Goal: Task Accomplishment & Management: Manage account settings

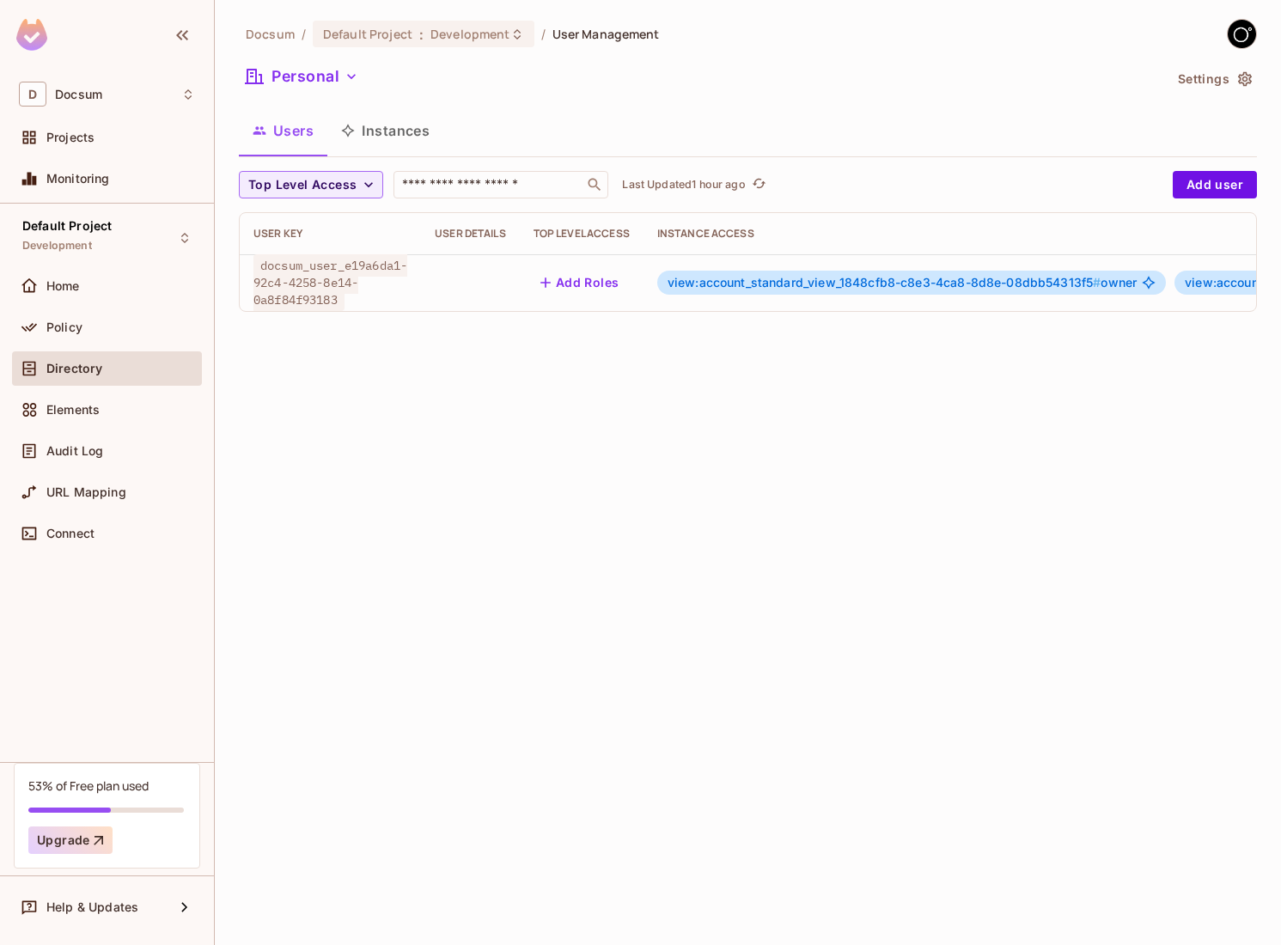
scroll to position [0, 547]
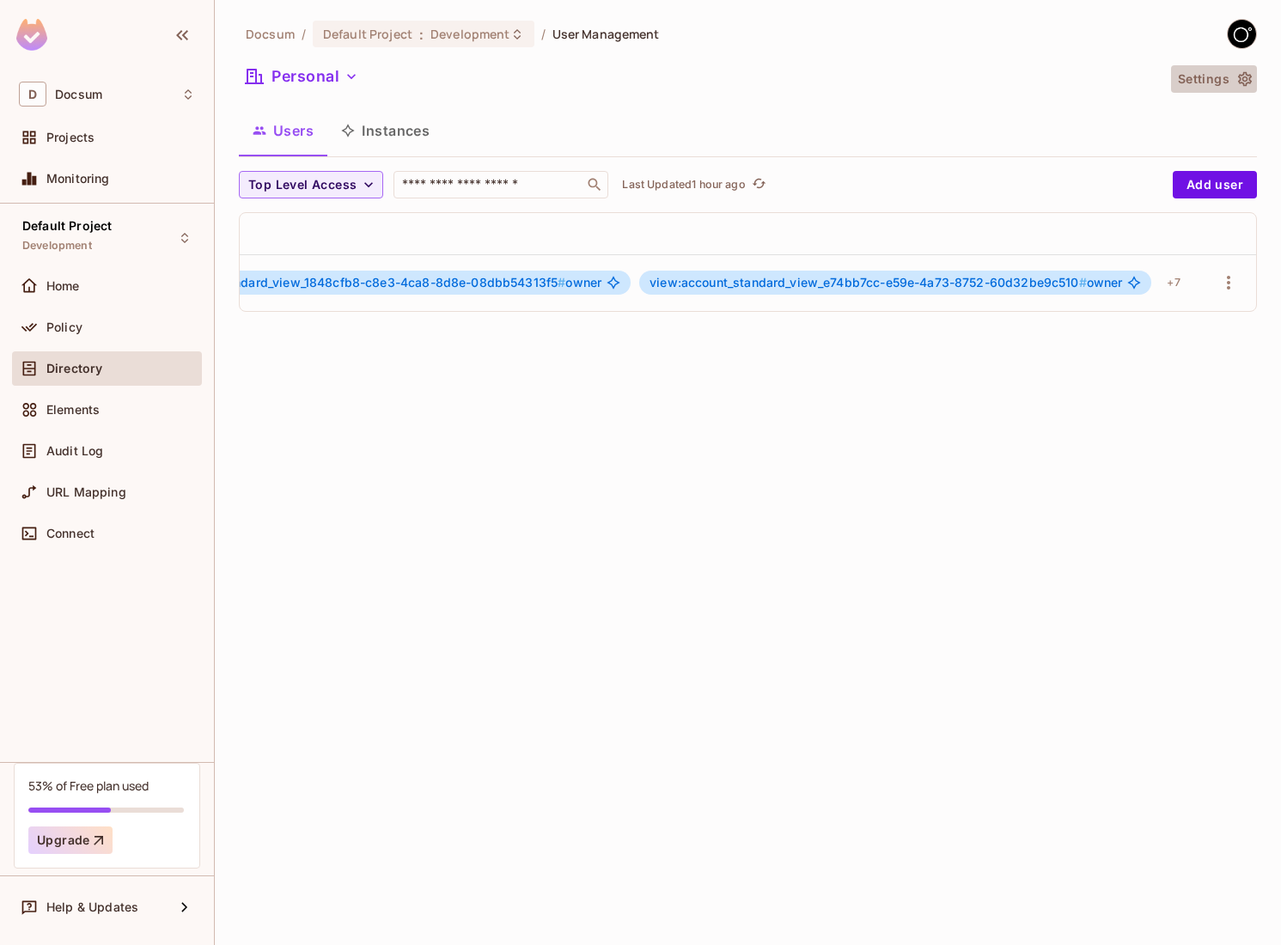
click at [1254, 74] on button "Settings" at bounding box center [1214, 79] width 86 height 28
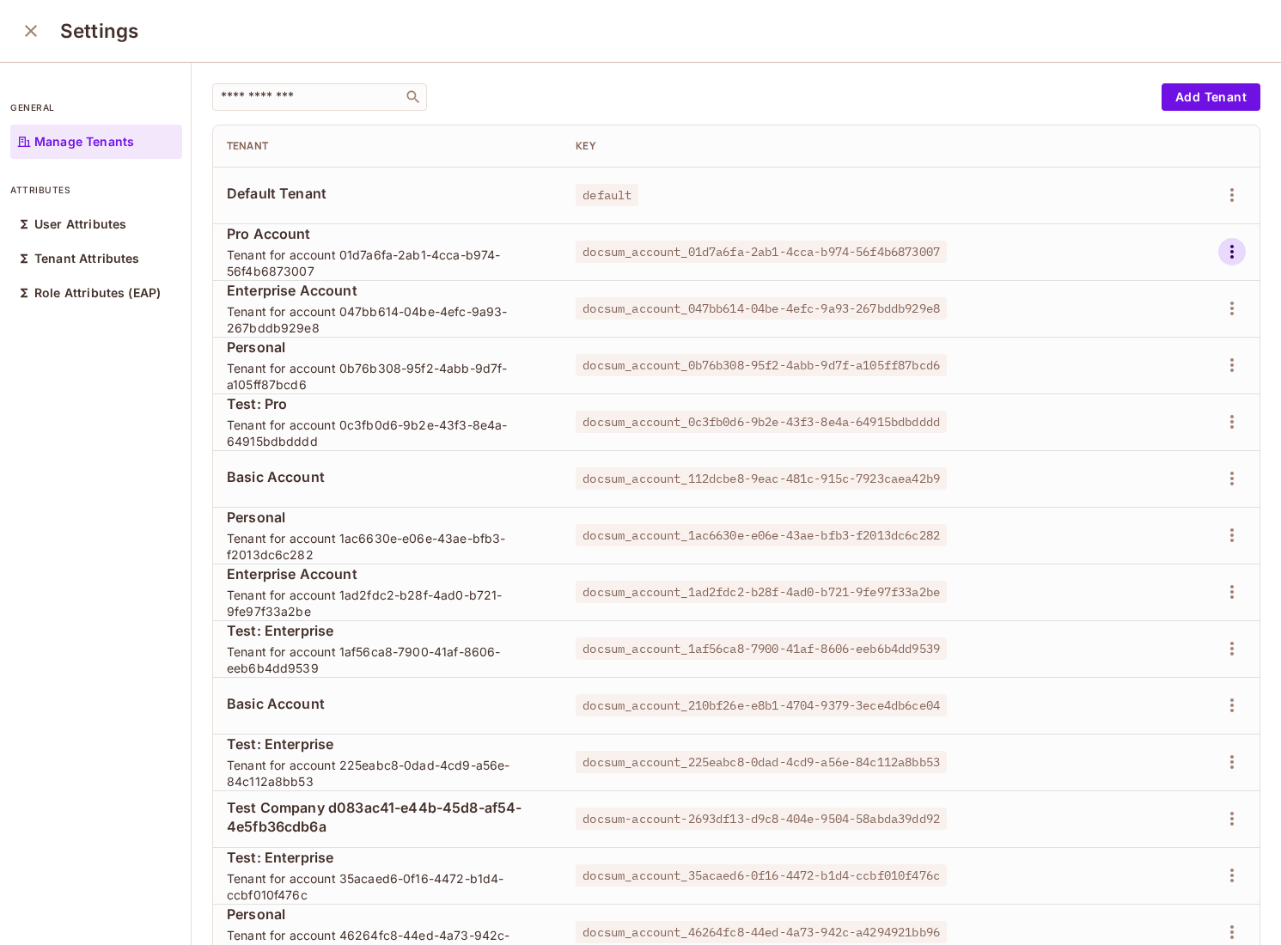
click at [1224, 258] on icon "button" at bounding box center [1232, 251] width 21 height 21
click at [1156, 370] on div "Delete Tenant" at bounding box center [1170, 366] width 81 height 17
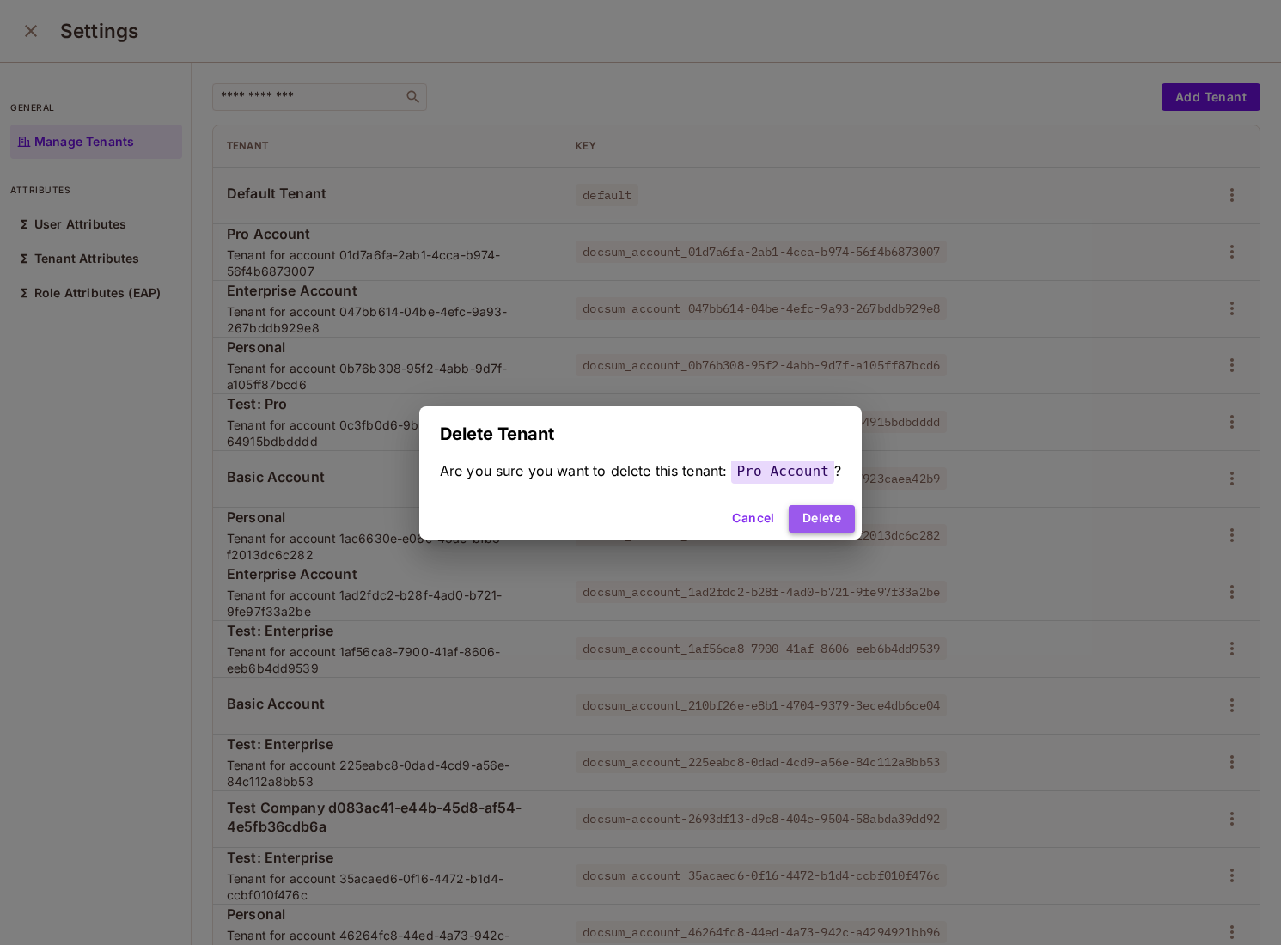
click at [846, 511] on button "Delete" at bounding box center [822, 519] width 66 height 28
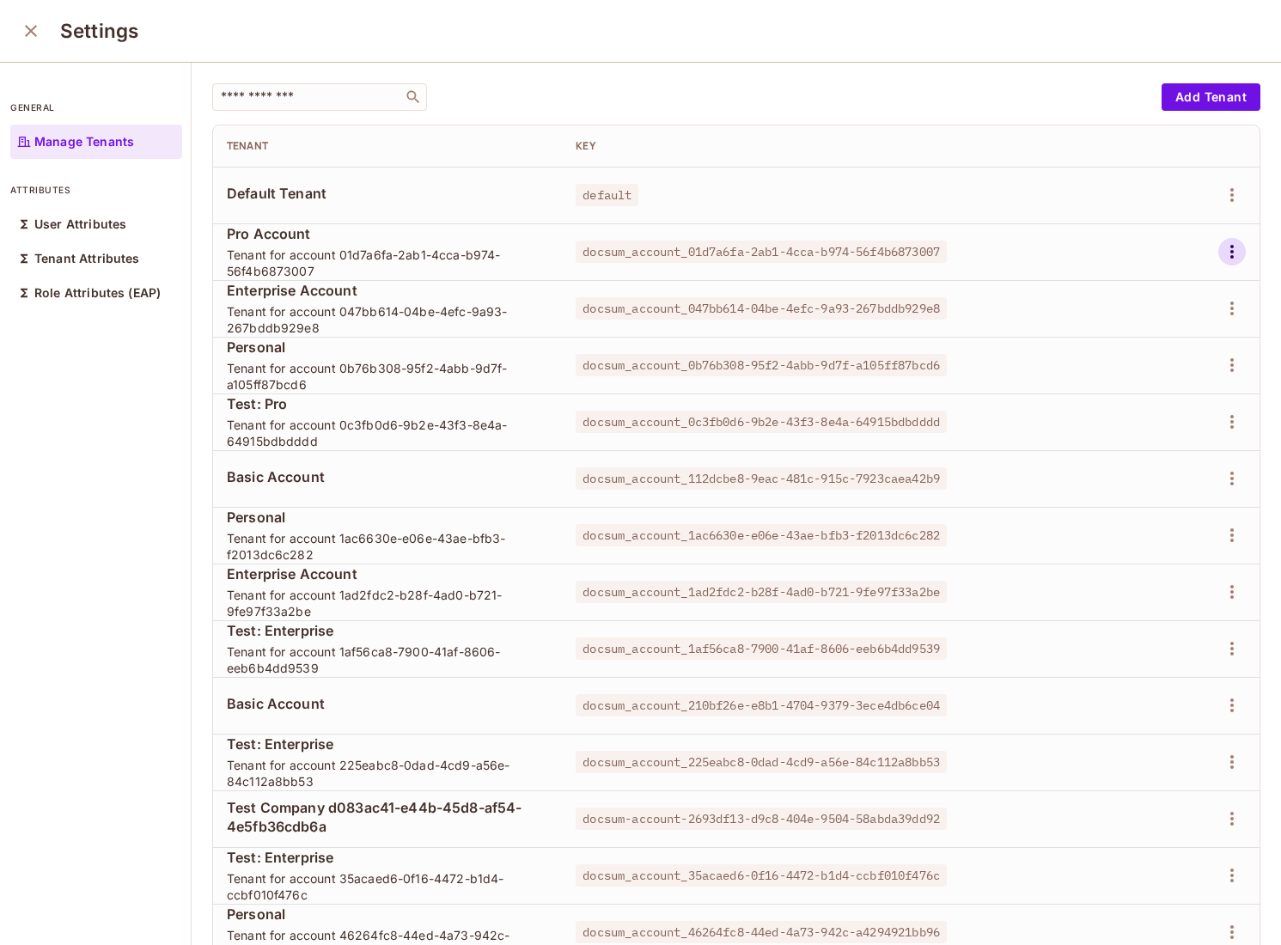
click at [1232, 255] on icon "button" at bounding box center [1232, 252] width 3 height 14
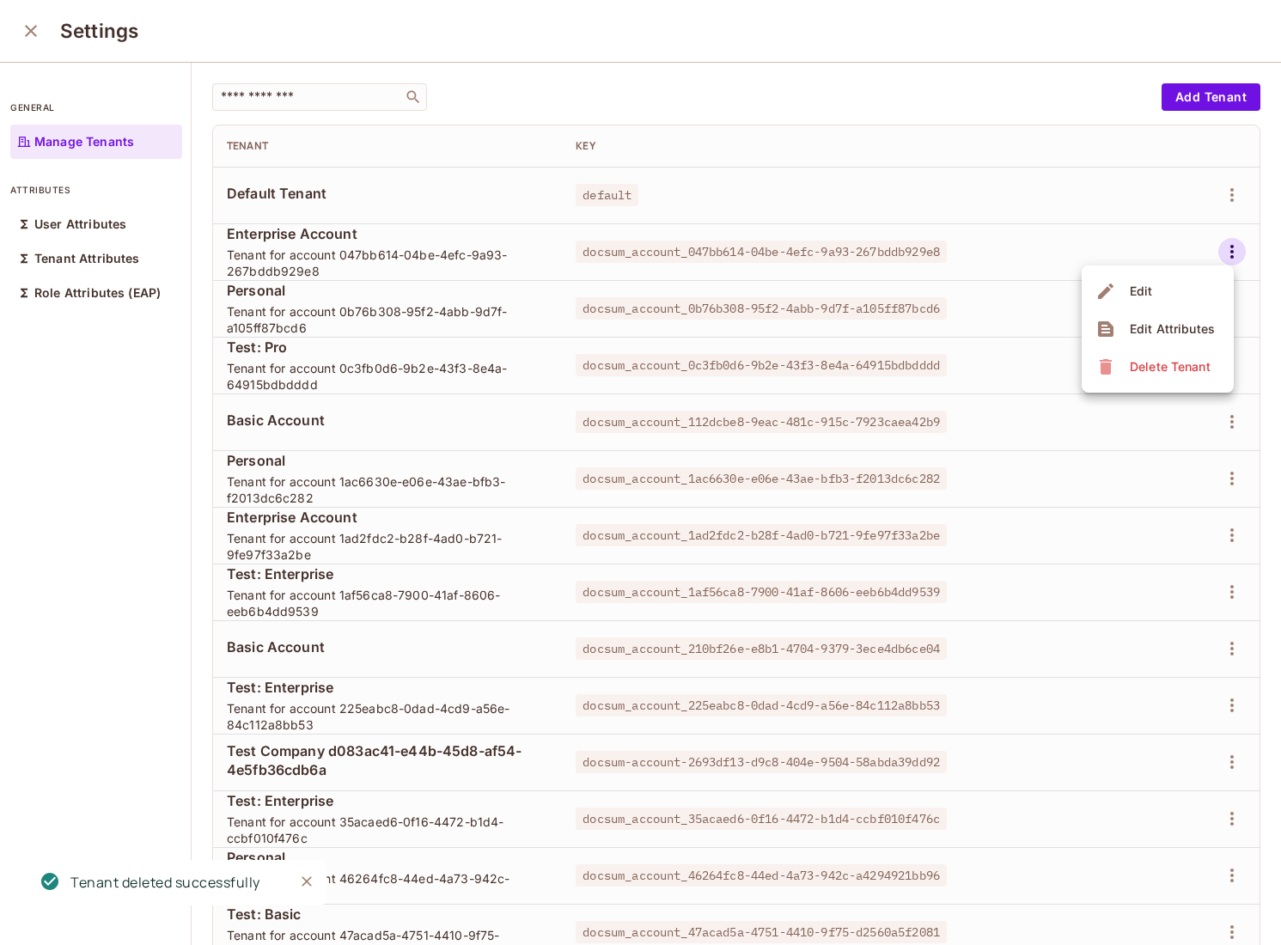
click at [1157, 359] on div "Delete Tenant" at bounding box center [1170, 366] width 81 height 17
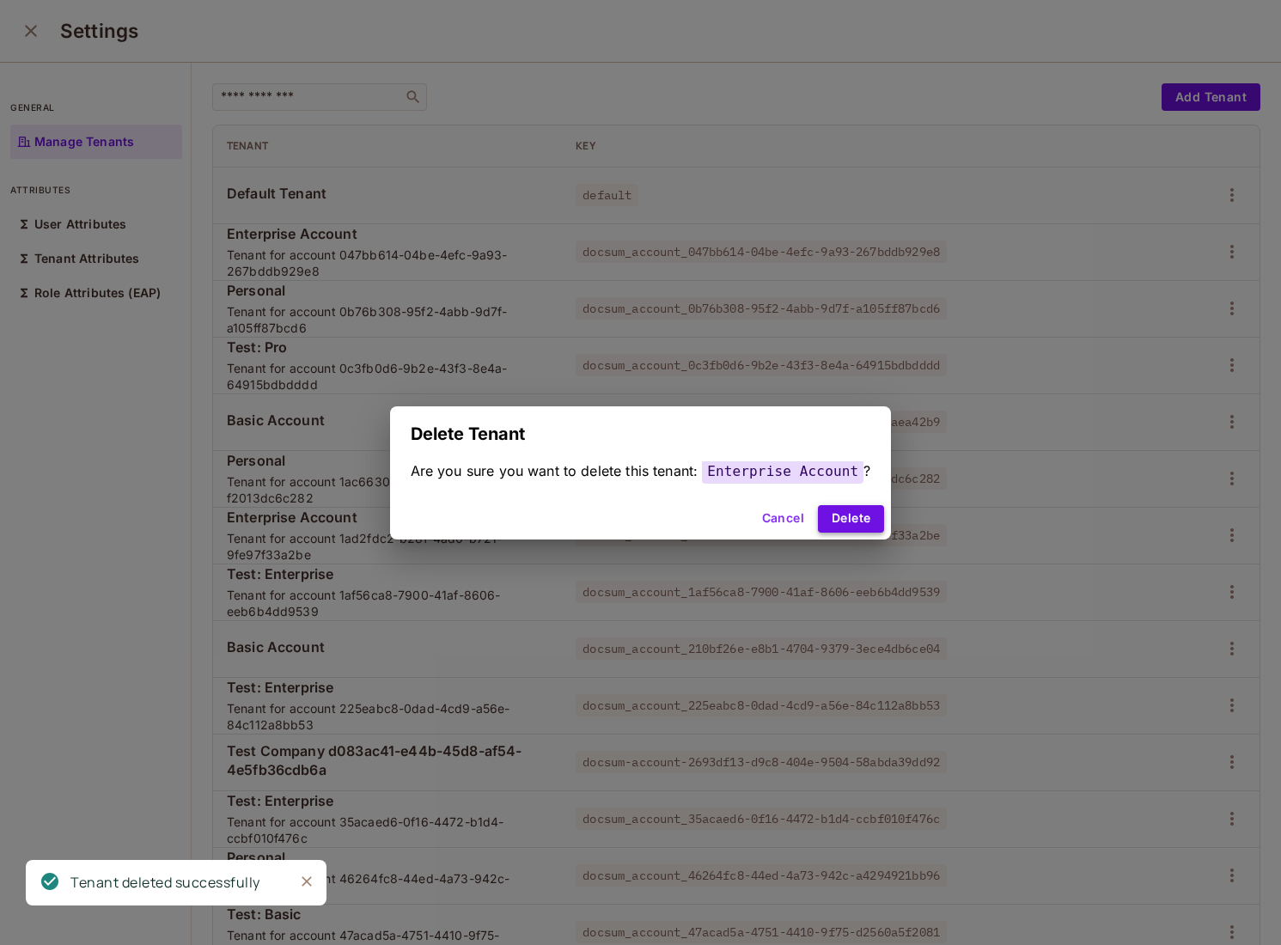
click at [839, 517] on button "Delete" at bounding box center [851, 519] width 66 height 28
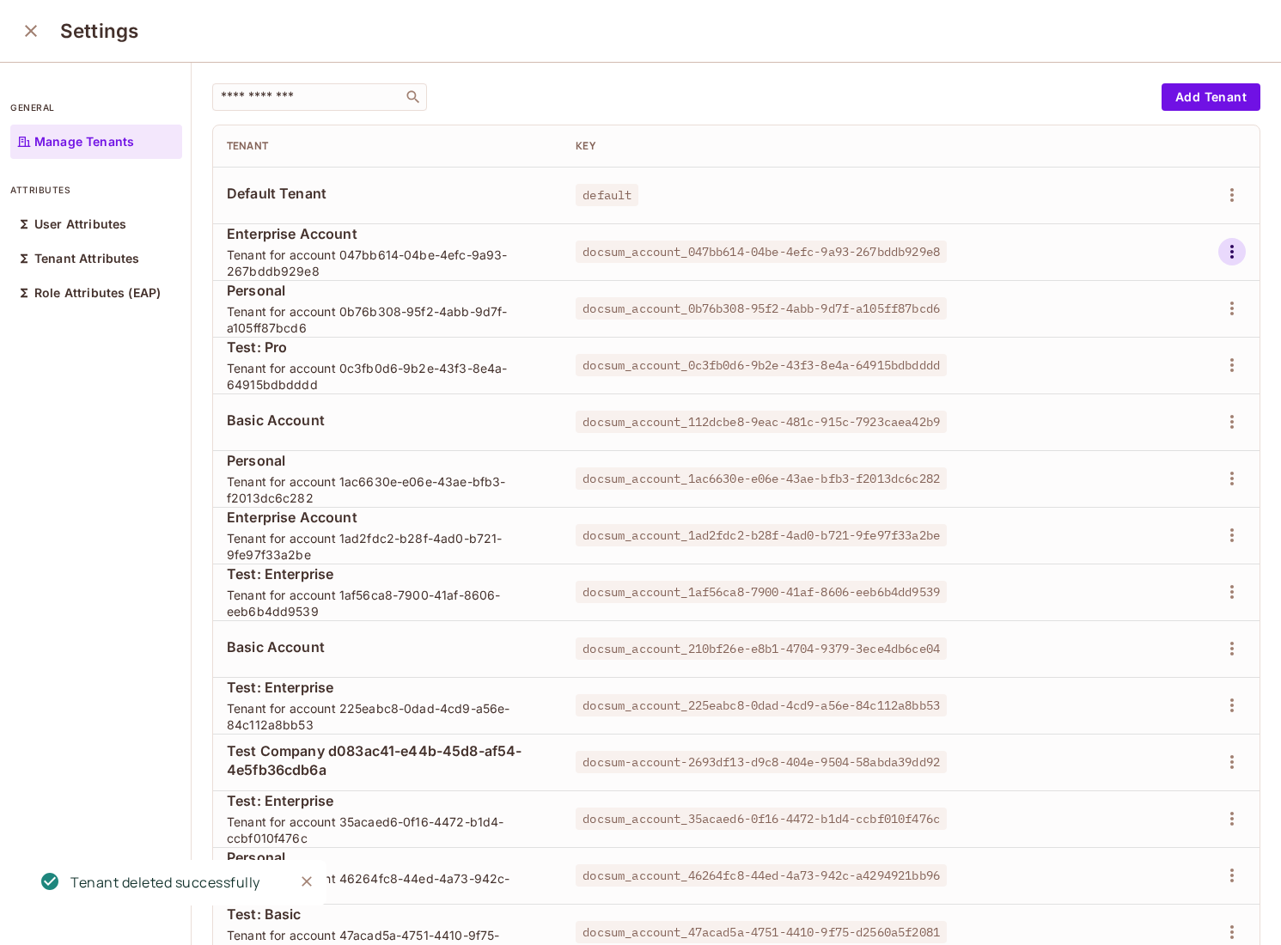
click at [1237, 248] on icon "button" at bounding box center [1232, 251] width 21 height 21
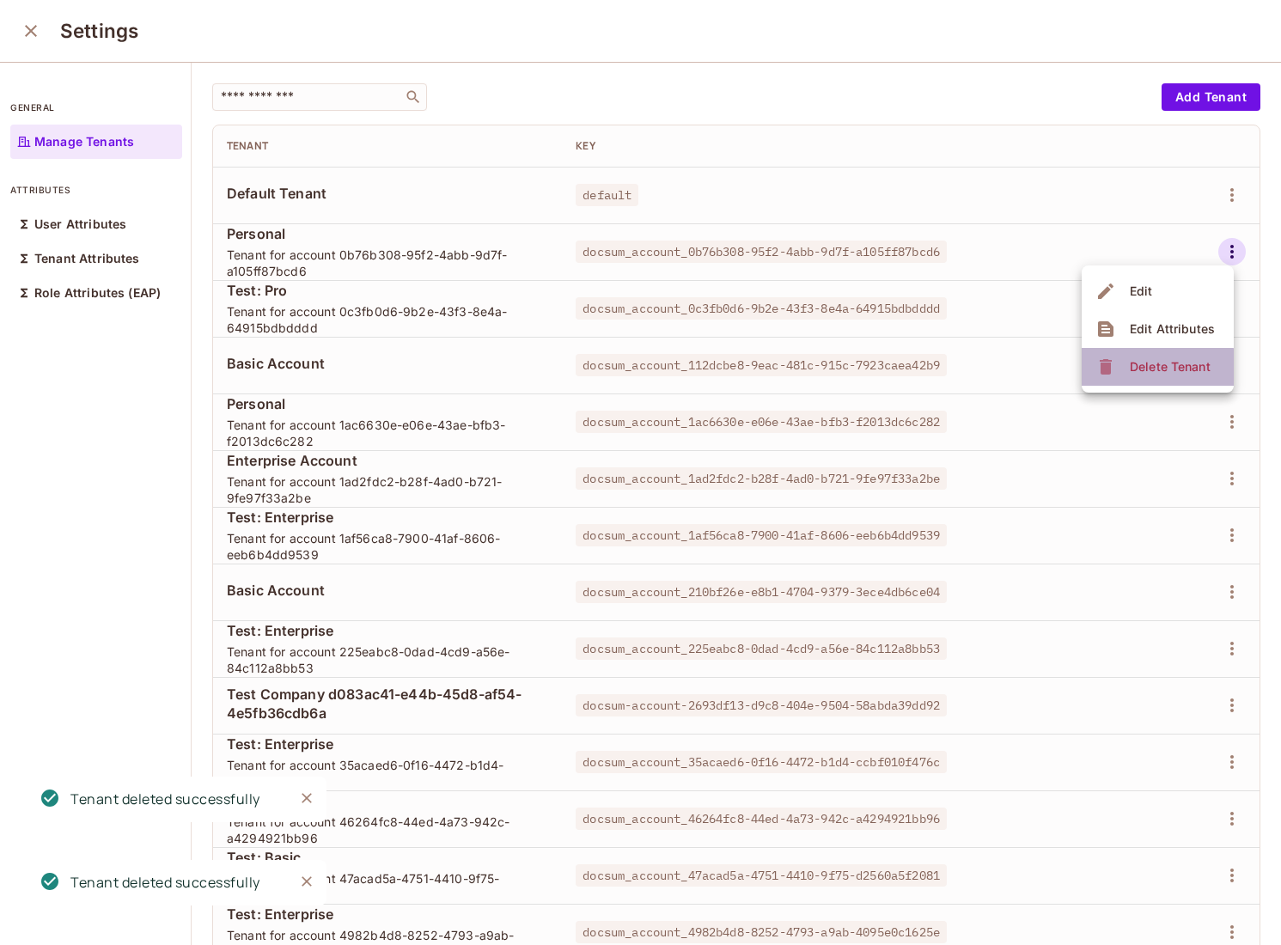
click at [1140, 371] on div "Delete Tenant" at bounding box center [1170, 366] width 81 height 17
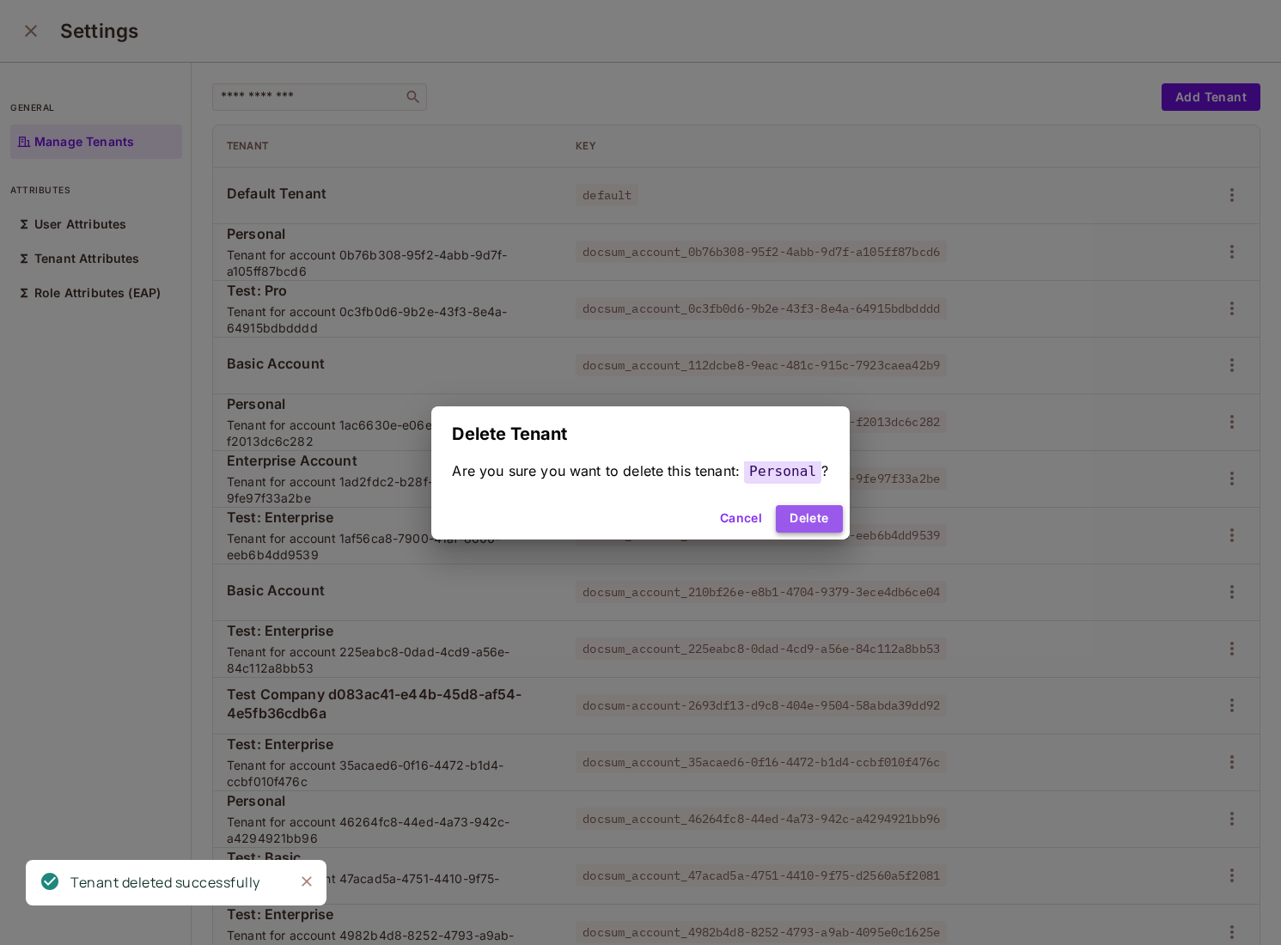
click at [823, 511] on button "Delete" at bounding box center [809, 519] width 66 height 28
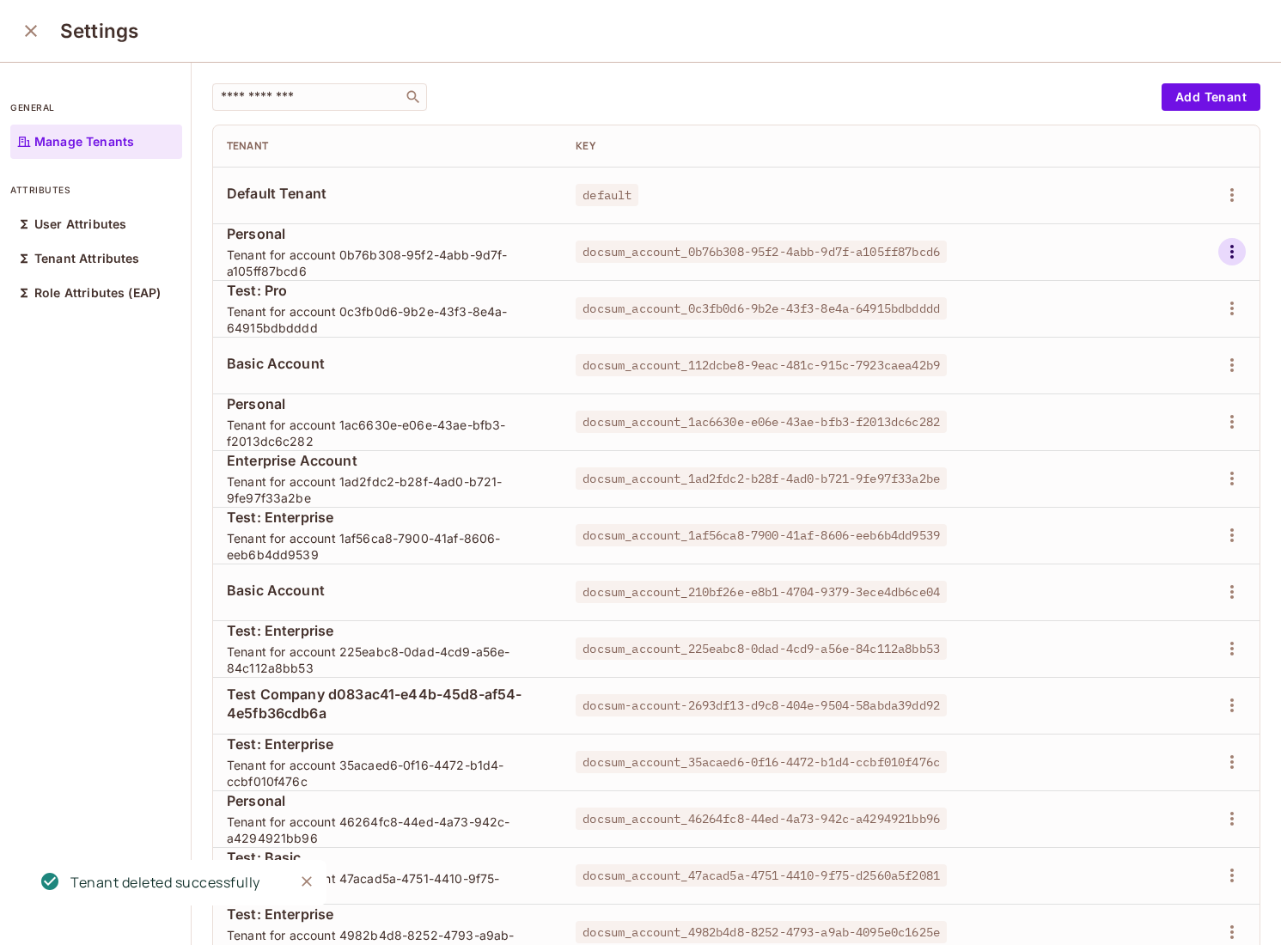
click at [1243, 254] on button "button" at bounding box center [1233, 252] width 28 height 28
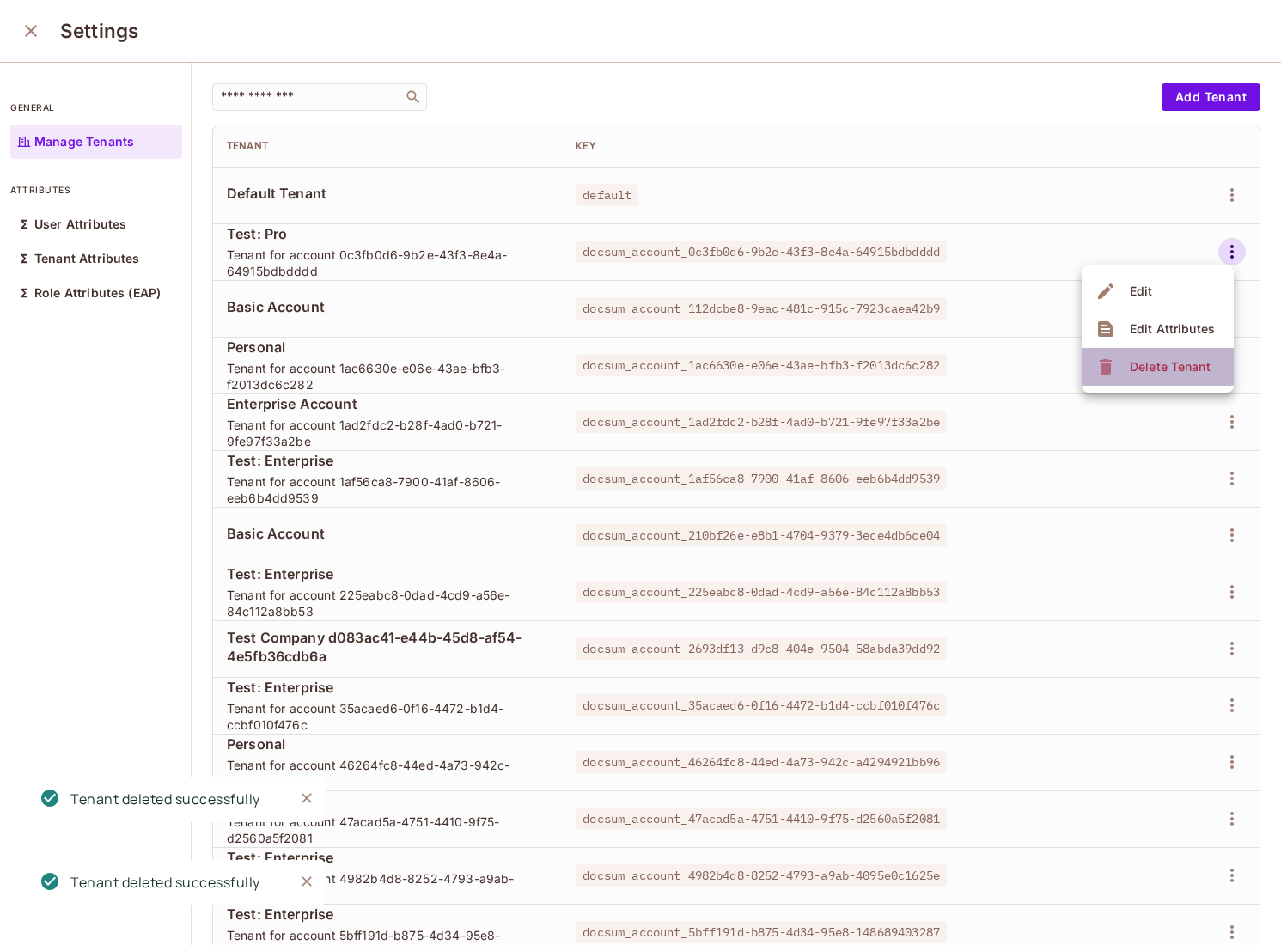
click at [1140, 358] on div "Delete Tenant" at bounding box center [1170, 366] width 81 height 17
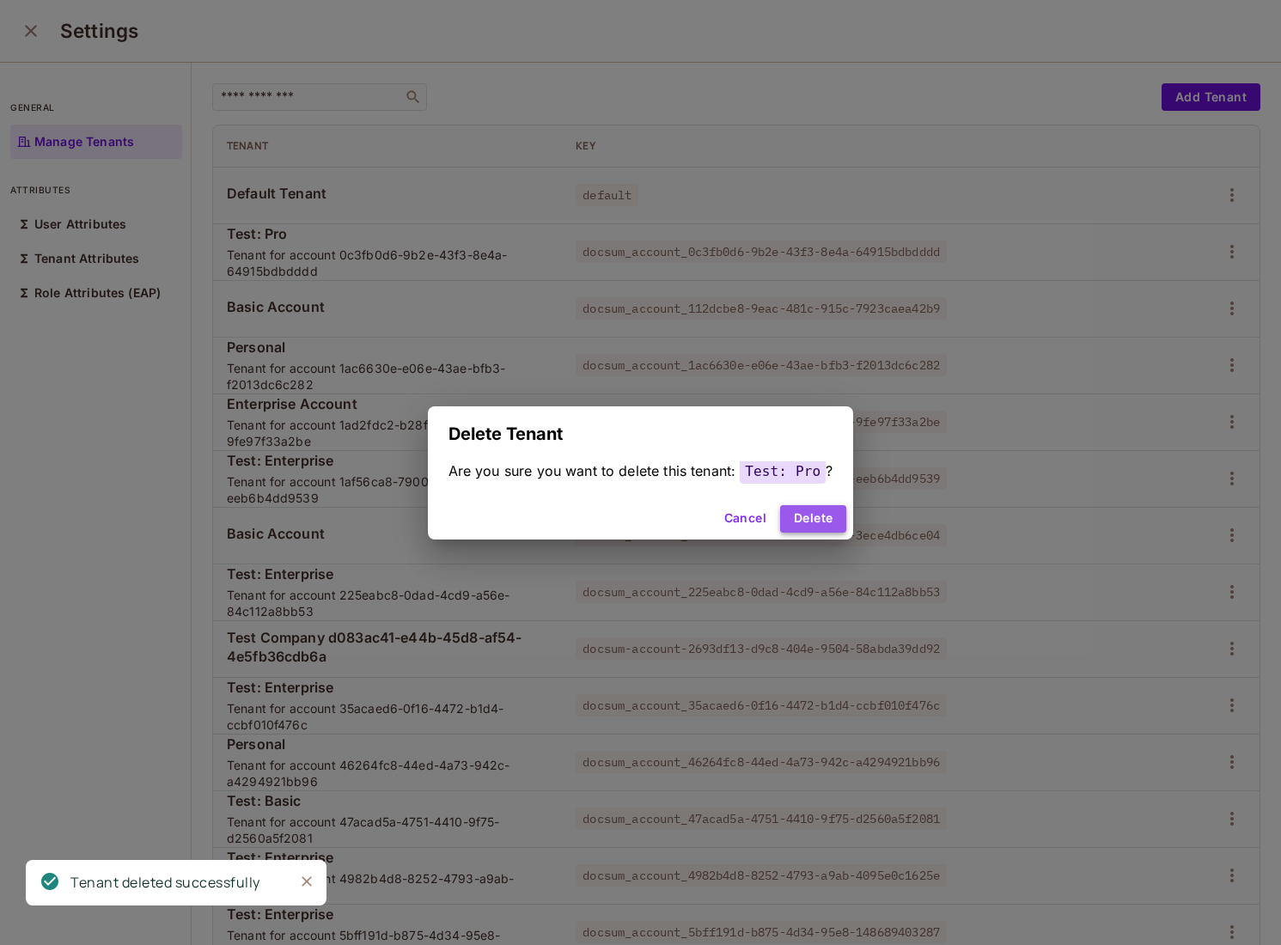
click at [810, 520] on button "Delete" at bounding box center [813, 519] width 66 height 28
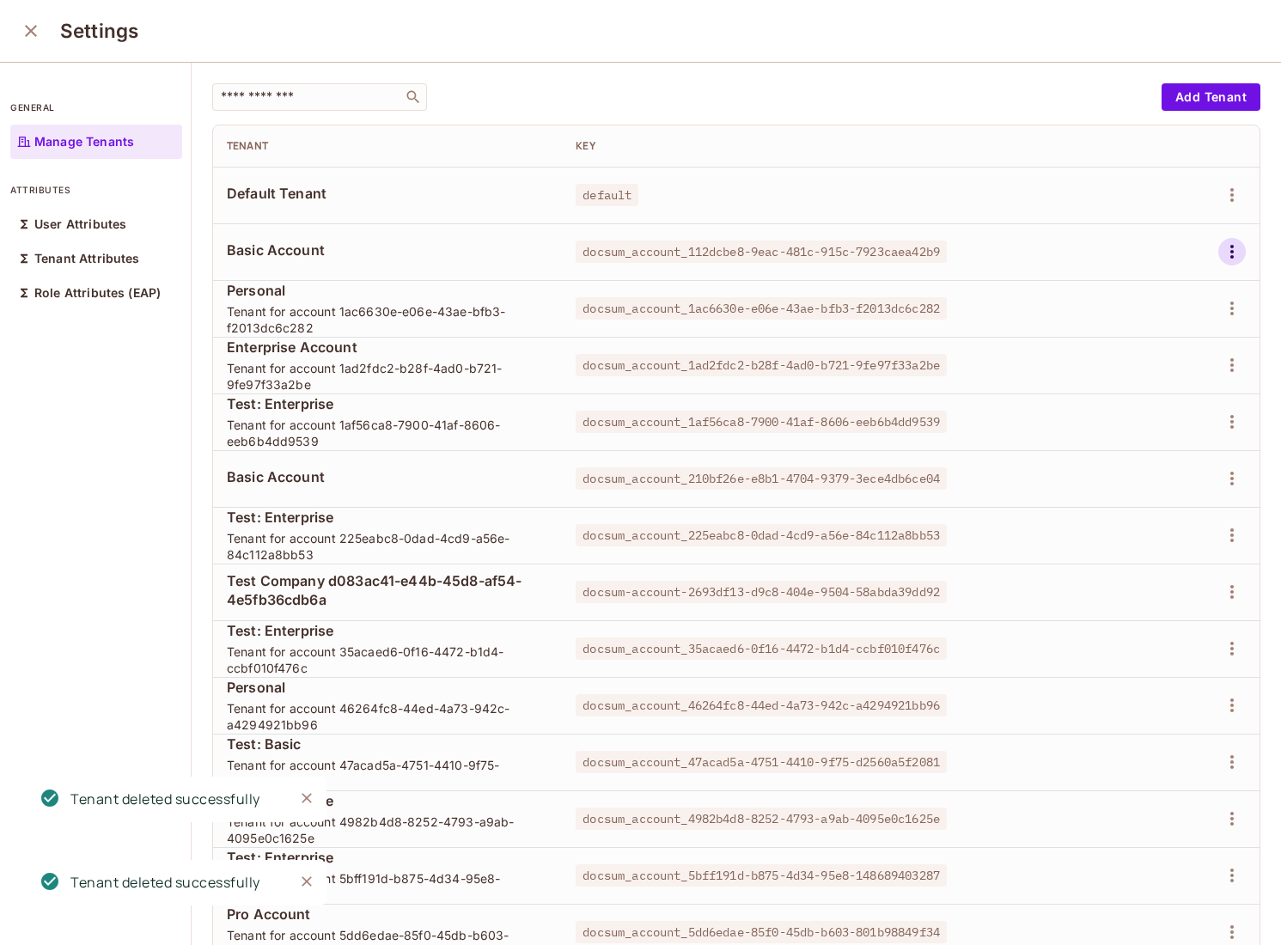
click at [1231, 247] on icon "button" at bounding box center [1232, 252] width 3 height 14
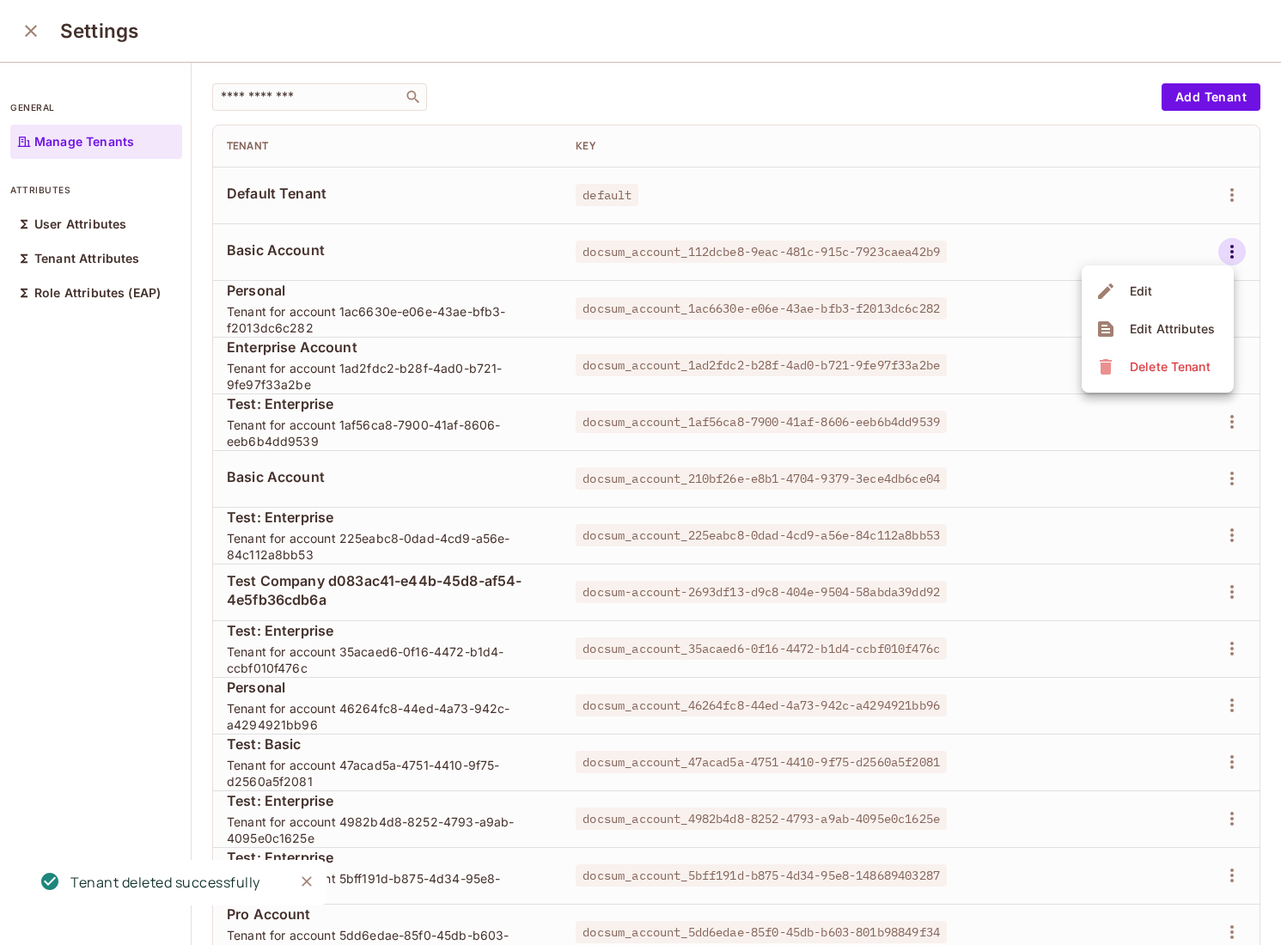
click at [1125, 370] on span "Delete Tenant" at bounding box center [1170, 367] width 91 height 28
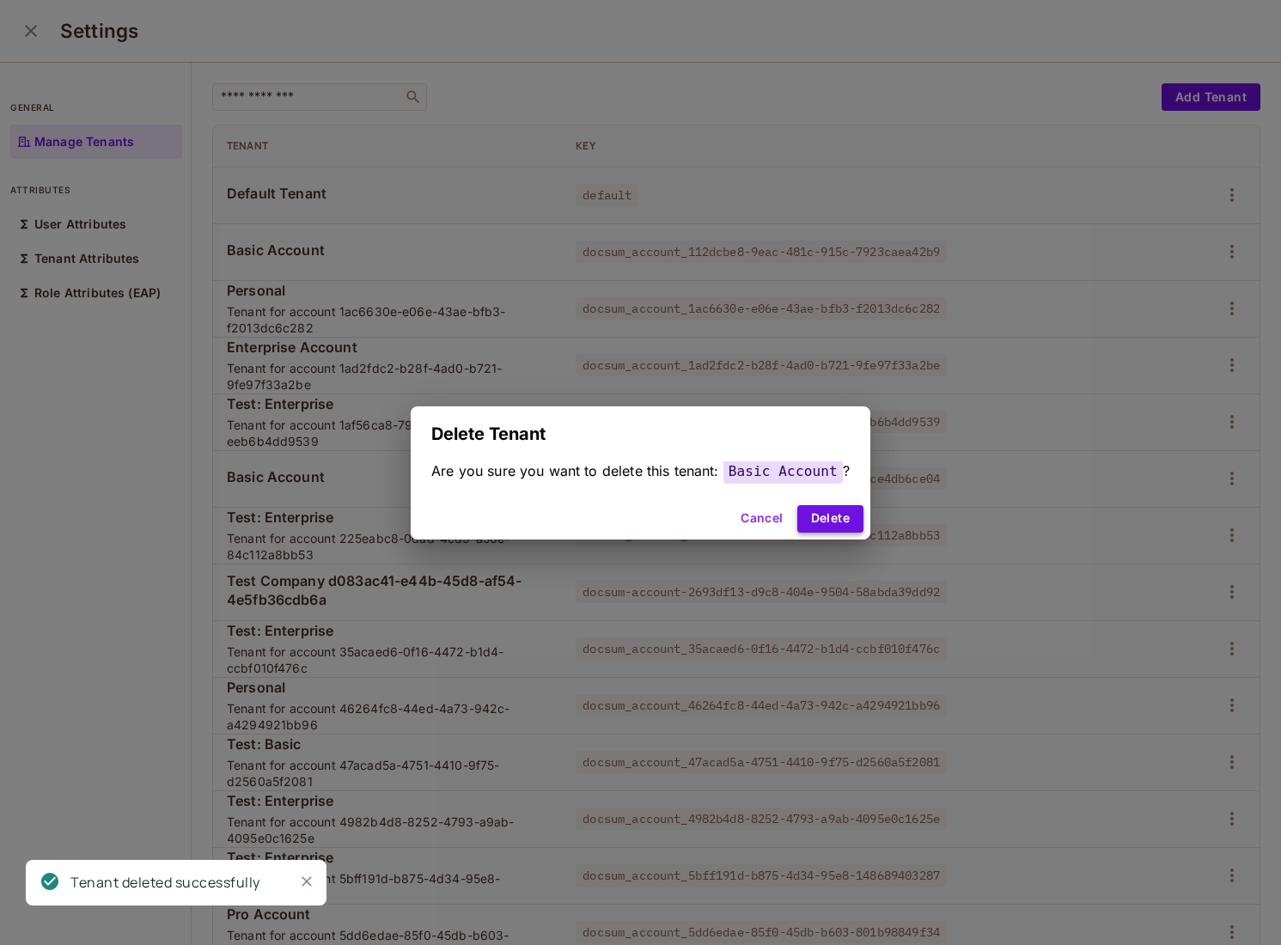
click at [817, 522] on button "Delete" at bounding box center [831, 519] width 66 height 28
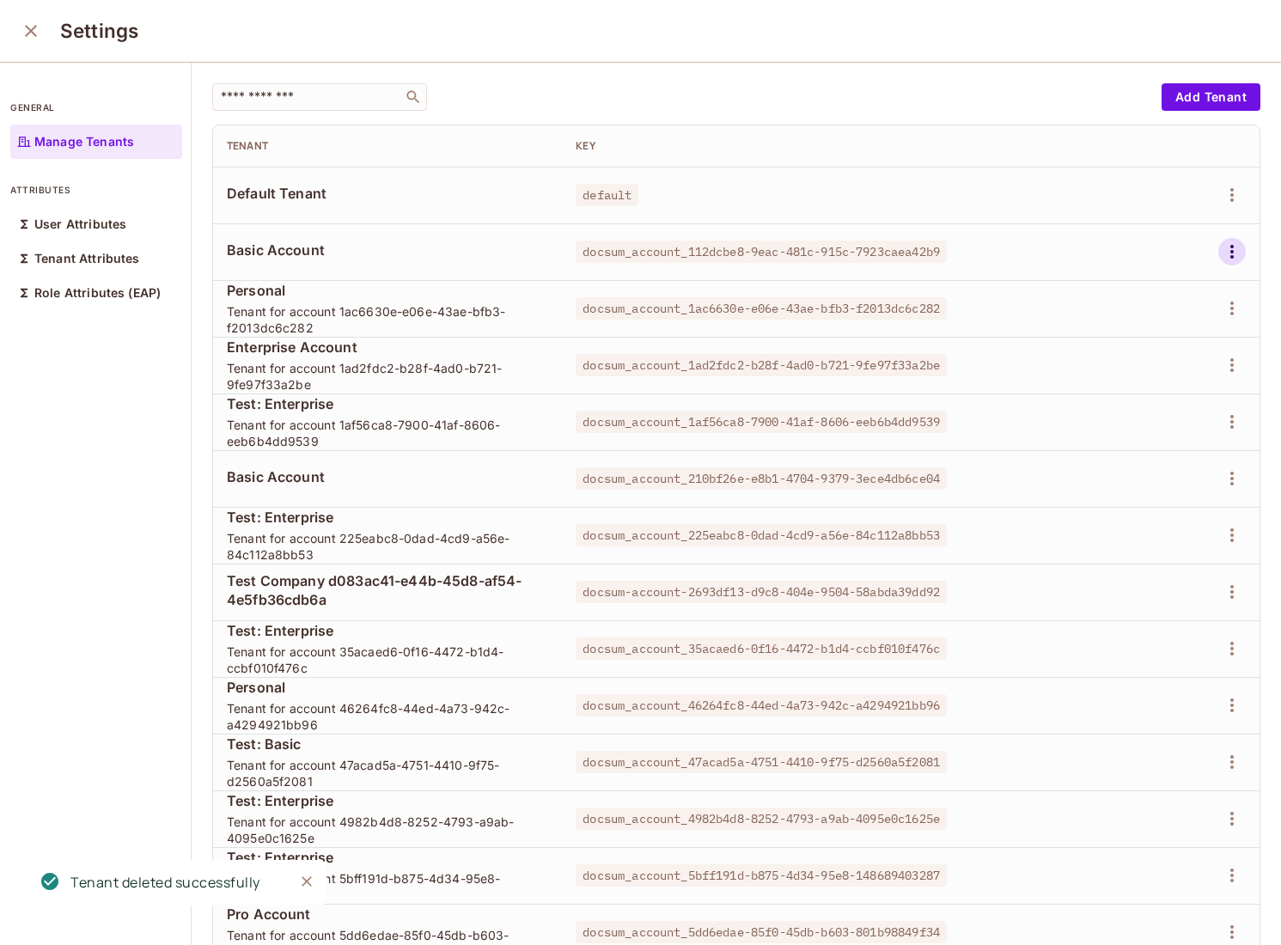
click at [1233, 251] on icon "button" at bounding box center [1232, 251] width 21 height 21
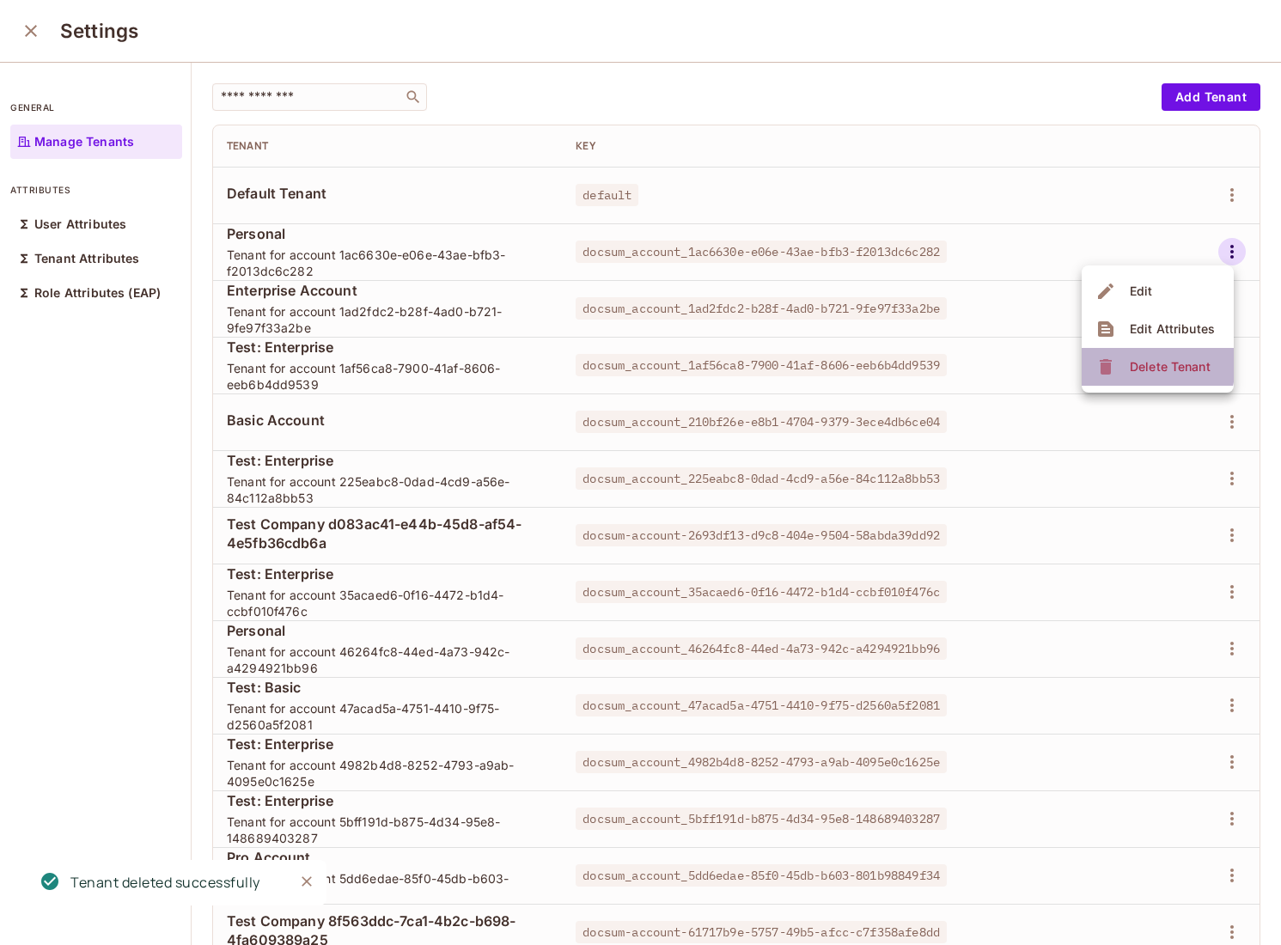
click at [1114, 363] on icon at bounding box center [1106, 367] width 21 height 21
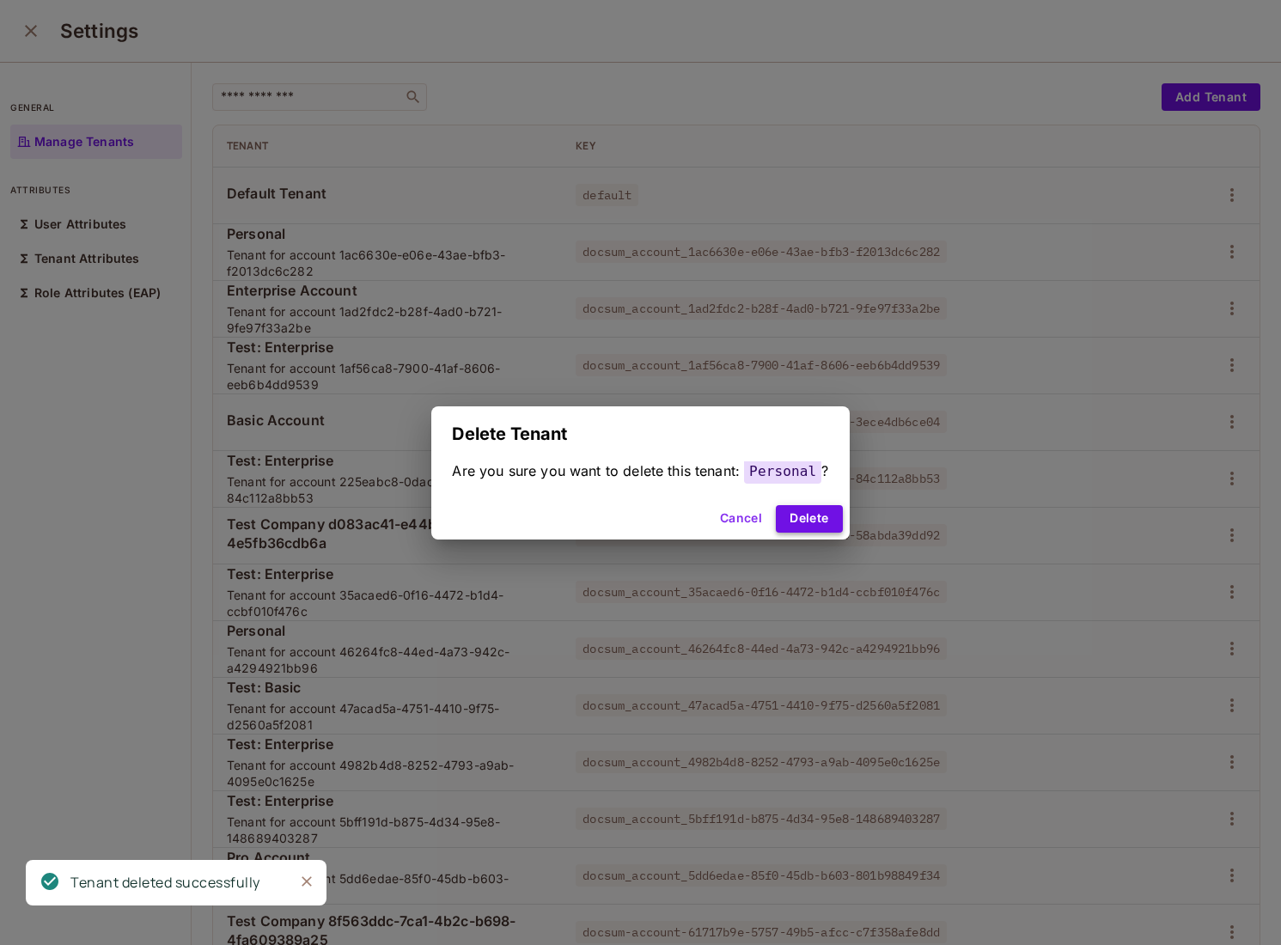
click at [795, 513] on button "Delete" at bounding box center [809, 519] width 66 height 28
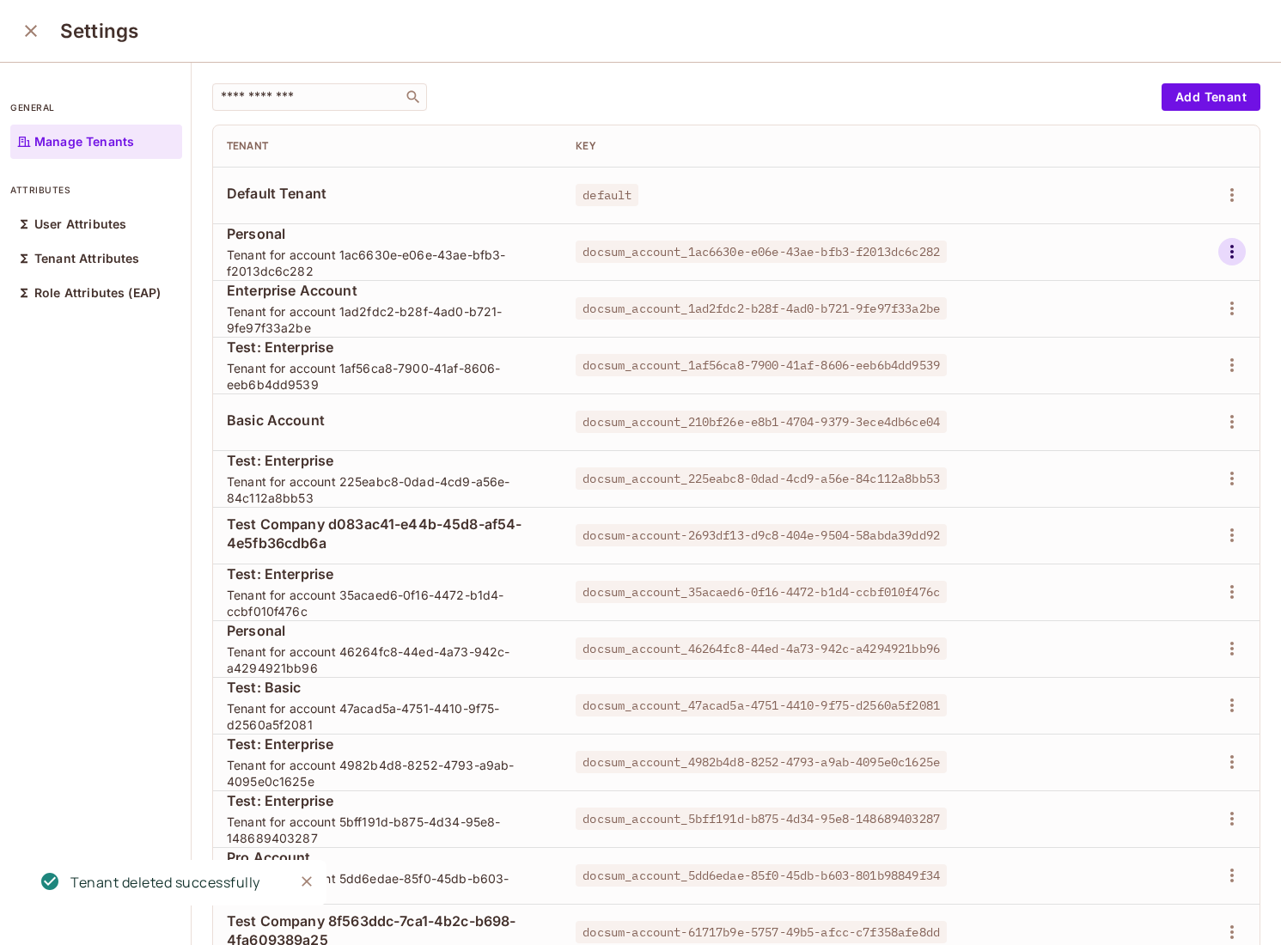
click at [1236, 256] on icon "button" at bounding box center [1232, 251] width 21 height 21
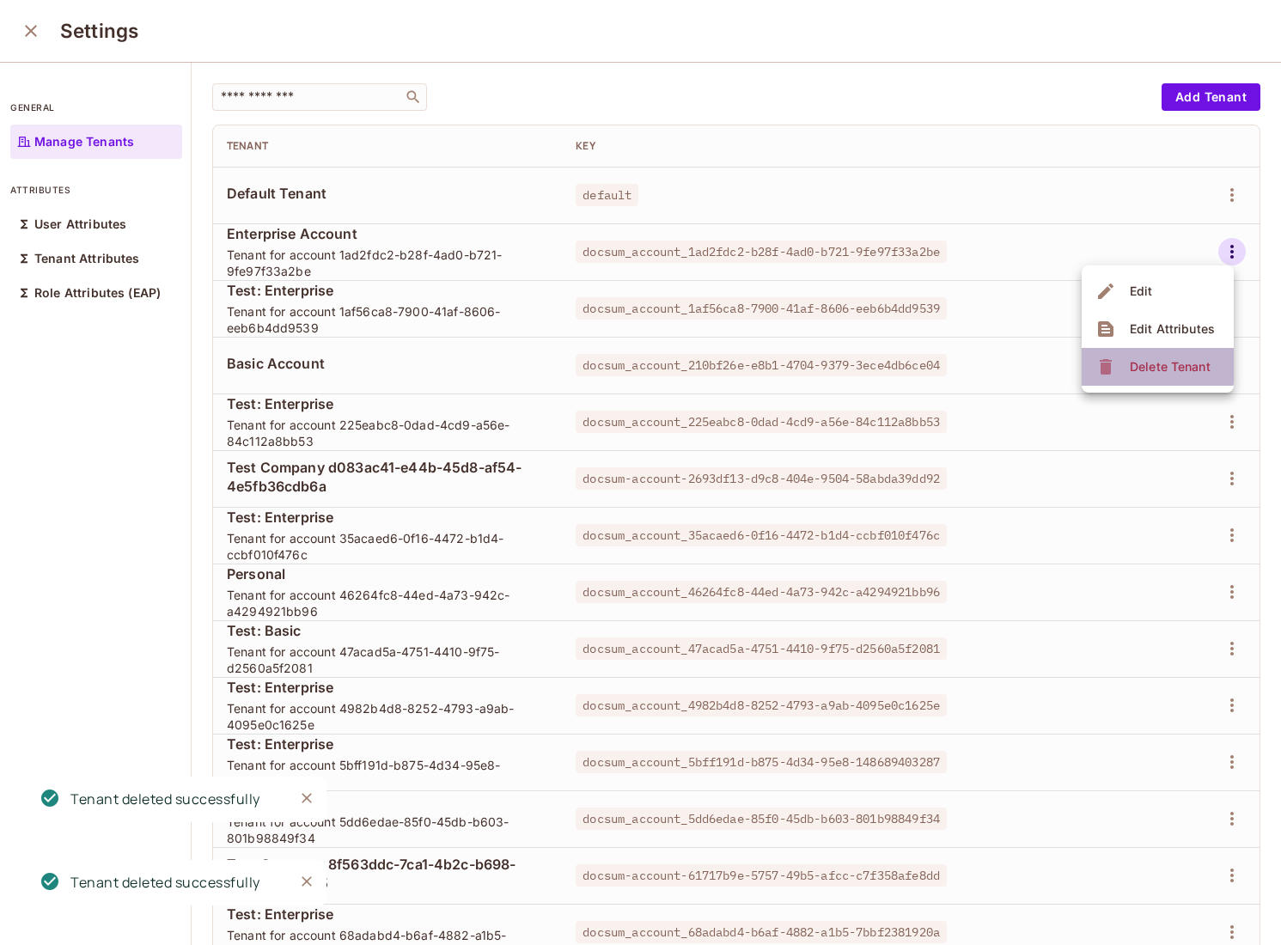
click at [1121, 359] on div "Delete Tenant" at bounding box center [1156, 367] width 120 height 28
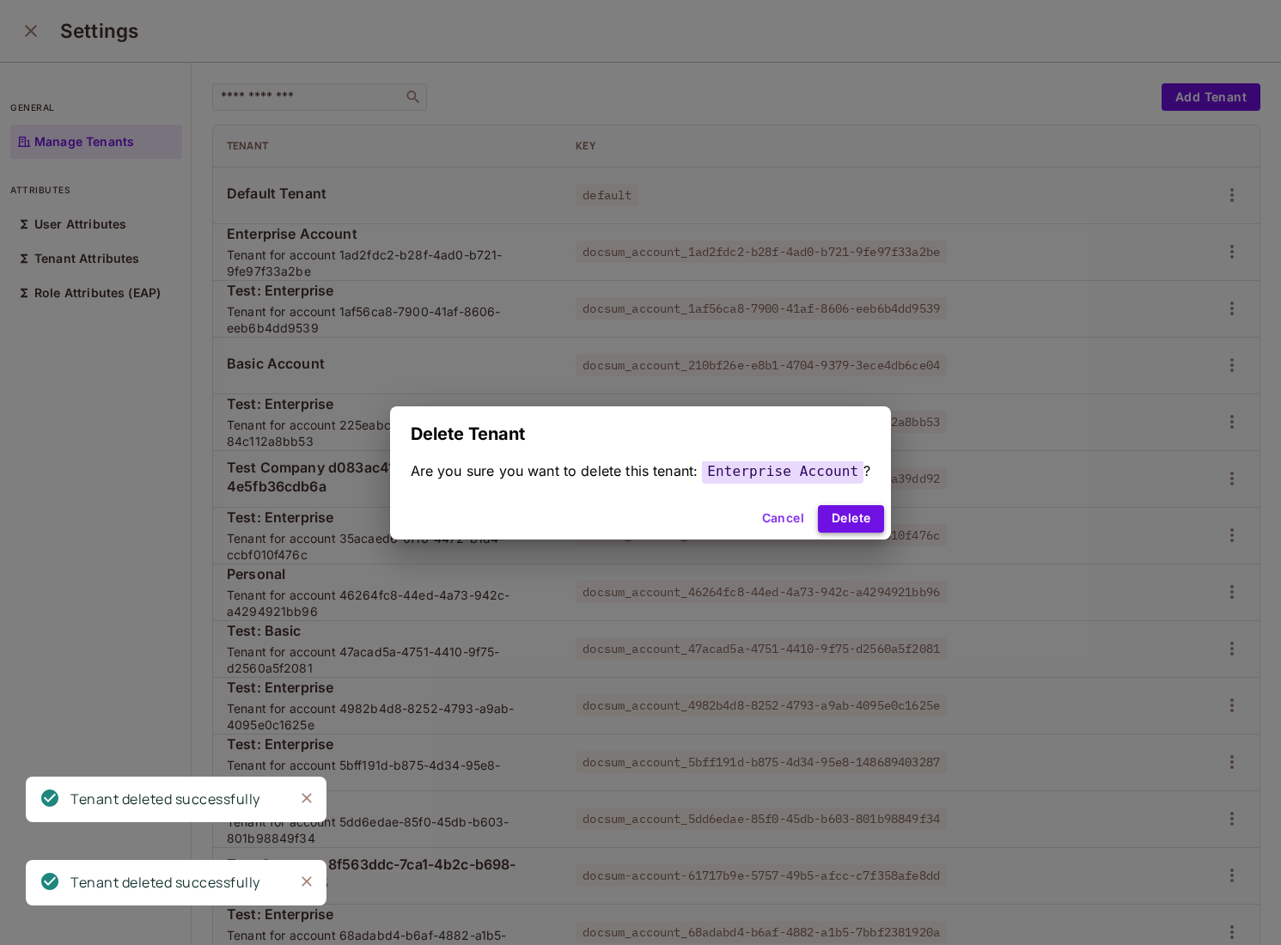
click at [838, 512] on button "Delete" at bounding box center [851, 519] width 66 height 28
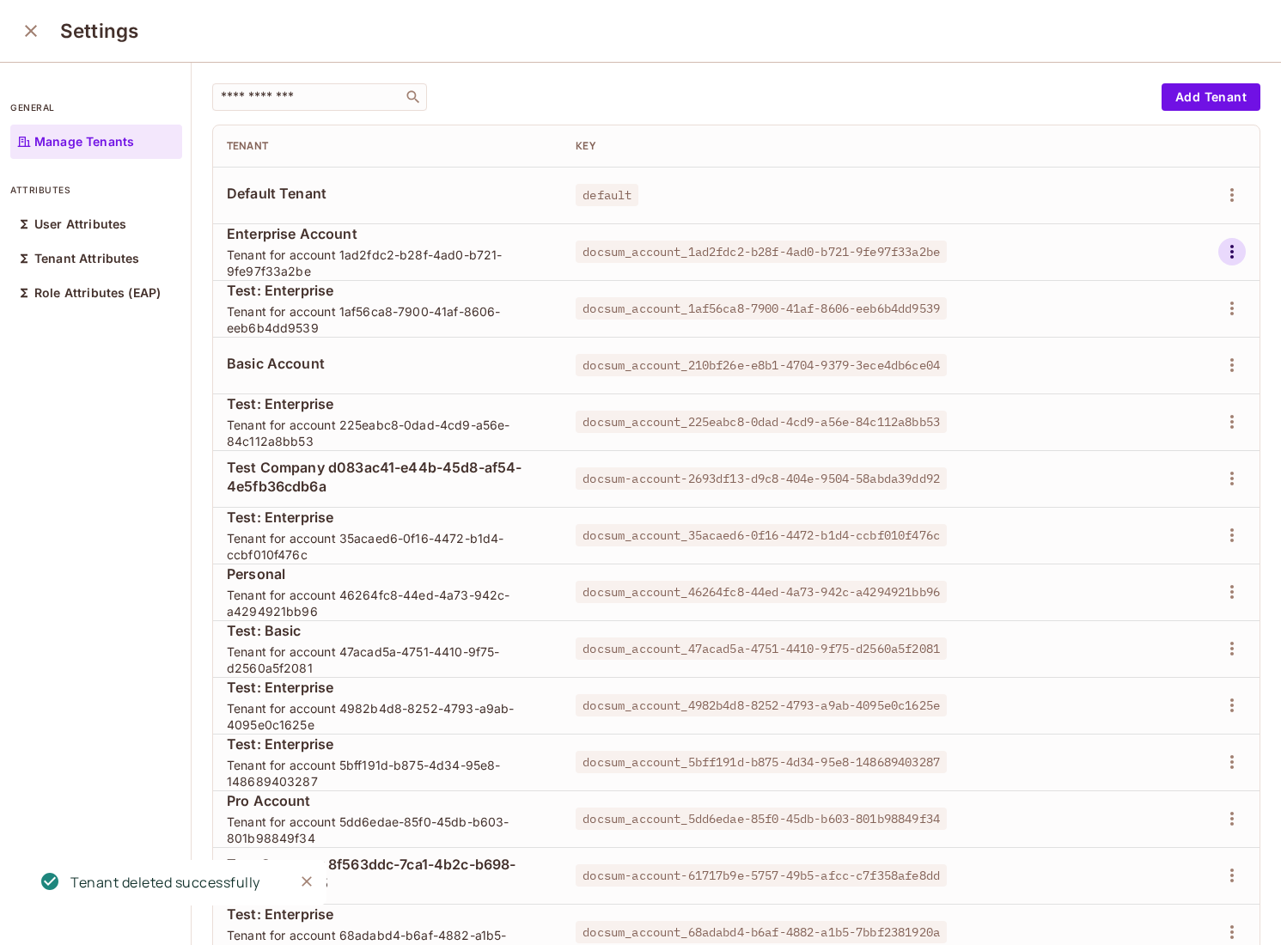
click at [1240, 251] on icon "button" at bounding box center [1232, 251] width 21 height 21
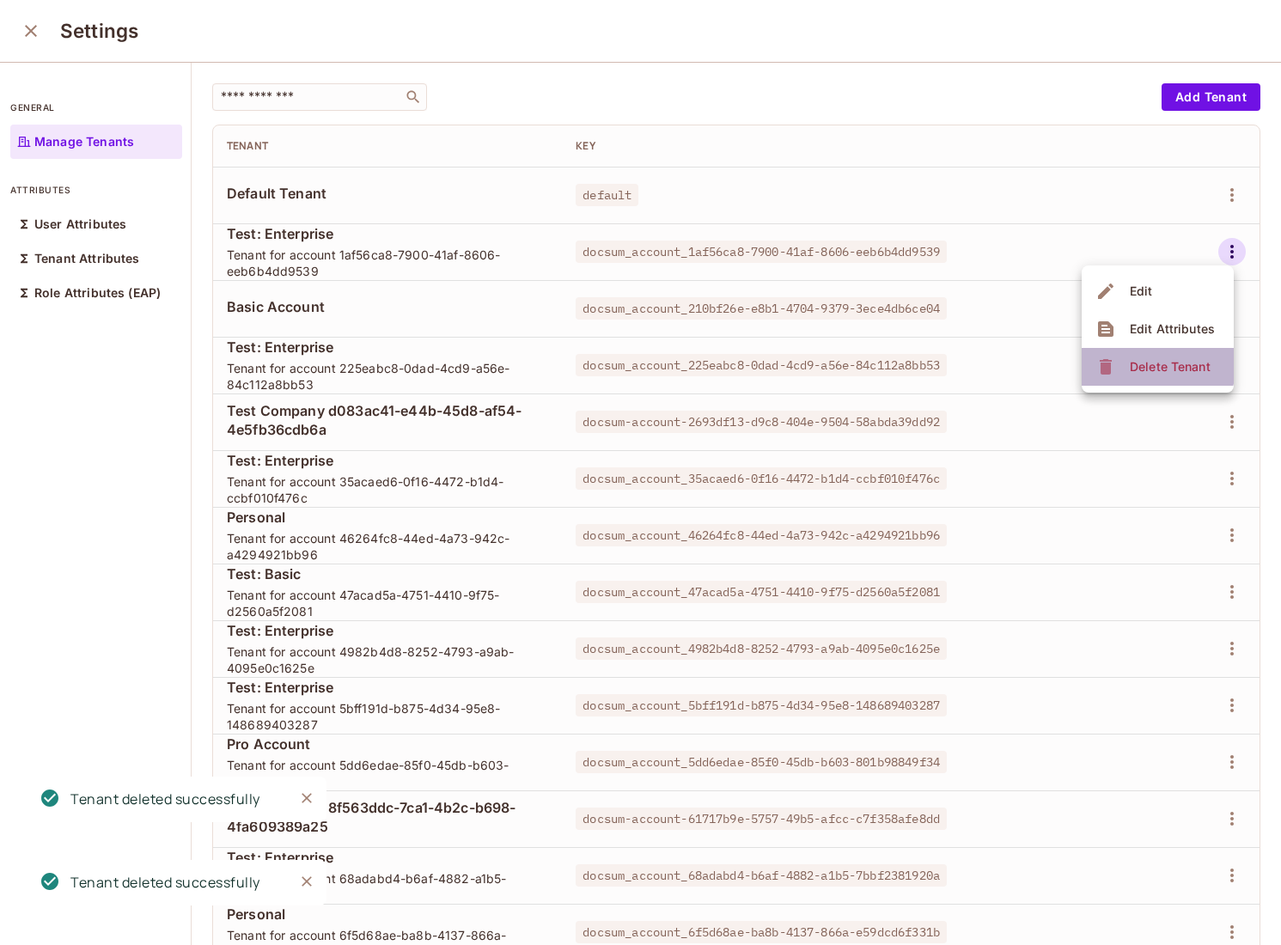
click at [1140, 365] on div "Delete Tenant" at bounding box center [1170, 366] width 81 height 17
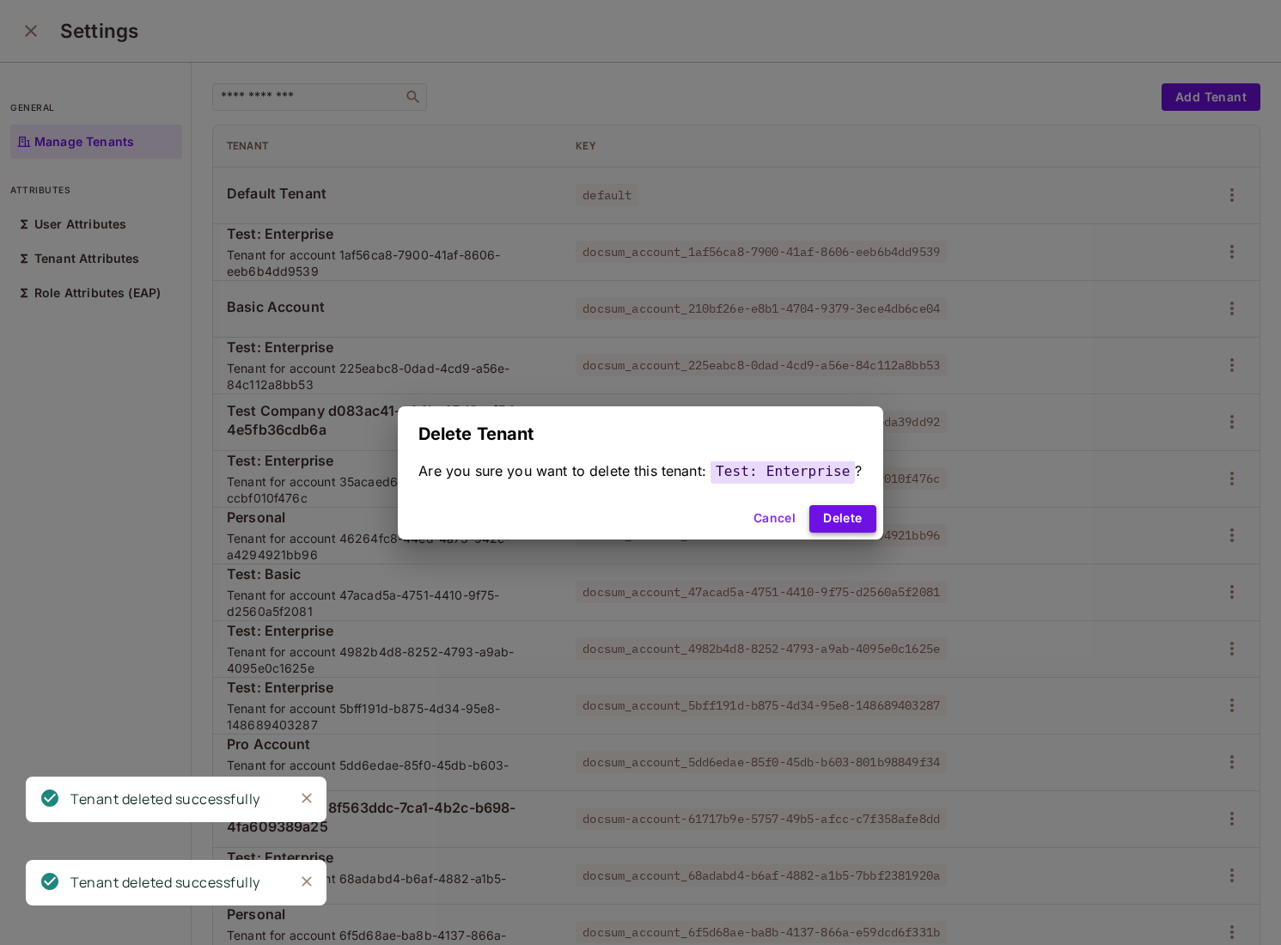
click at [849, 516] on button "Delete" at bounding box center [843, 519] width 66 height 28
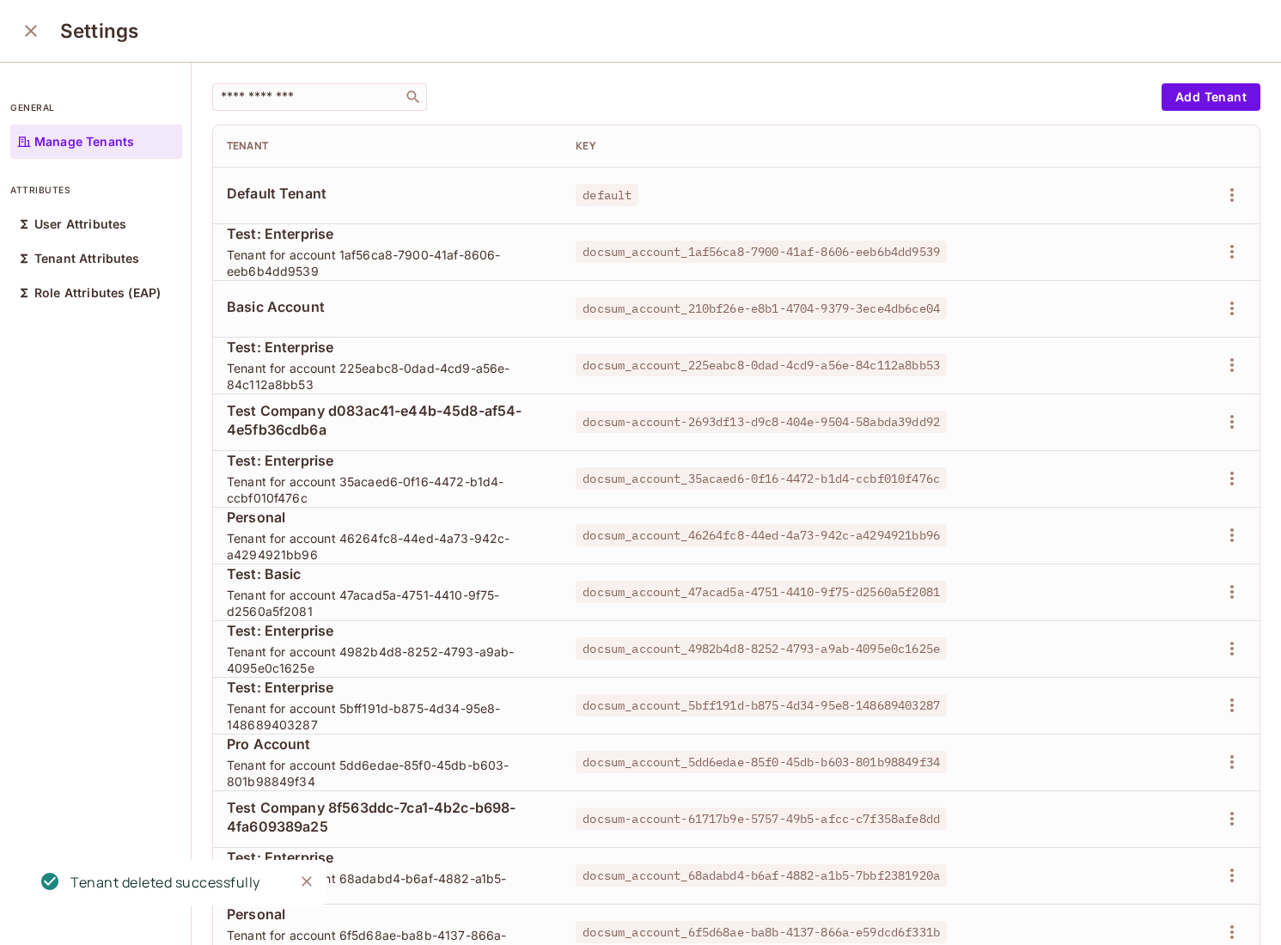
click at [1245, 264] on div at bounding box center [1185, 252] width 121 height 28
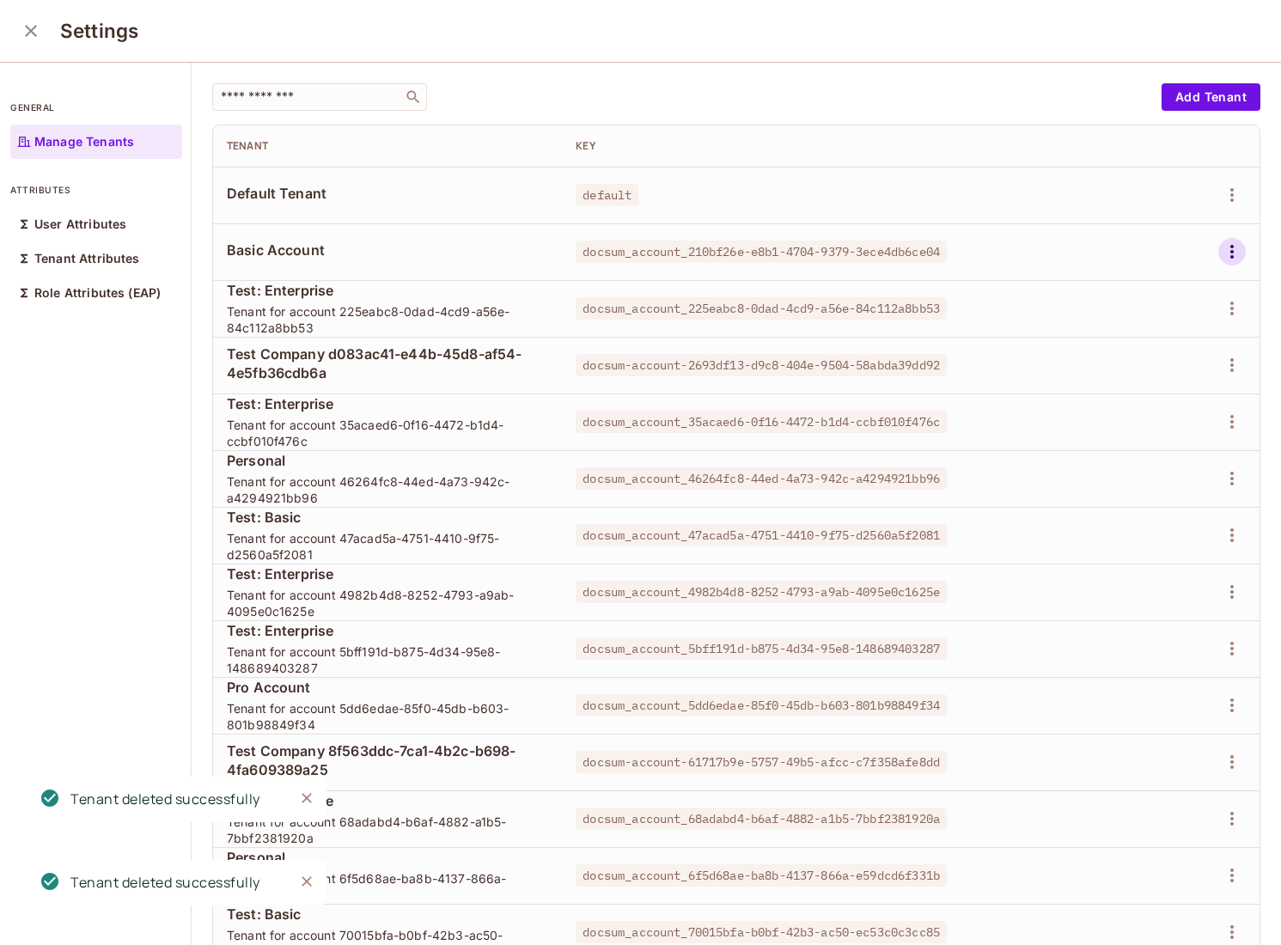
click at [1237, 259] on icon "button" at bounding box center [1232, 251] width 21 height 21
click at [1151, 357] on span "Delete Tenant" at bounding box center [1170, 367] width 91 height 28
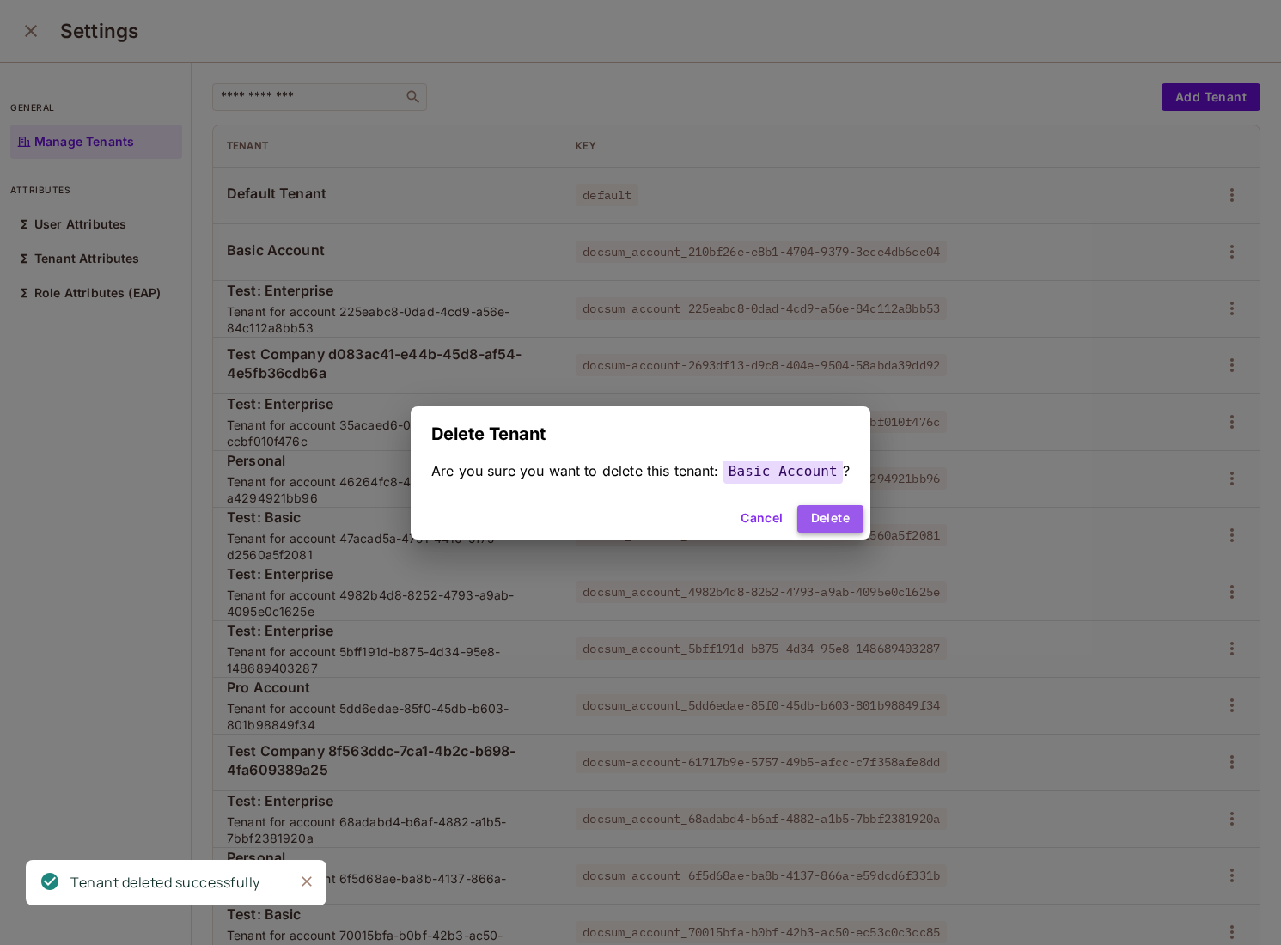
click at [809, 529] on button "Delete" at bounding box center [831, 519] width 66 height 28
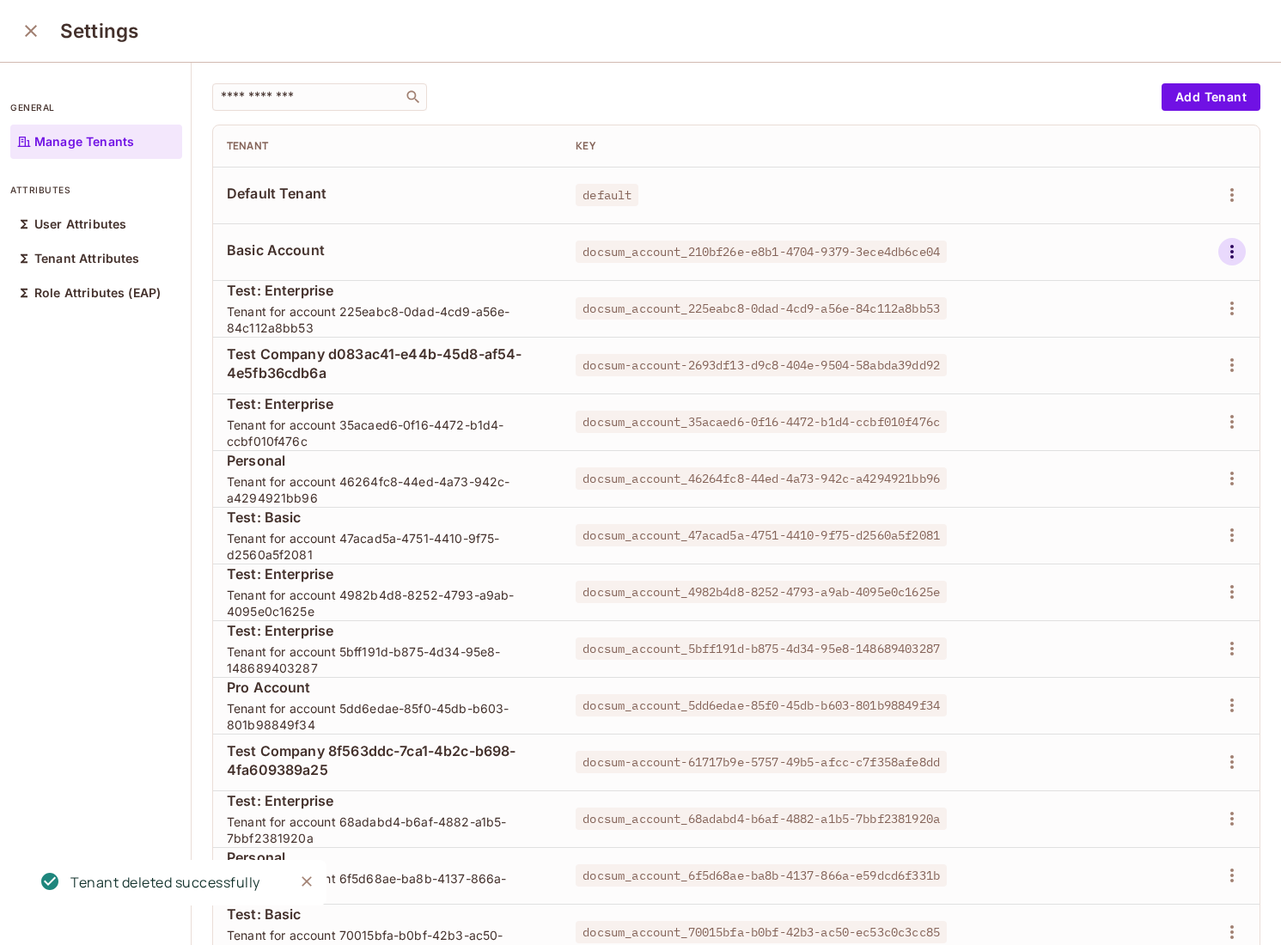
click at [1242, 253] on icon "button" at bounding box center [1232, 251] width 21 height 21
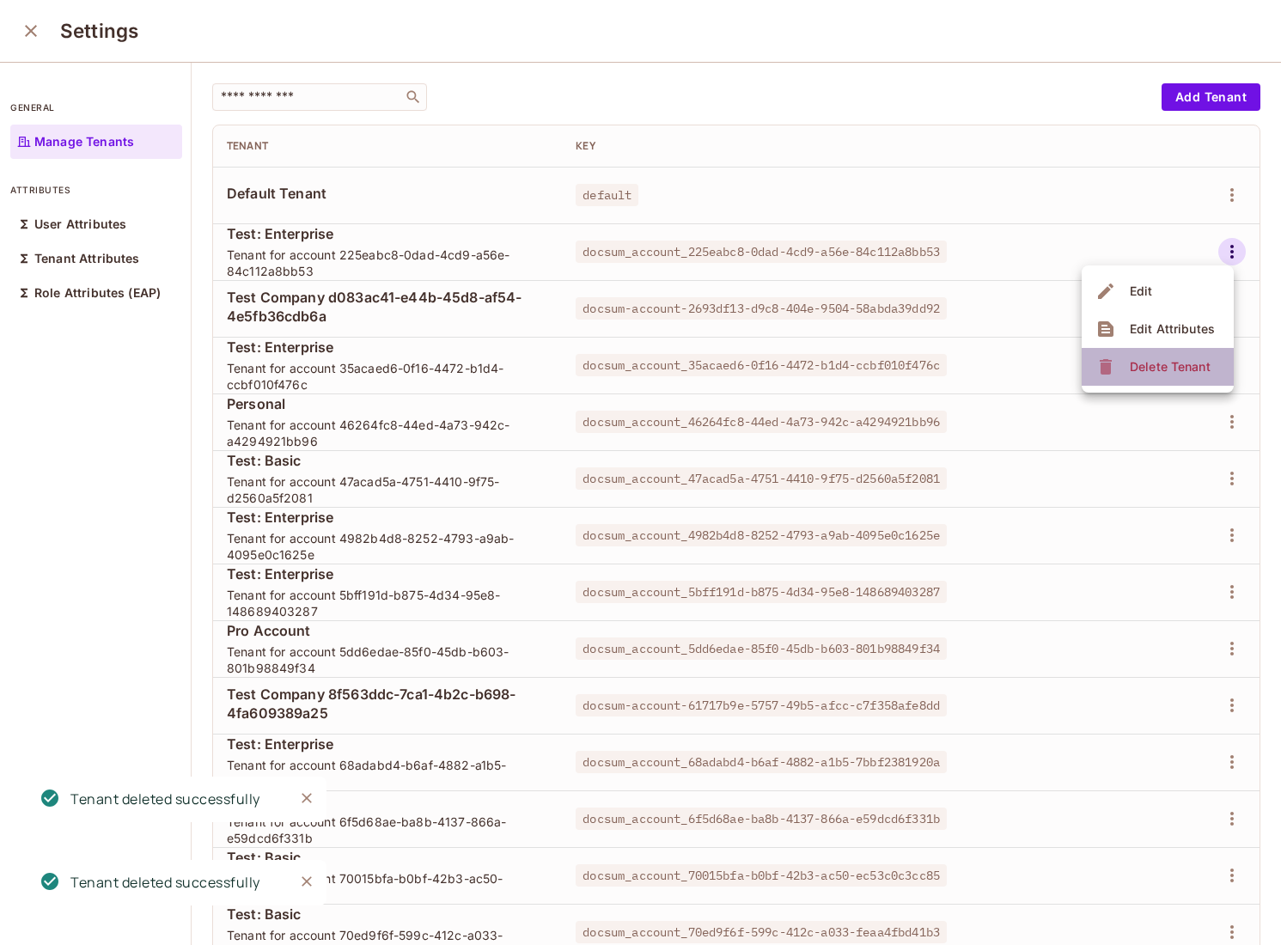
click at [1164, 354] on span "Delete Tenant" at bounding box center [1170, 367] width 91 height 28
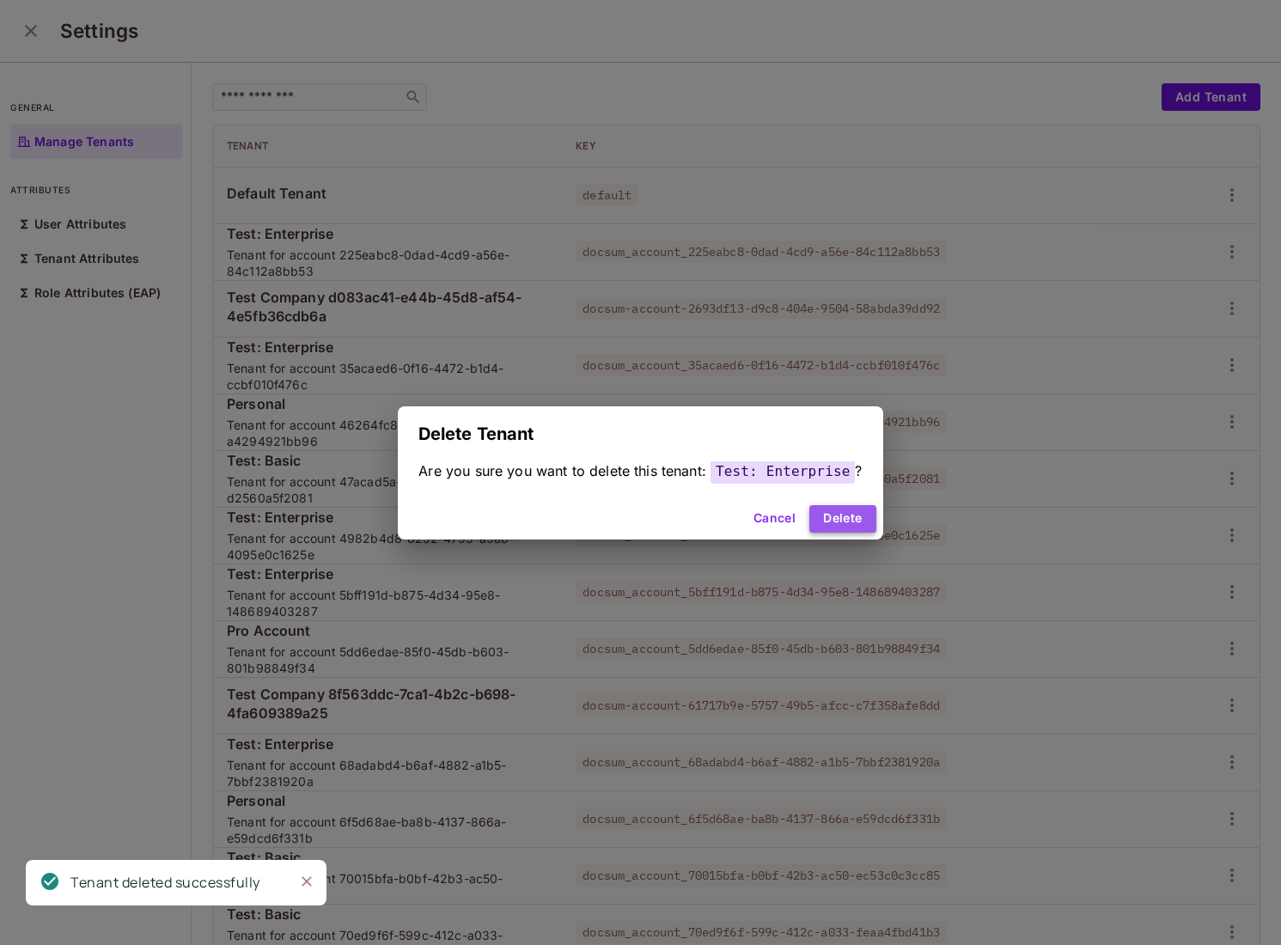
click at [817, 525] on button "Delete" at bounding box center [843, 519] width 66 height 28
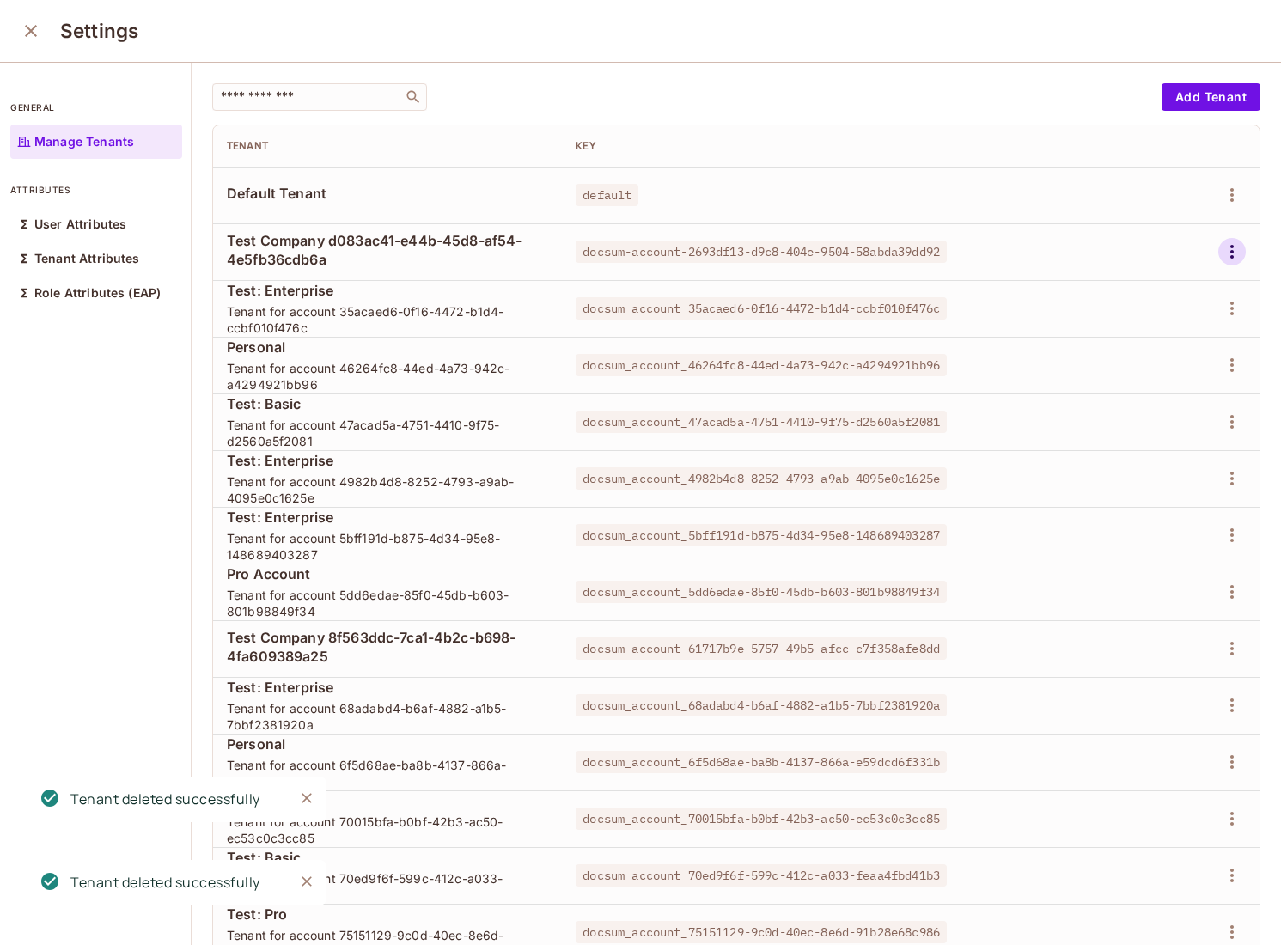
click at [1239, 260] on icon "button" at bounding box center [1232, 251] width 21 height 21
click at [1127, 369] on span "Delete Tenant" at bounding box center [1170, 367] width 91 height 28
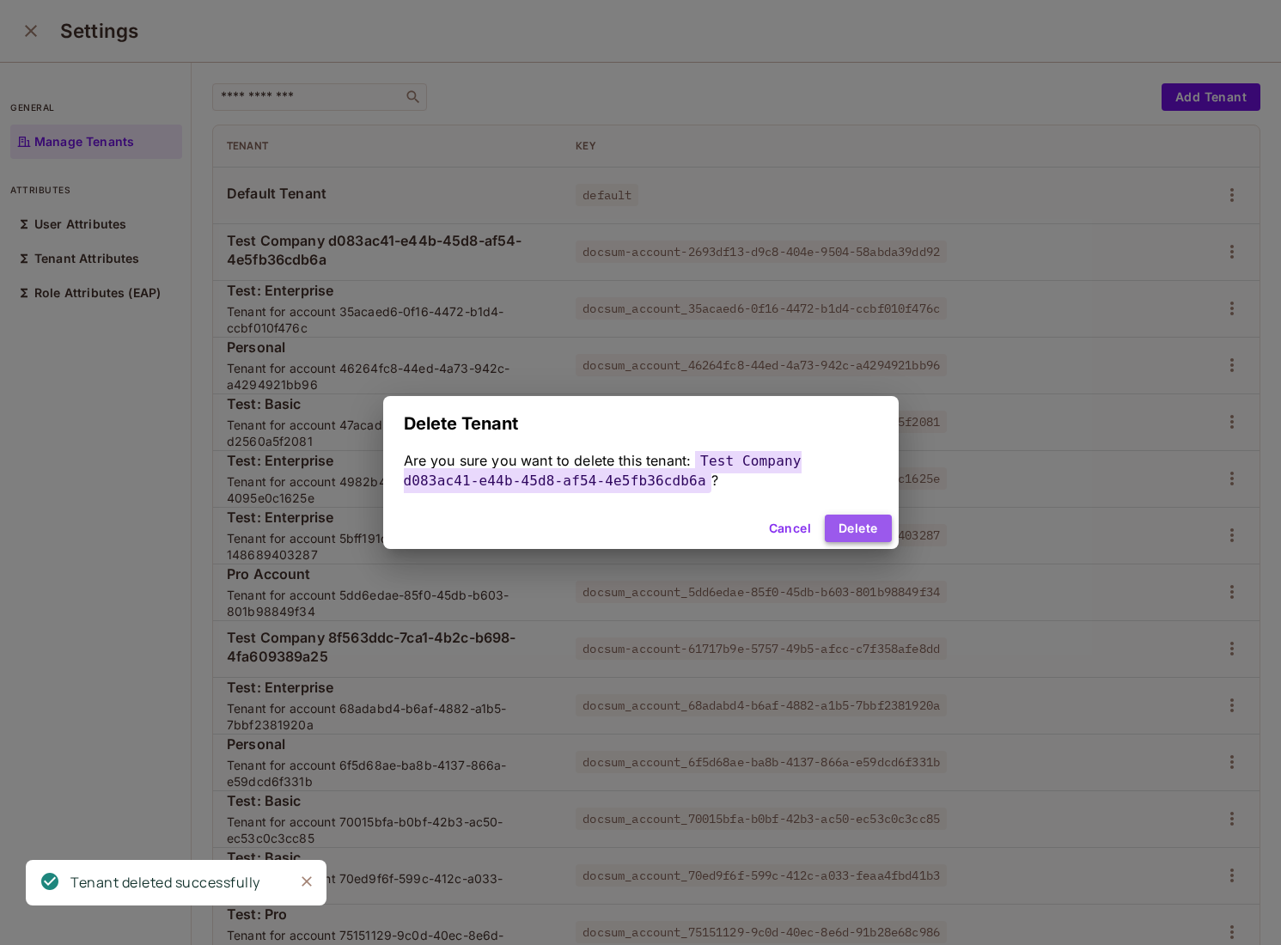
click at [878, 524] on button "Delete" at bounding box center [858, 529] width 66 height 28
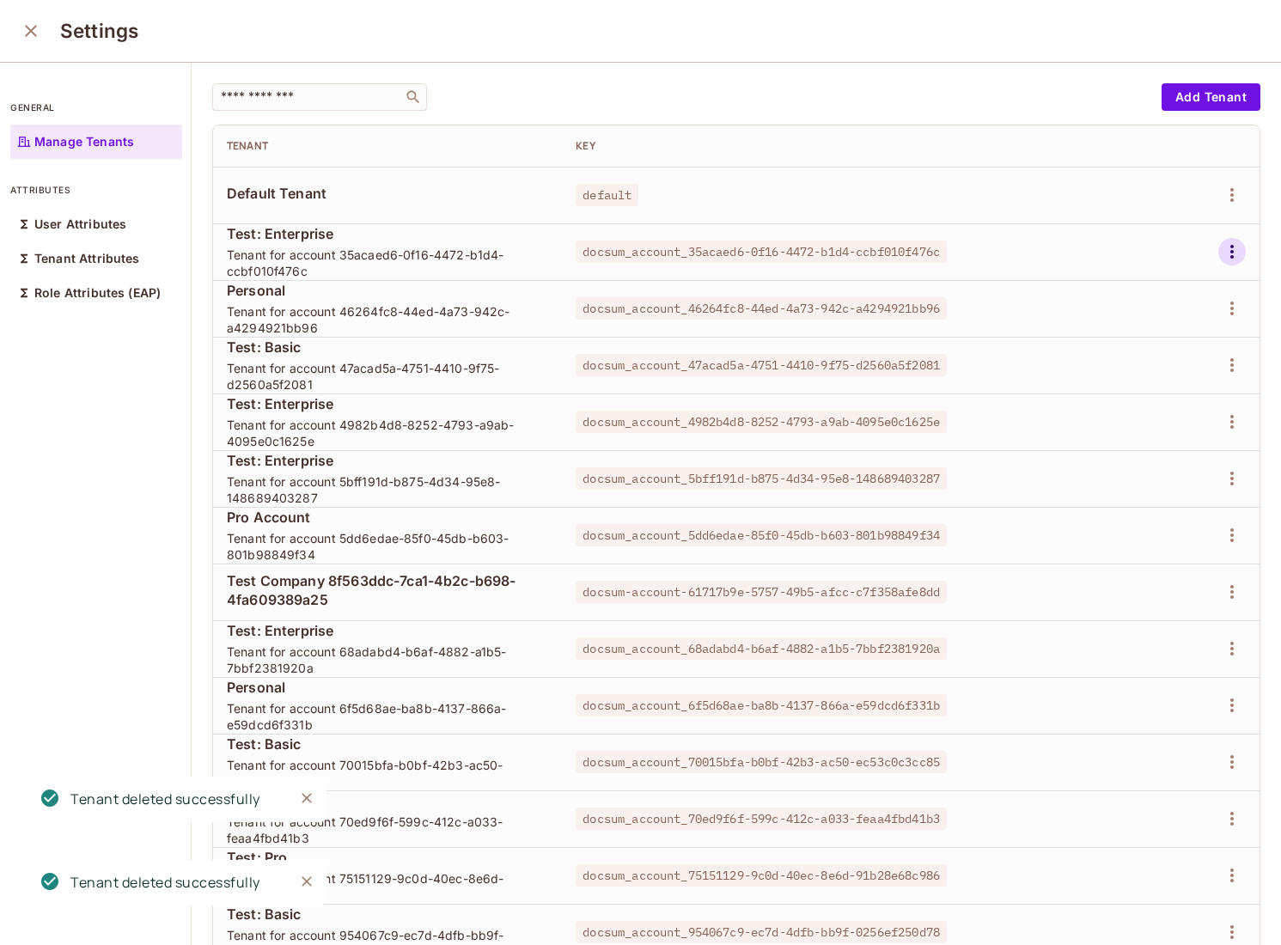
click at [1225, 240] on button "button" at bounding box center [1233, 252] width 28 height 28
click at [1156, 349] on li "Delete Tenant" at bounding box center [1158, 367] width 152 height 38
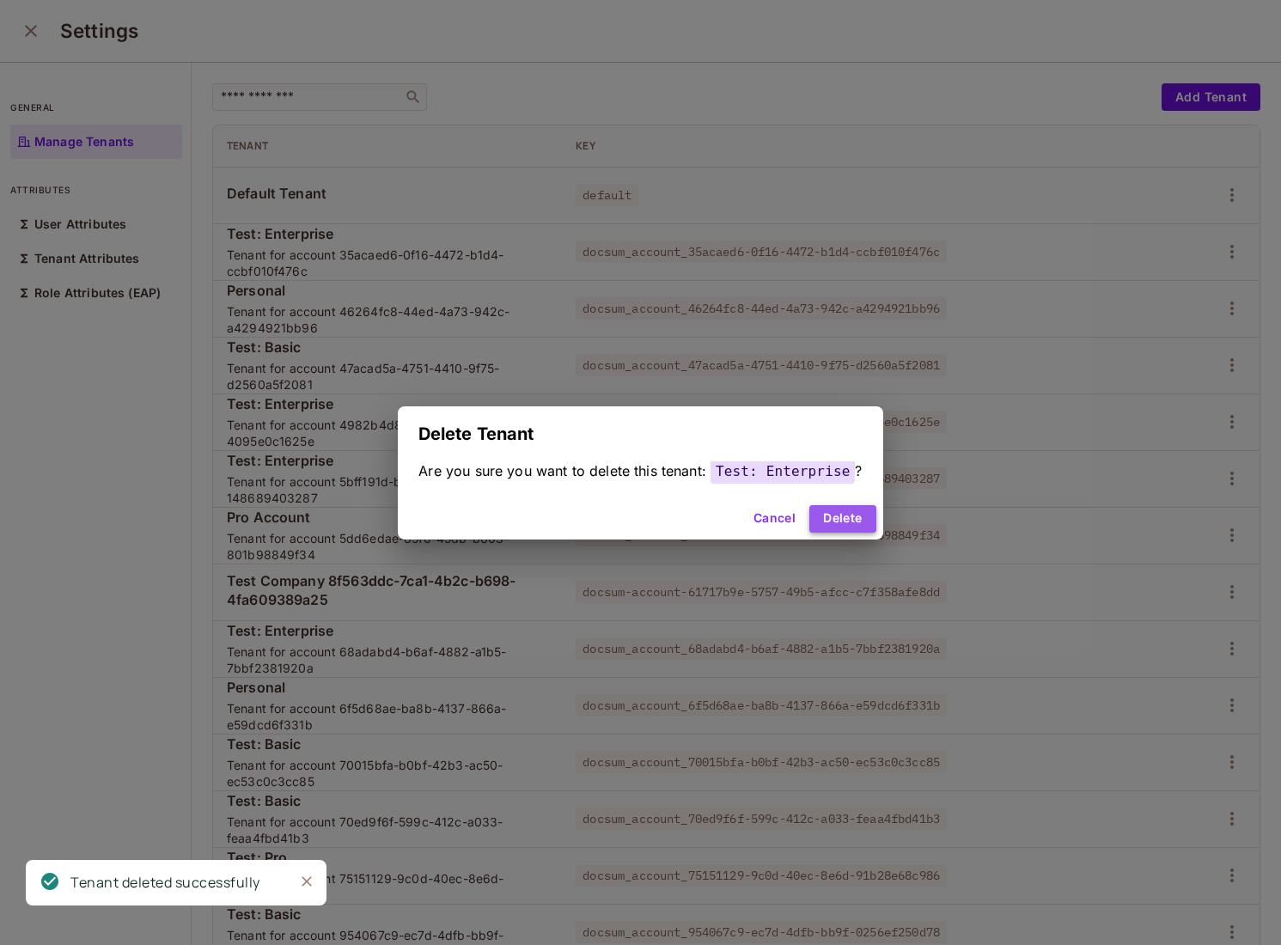
click at [847, 522] on button "Delete" at bounding box center [843, 519] width 66 height 28
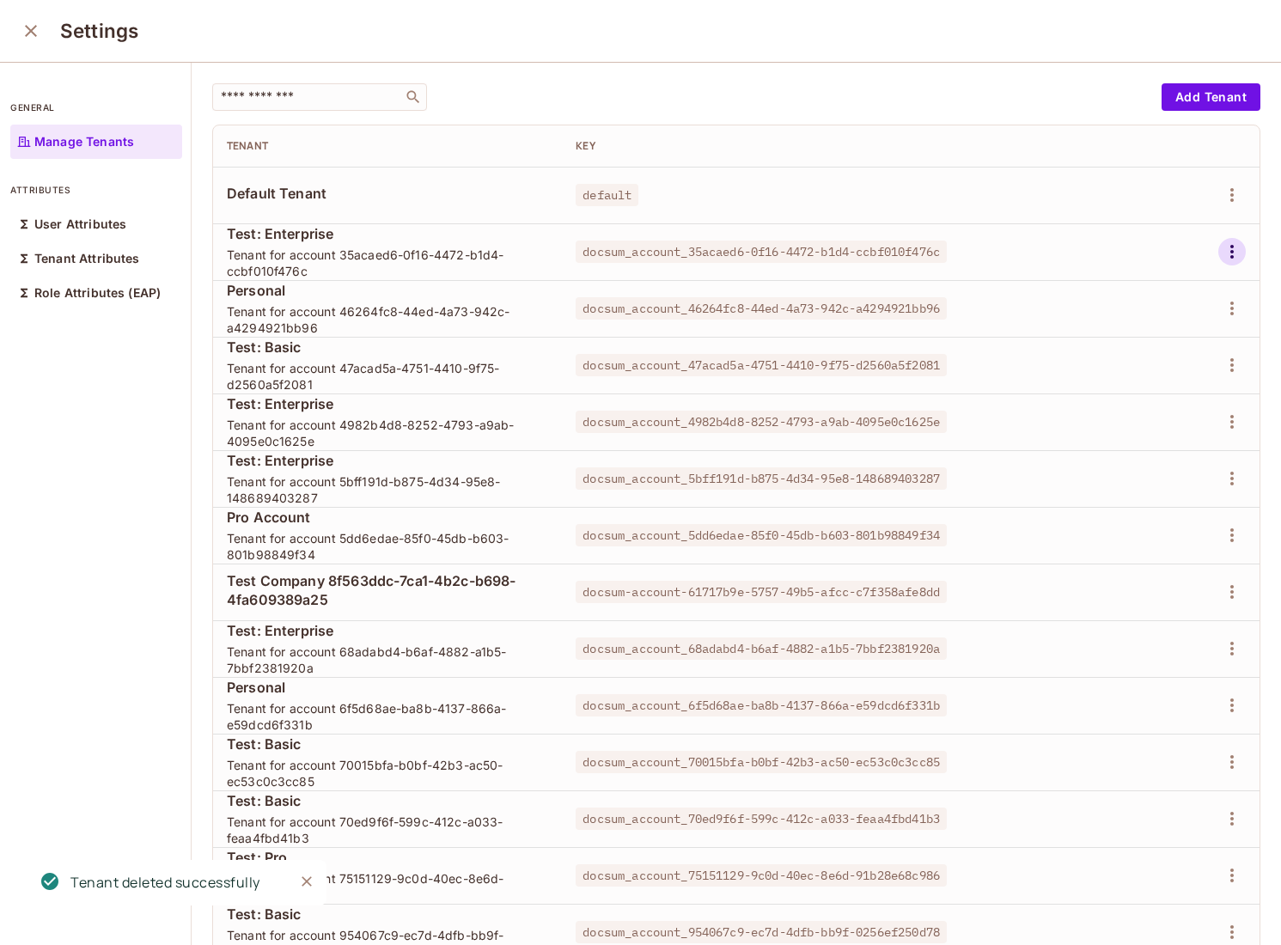
click at [1236, 260] on icon "button" at bounding box center [1232, 251] width 21 height 21
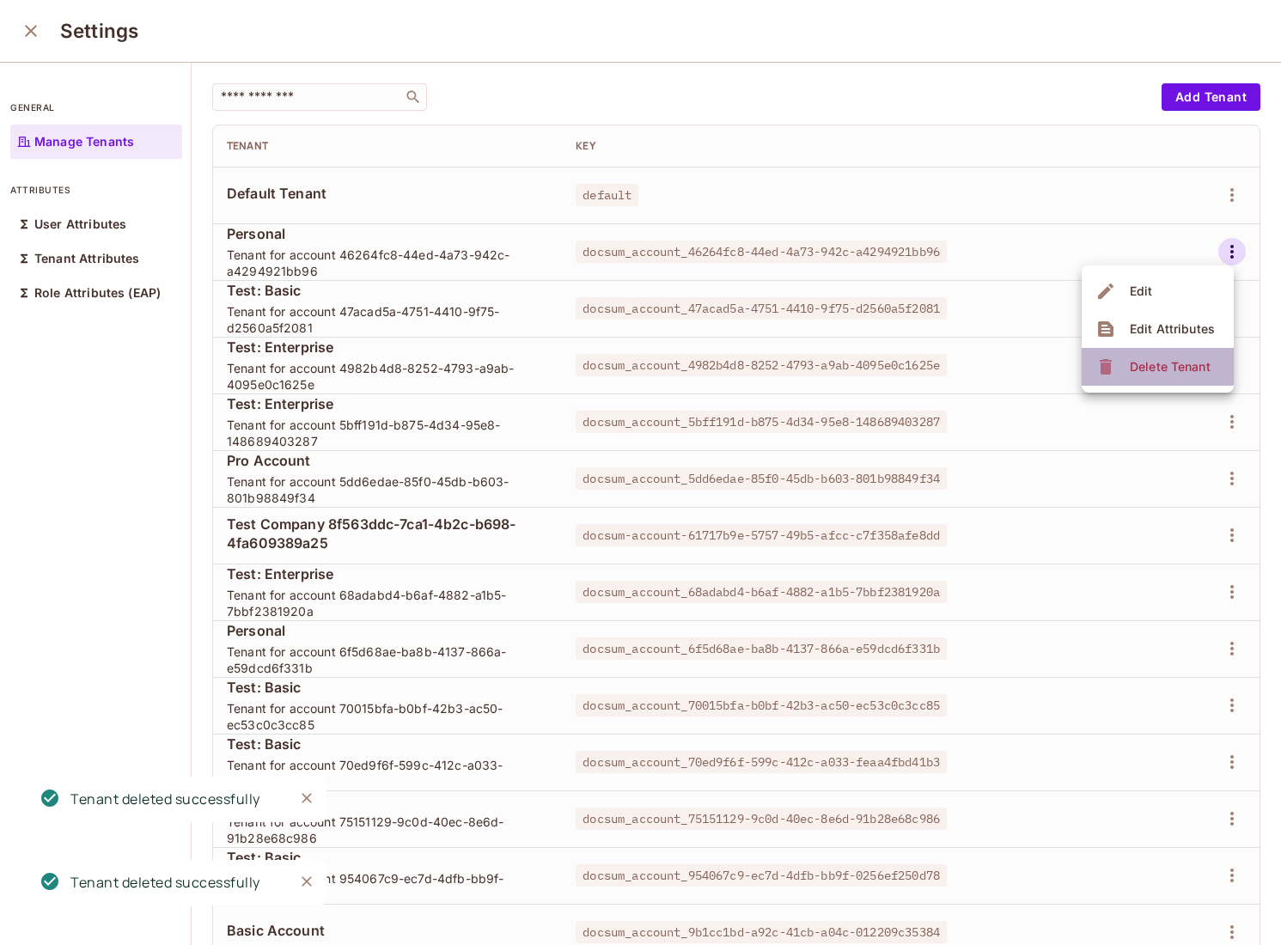
click at [1149, 352] on li "Delete Tenant" at bounding box center [1158, 367] width 152 height 38
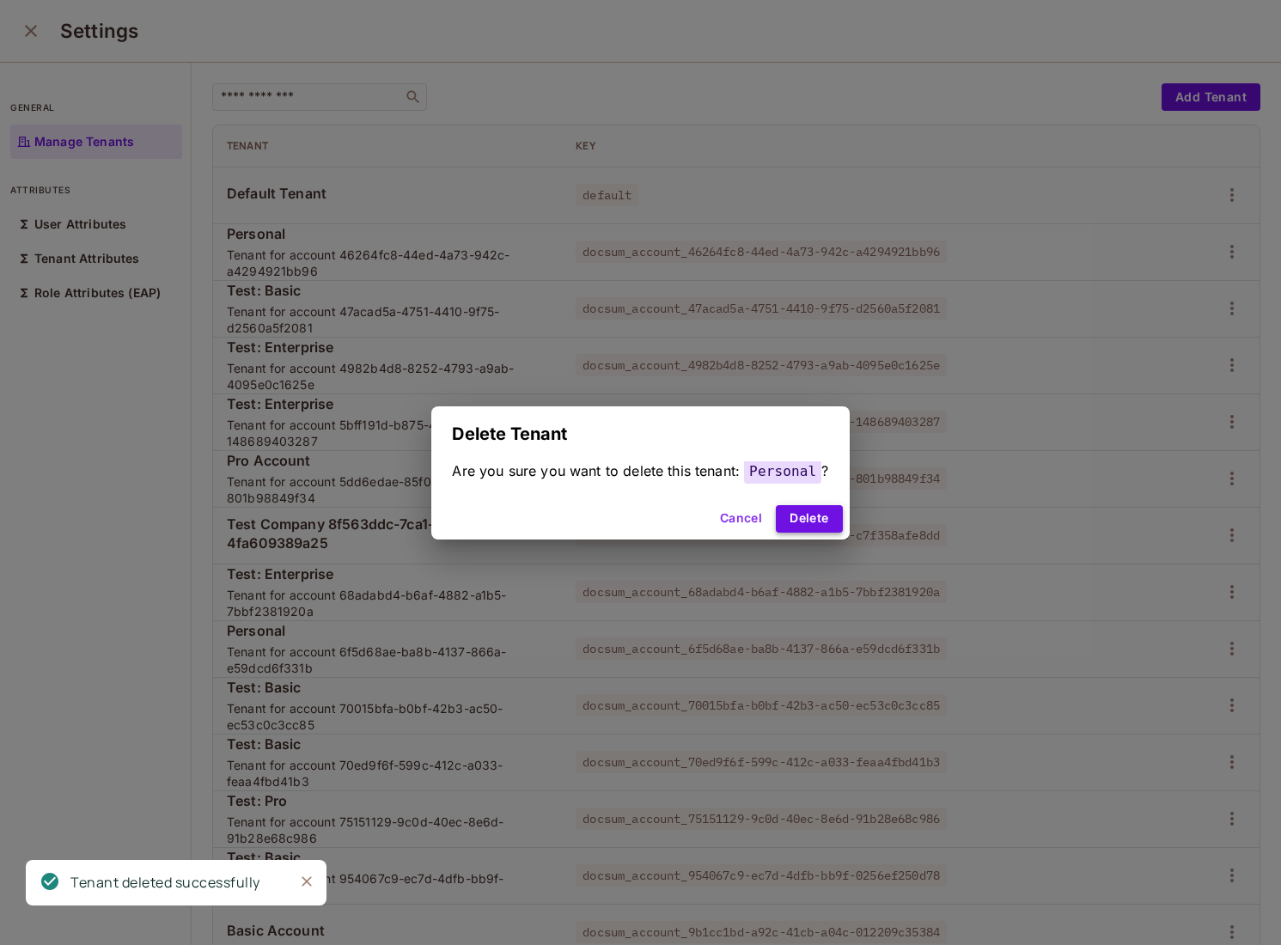
click at [803, 517] on button "Delete" at bounding box center [809, 519] width 66 height 28
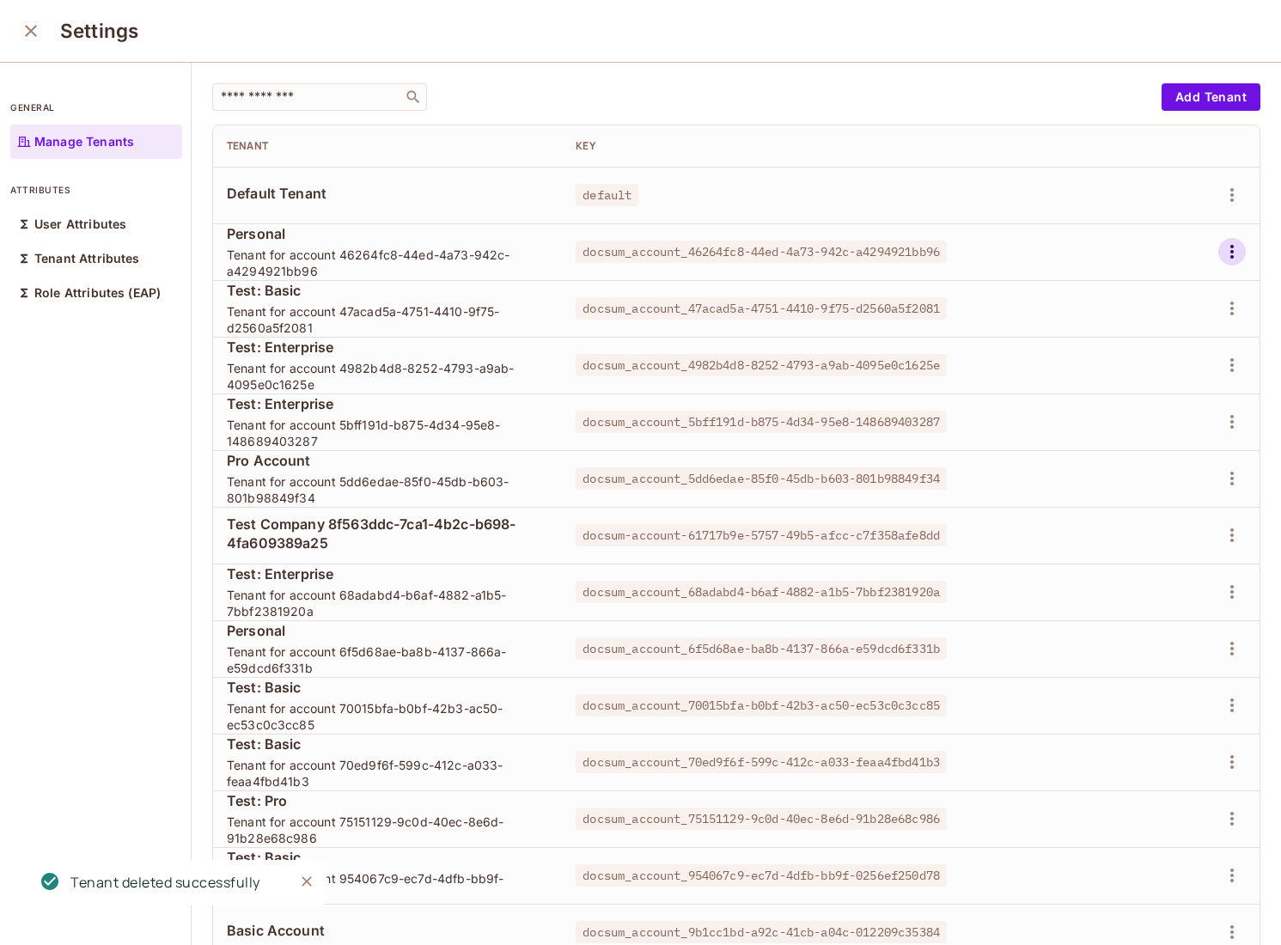
click at [1230, 258] on icon "button" at bounding box center [1232, 251] width 21 height 21
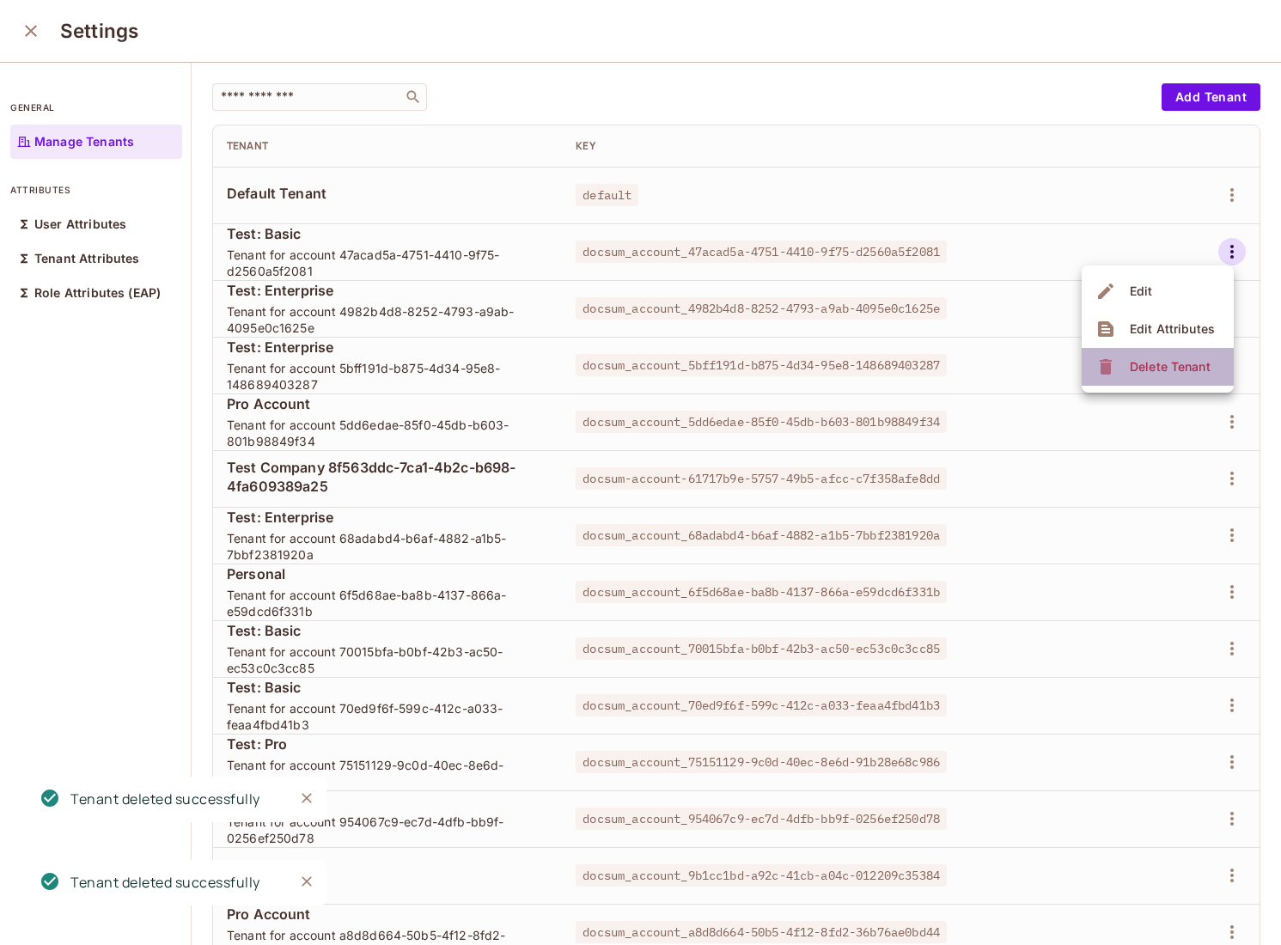
click at [1136, 372] on div "Delete Tenant" at bounding box center [1170, 366] width 81 height 17
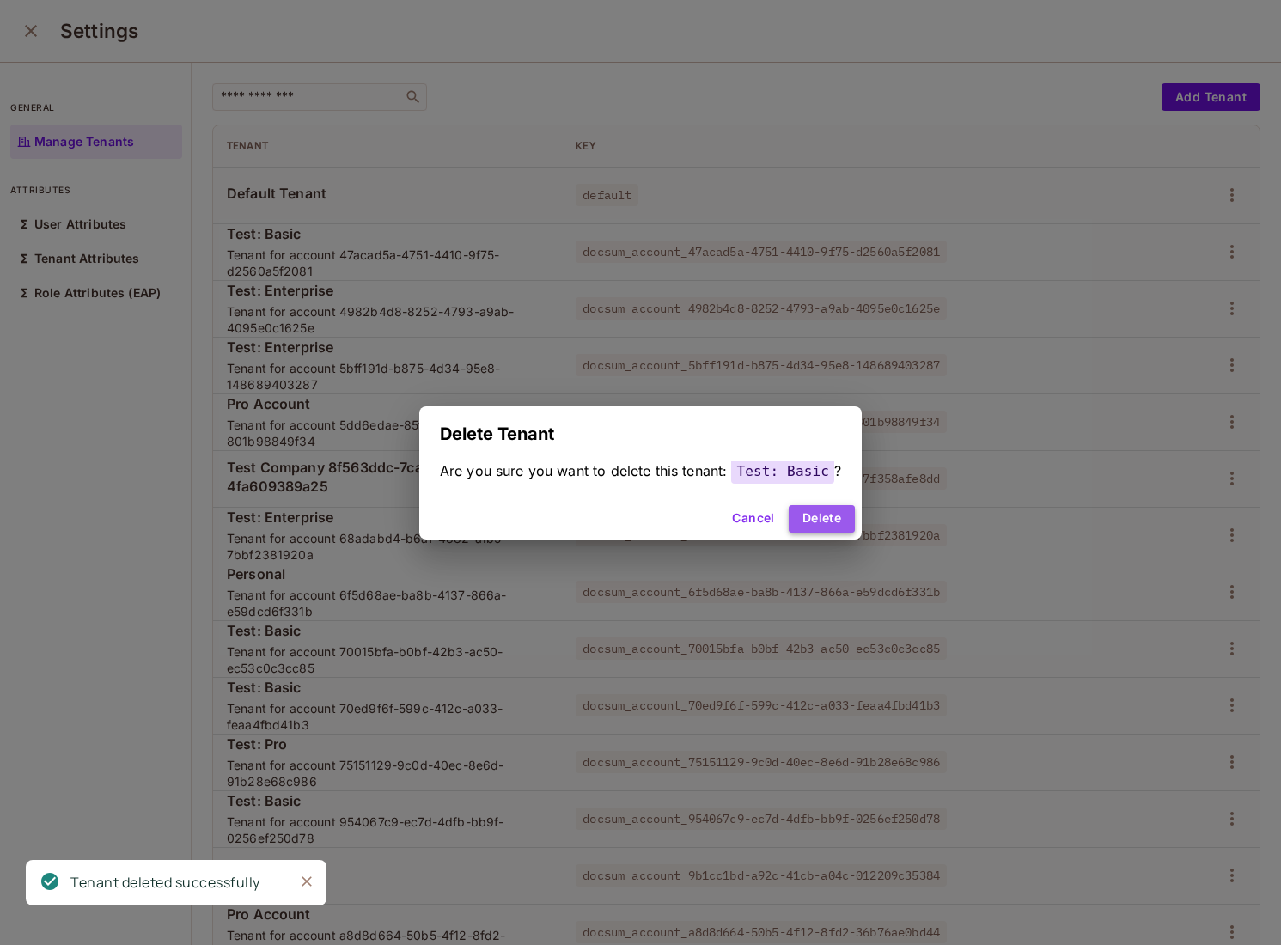
click at [837, 510] on button "Delete" at bounding box center [822, 519] width 66 height 28
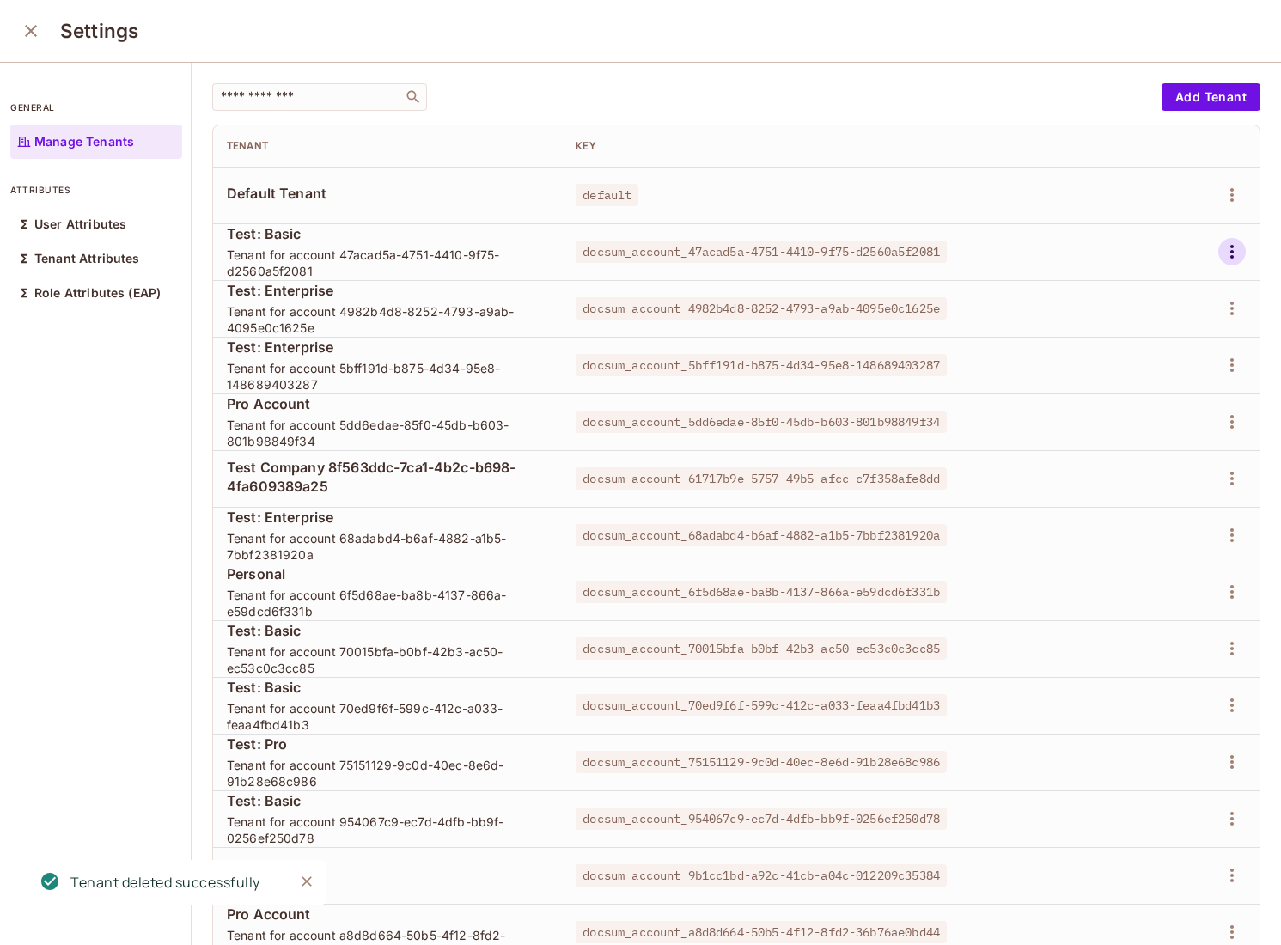
click at [1241, 253] on icon "button" at bounding box center [1232, 251] width 21 height 21
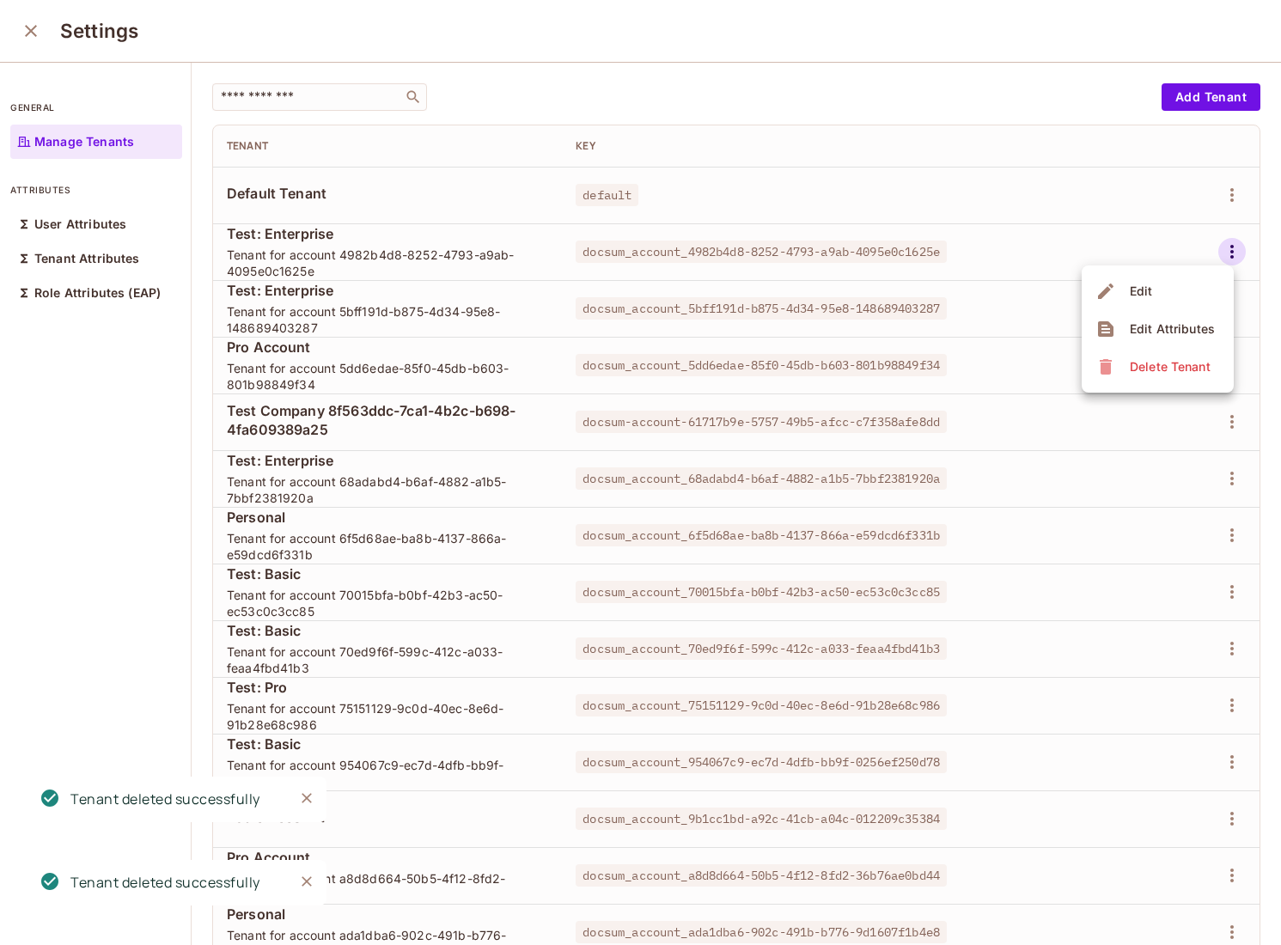
click at [1150, 372] on div "Delete Tenant" at bounding box center [1170, 366] width 81 height 17
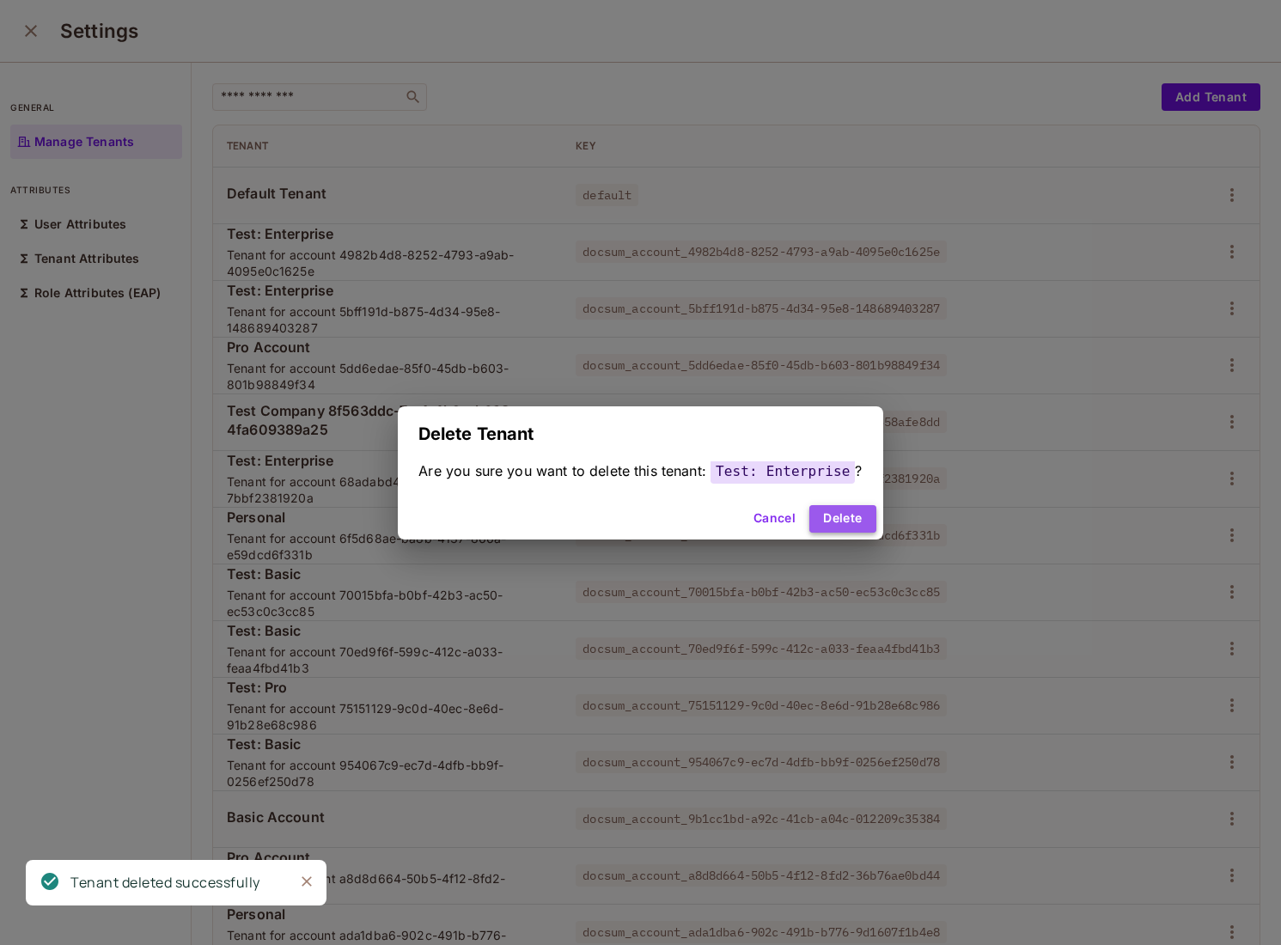
click at [836, 513] on button "Delete" at bounding box center [843, 519] width 66 height 28
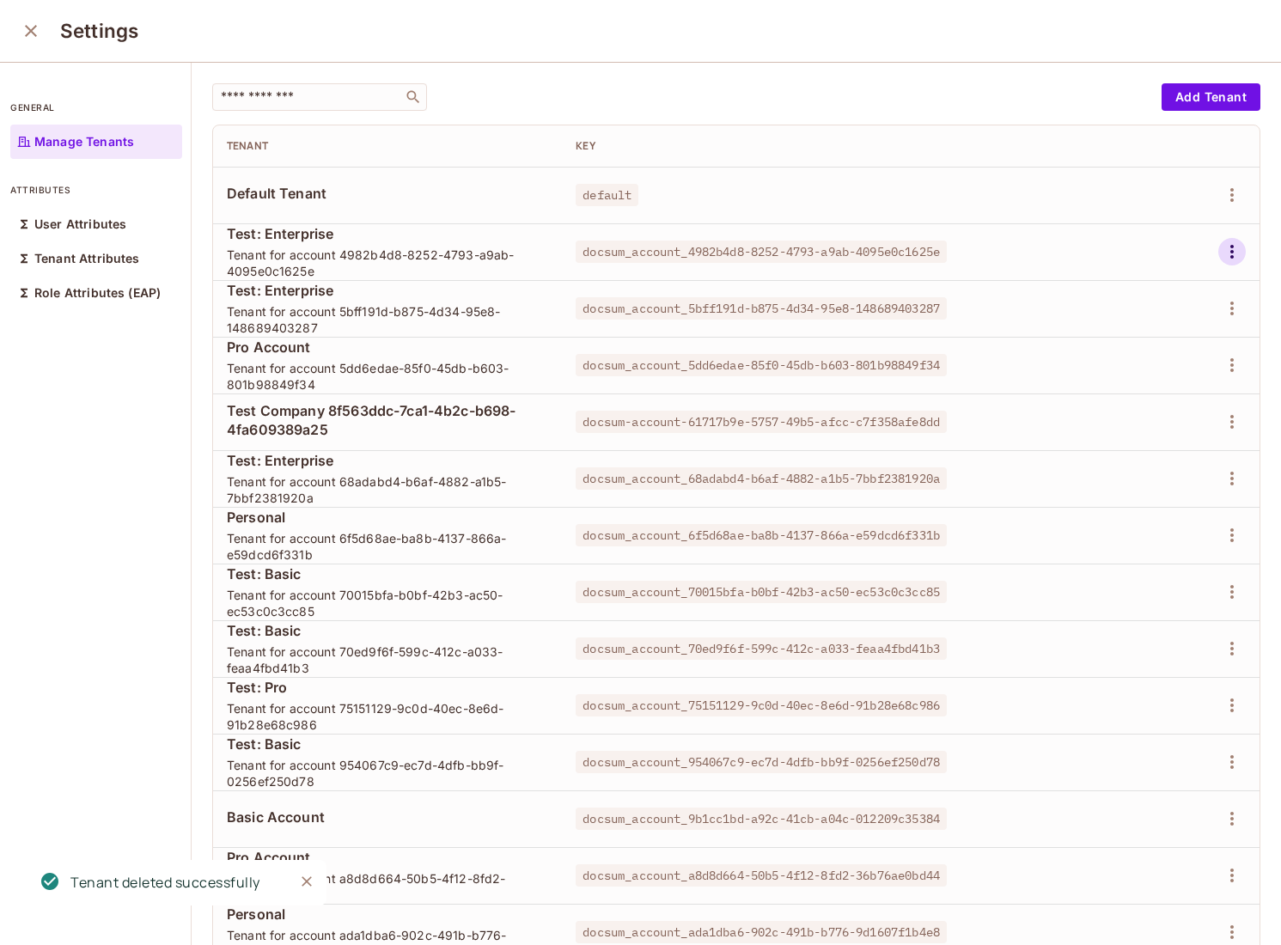
click at [1237, 258] on icon "button" at bounding box center [1232, 251] width 21 height 21
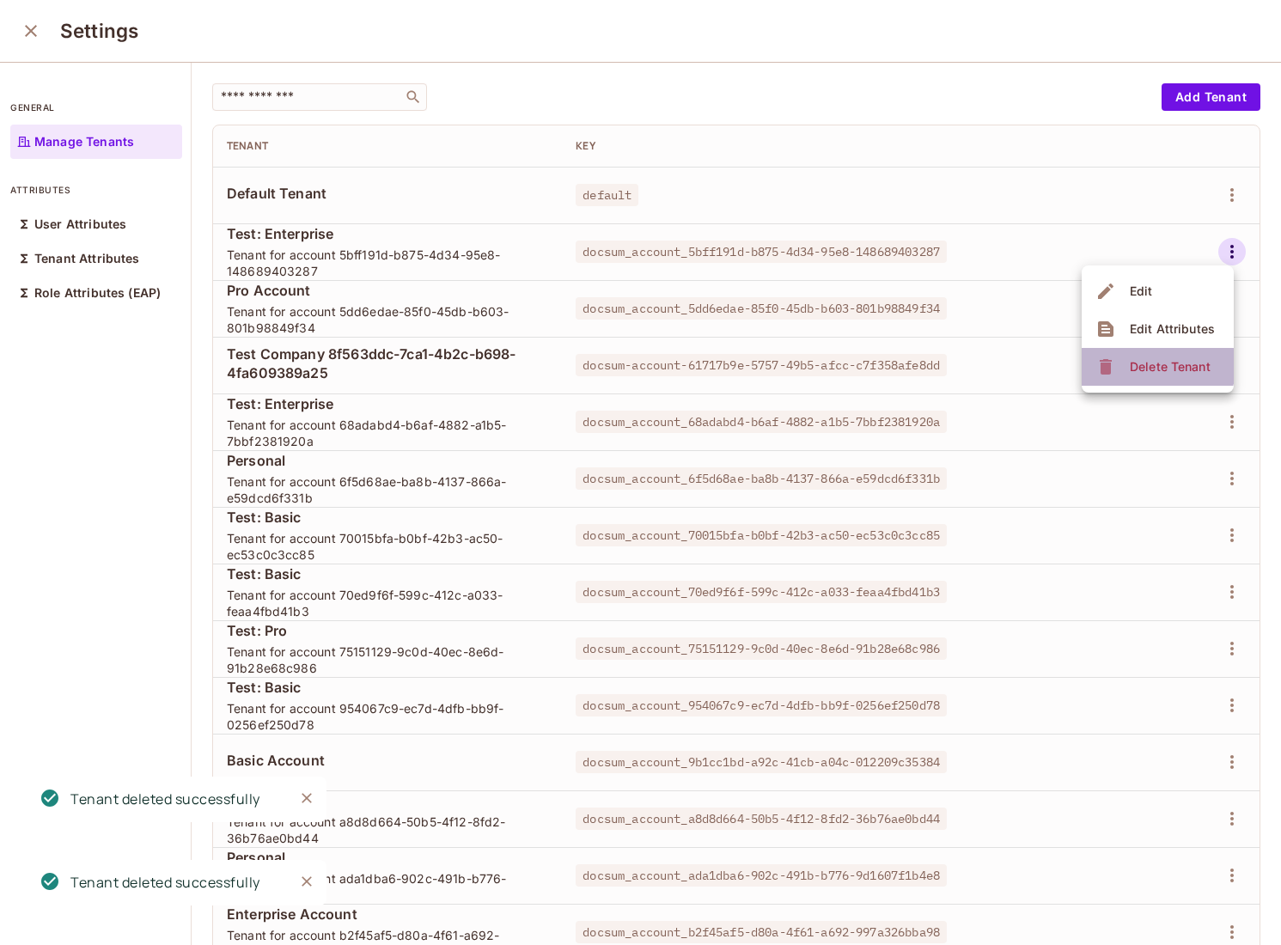
click at [1147, 366] on div "Delete Tenant" at bounding box center [1170, 366] width 81 height 17
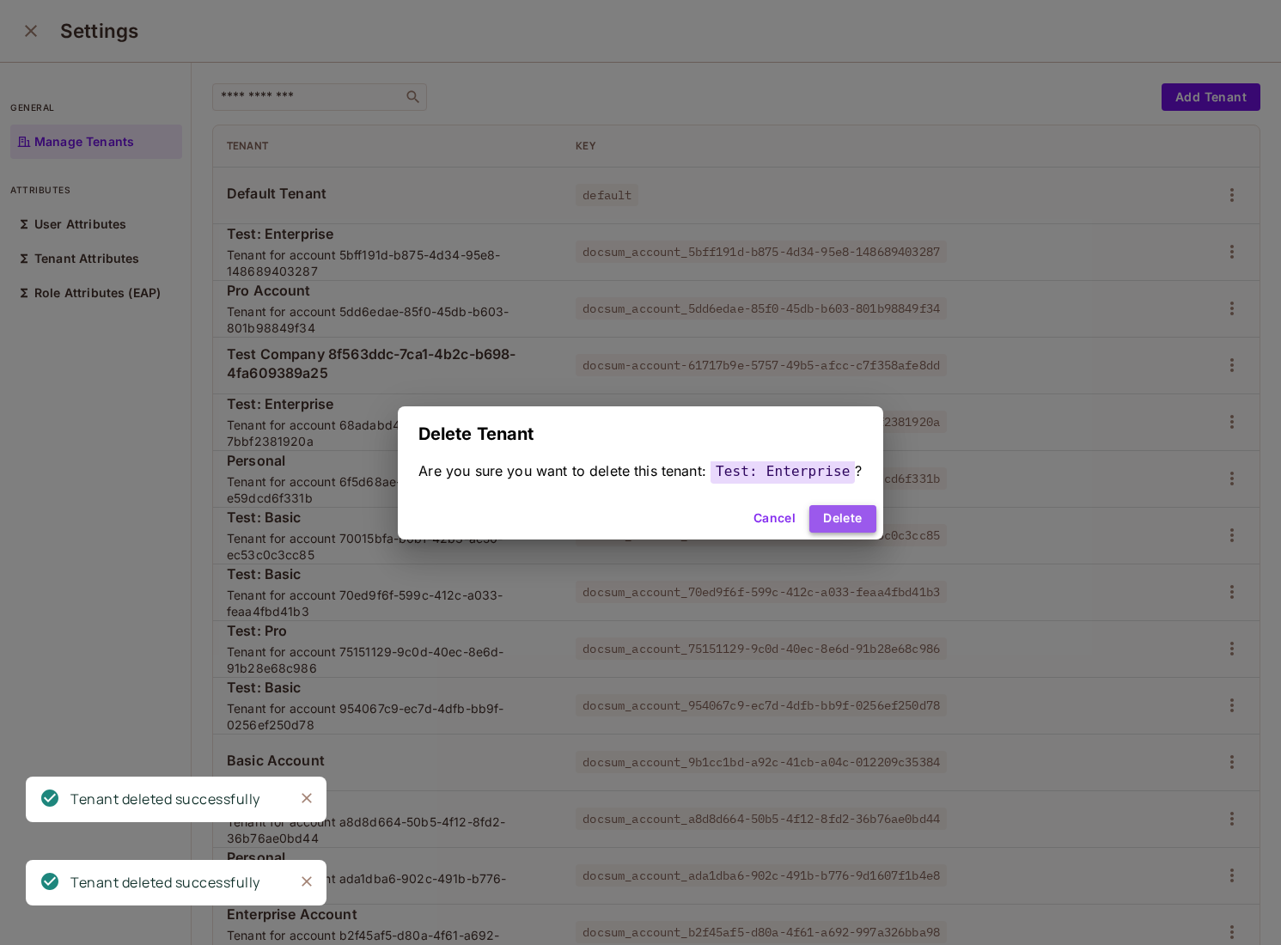
click at [822, 523] on button "Delete" at bounding box center [843, 519] width 66 height 28
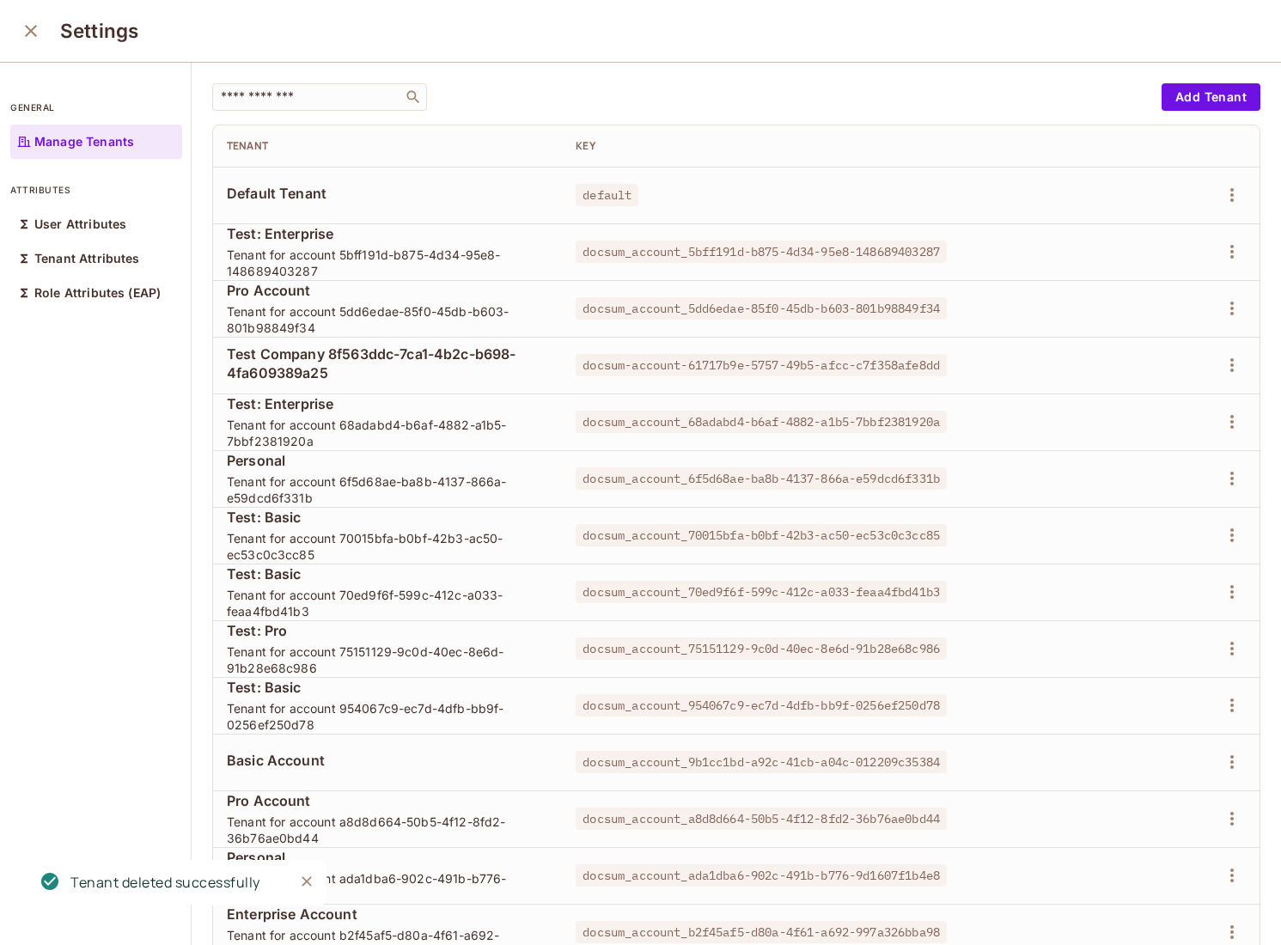
click at [1238, 274] on td at bounding box center [1185, 251] width 149 height 57
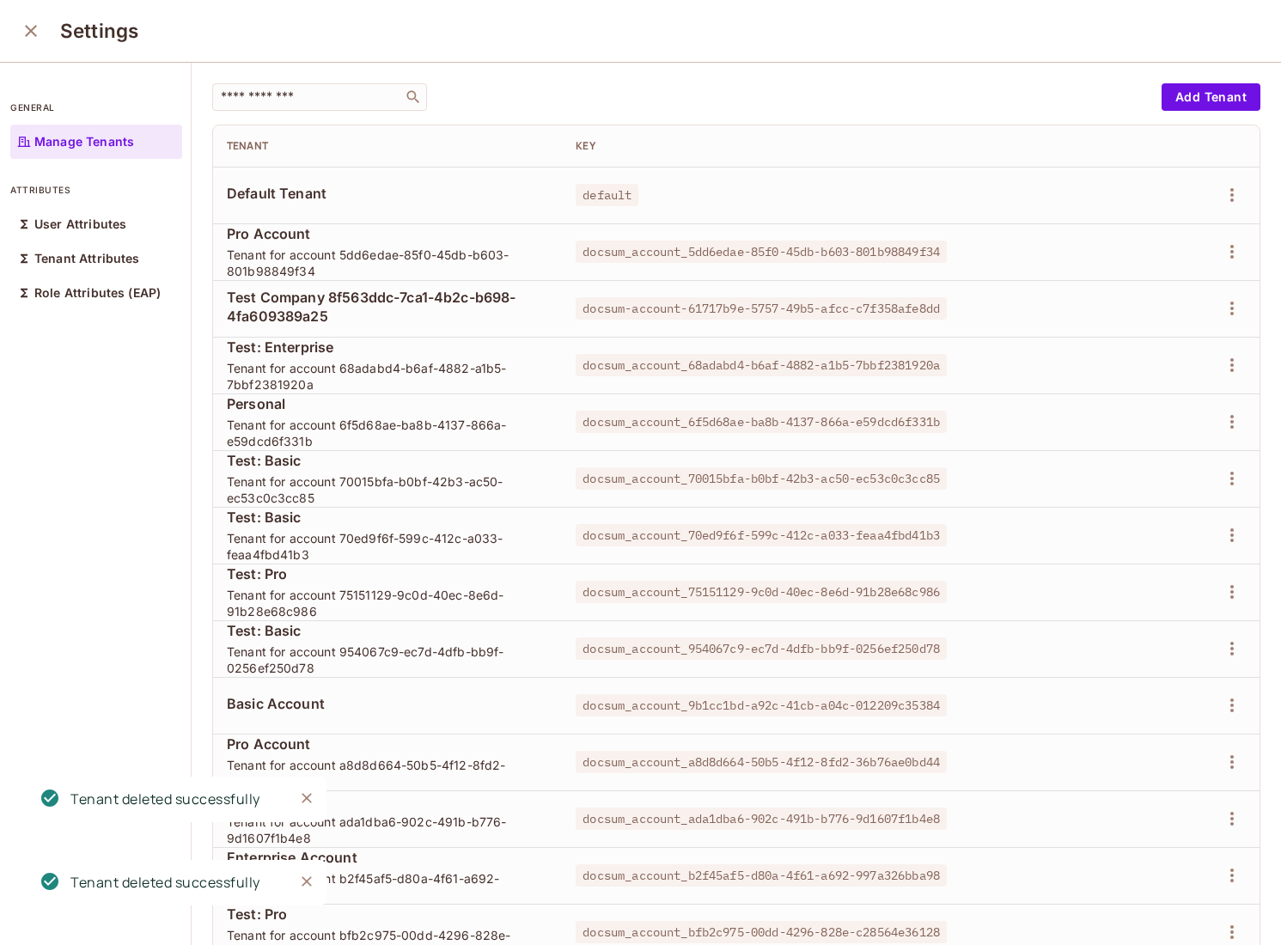
click at [1238, 267] on td at bounding box center [1185, 251] width 149 height 57
click at [1237, 262] on button "button" at bounding box center [1233, 252] width 28 height 28
click at [1142, 368] on div "Delete Tenant" at bounding box center [1170, 366] width 81 height 17
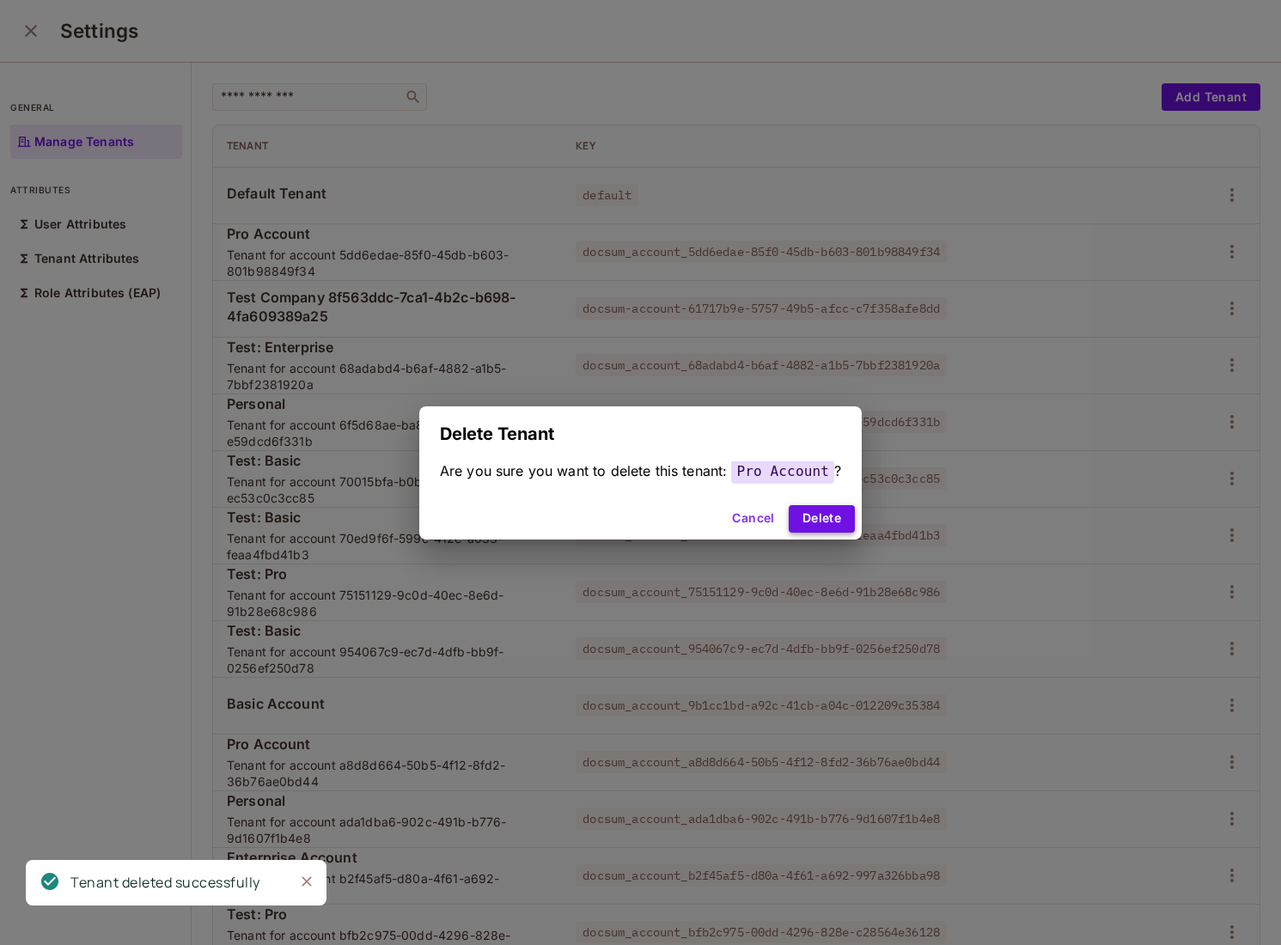
click at [797, 512] on button "Delete" at bounding box center [822, 519] width 66 height 28
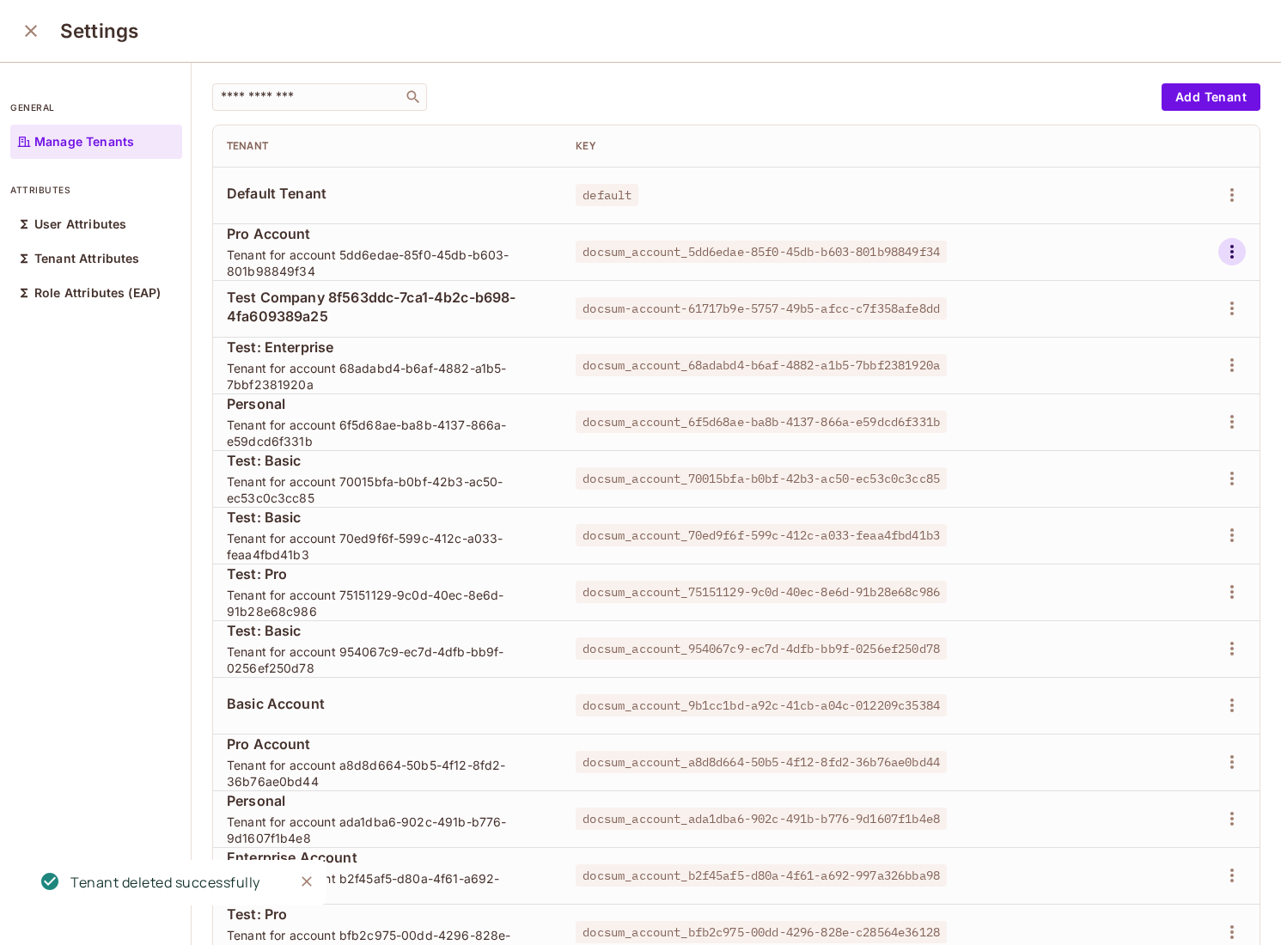
click at [1222, 261] on icon "button" at bounding box center [1232, 251] width 21 height 21
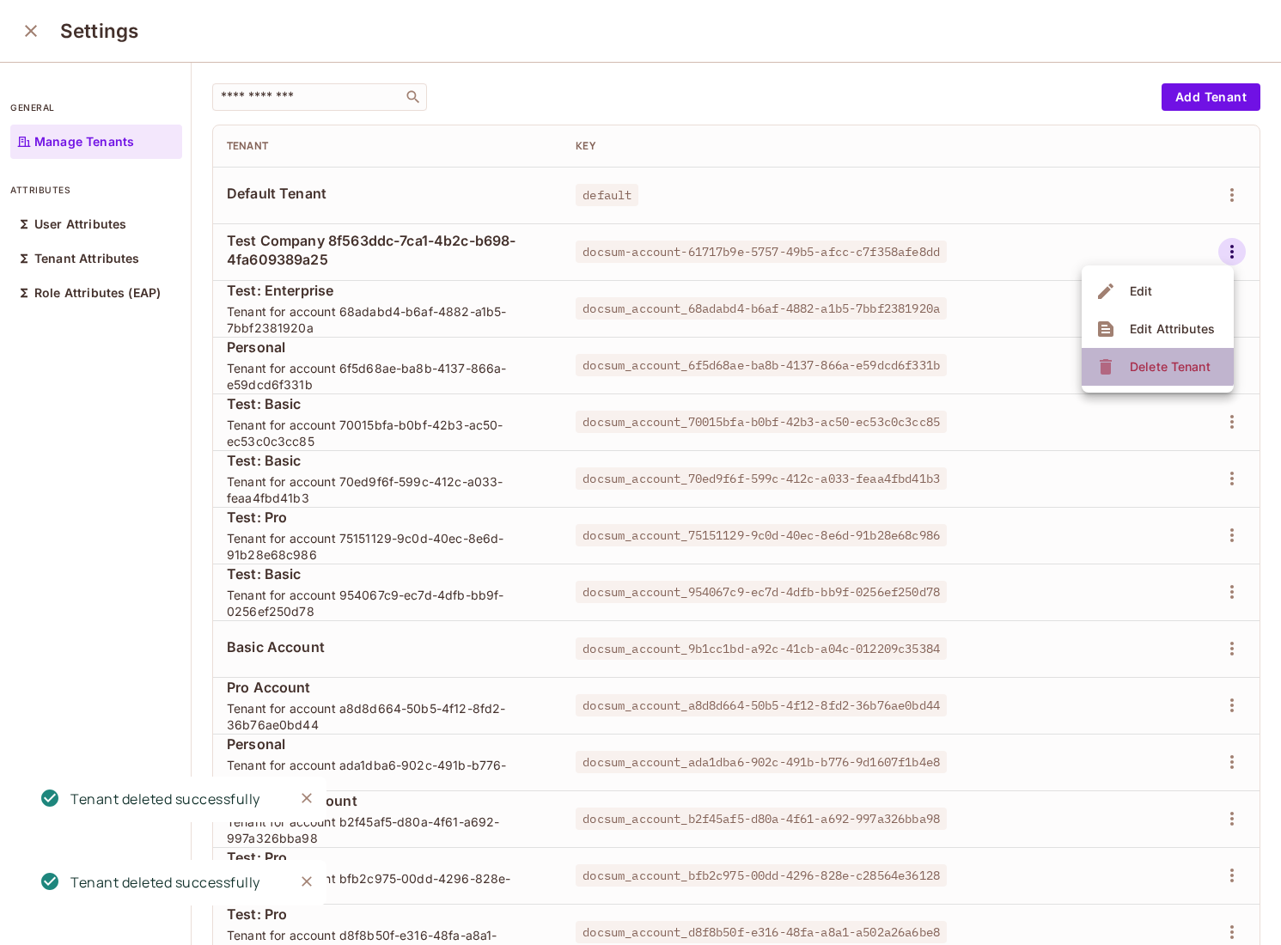
click at [1123, 350] on li "Delete Tenant" at bounding box center [1158, 367] width 152 height 38
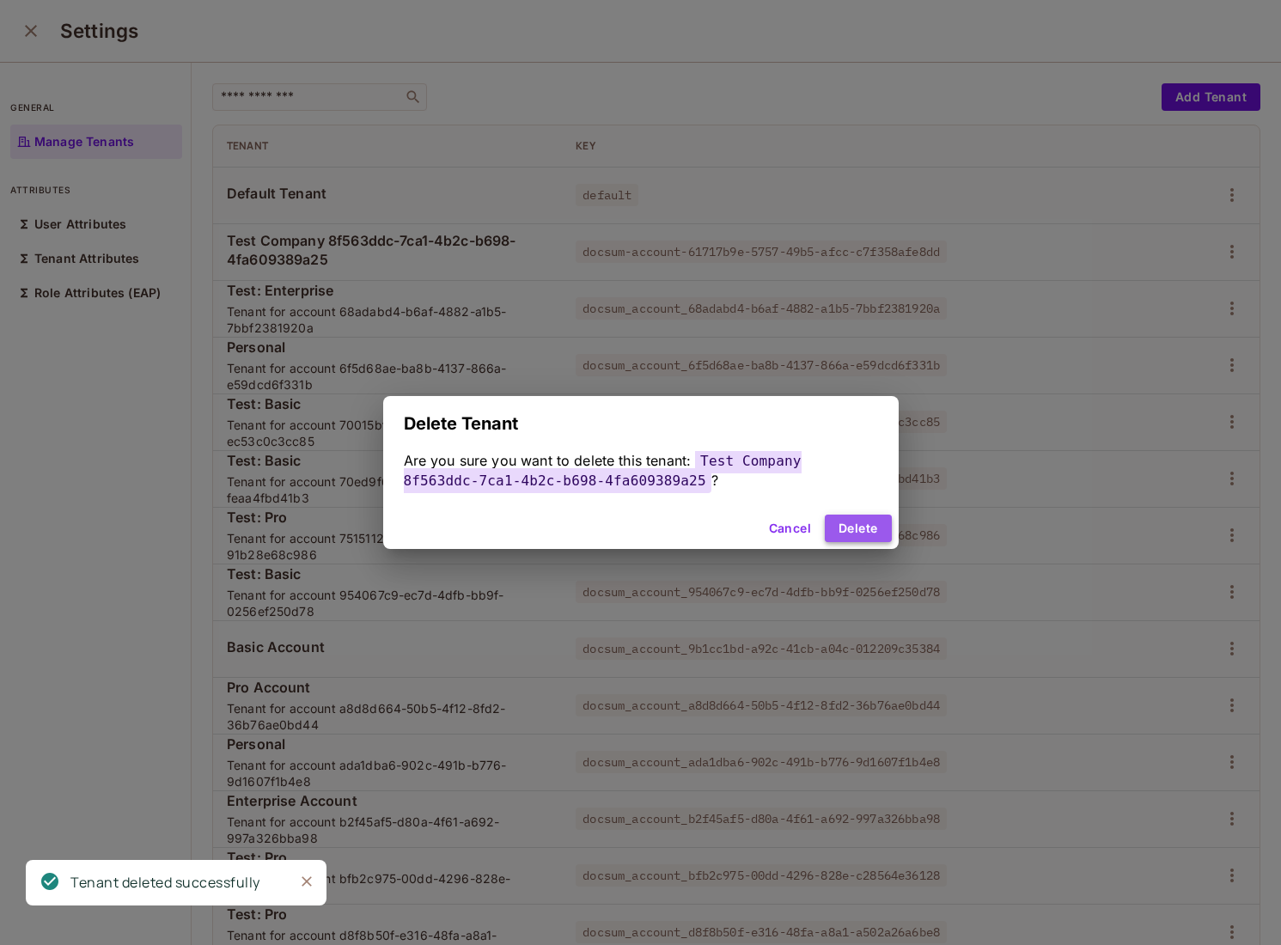
click at [865, 517] on button "Delete" at bounding box center [858, 529] width 66 height 28
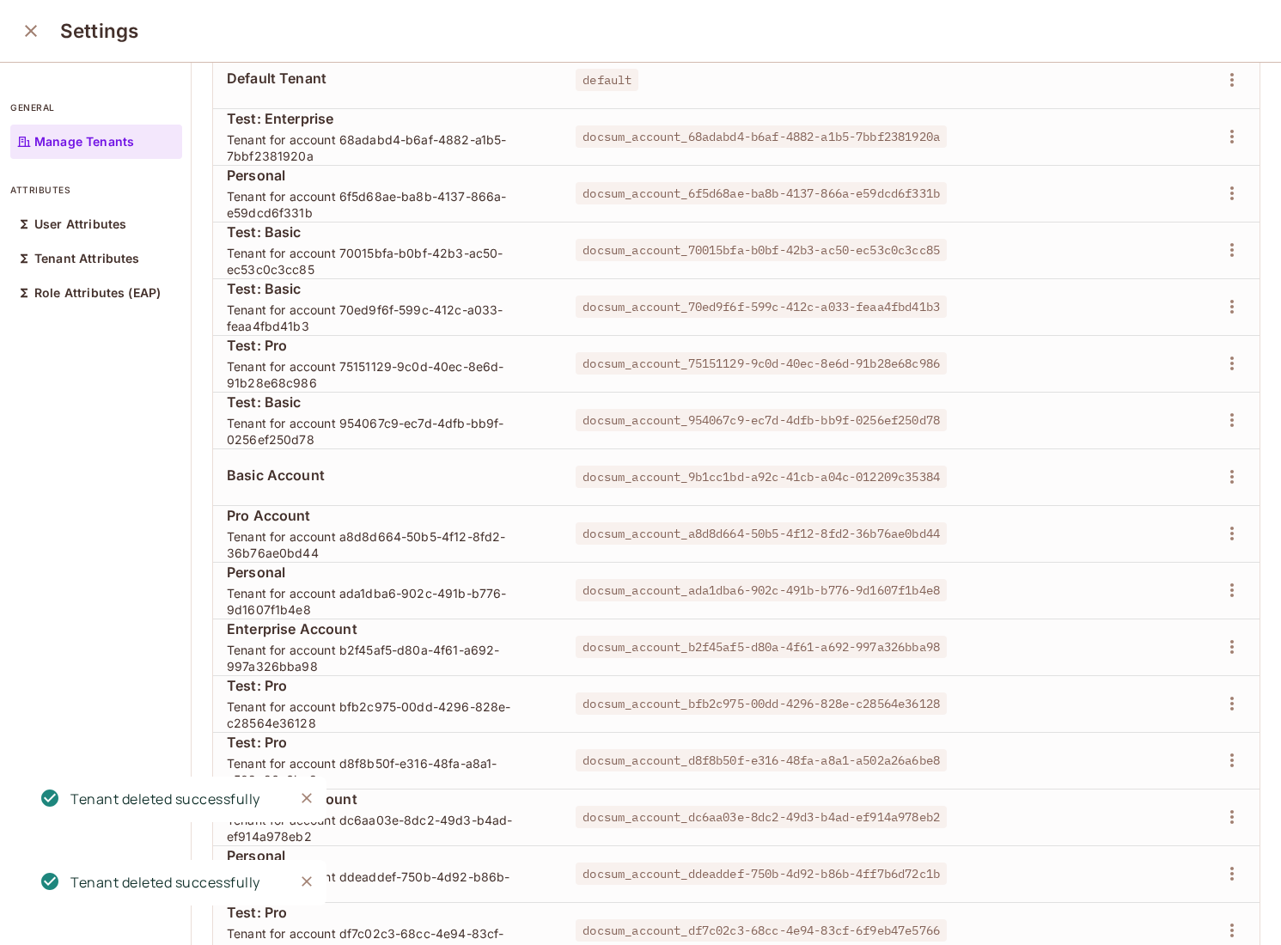
scroll to position [90, 0]
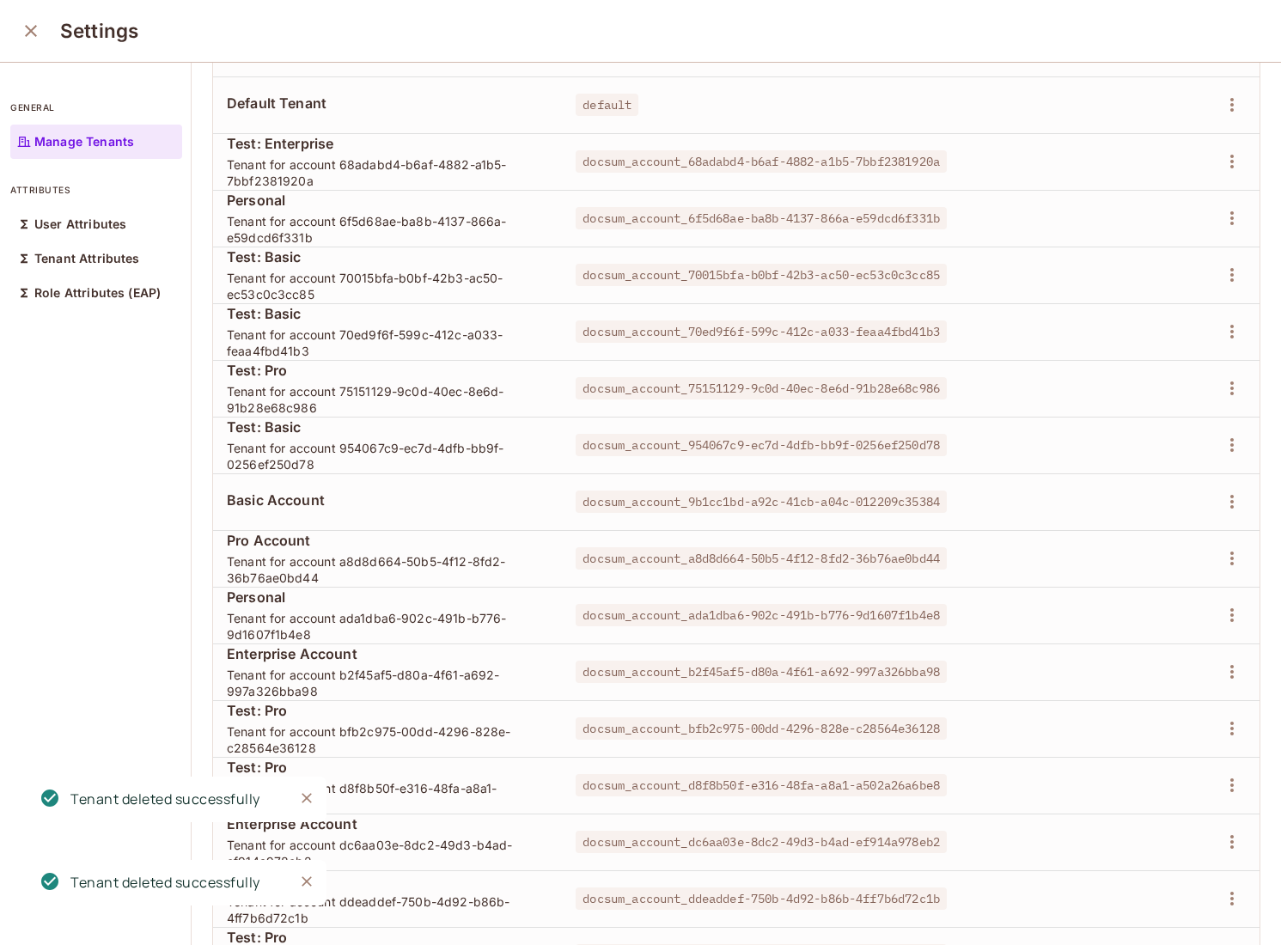
click at [1236, 143] on td at bounding box center [1185, 161] width 149 height 57
click at [1239, 159] on icon "button" at bounding box center [1232, 161] width 21 height 21
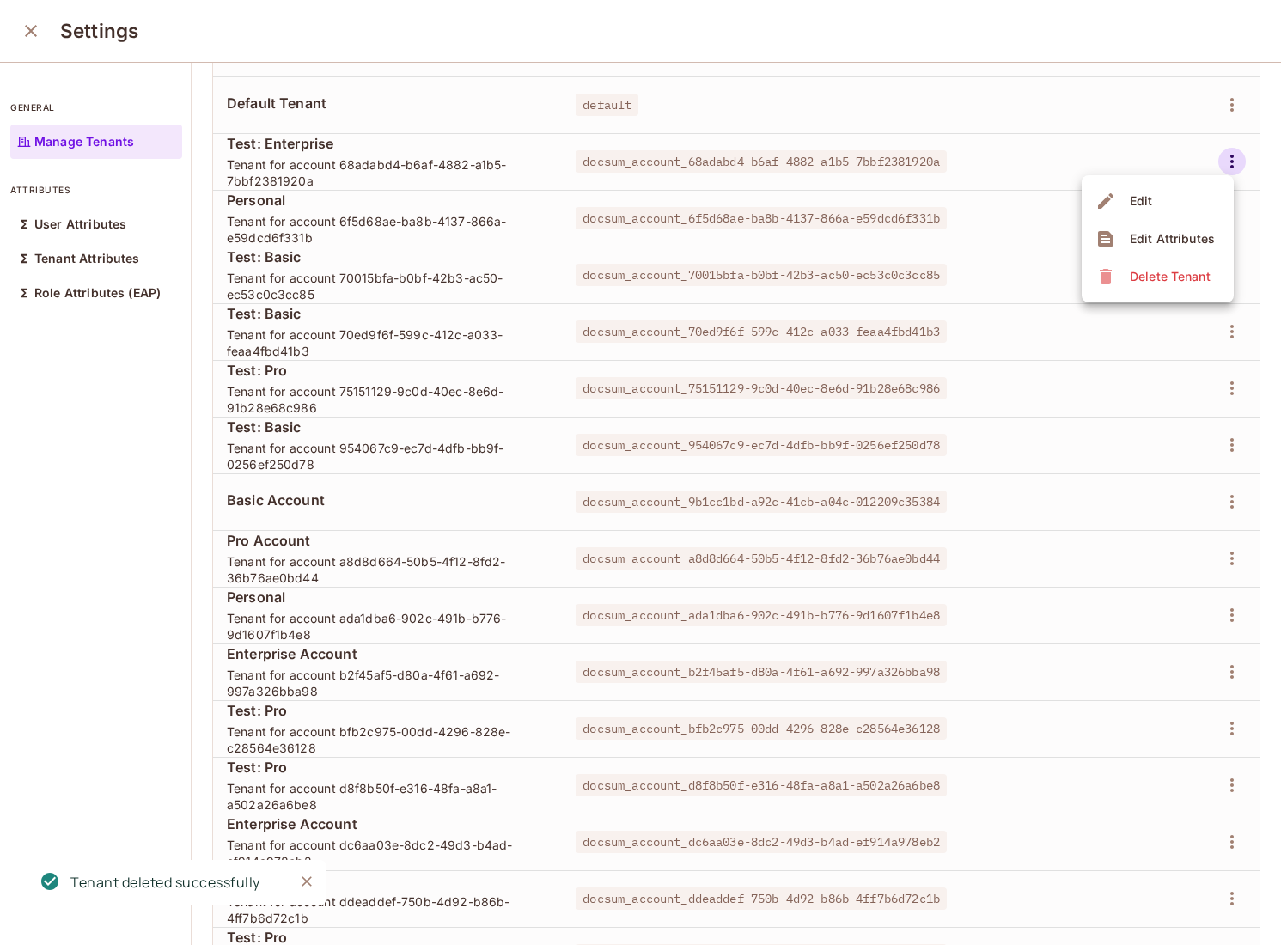
click at [1162, 263] on span "Delete Tenant" at bounding box center [1170, 277] width 91 height 28
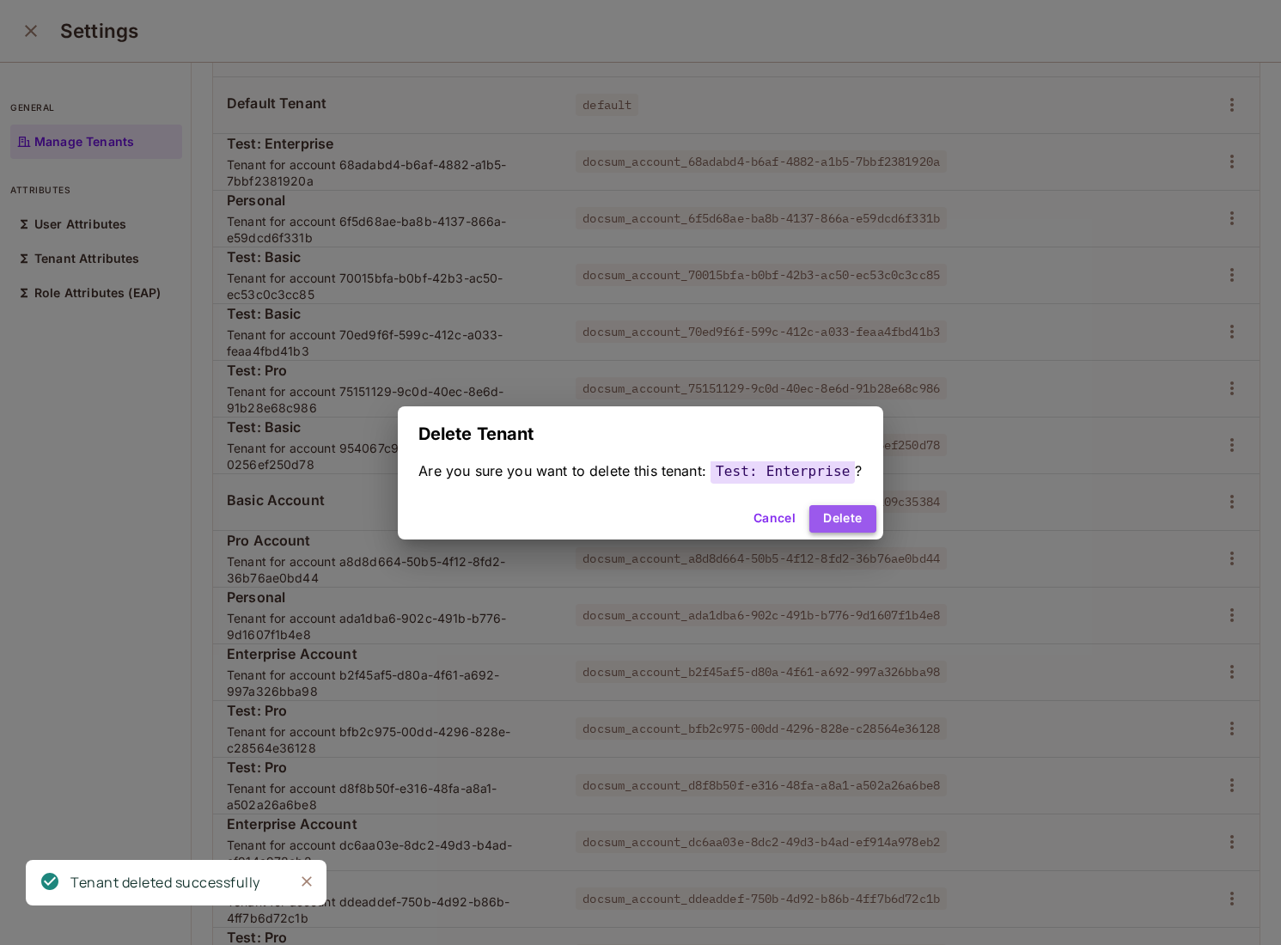
click at [836, 517] on button "Delete" at bounding box center [843, 519] width 66 height 28
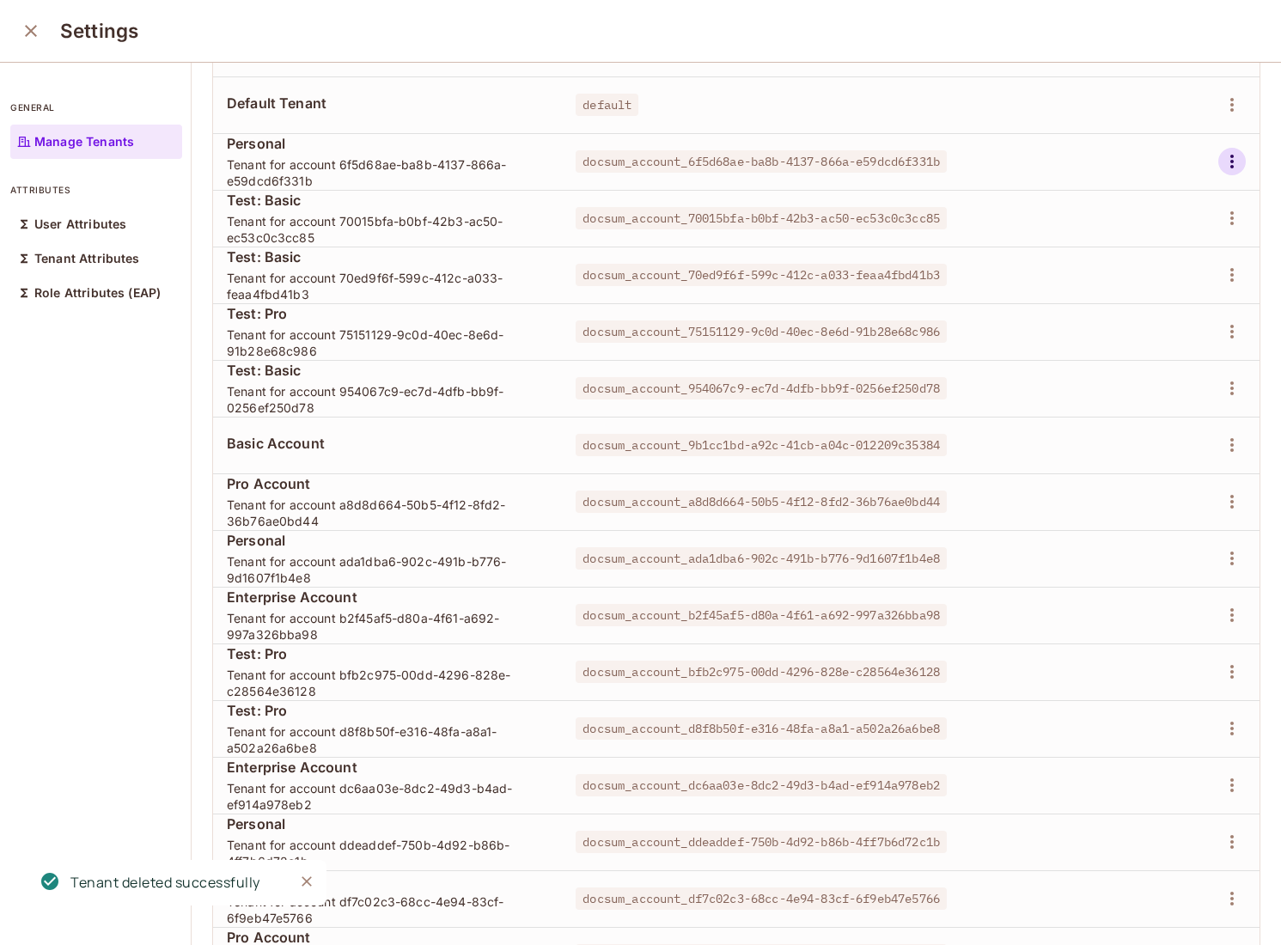
click at [1235, 173] on button "button" at bounding box center [1233, 162] width 28 height 28
click at [1159, 277] on div "Delete Tenant" at bounding box center [1170, 276] width 81 height 17
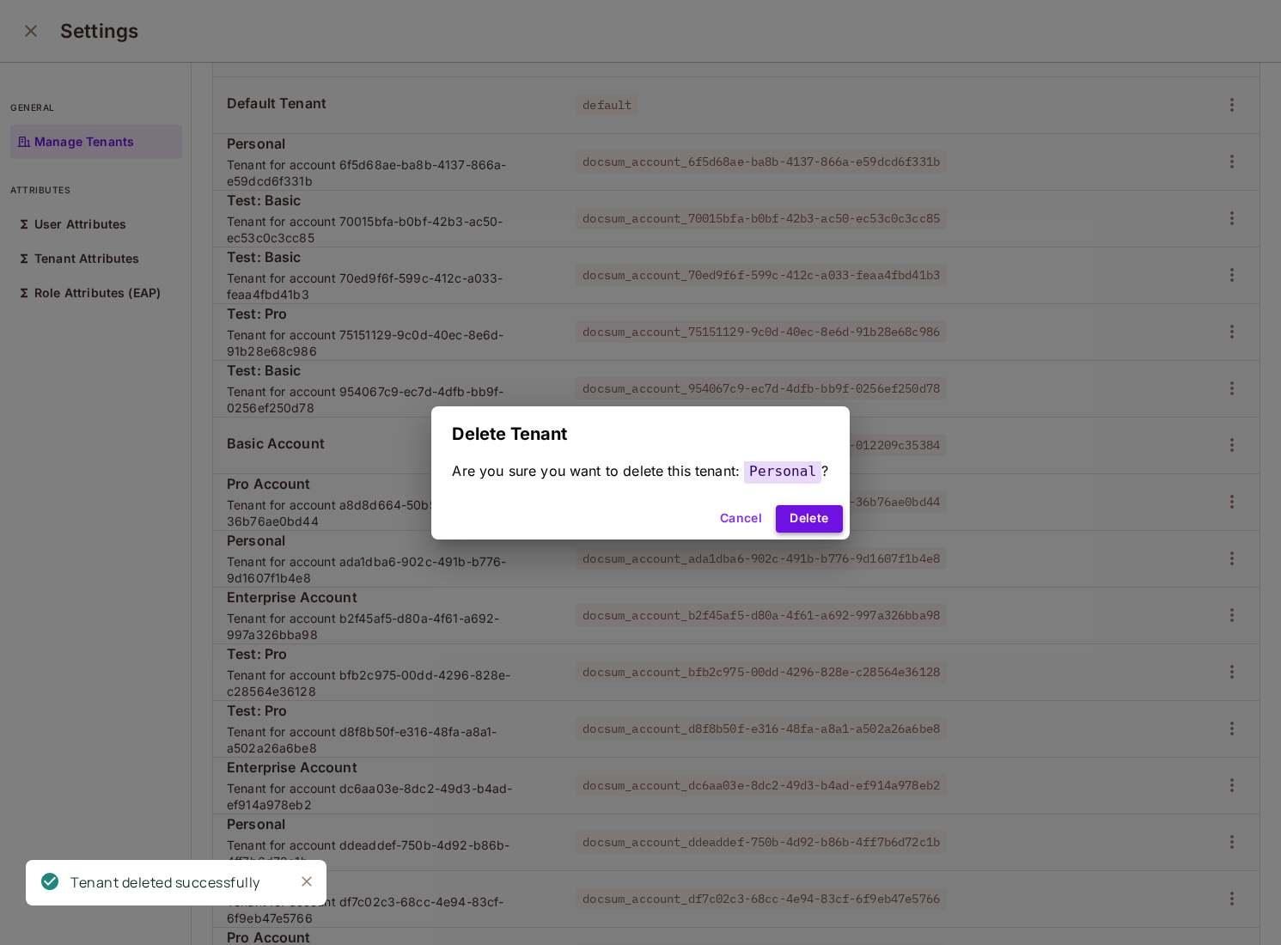
click at [806, 512] on button "Delete" at bounding box center [809, 519] width 66 height 28
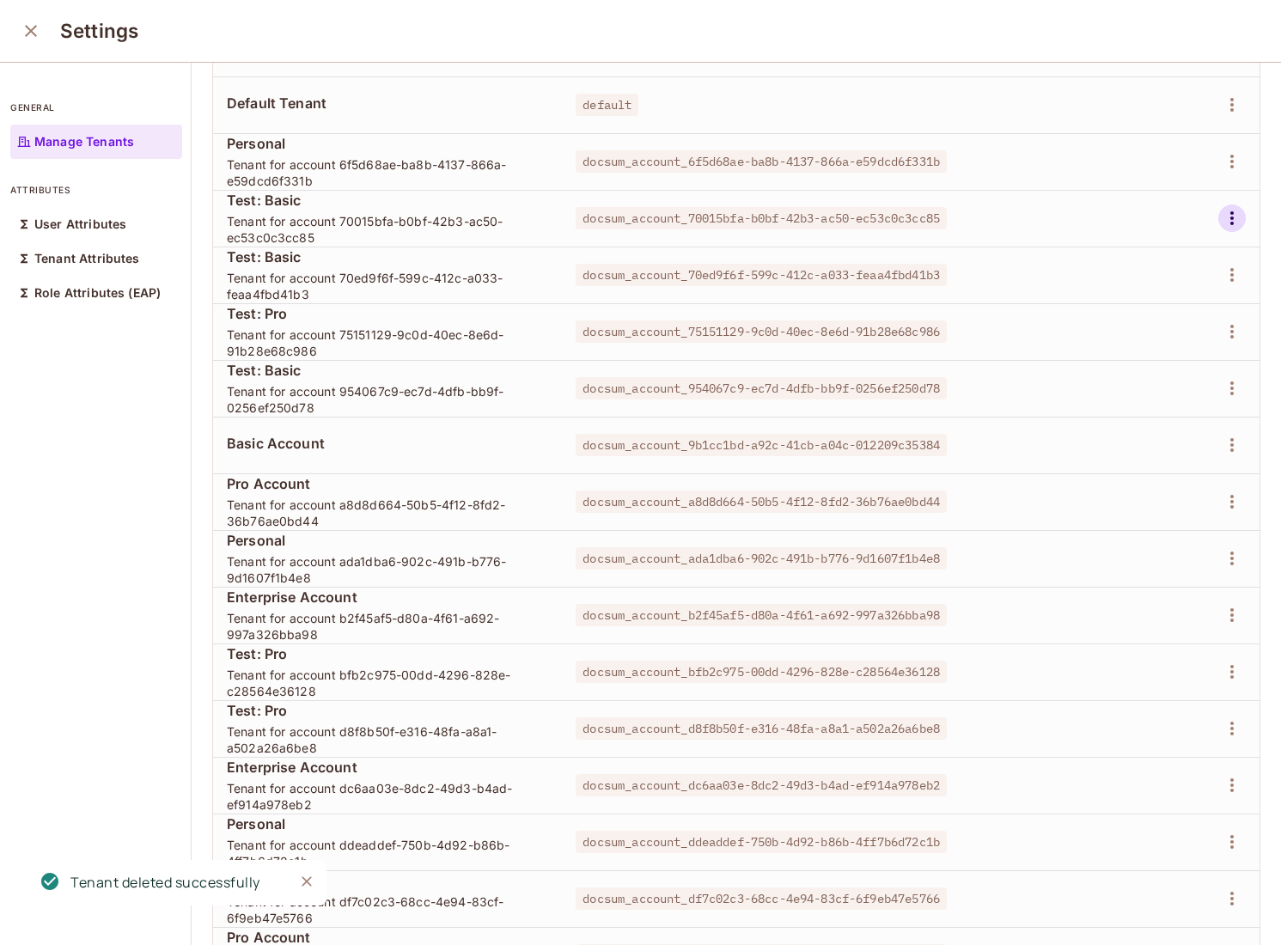
click at [1227, 213] on icon "button" at bounding box center [1232, 218] width 21 height 21
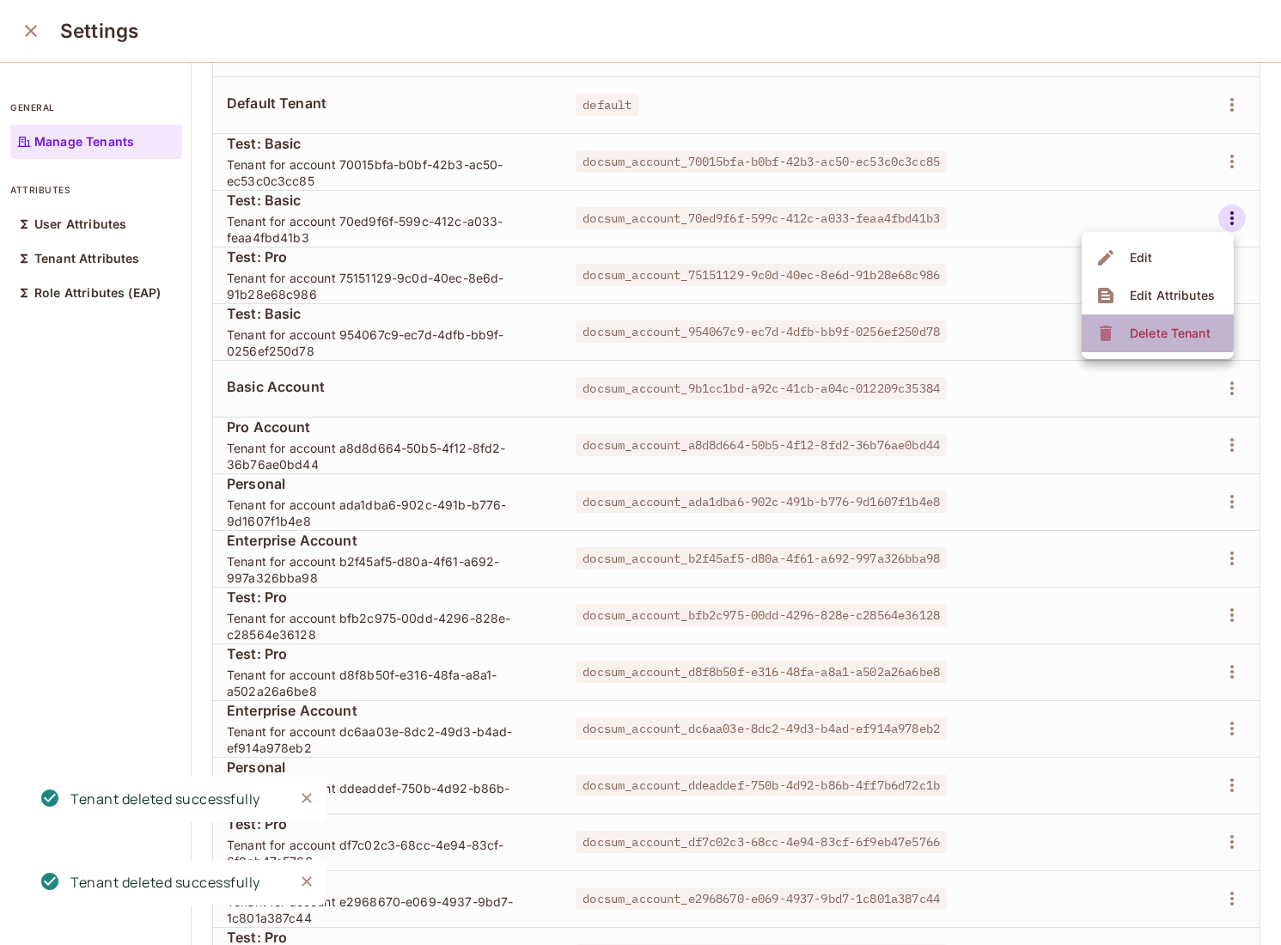
click at [1122, 329] on div "Delete Tenant" at bounding box center [1156, 334] width 120 height 28
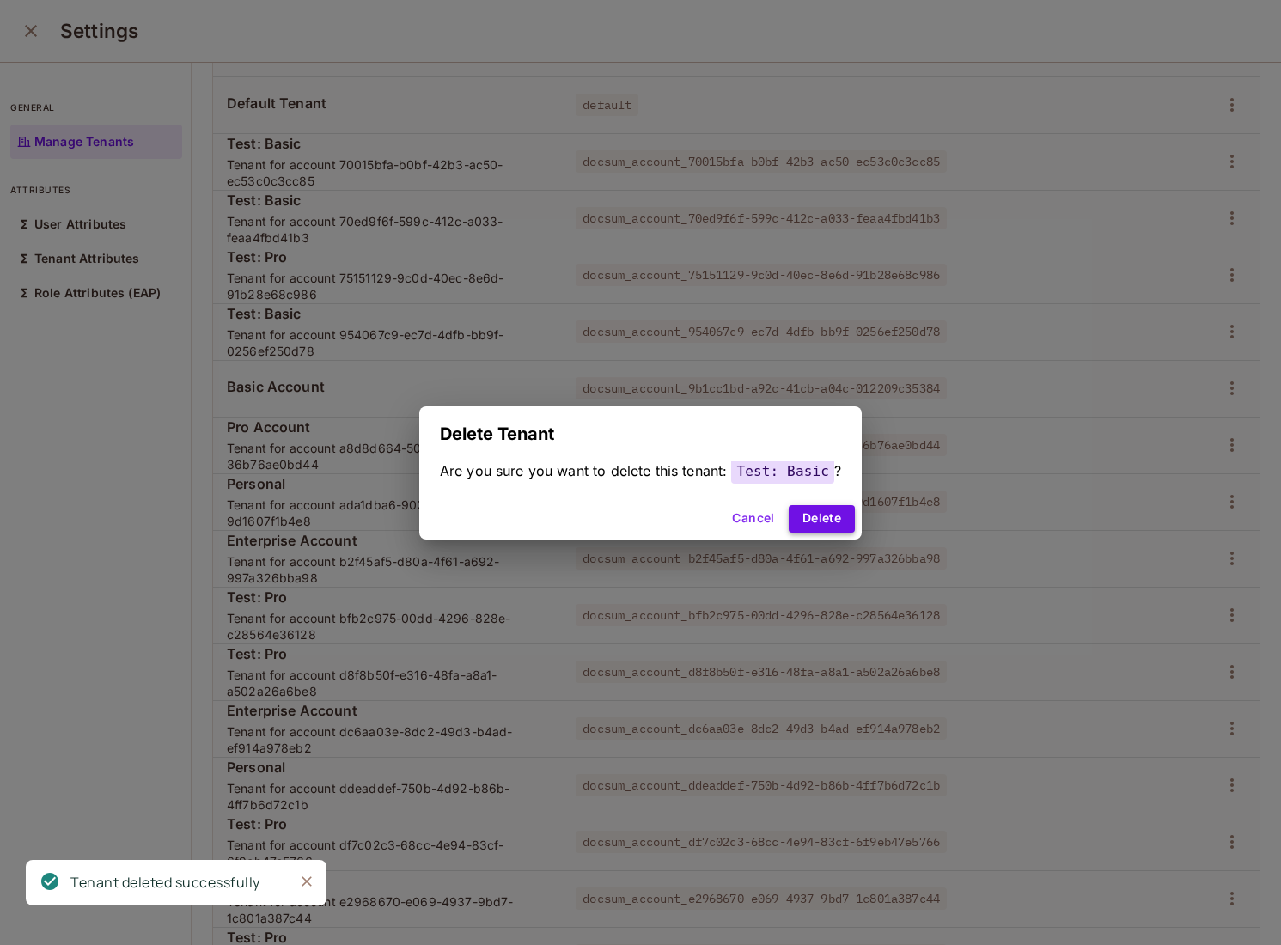
click at [804, 524] on button "Delete" at bounding box center [822, 519] width 66 height 28
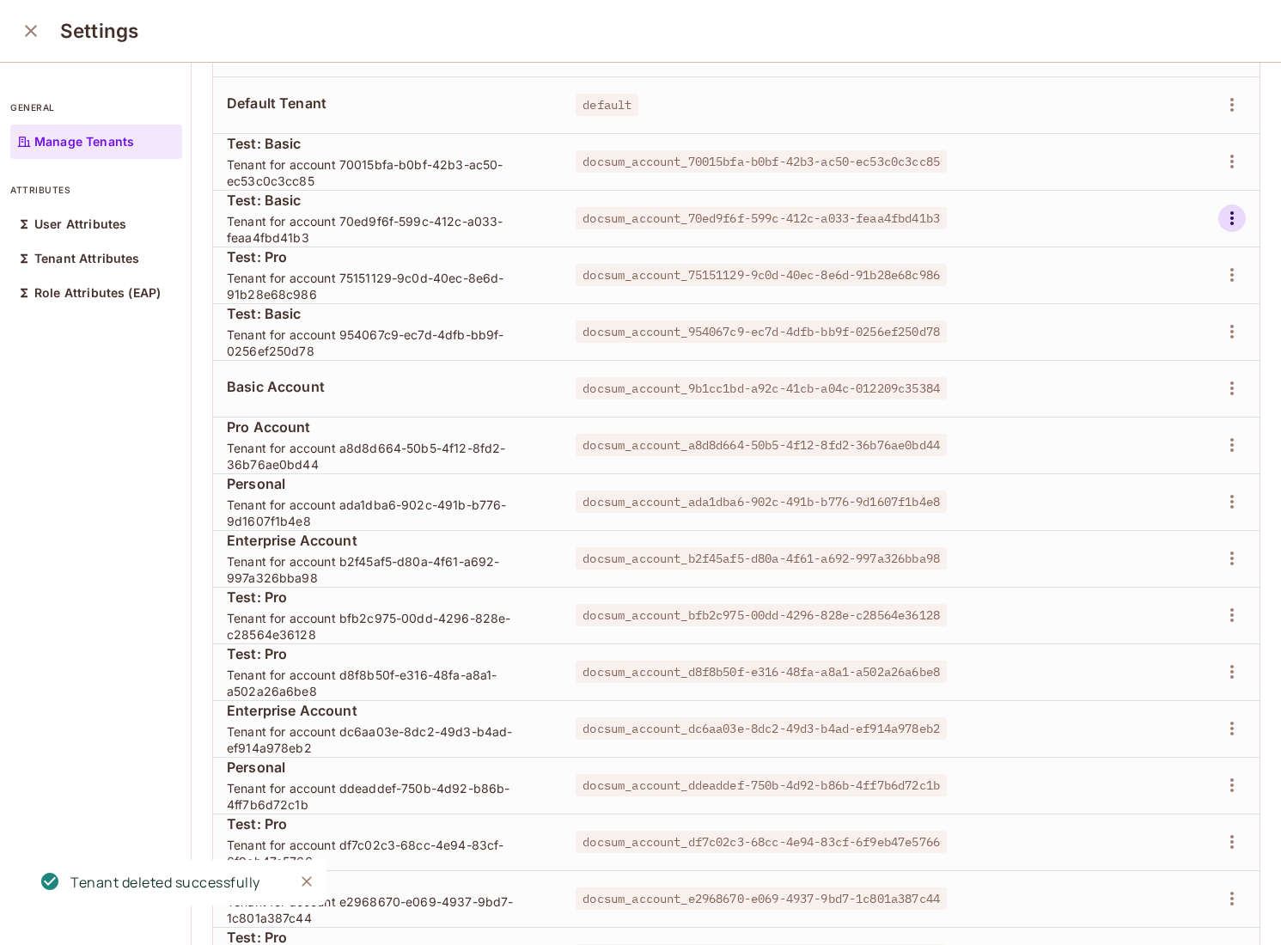
click at [1231, 219] on icon "button" at bounding box center [1232, 218] width 3 height 14
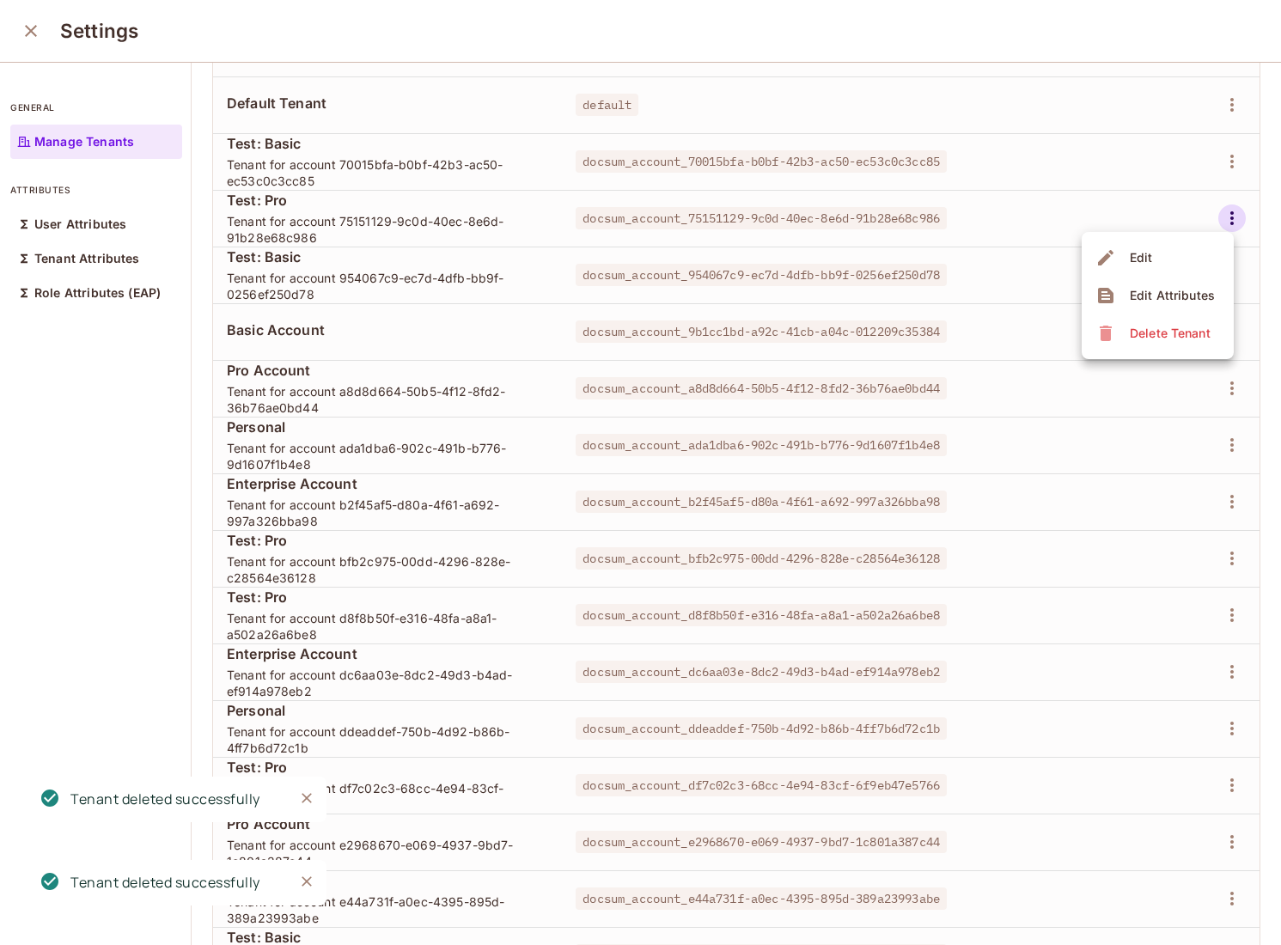
click at [1152, 323] on span "Delete Tenant" at bounding box center [1170, 334] width 91 height 28
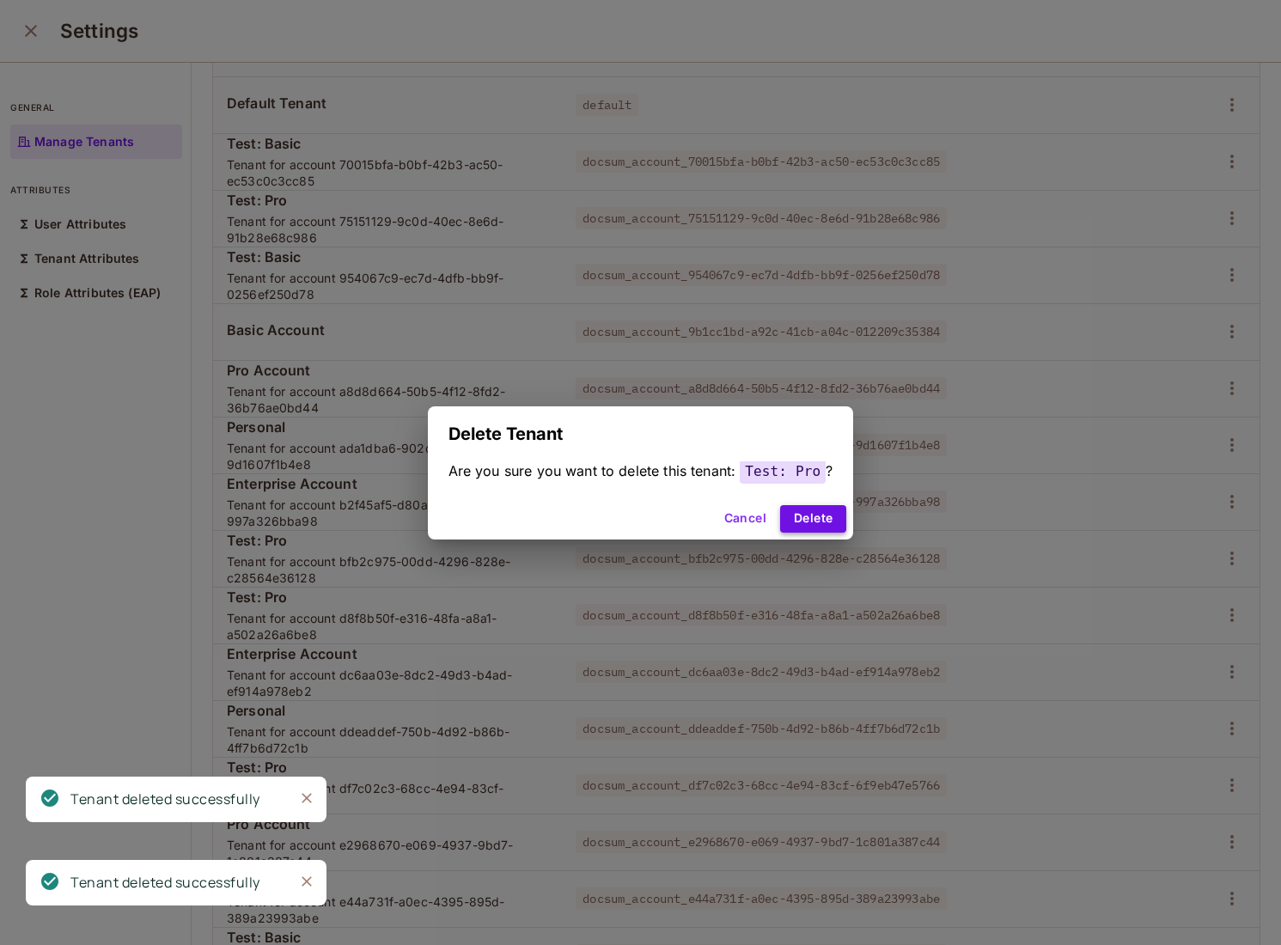
click at [809, 519] on button "Delete" at bounding box center [813, 519] width 66 height 28
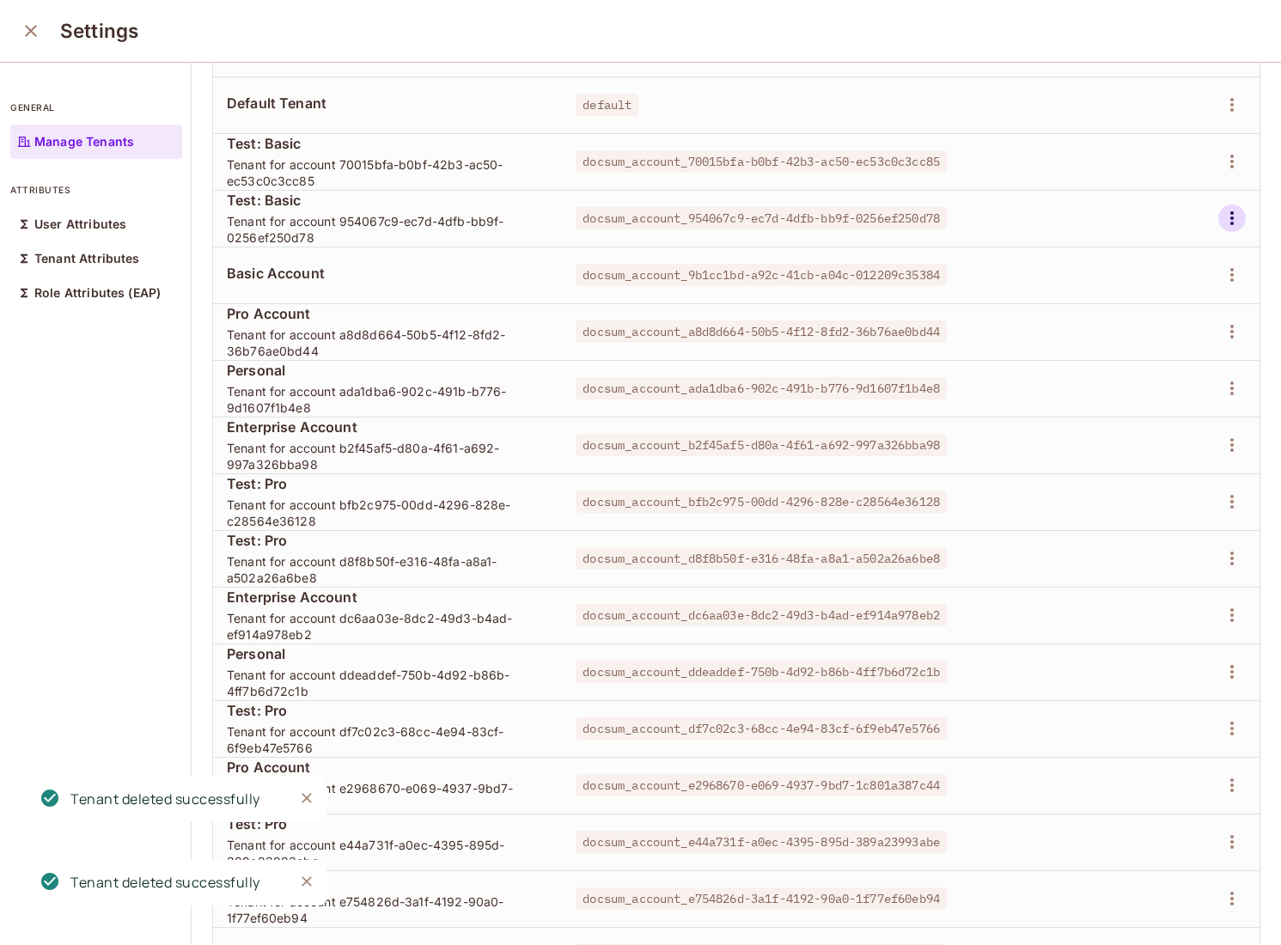
click at [1229, 213] on icon "button" at bounding box center [1232, 218] width 21 height 21
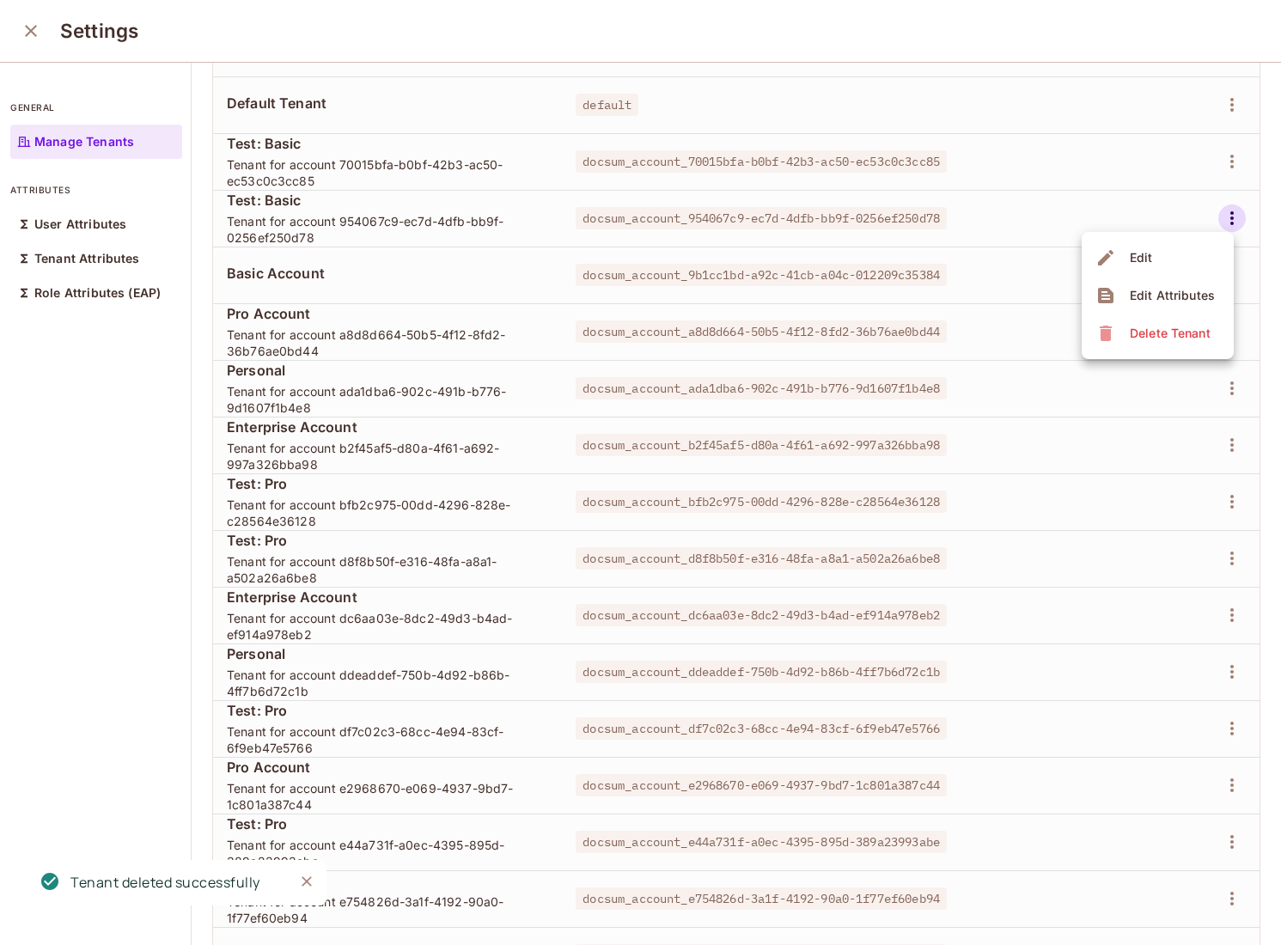
click at [1104, 327] on icon at bounding box center [1106, 333] width 12 height 15
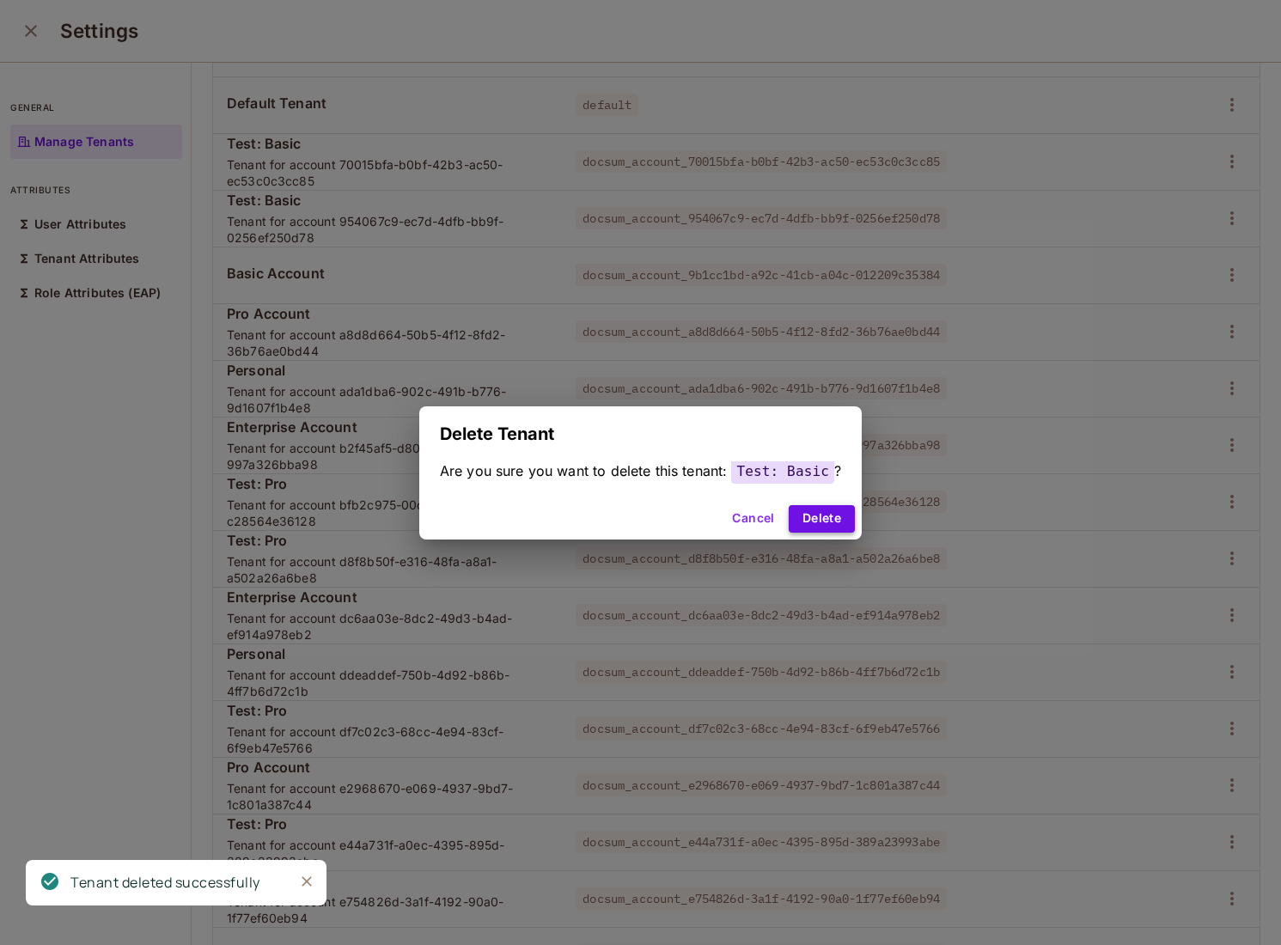
click at [789, 525] on button "Delete" at bounding box center [822, 519] width 66 height 28
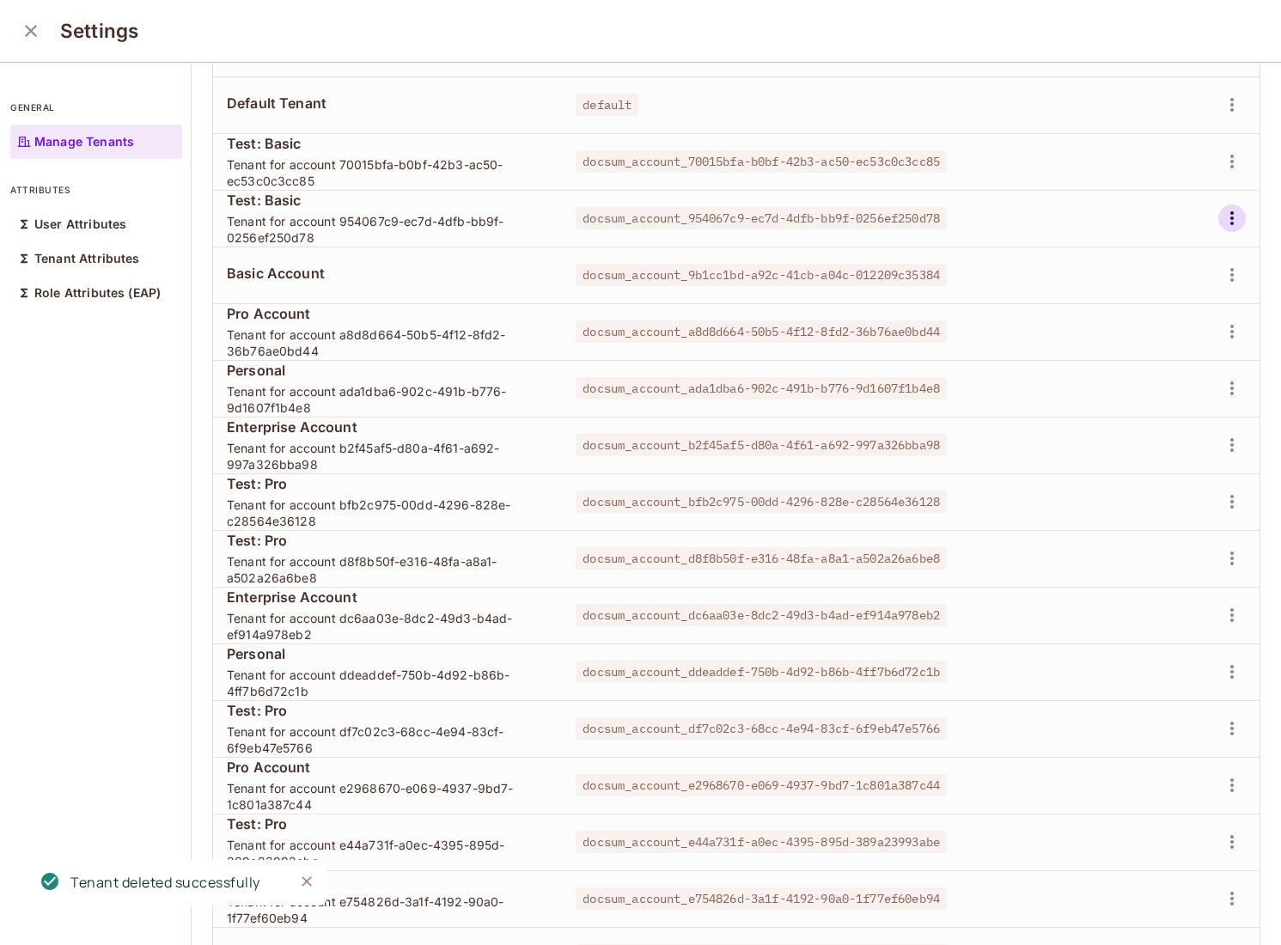
click at [1233, 229] on button "button" at bounding box center [1233, 219] width 28 height 28
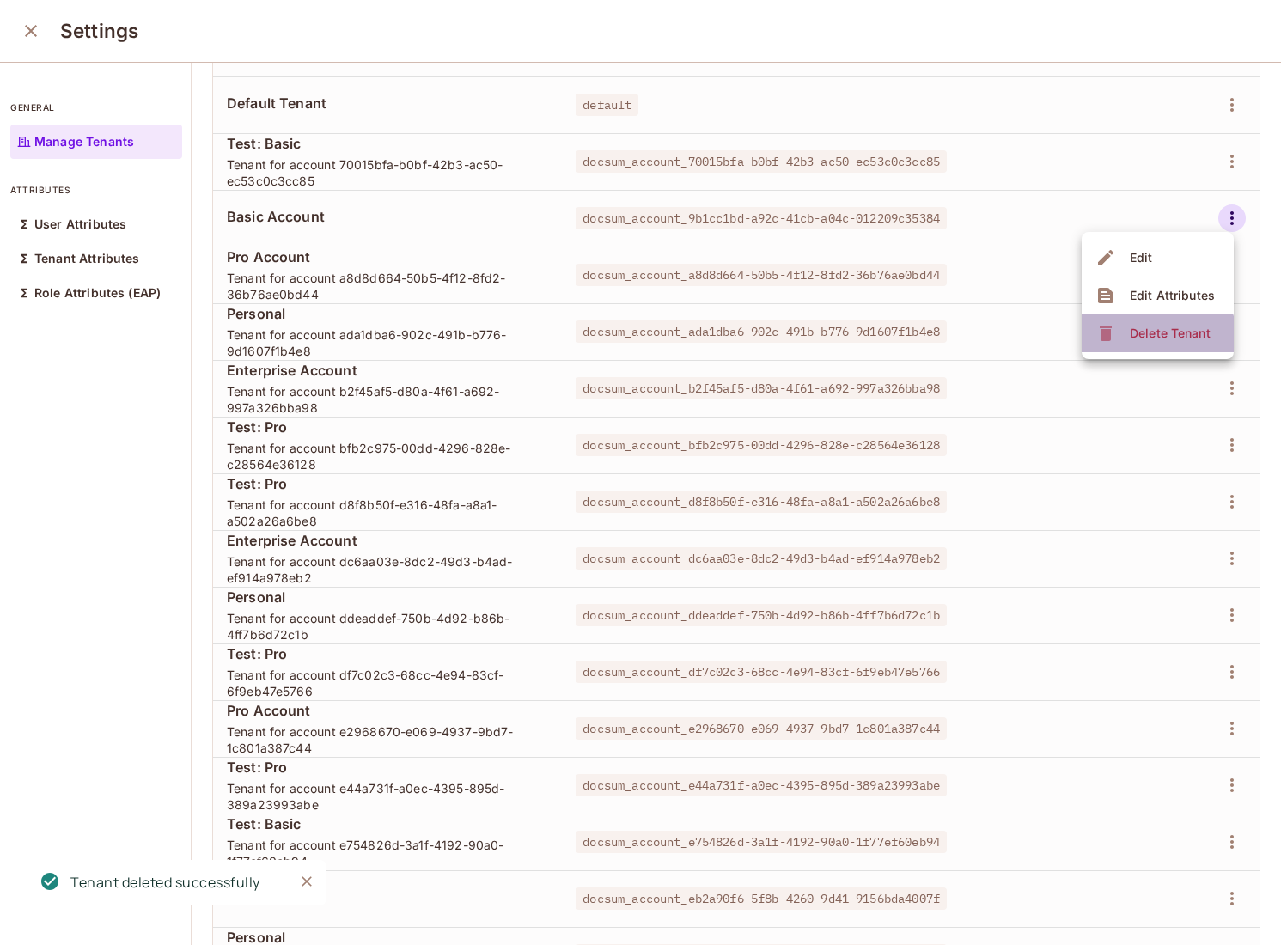
click at [1131, 346] on span "Delete Tenant" at bounding box center [1170, 334] width 91 height 28
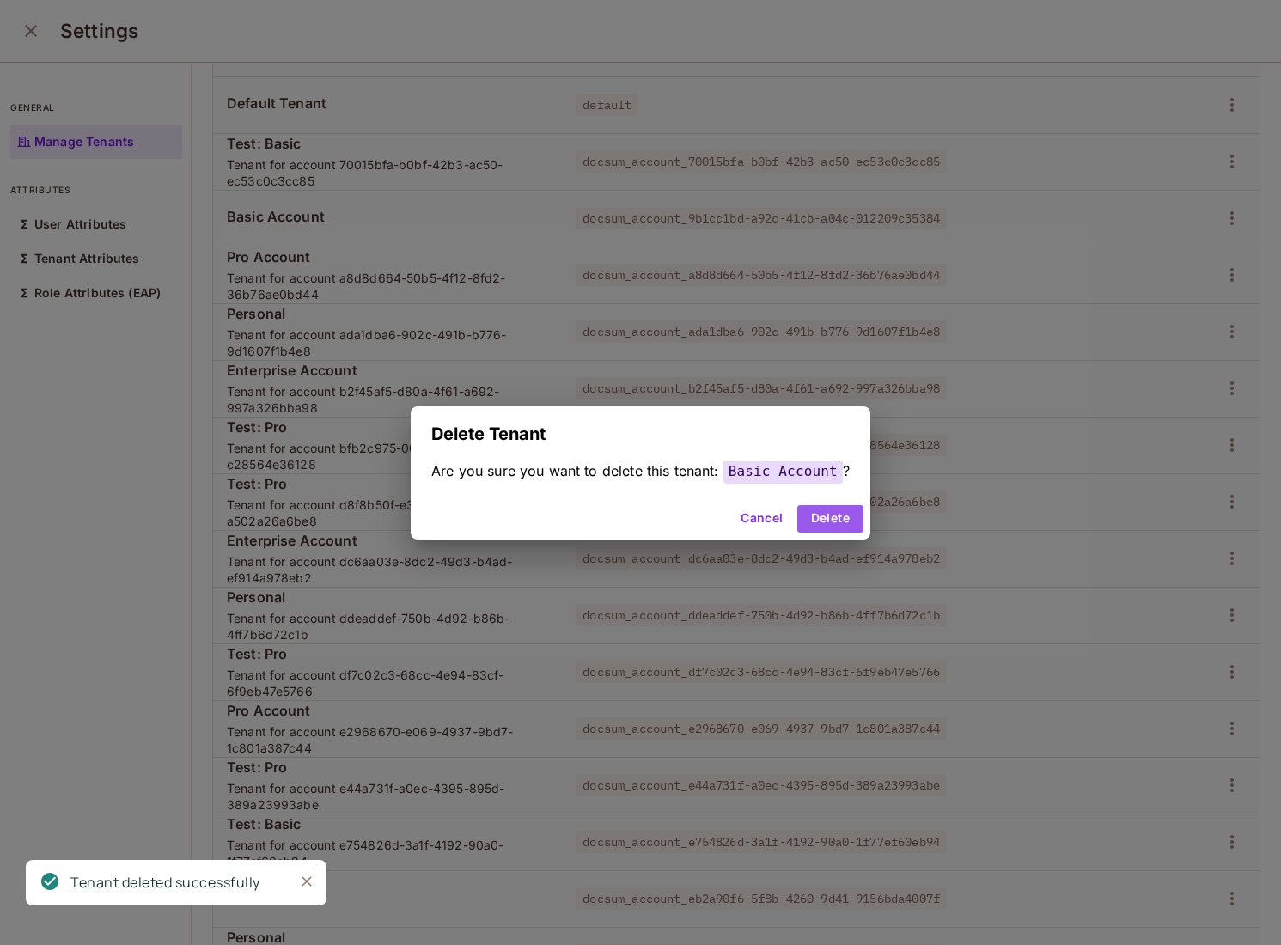
drag, startPoint x: 854, startPoint y: 515, endPoint x: 893, endPoint y: 483, distance: 50.1
click at [854, 515] on button "Delete" at bounding box center [831, 519] width 66 height 28
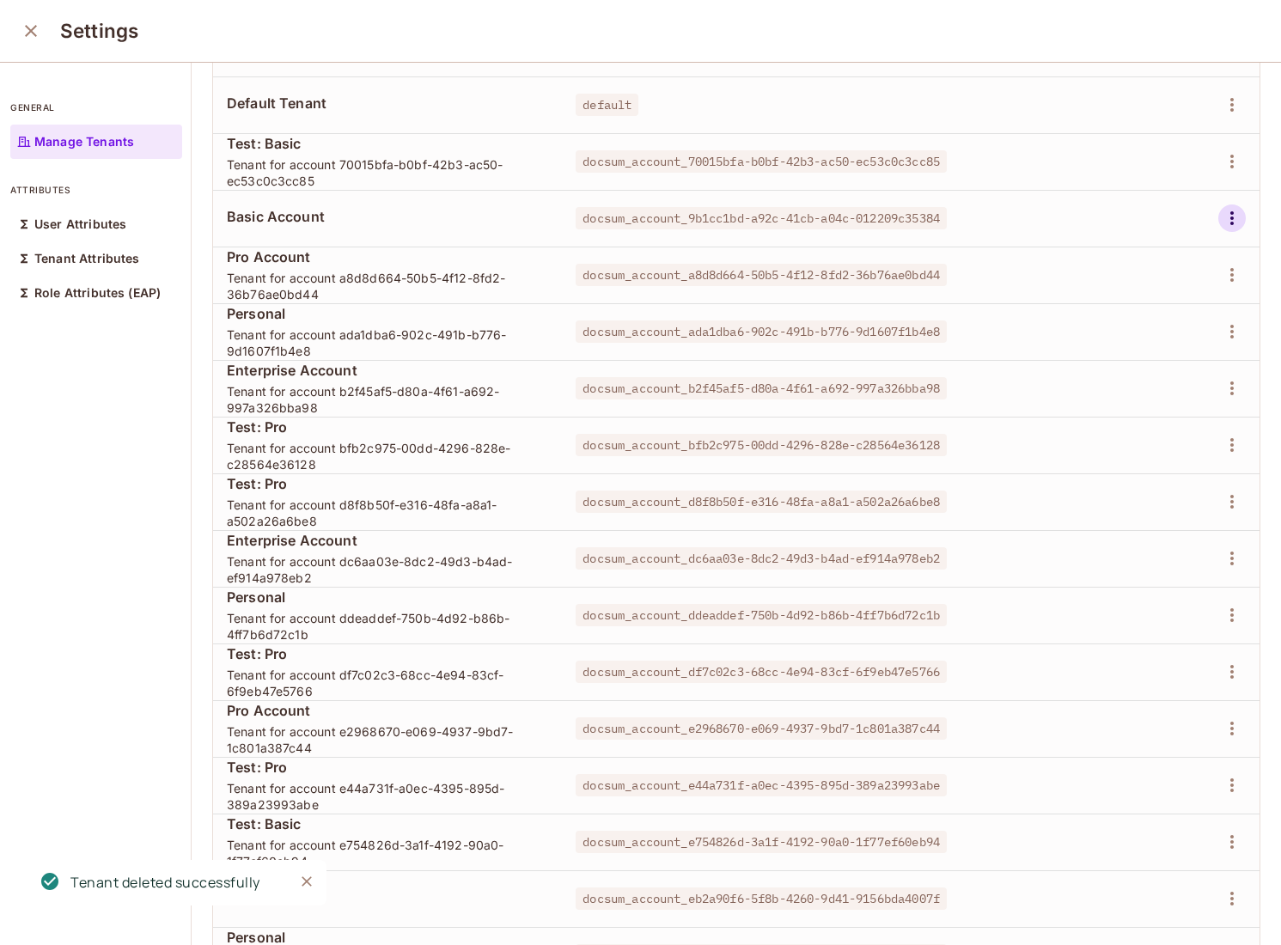
click at [1234, 218] on icon "button" at bounding box center [1232, 218] width 21 height 21
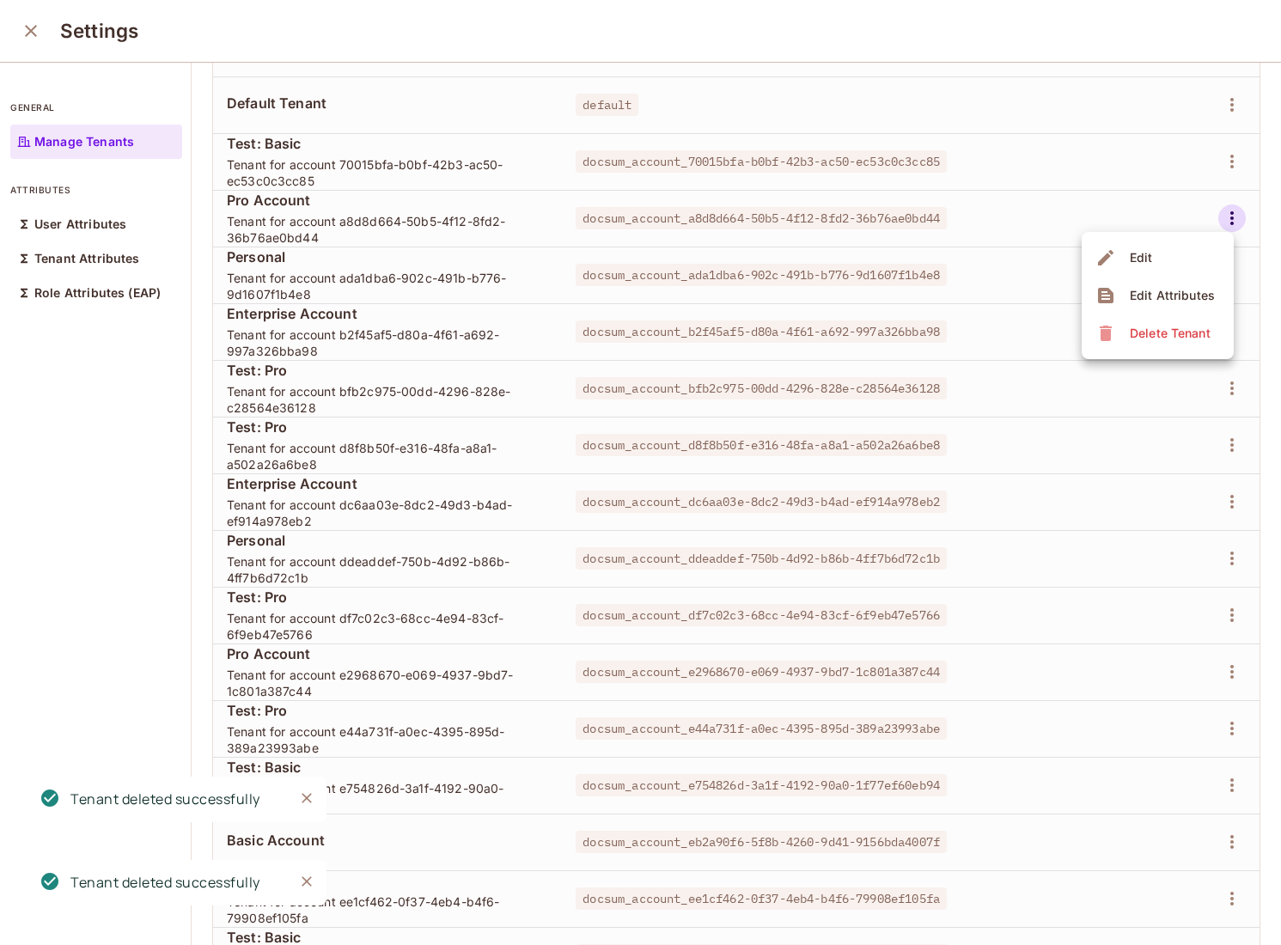
click at [1156, 323] on span "Delete Tenant" at bounding box center [1170, 334] width 91 height 28
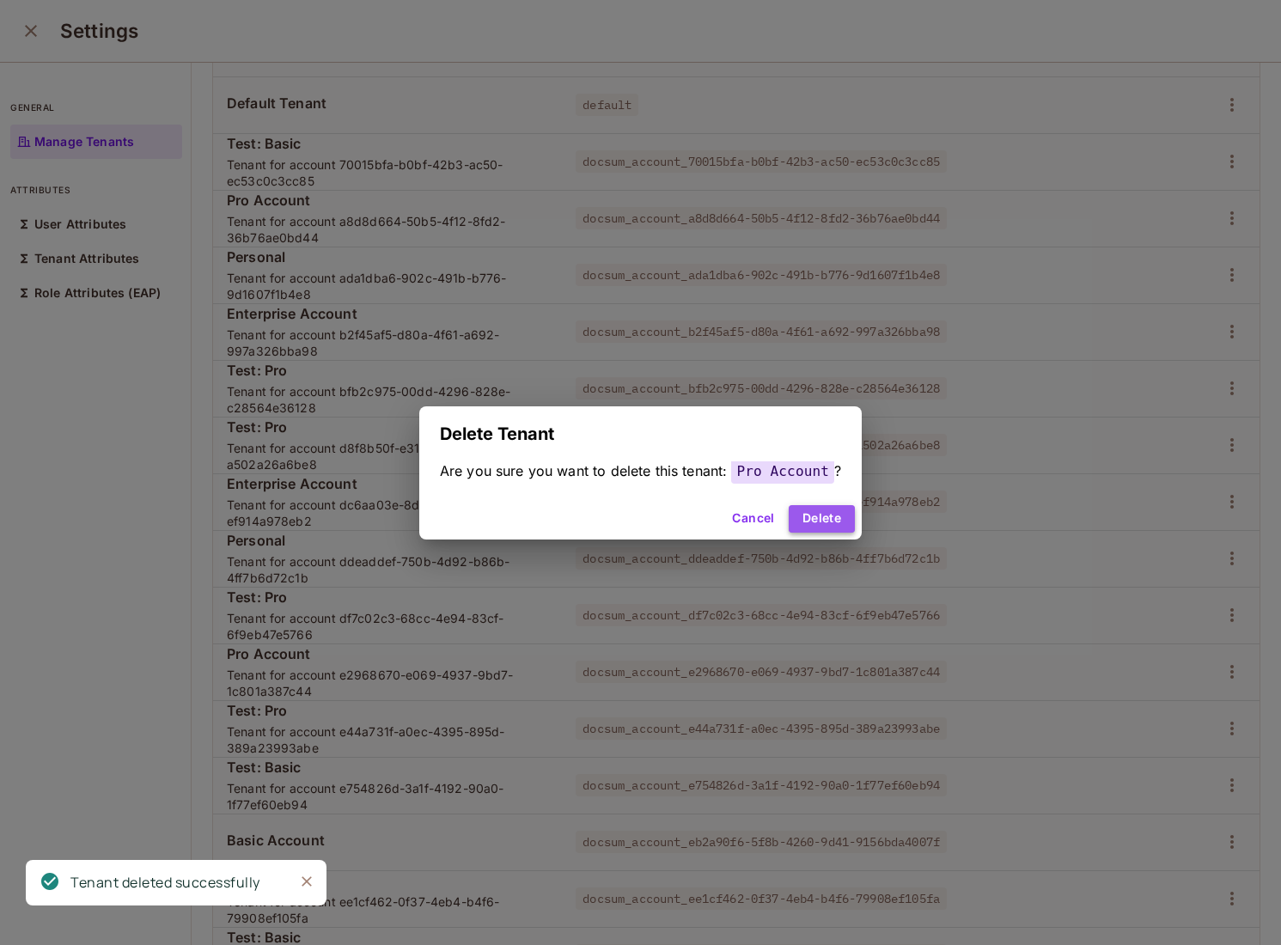
click at [832, 517] on button "Delete" at bounding box center [822, 519] width 66 height 28
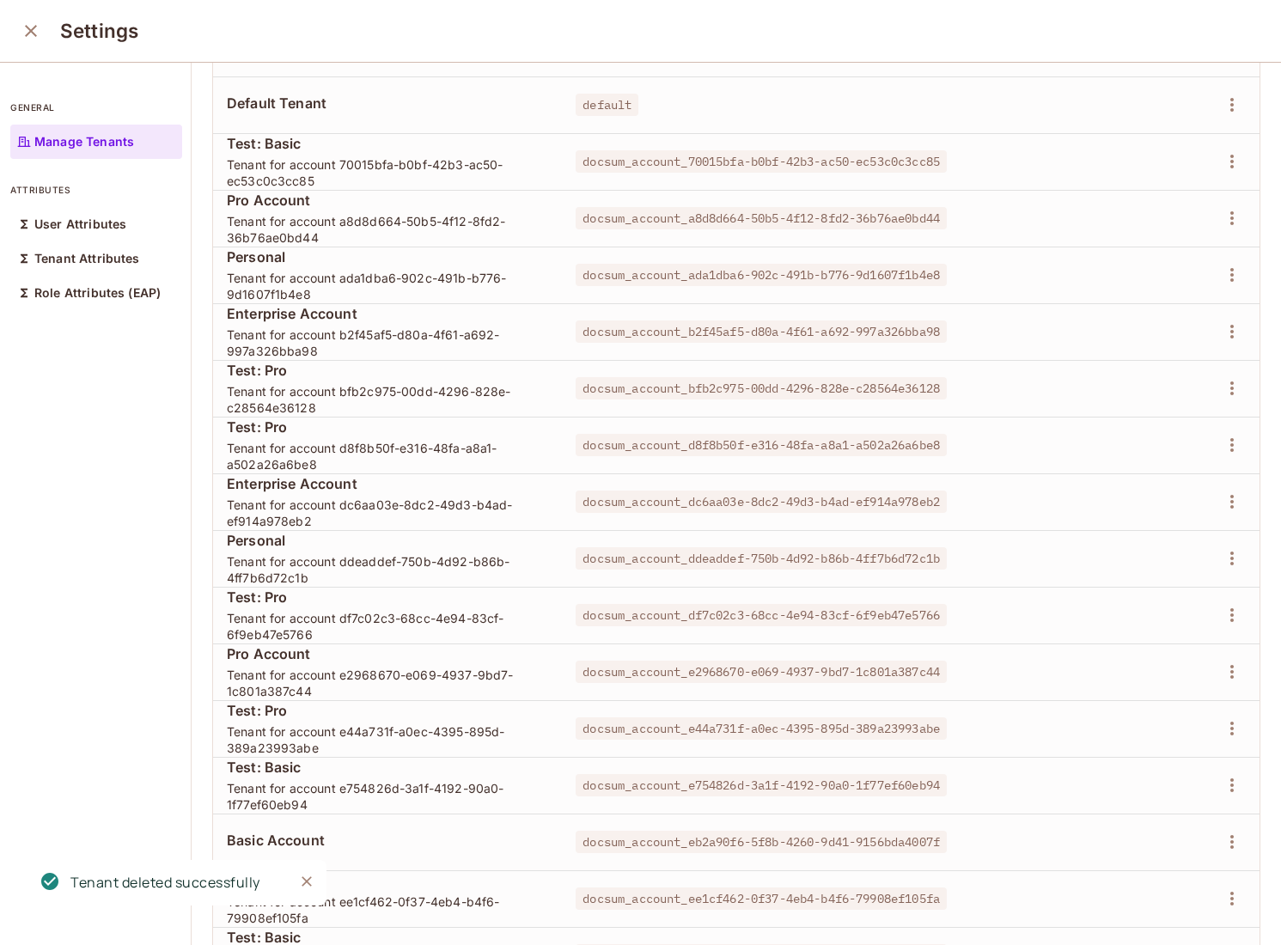
click at [1232, 236] on td at bounding box center [1185, 218] width 149 height 57
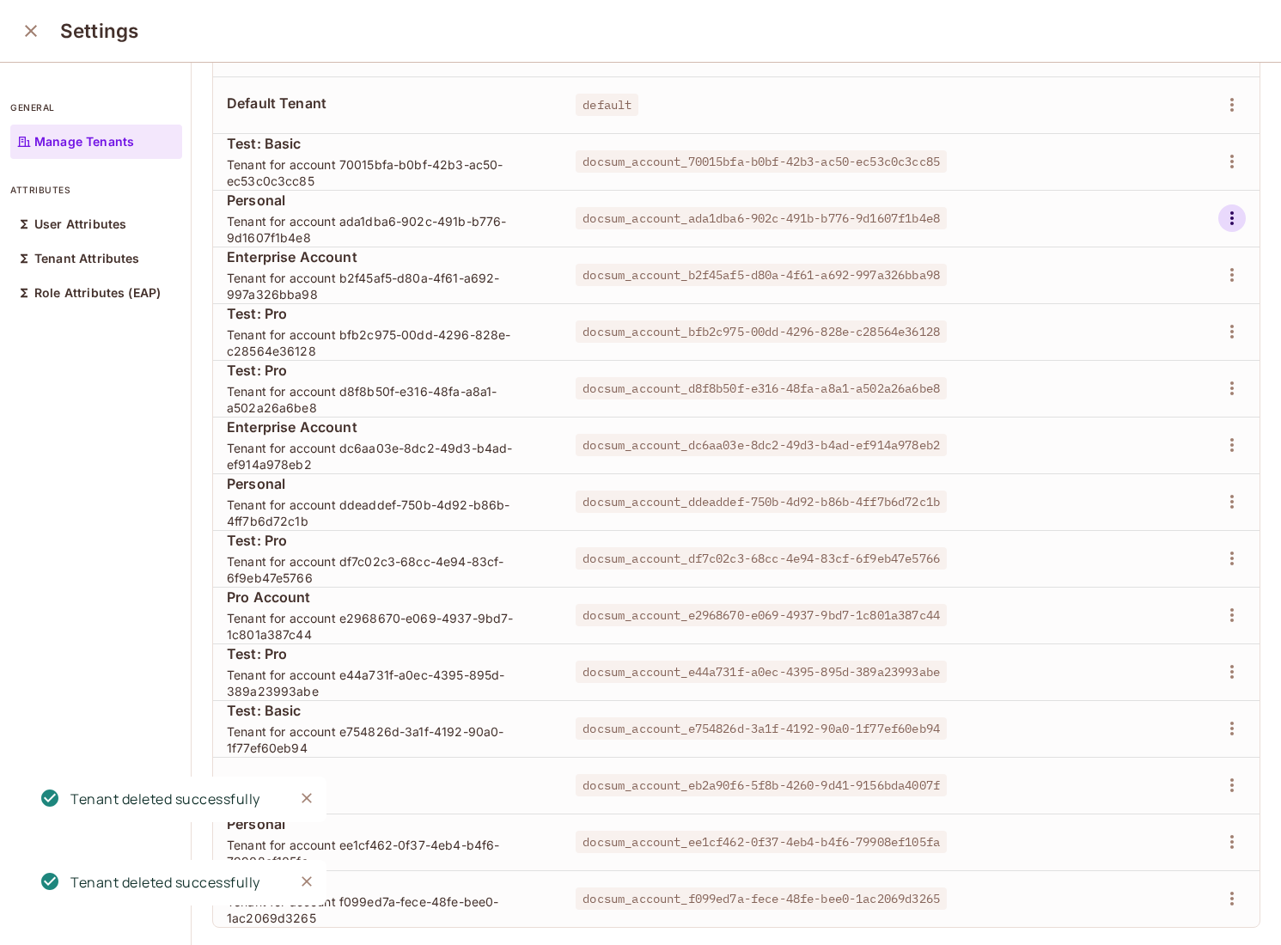
click at [1232, 226] on icon "button" at bounding box center [1232, 218] width 21 height 21
click at [1139, 344] on span "Delete Tenant" at bounding box center [1170, 334] width 91 height 28
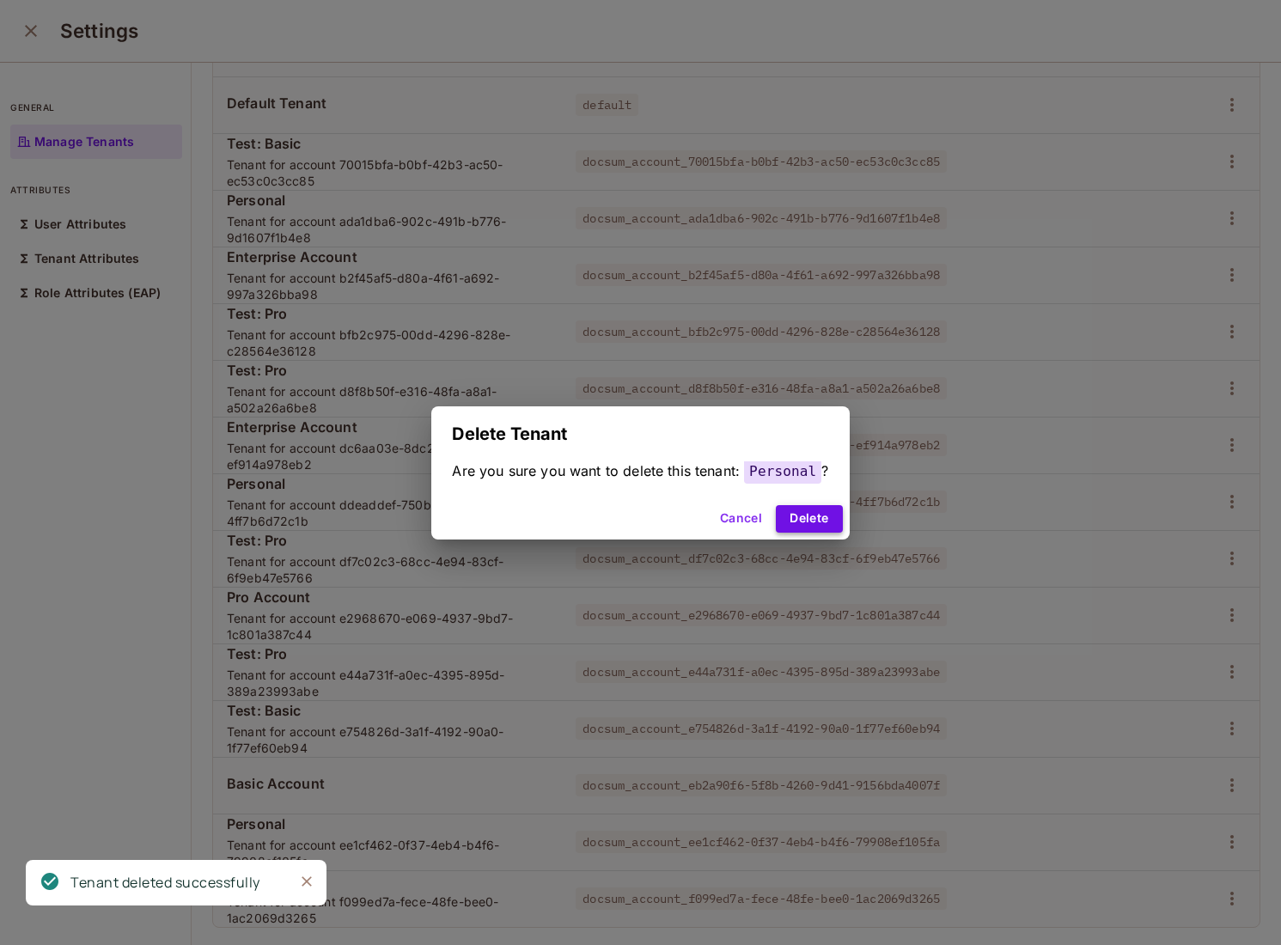
click at [791, 525] on button "Delete" at bounding box center [809, 519] width 66 height 28
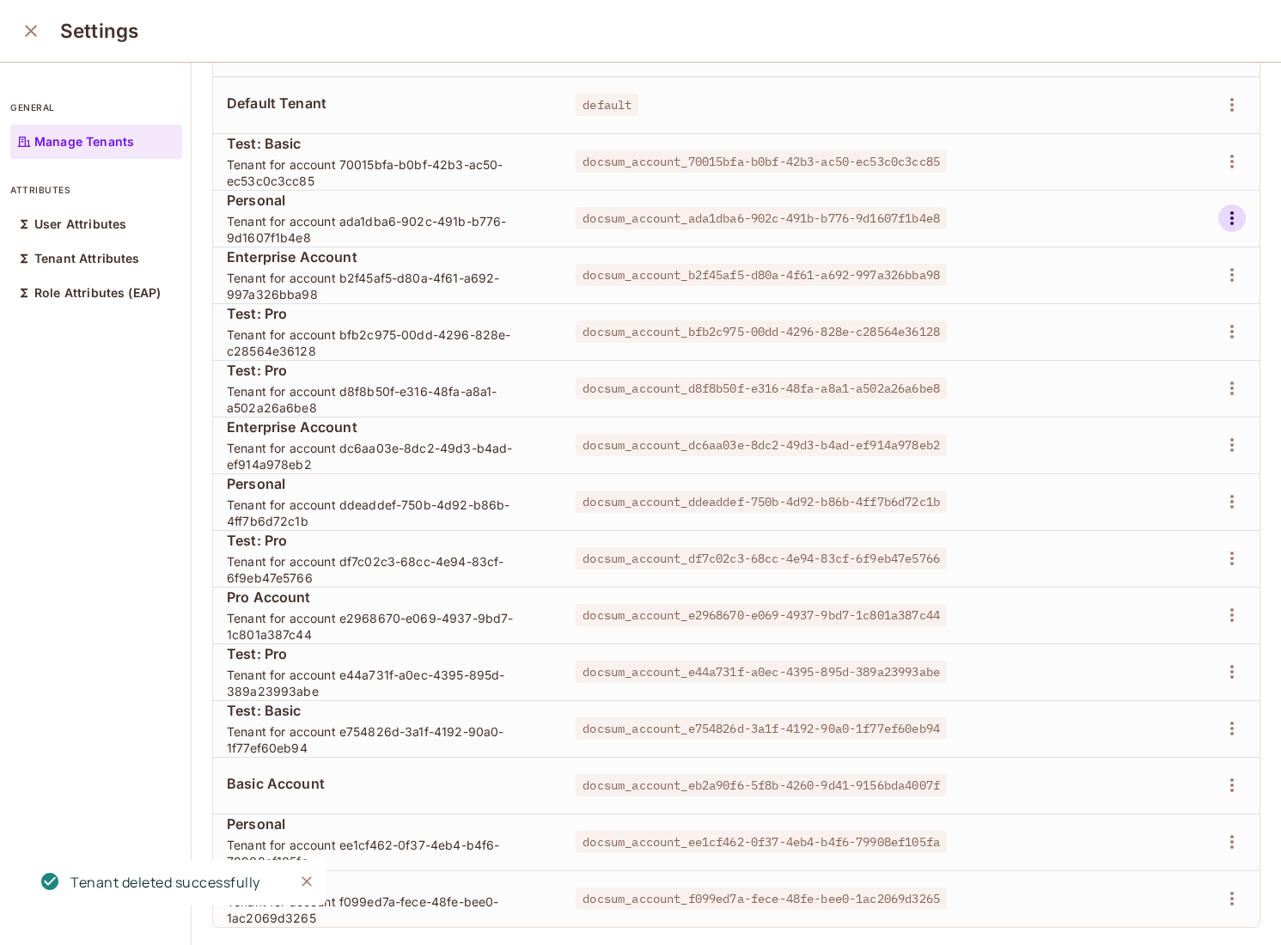
click at [1230, 216] on icon "button" at bounding box center [1232, 218] width 21 height 21
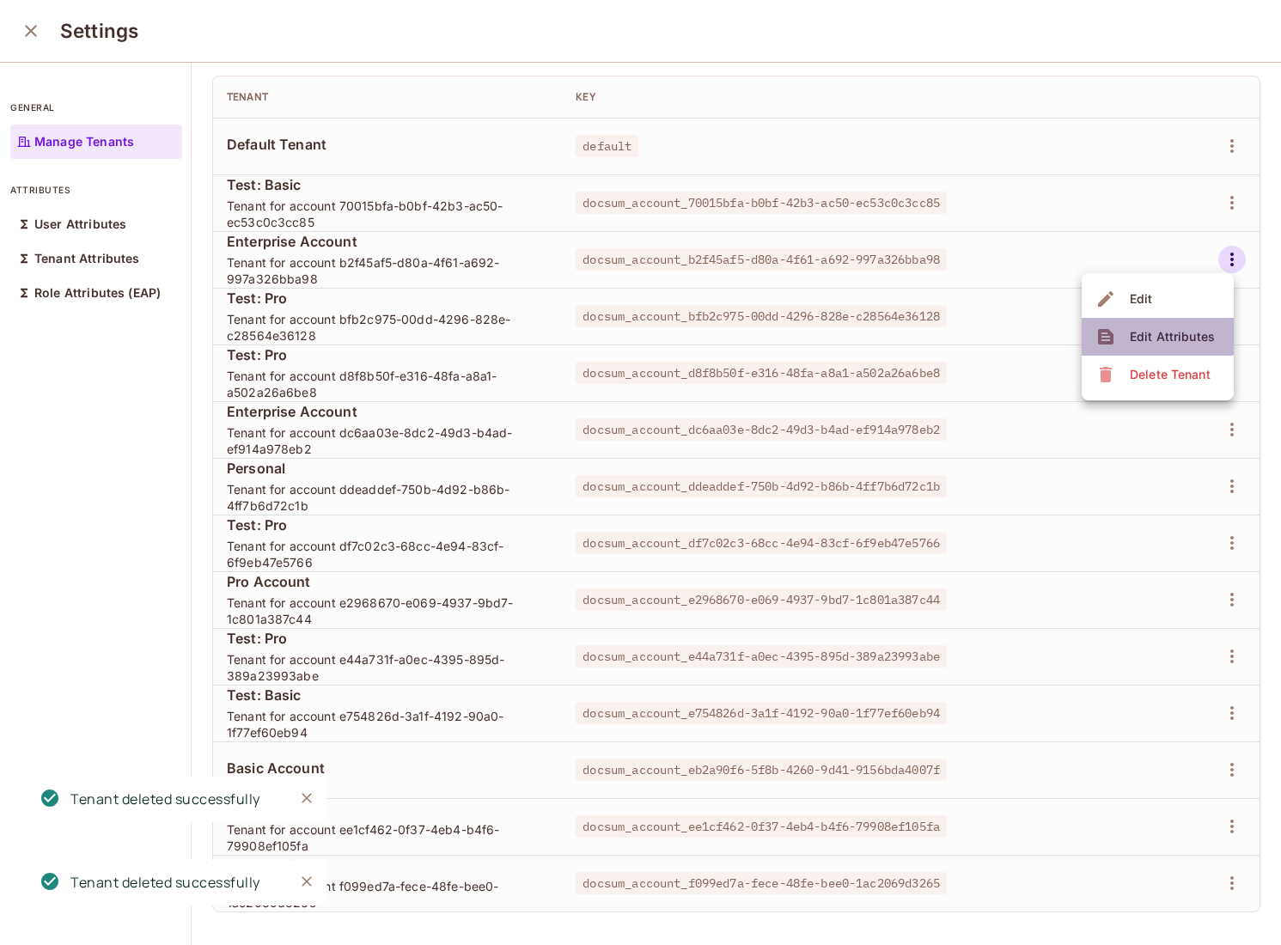
click at [1131, 327] on span "Edit Attributes" at bounding box center [1172, 337] width 95 height 28
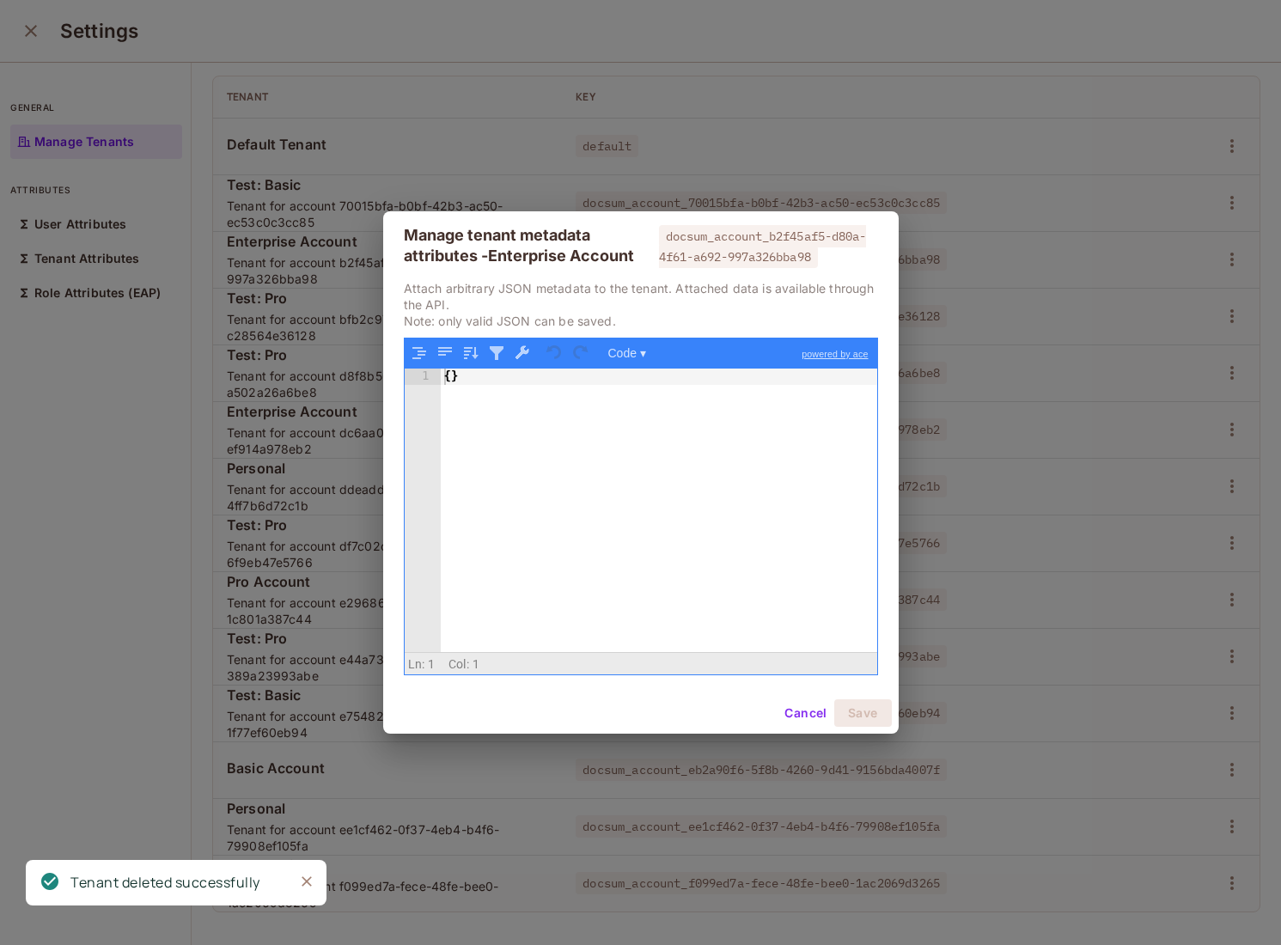
click at [810, 709] on button "Cancel" at bounding box center [806, 714] width 56 height 28
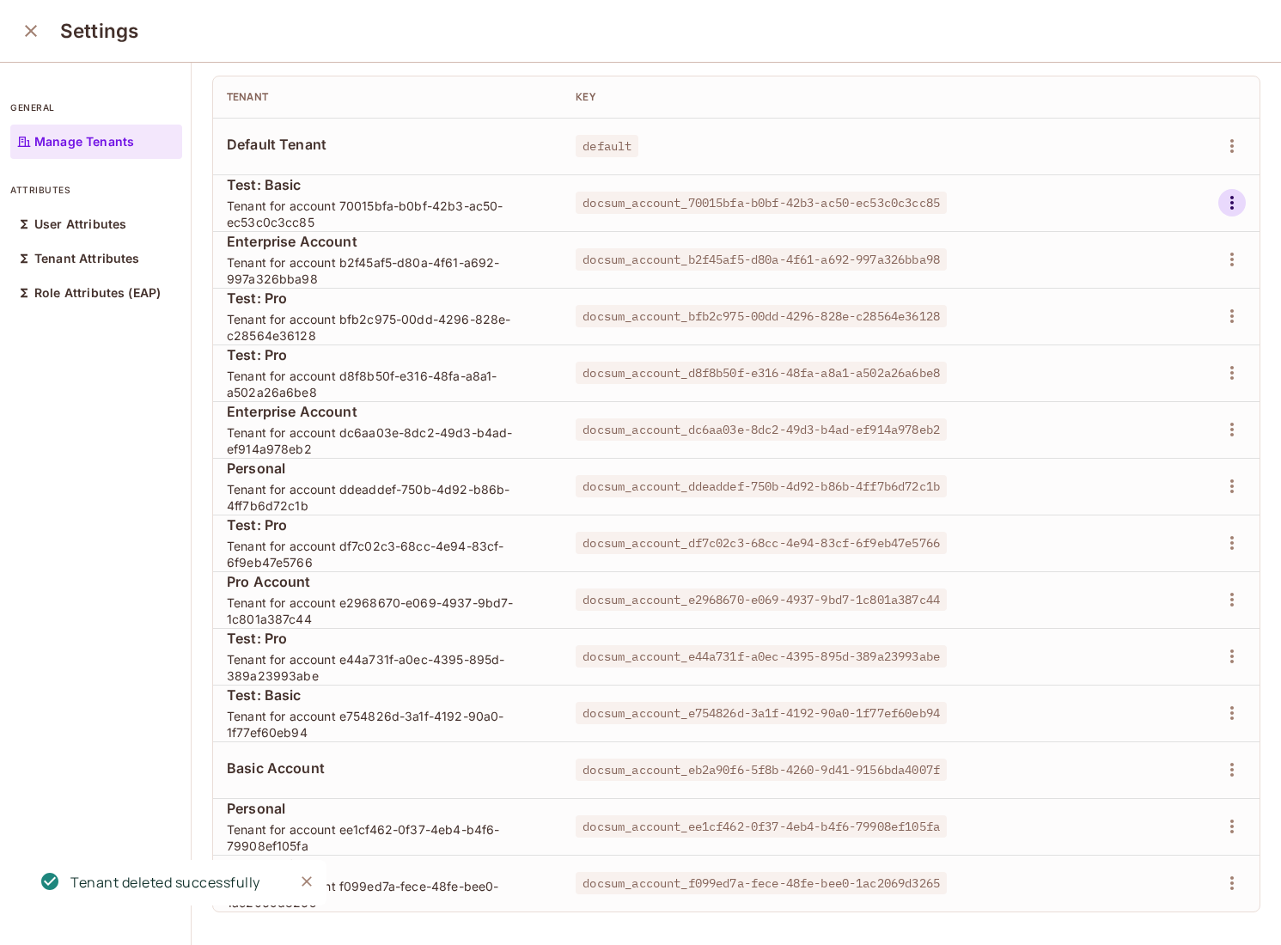
click at [1241, 211] on icon "button" at bounding box center [1232, 203] width 21 height 21
click at [1140, 327] on span "Delete Tenant" at bounding box center [1170, 318] width 91 height 28
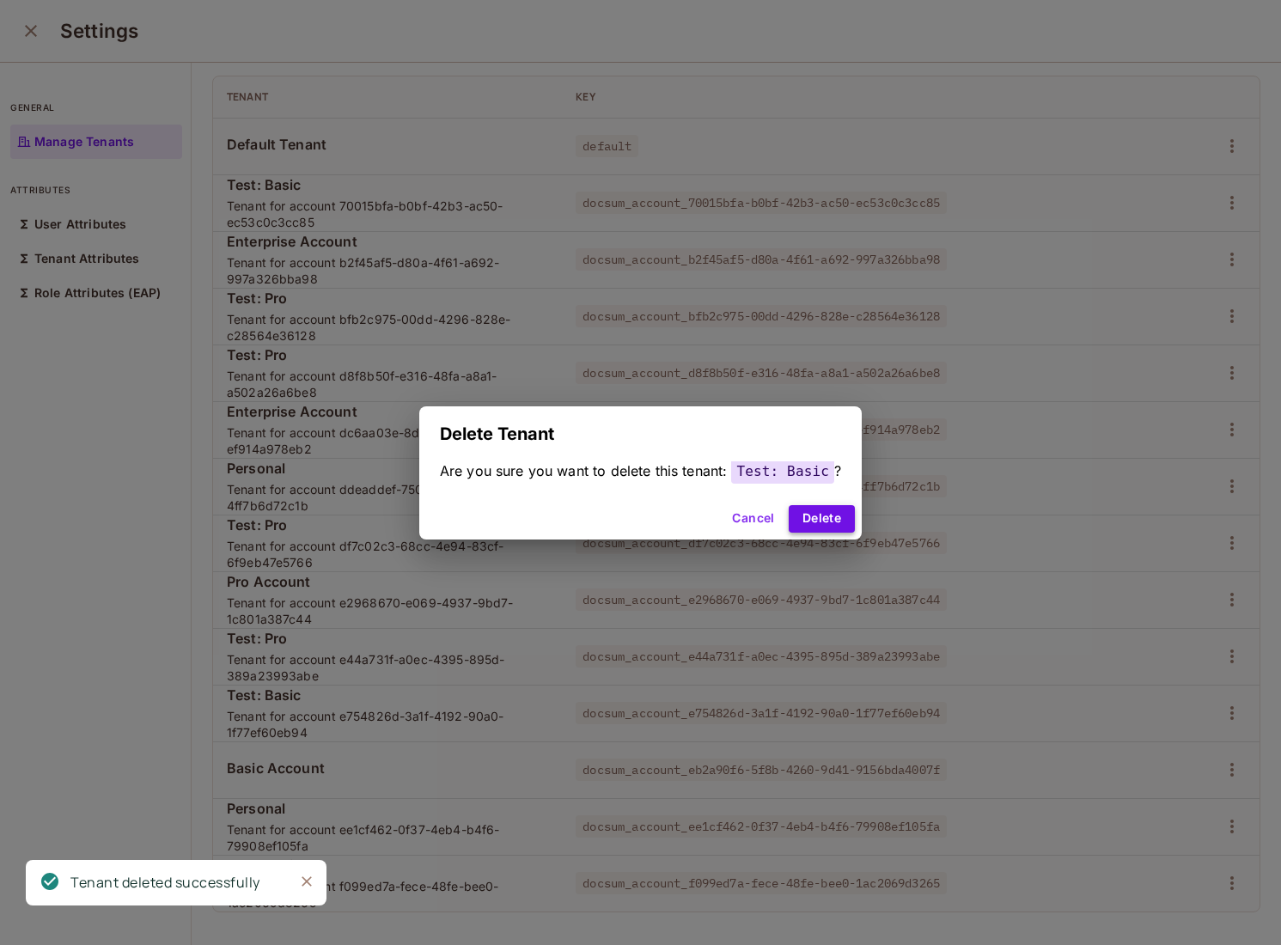
click at [822, 524] on button "Delete" at bounding box center [822, 519] width 66 height 28
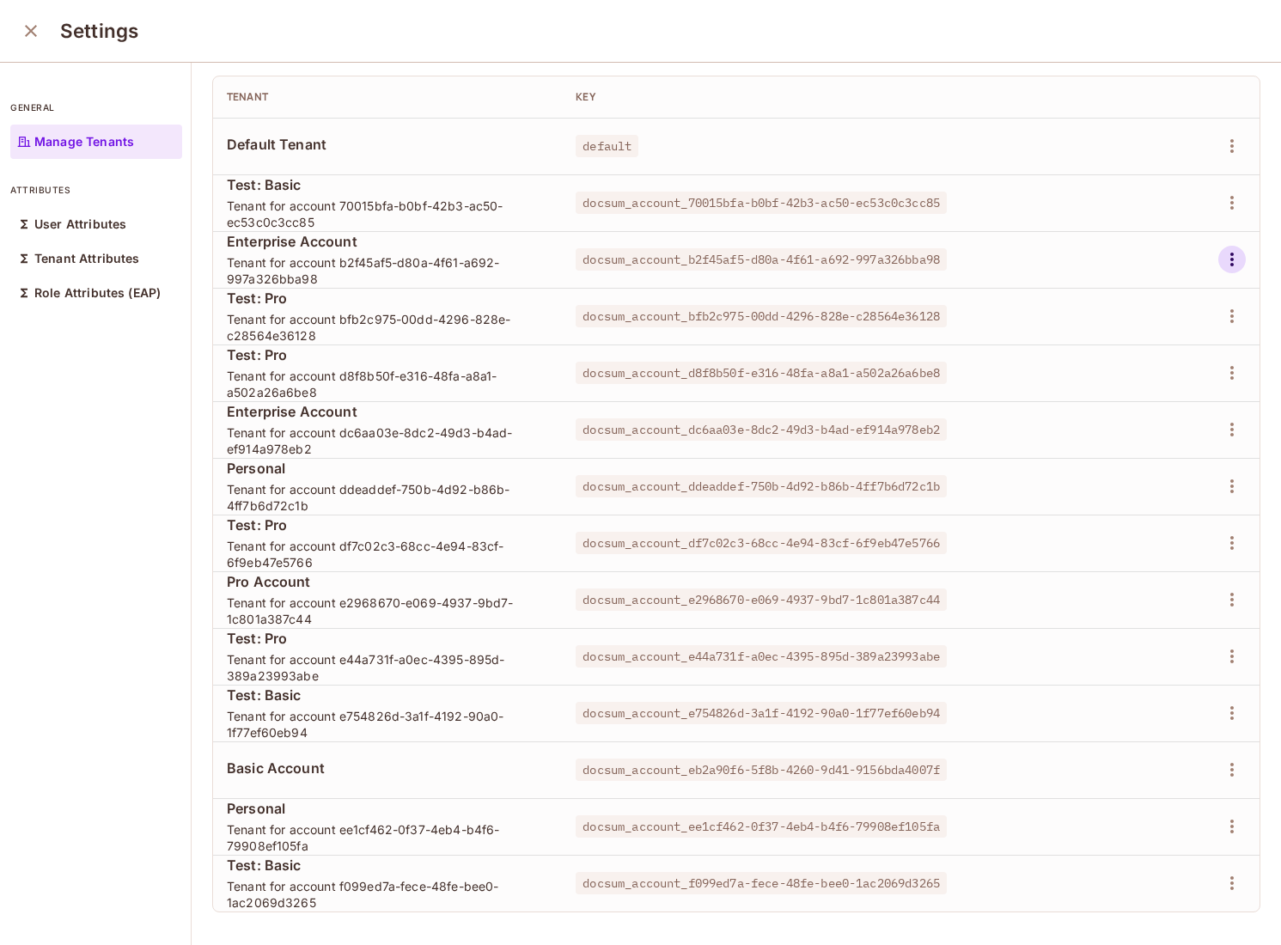
click at [1236, 262] on icon "button" at bounding box center [1232, 259] width 21 height 21
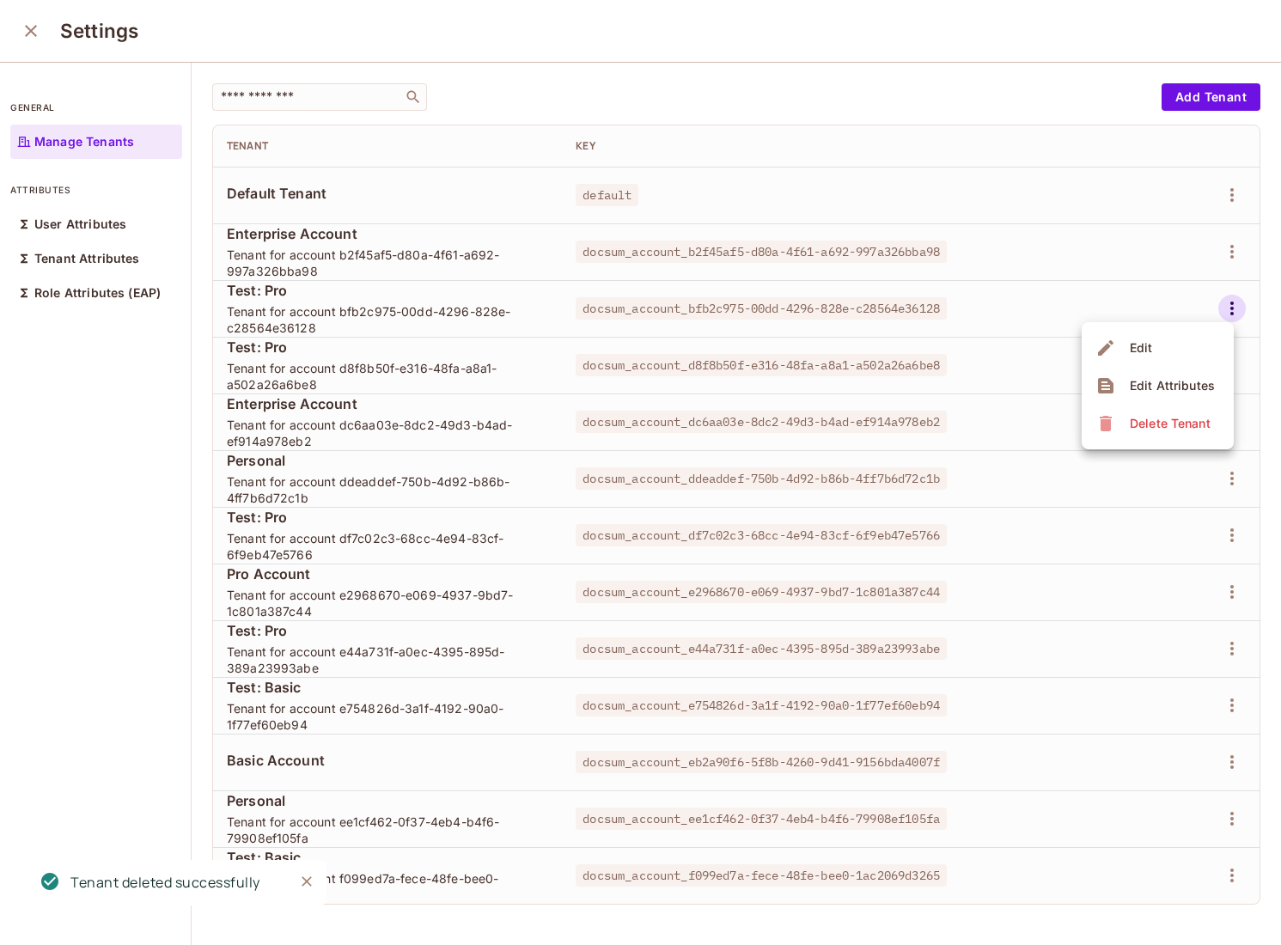
scroll to position [0, 0]
click at [1146, 422] on div "Delete Tenant" at bounding box center [1170, 423] width 81 height 17
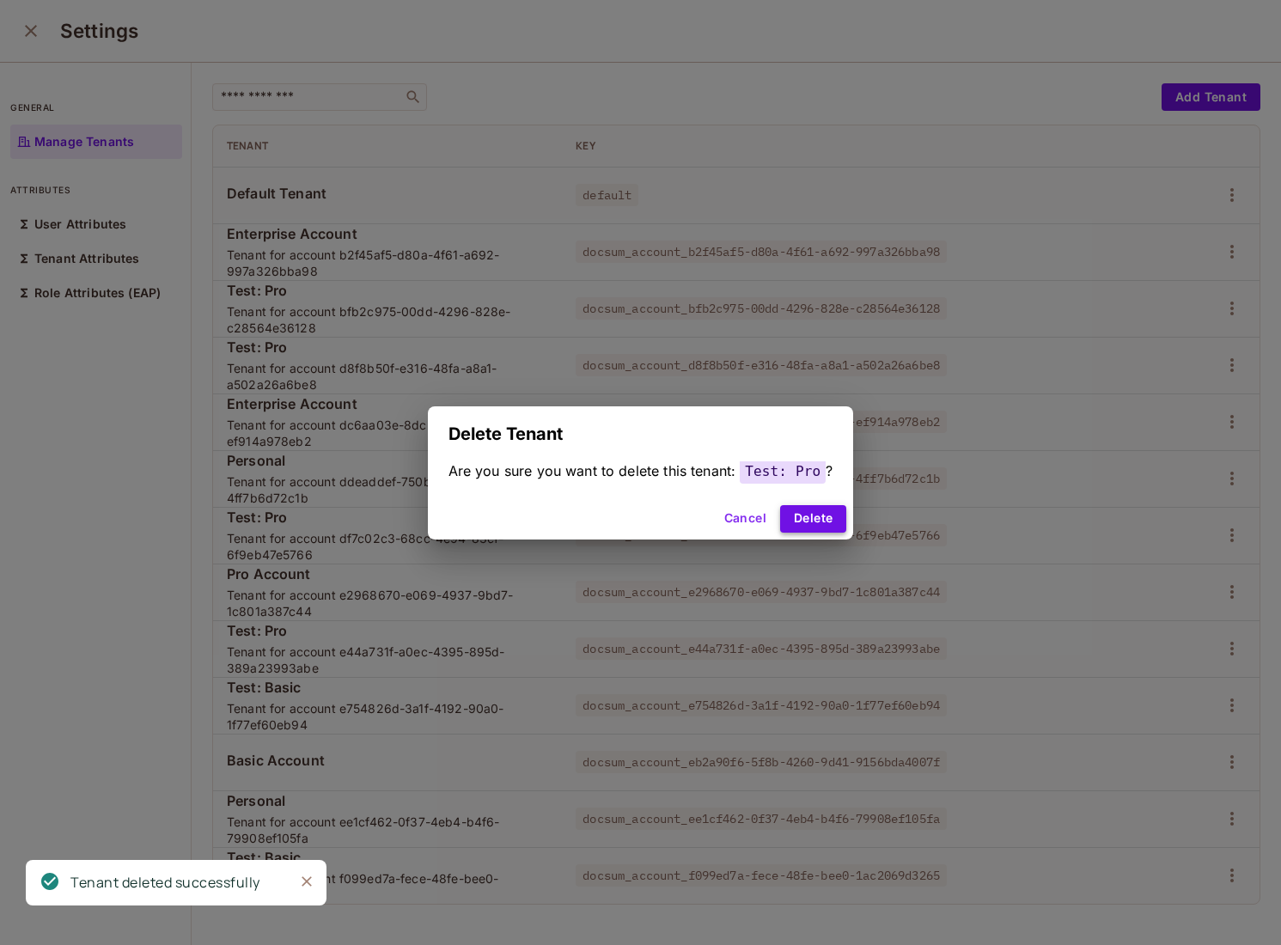
click at [831, 523] on button "Delete" at bounding box center [813, 519] width 66 height 28
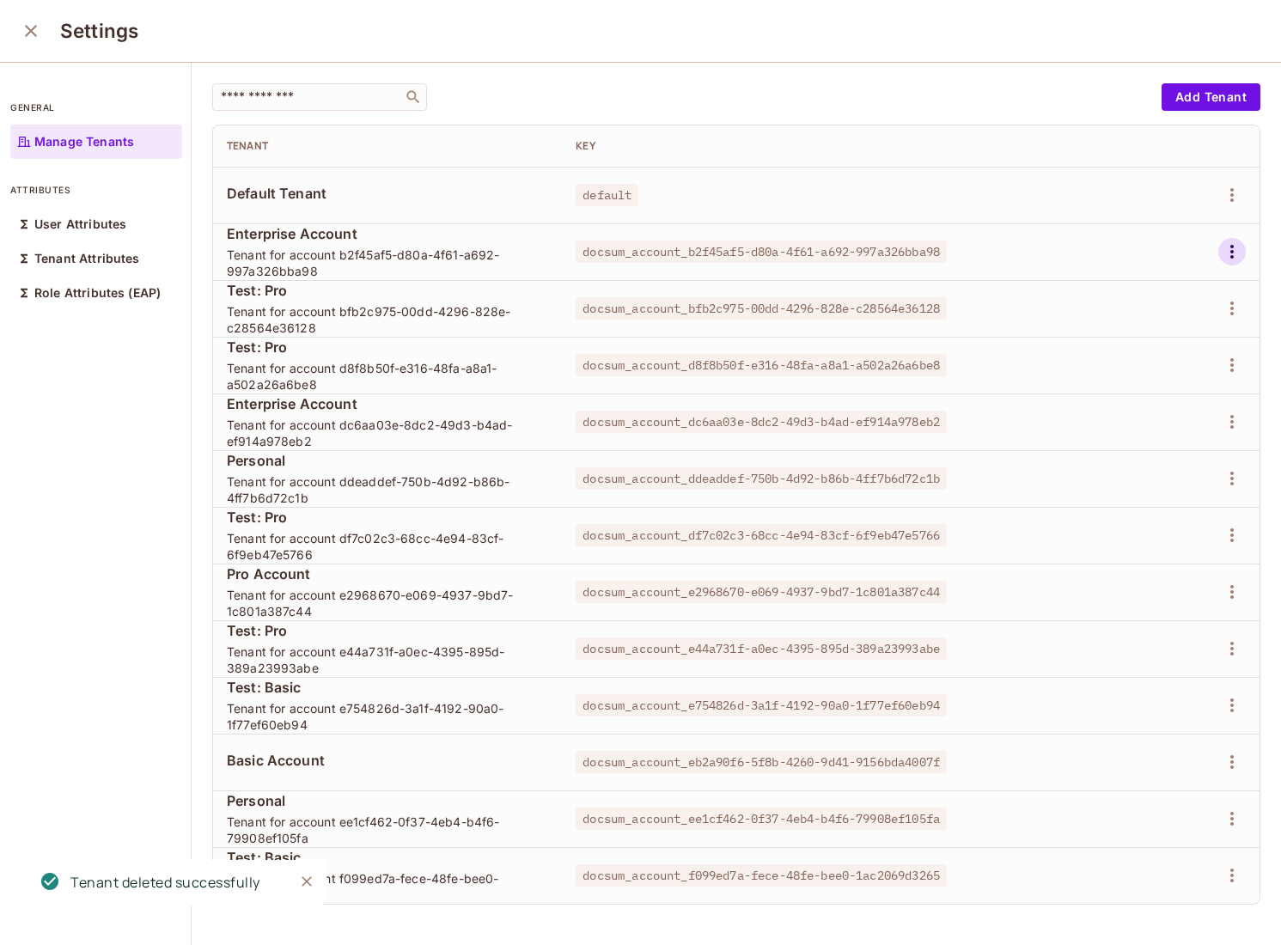
click at [1232, 261] on icon "button" at bounding box center [1232, 251] width 21 height 21
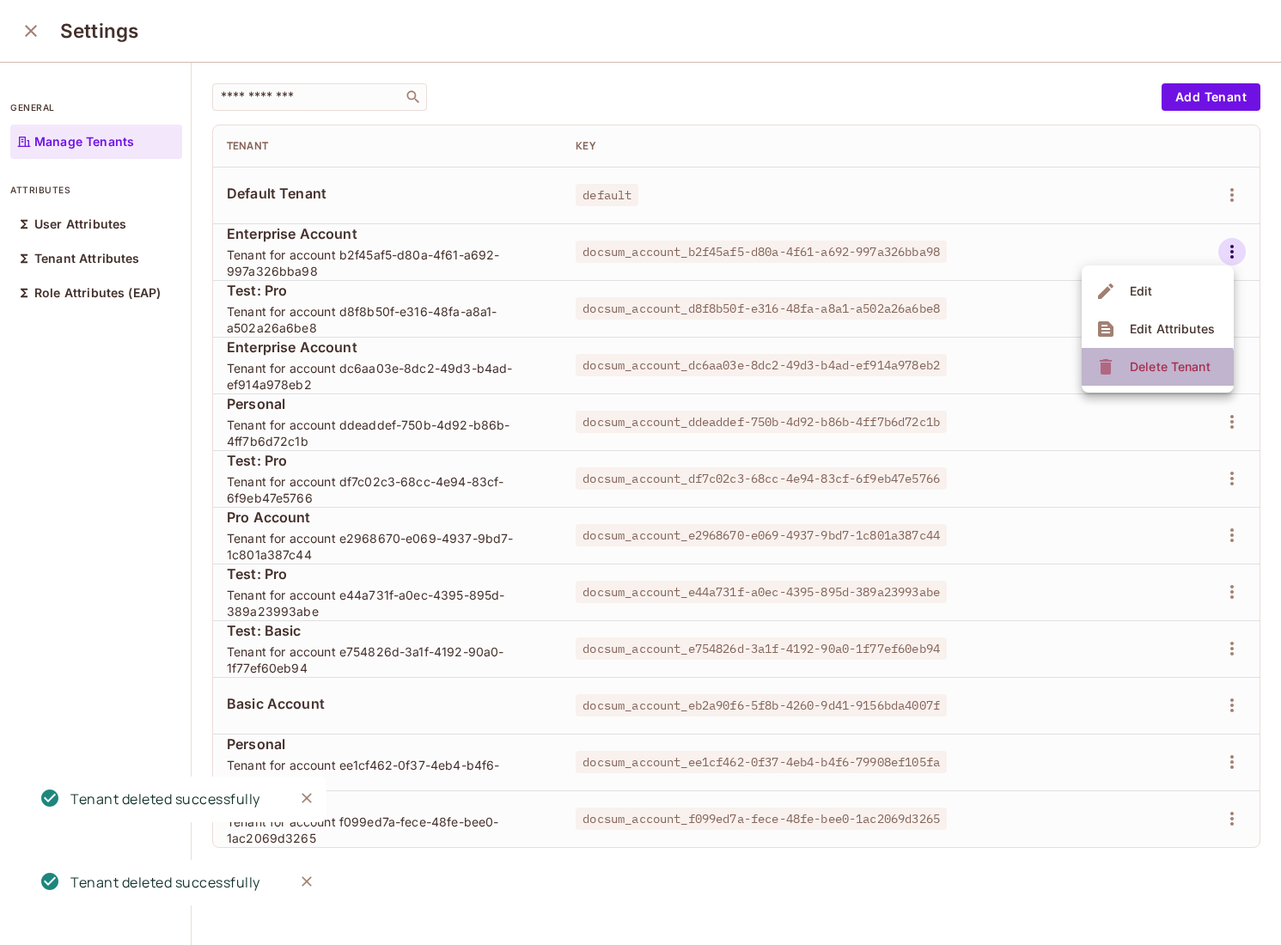
click at [1129, 375] on span "Delete Tenant" at bounding box center [1170, 367] width 91 height 28
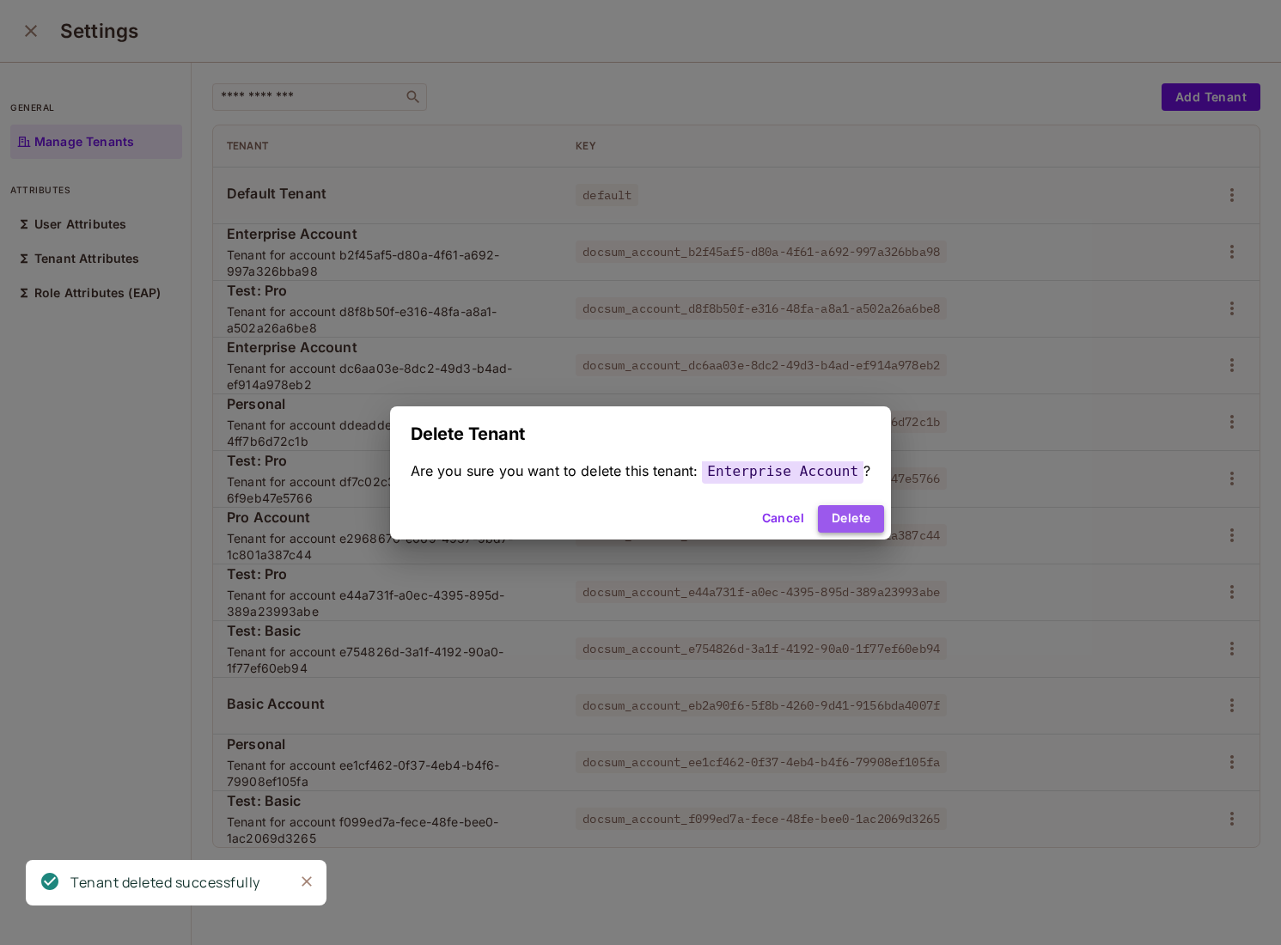
click at [856, 522] on button "Delete" at bounding box center [851, 519] width 66 height 28
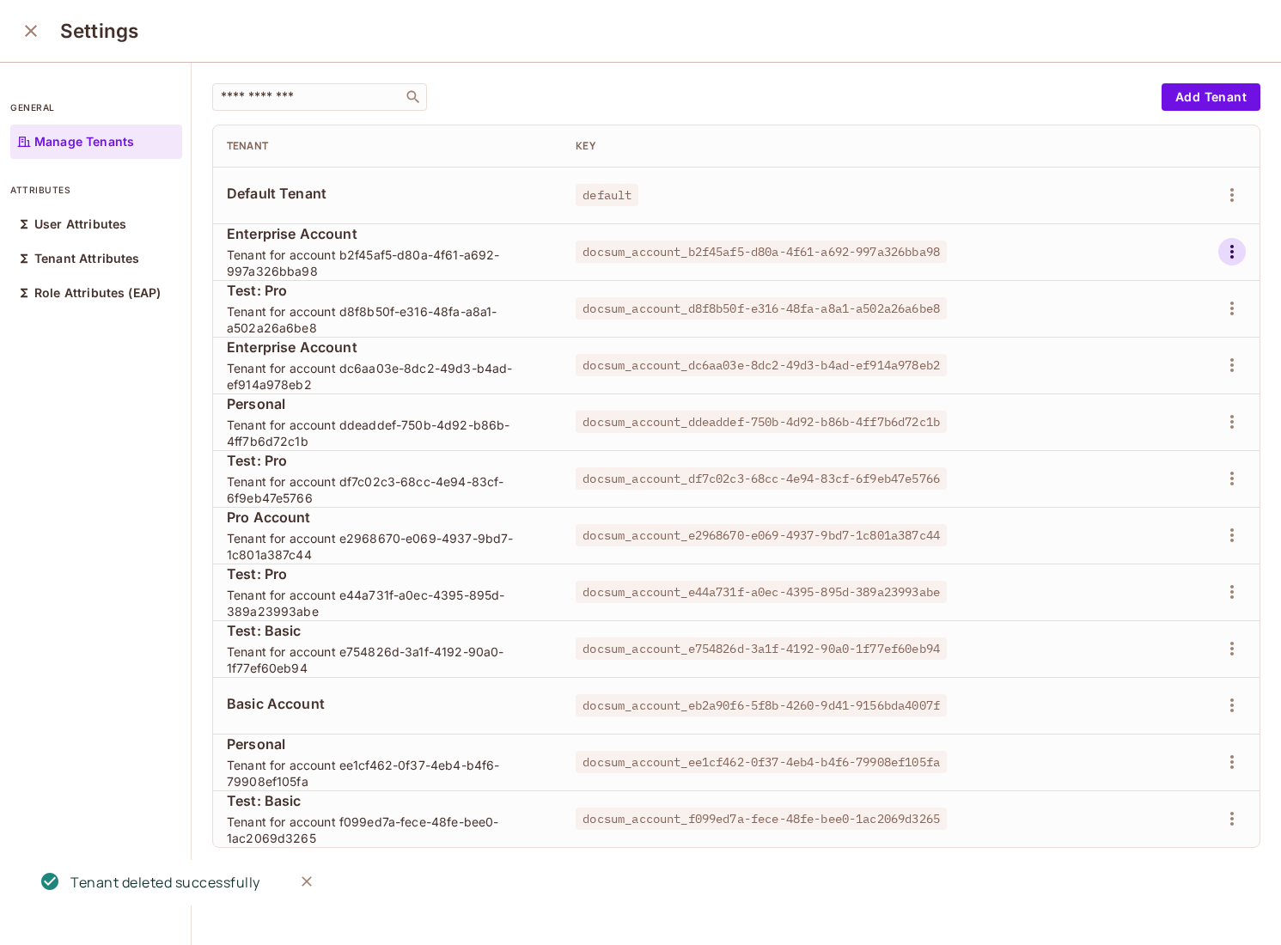
click at [1241, 254] on icon "button" at bounding box center [1232, 251] width 21 height 21
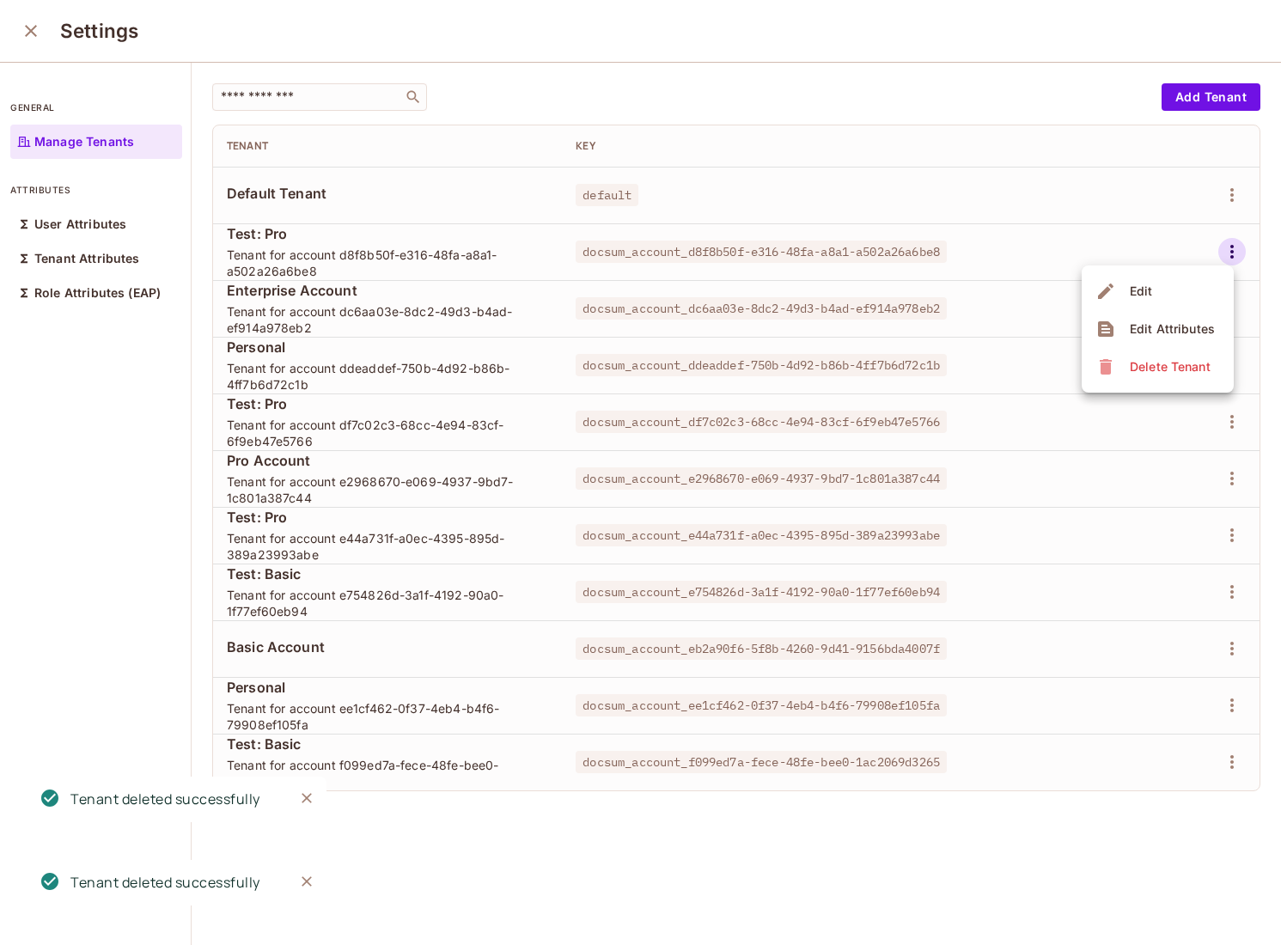
click at [1159, 382] on li "Delete Tenant" at bounding box center [1158, 367] width 152 height 38
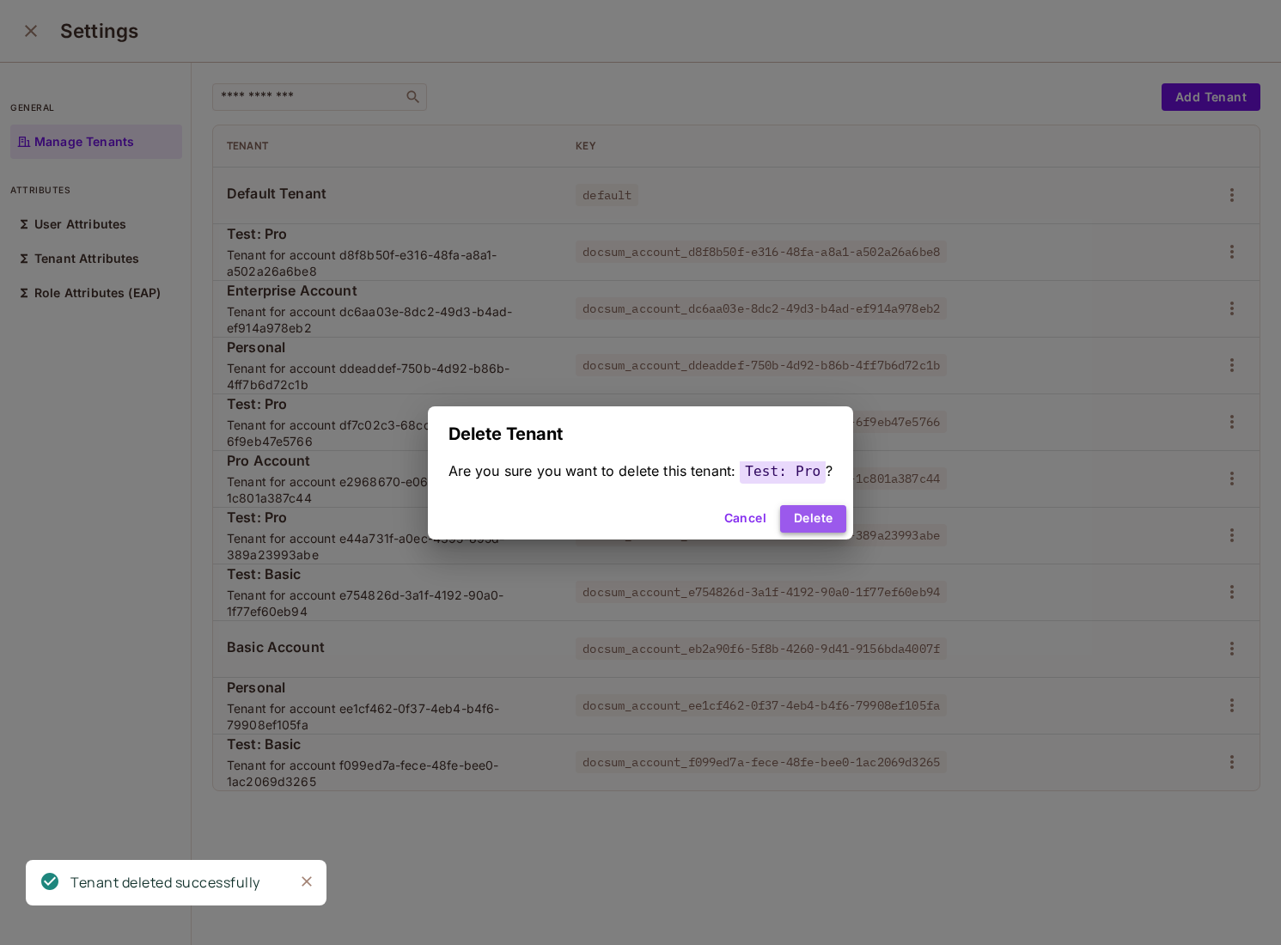
click at [824, 529] on button "Delete" at bounding box center [813, 519] width 66 height 28
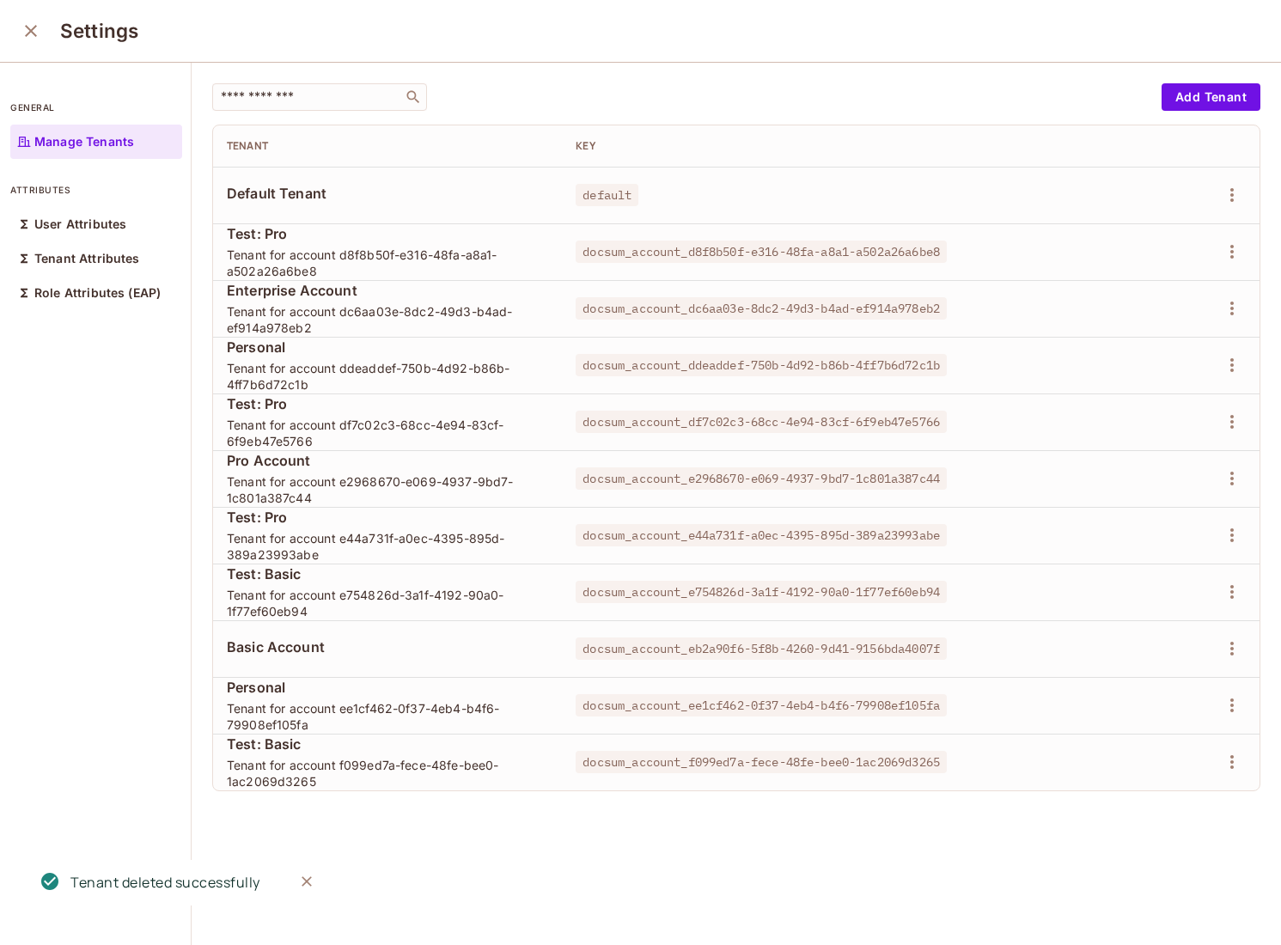
click at [1241, 265] on div at bounding box center [1185, 252] width 121 height 28
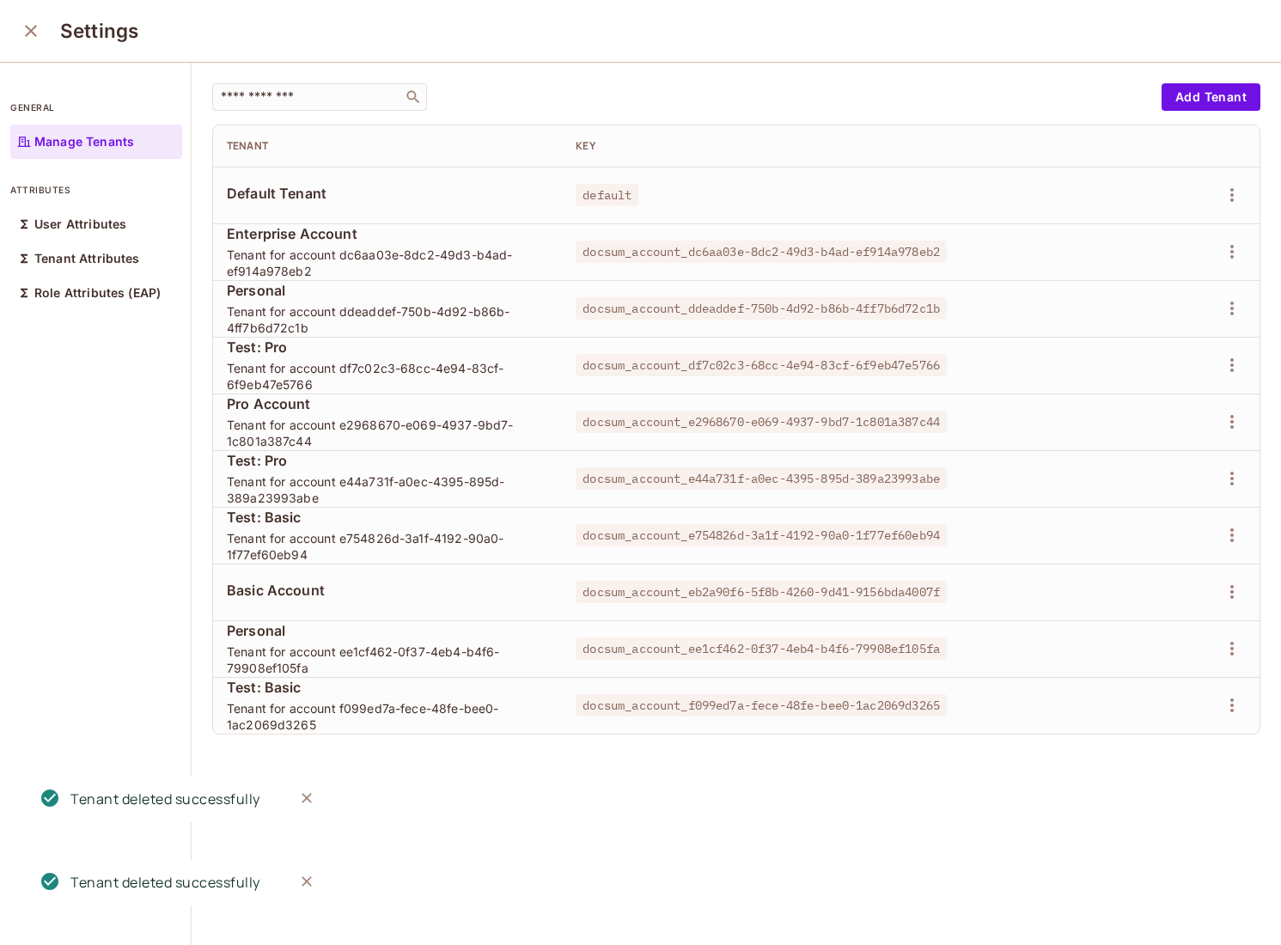
click at [1227, 268] on td at bounding box center [1185, 251] width 149 height 57
click at [1229, 266] on td at bounding box center [1185, 251] width 149 height 57
click at [1229, 261] on icon "button" at bounding box center [1232, 251] width 21 height 21
click at [1142, 380] on span "Delete Tenant" at bounding box center [1170, 367] width 91 height 28
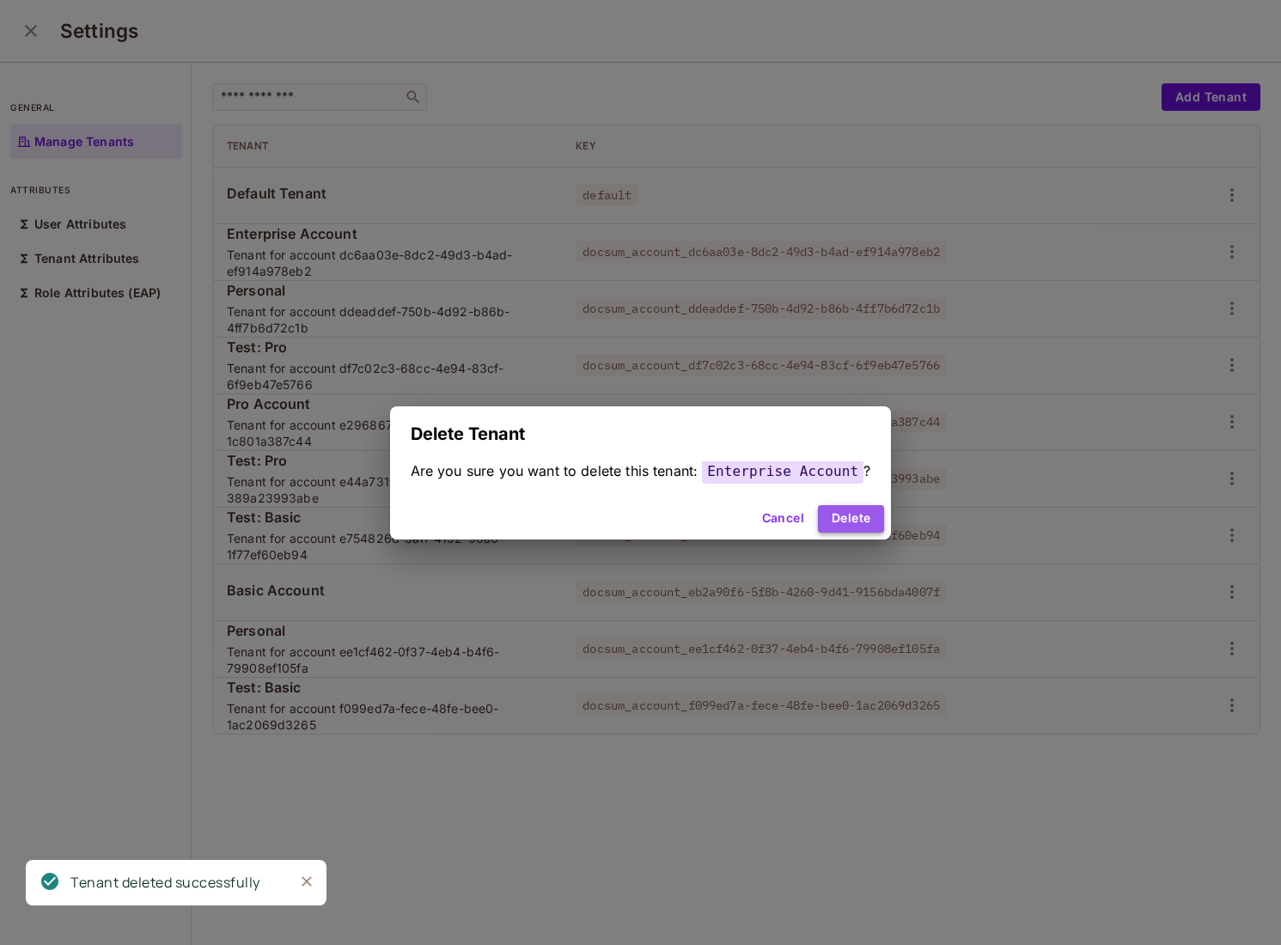
click at [858, 511] on button "Delete" at bounding box center [851, 519] width 66 height 28
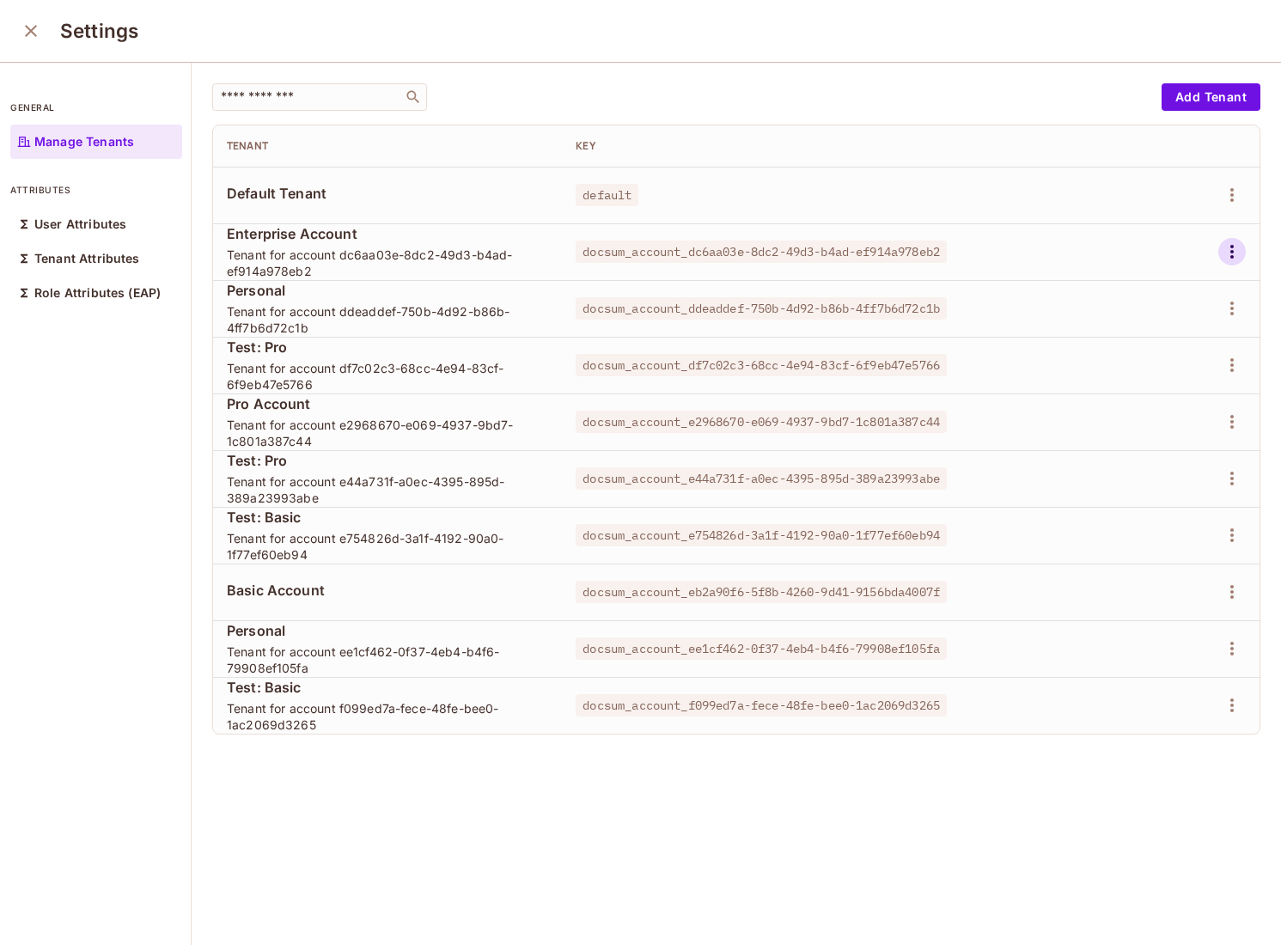
click at [1233, 258] on icon "button" at bounding box center [1232, 252] width 3 height 14
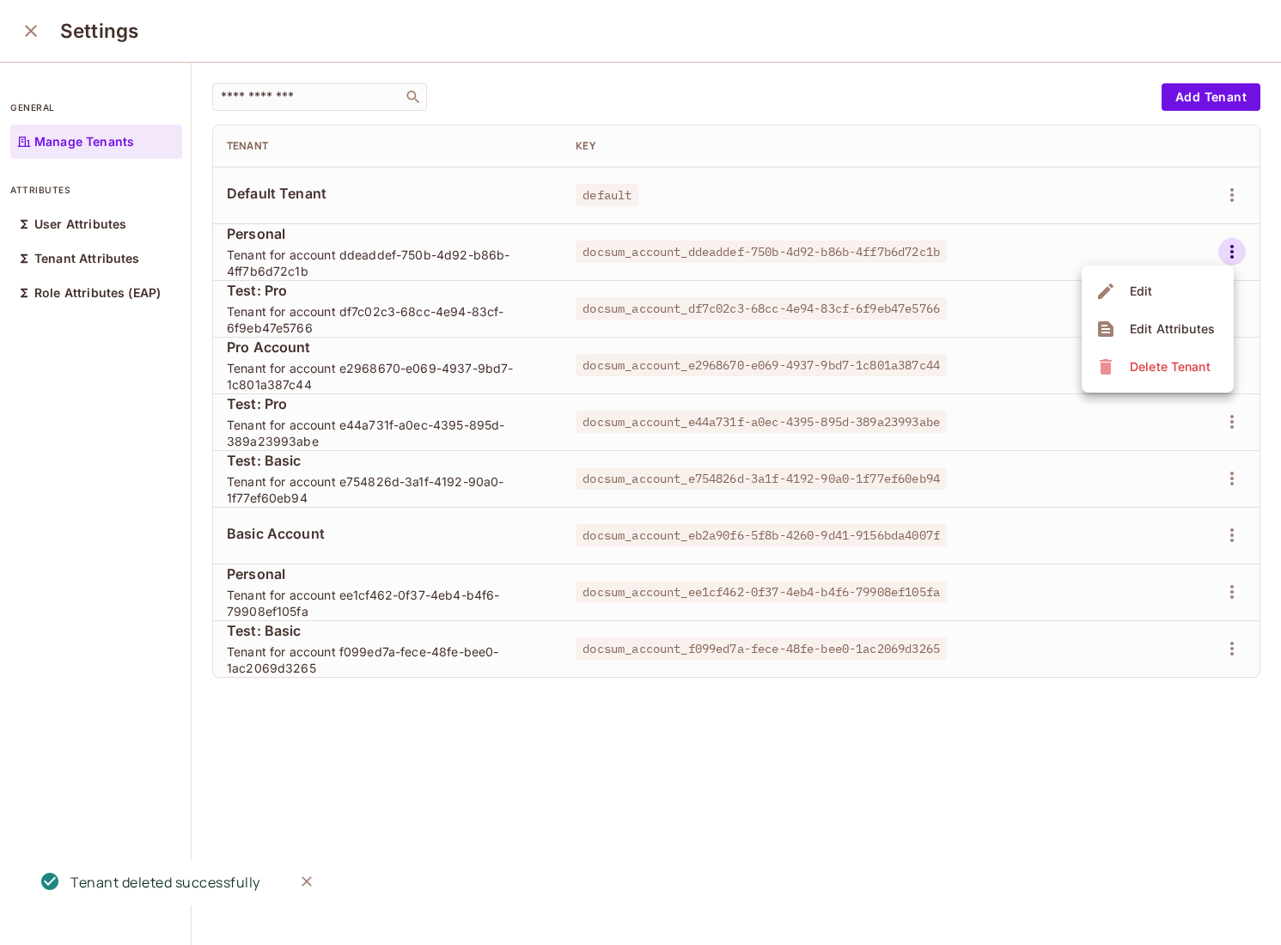
click at [1139, 375] on div "Delete Tenant" at bounding box center [1170, 366] width 81 height 17
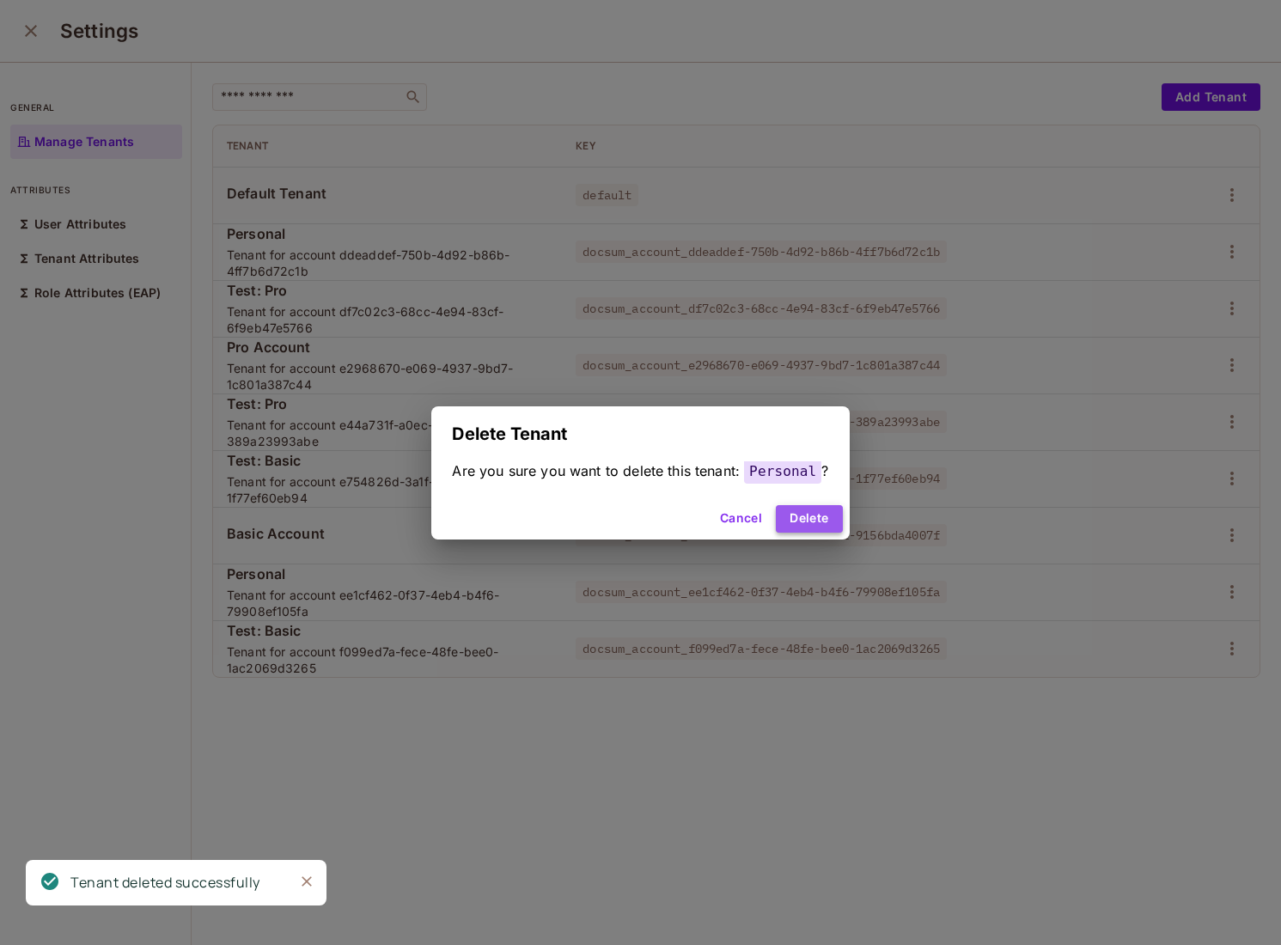
click at [815, 517] on button "Delete" at bounding box center [809, 519] width 66 height 28
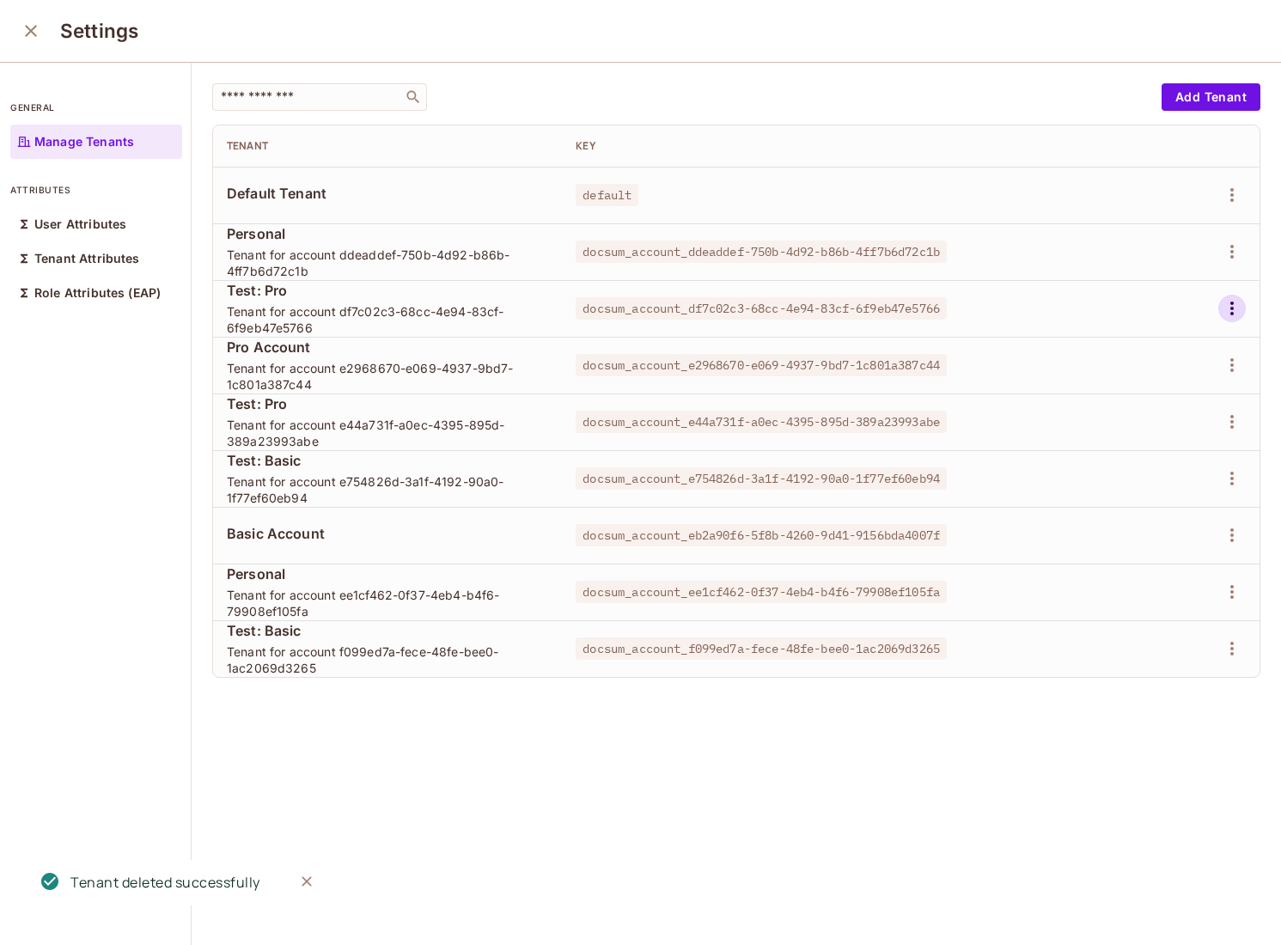
click at [1240, 309] on icon "button" at bounding box center [1232, 308] width 21 height 21
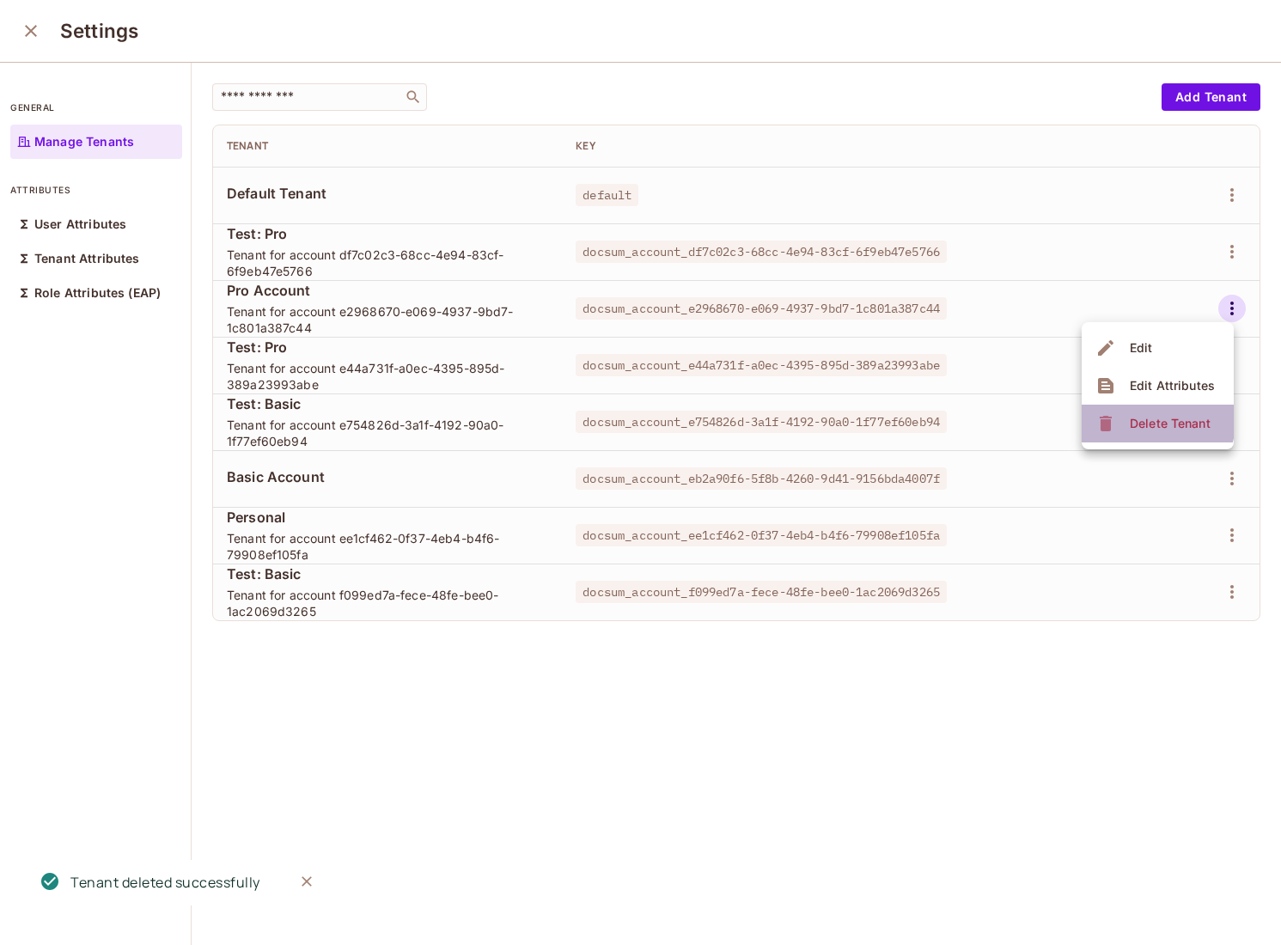
click at [1121, 414] on div "Delete Tenant" at bounding box center [1156, 424] width 120 height 28
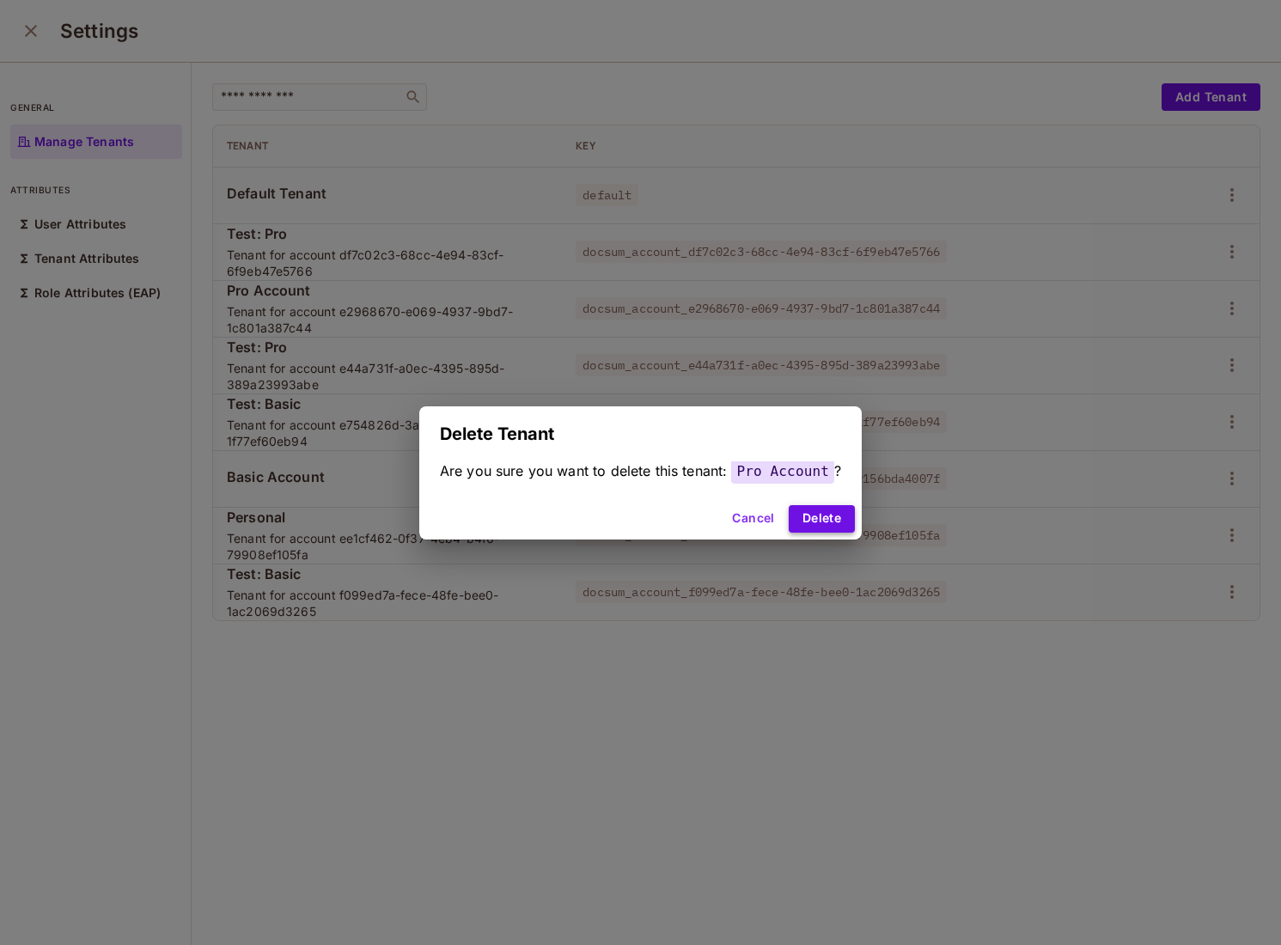
click at [828, 515] on button "Delete" at bounding box center [822, 519] width 66 height 28
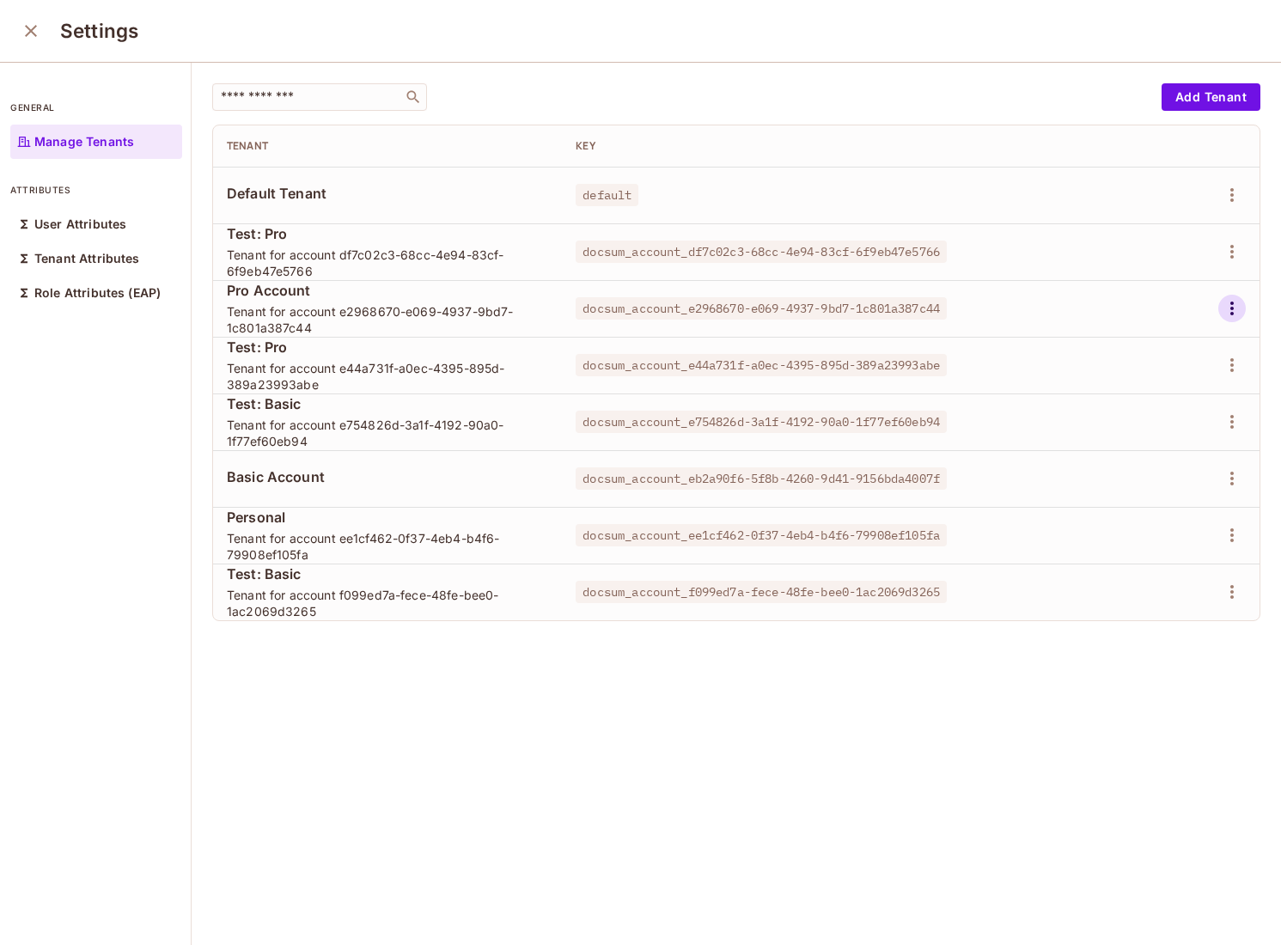
click at [1232, 299] on icon "button" at bounding box center [1232, 308] width 21 height 21
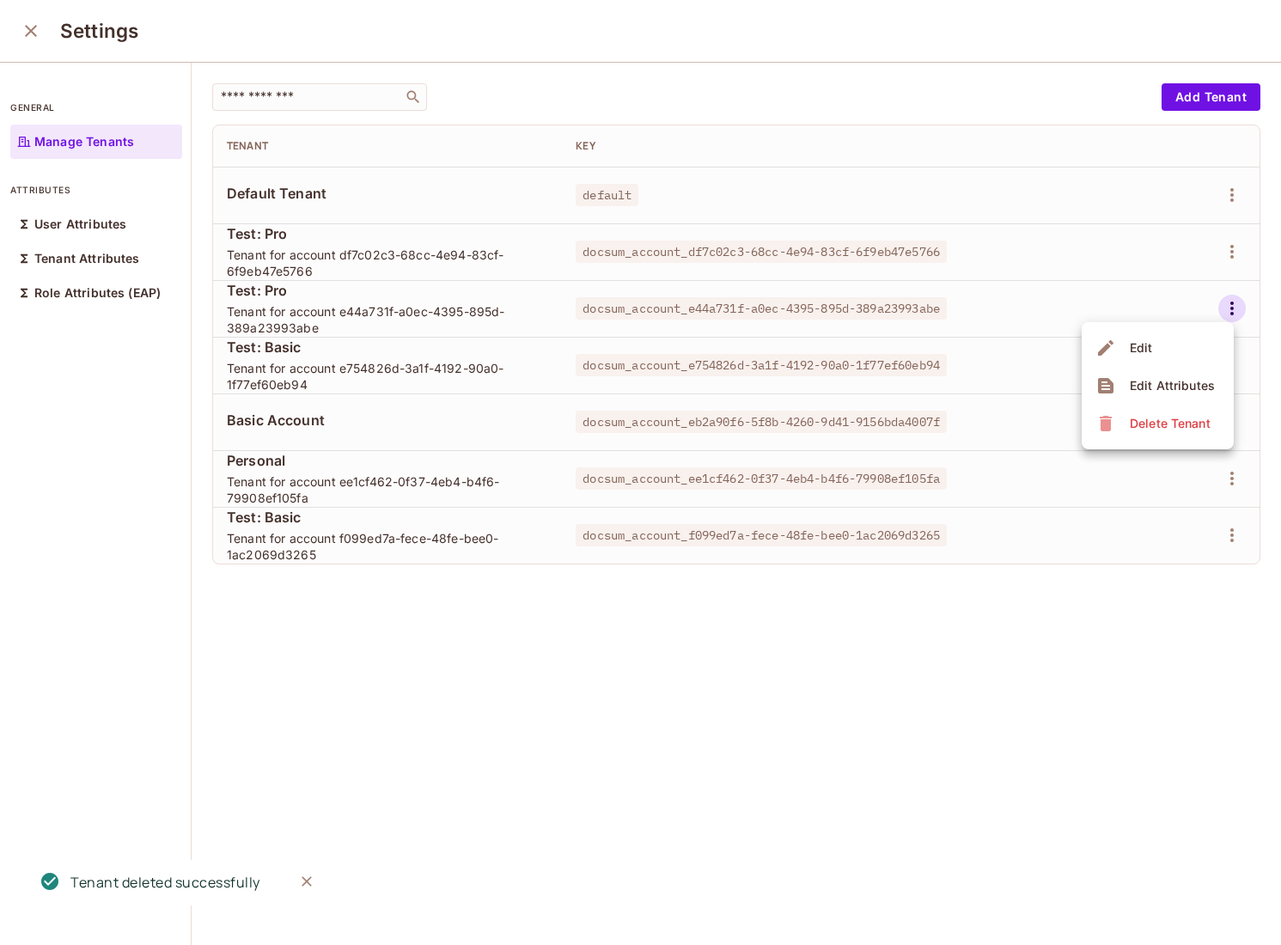
click at [1134, 415] on div "Delete Tenant" at bounding box center [1170, 423] width 81 height 17
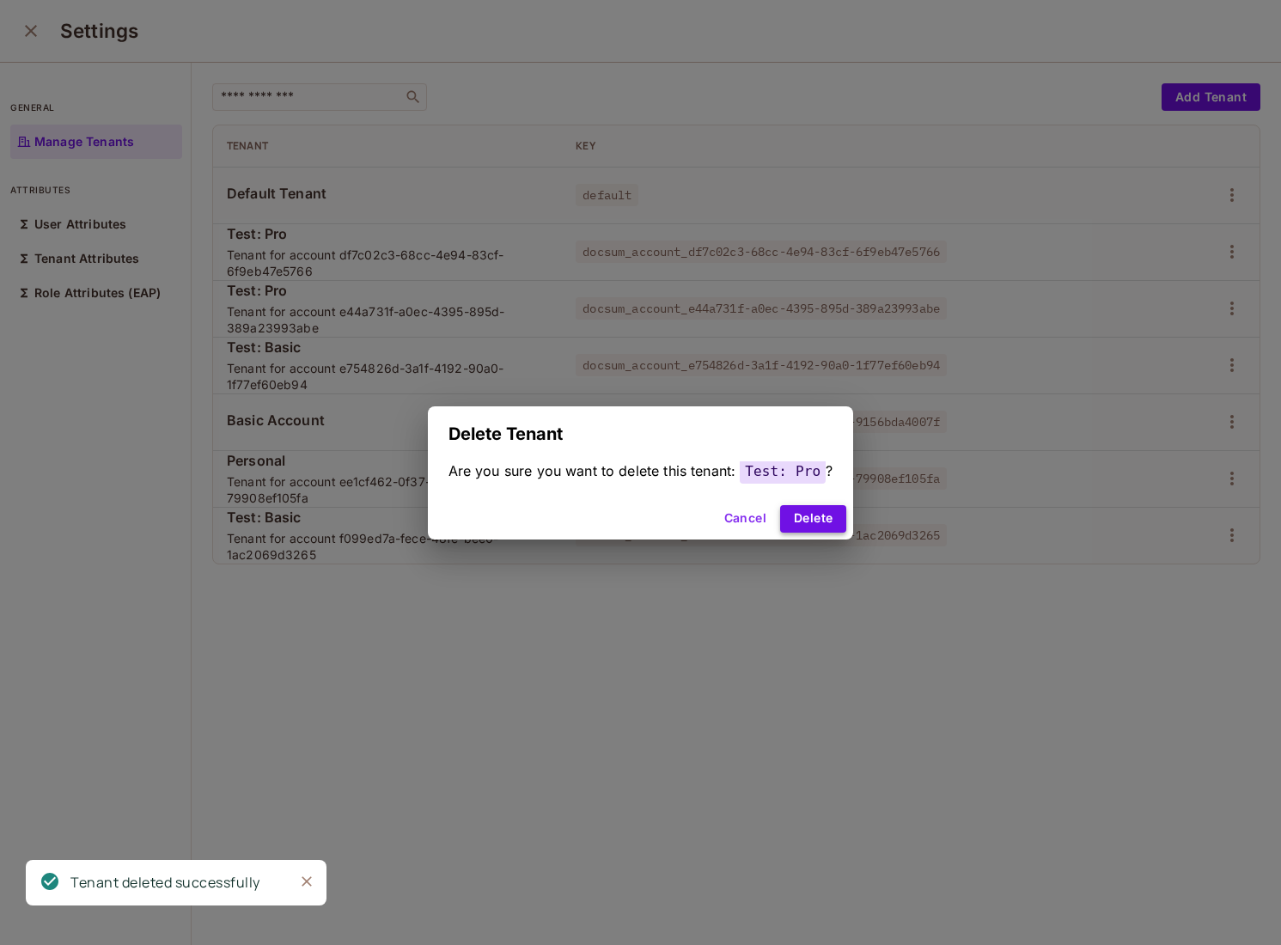
click at [832, 528] on button "Delete" at bounding box center [813, 519] width 66 height 28
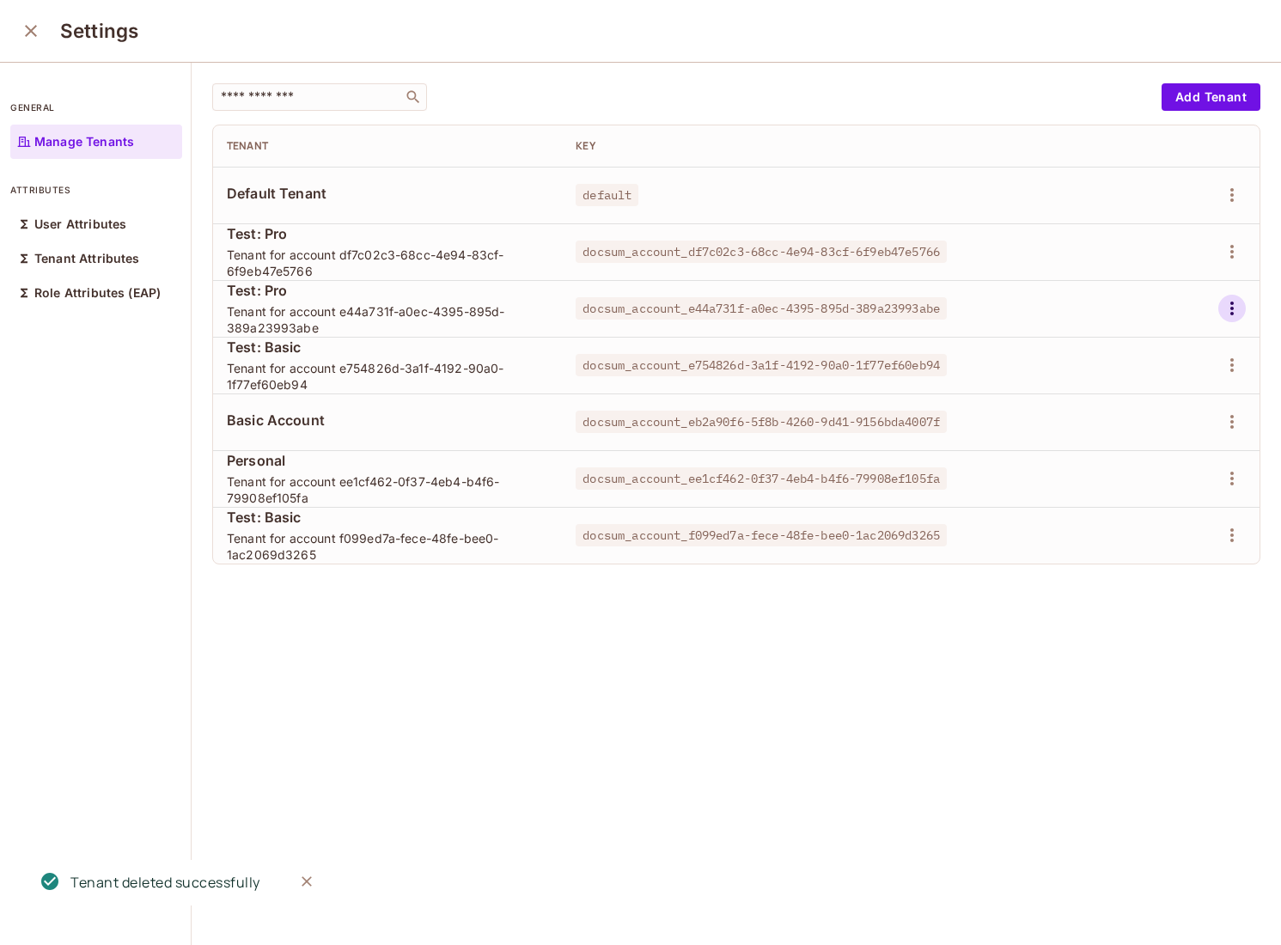
click at [1232, 308] on icon "button" at bounding box center [1232, 309] width 3 height 14
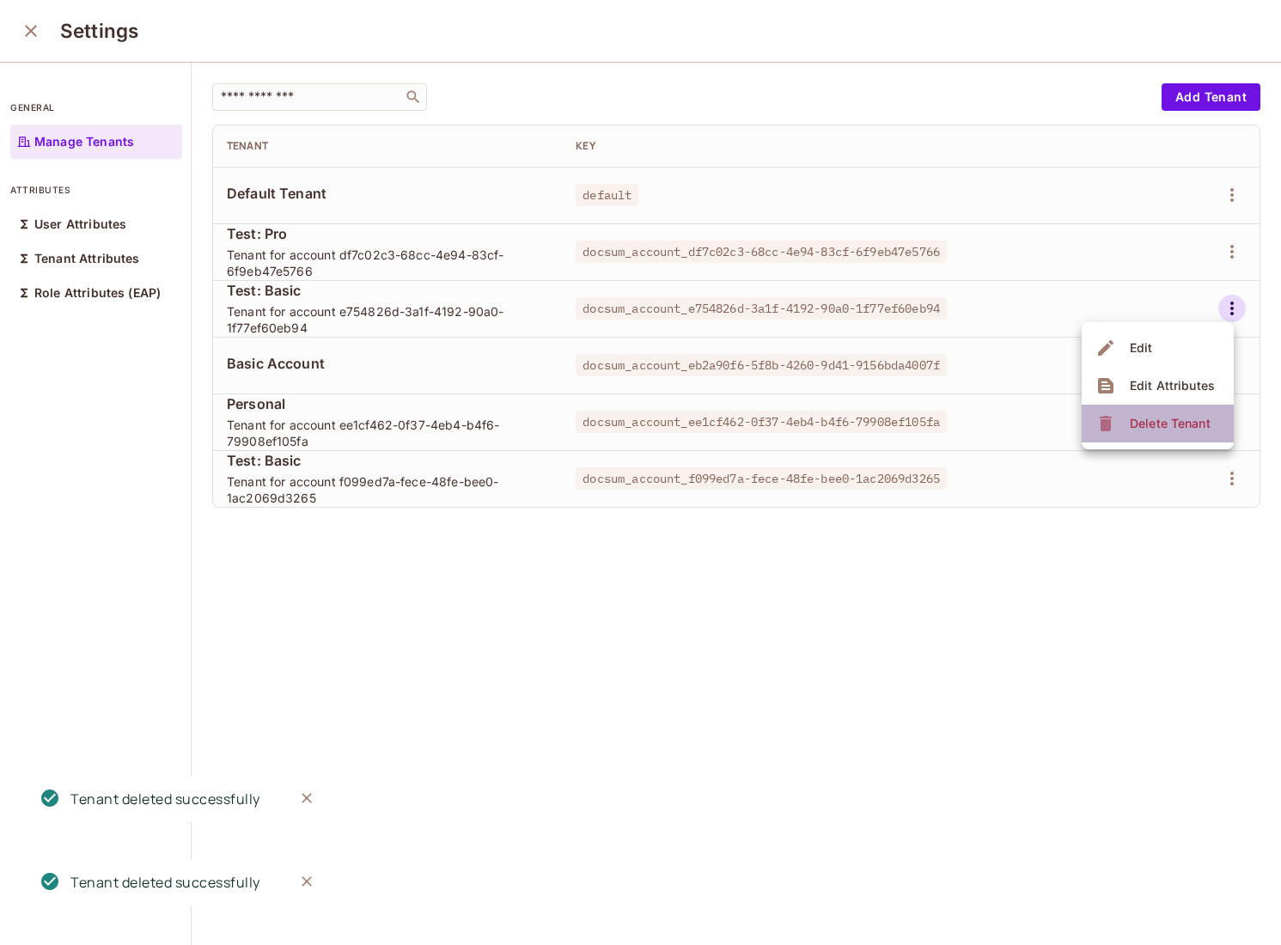
click at [1158, 415] on div "Delete Tenant" at bounding box center [1170, 423] width 81 height 17
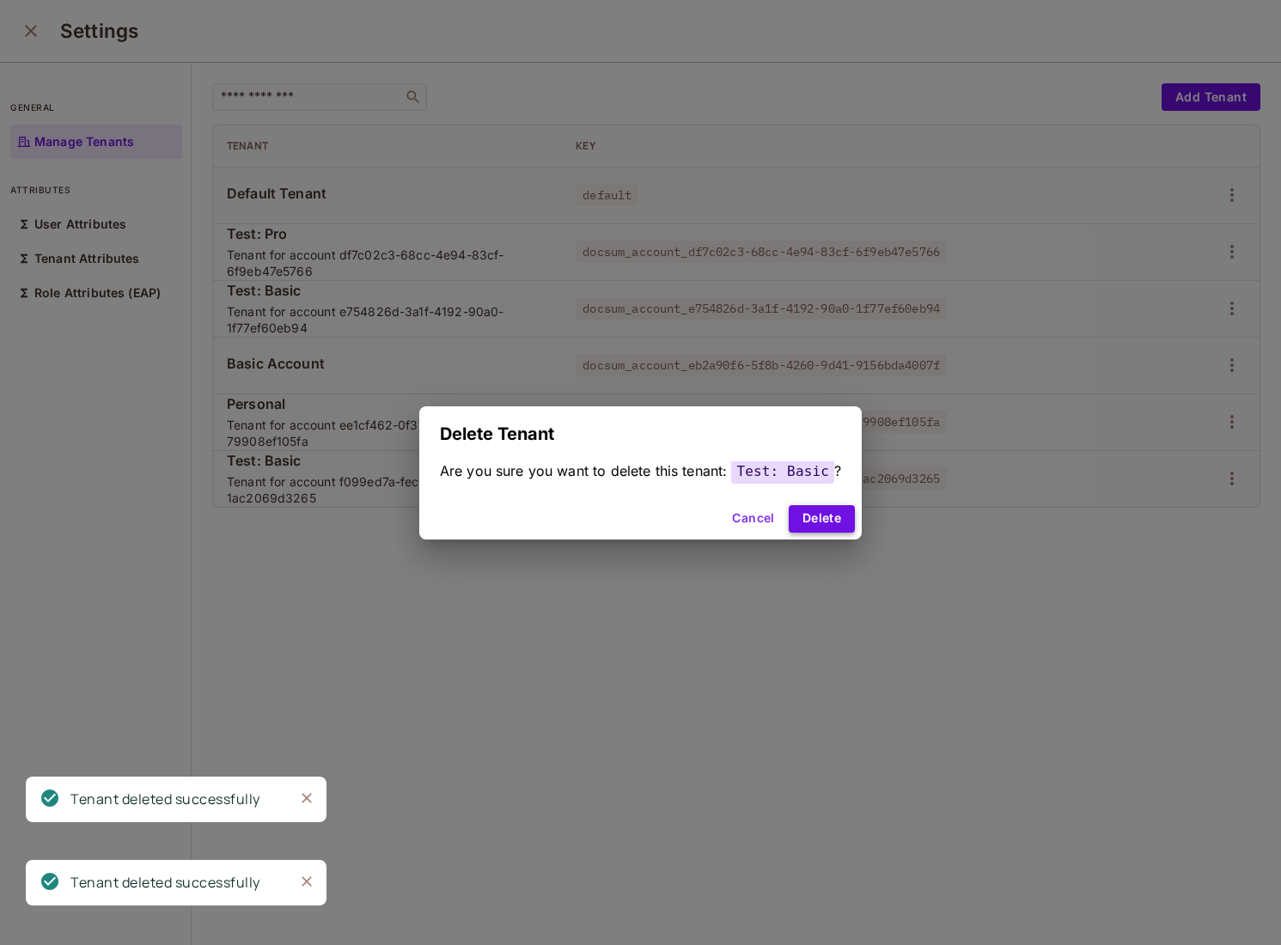
click at [826, 518] on button "Delete" at bounding box center [822, 519] width 66 height 28
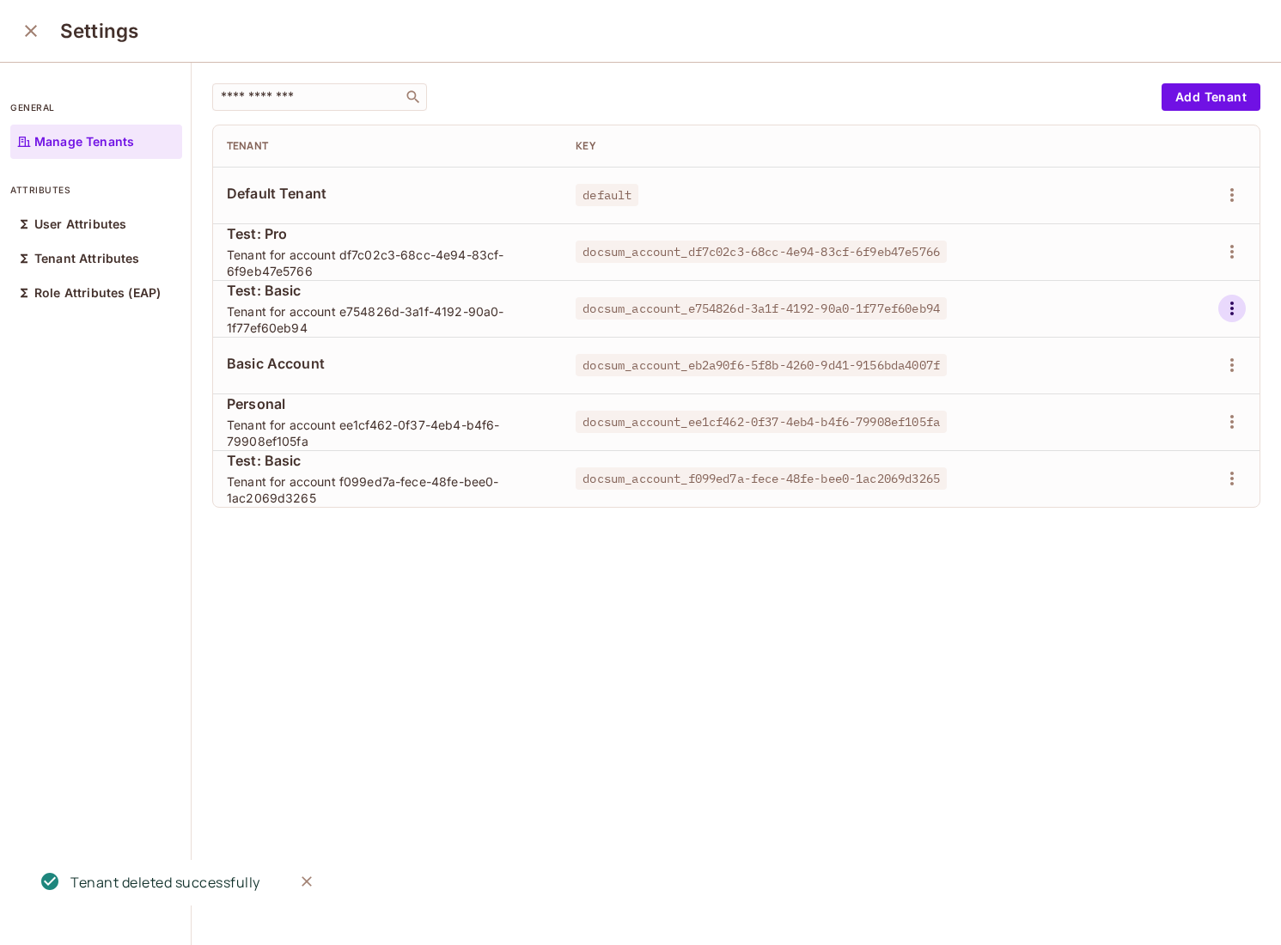
click at [1237, 312] on icon "button" at bounding box center [1232, 308] width 21 height 21
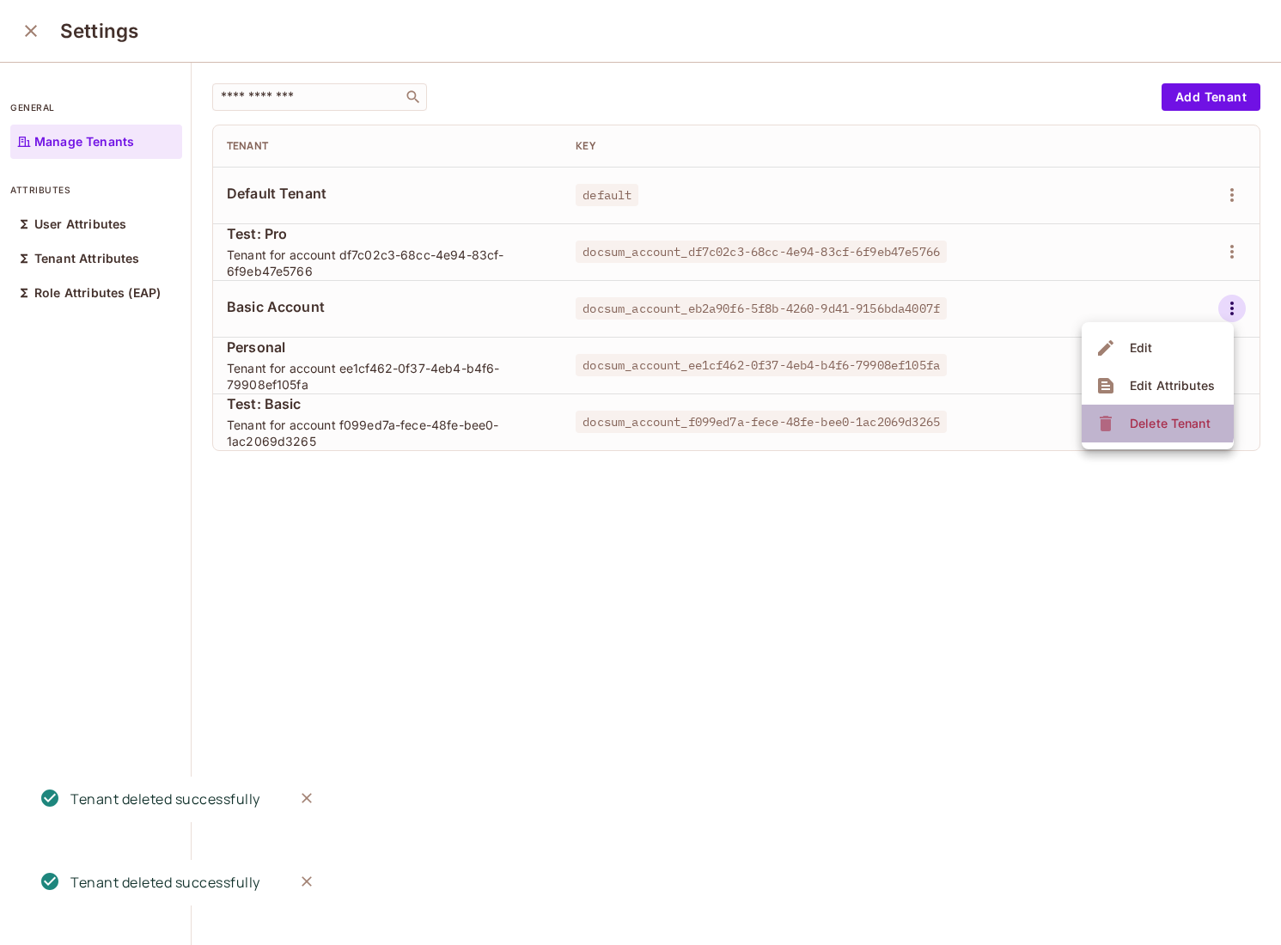
click at [1125, 419] on span "Delete Tenant" at bounding box center [1170, 424] width 91 height 28
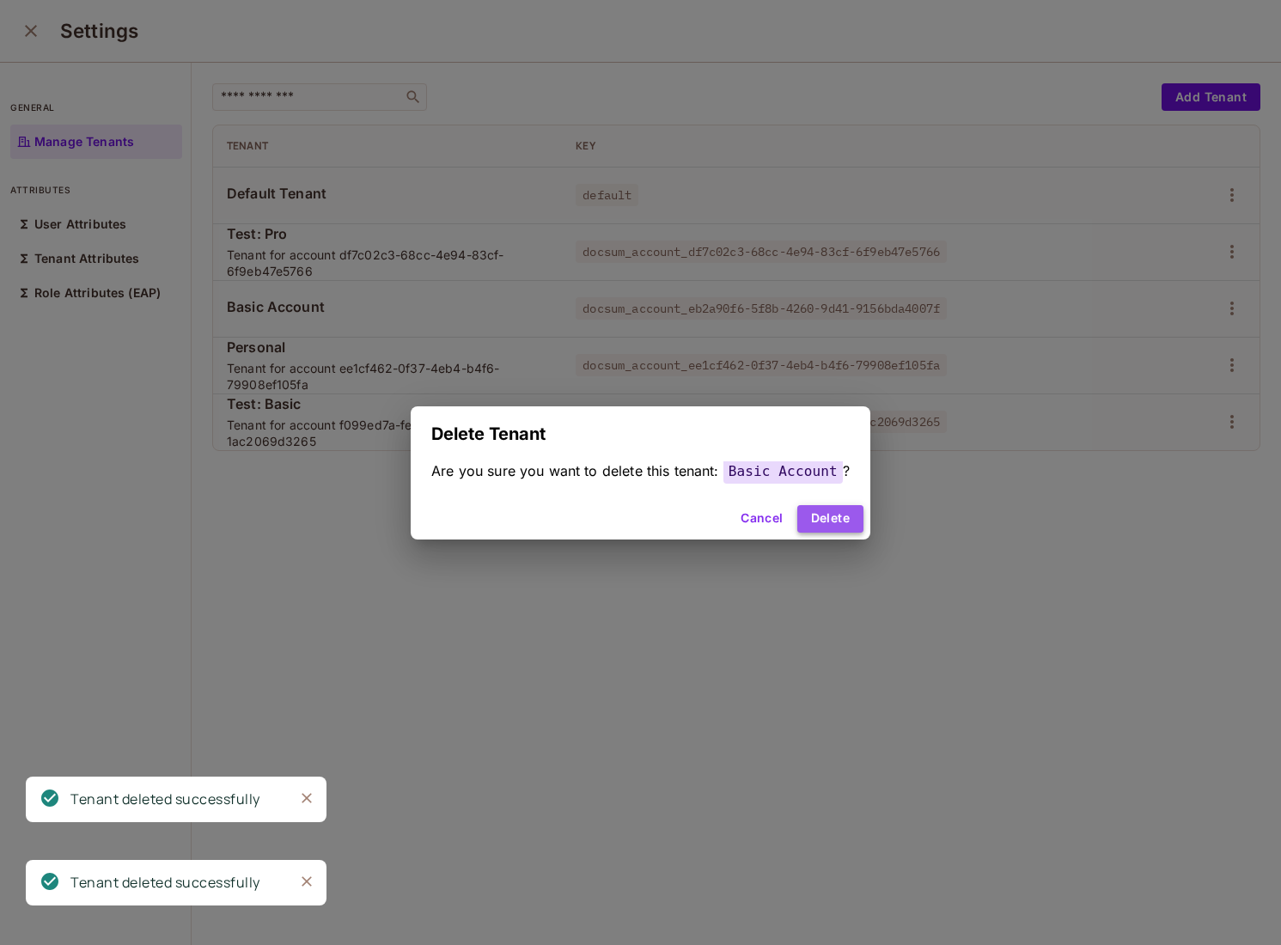
click at [834, 517] on button "Delete" at bounding box center [831, 519] width 66 height 28
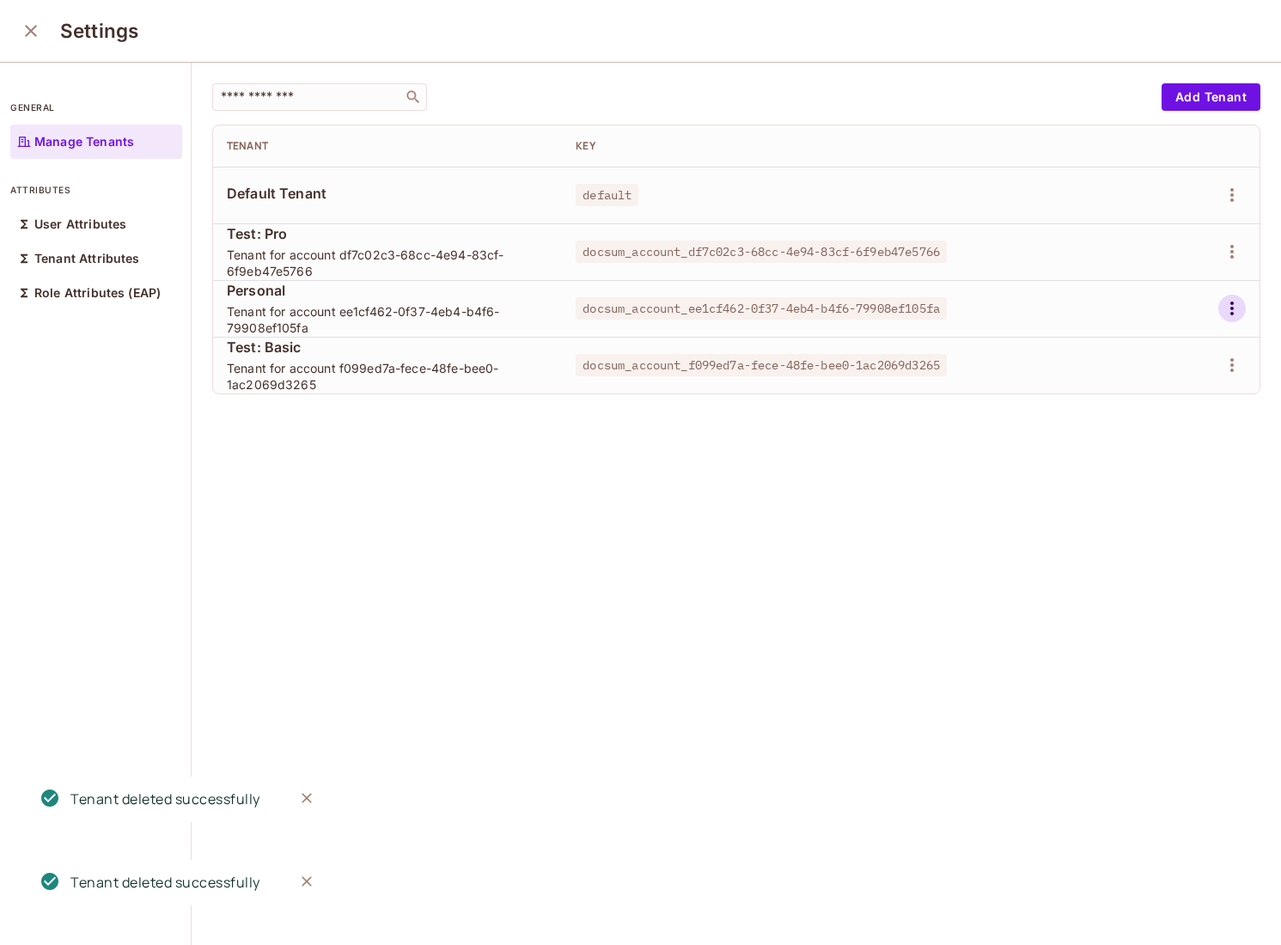
click at [1231, 295] on button "button" at bounding box center [1233, 309] width 28 height 28
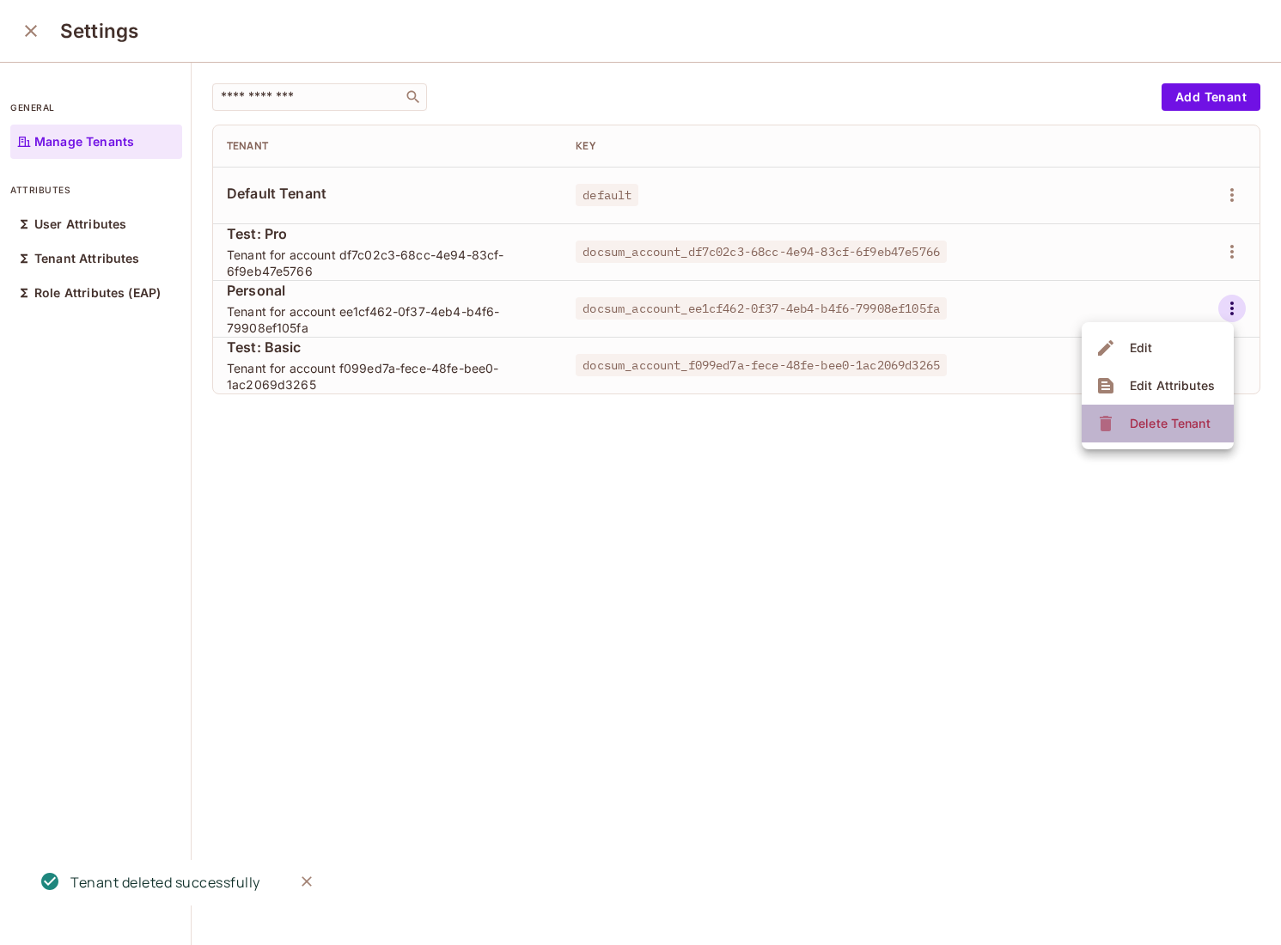
click at [1134, 419] on div "Delete Tenant" at bounding box center [1170, 423] width 81 height 17
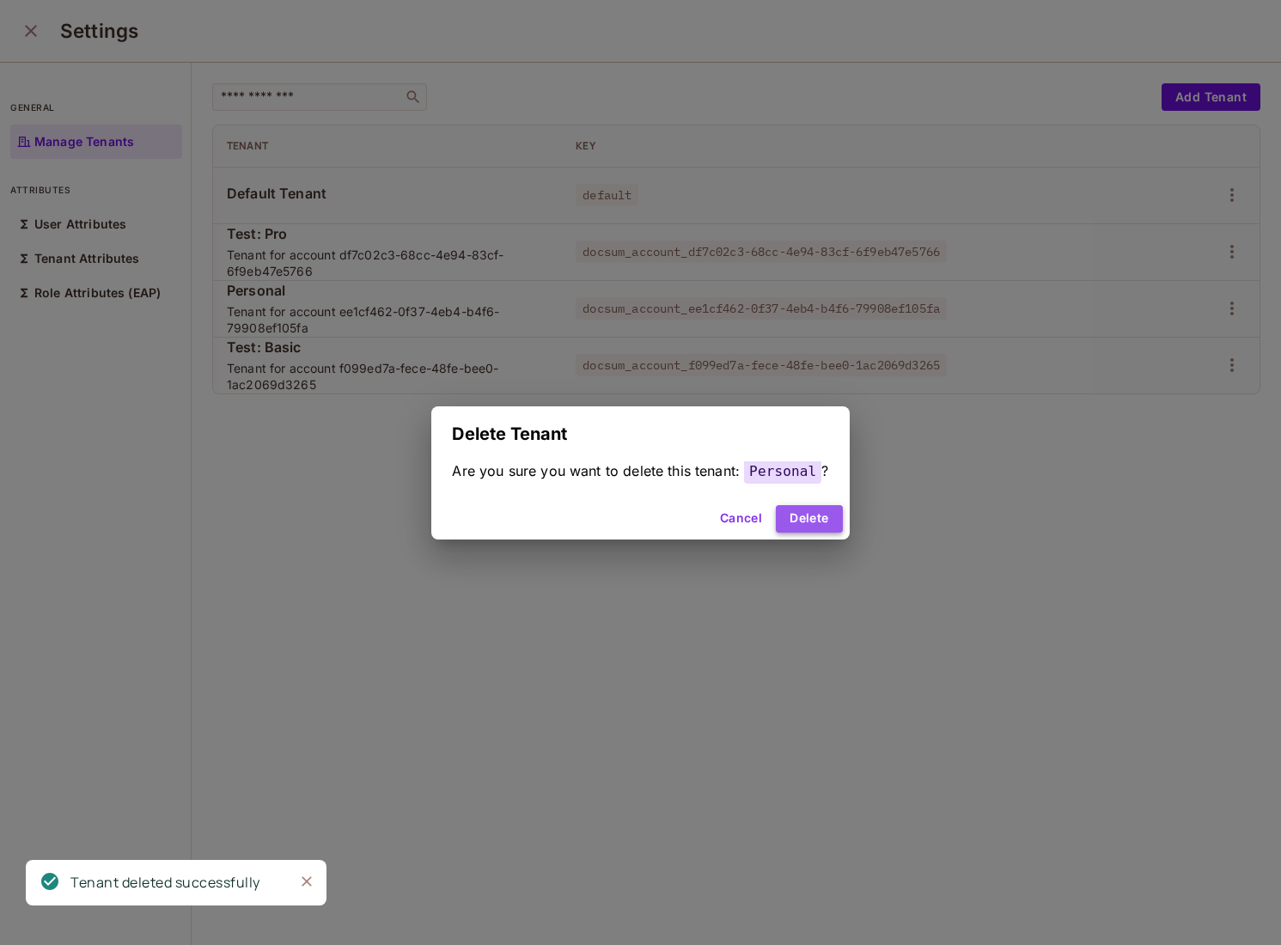
click at [828, 518] on button "Delete" at bounding box center [809, 519] width 66 height 28
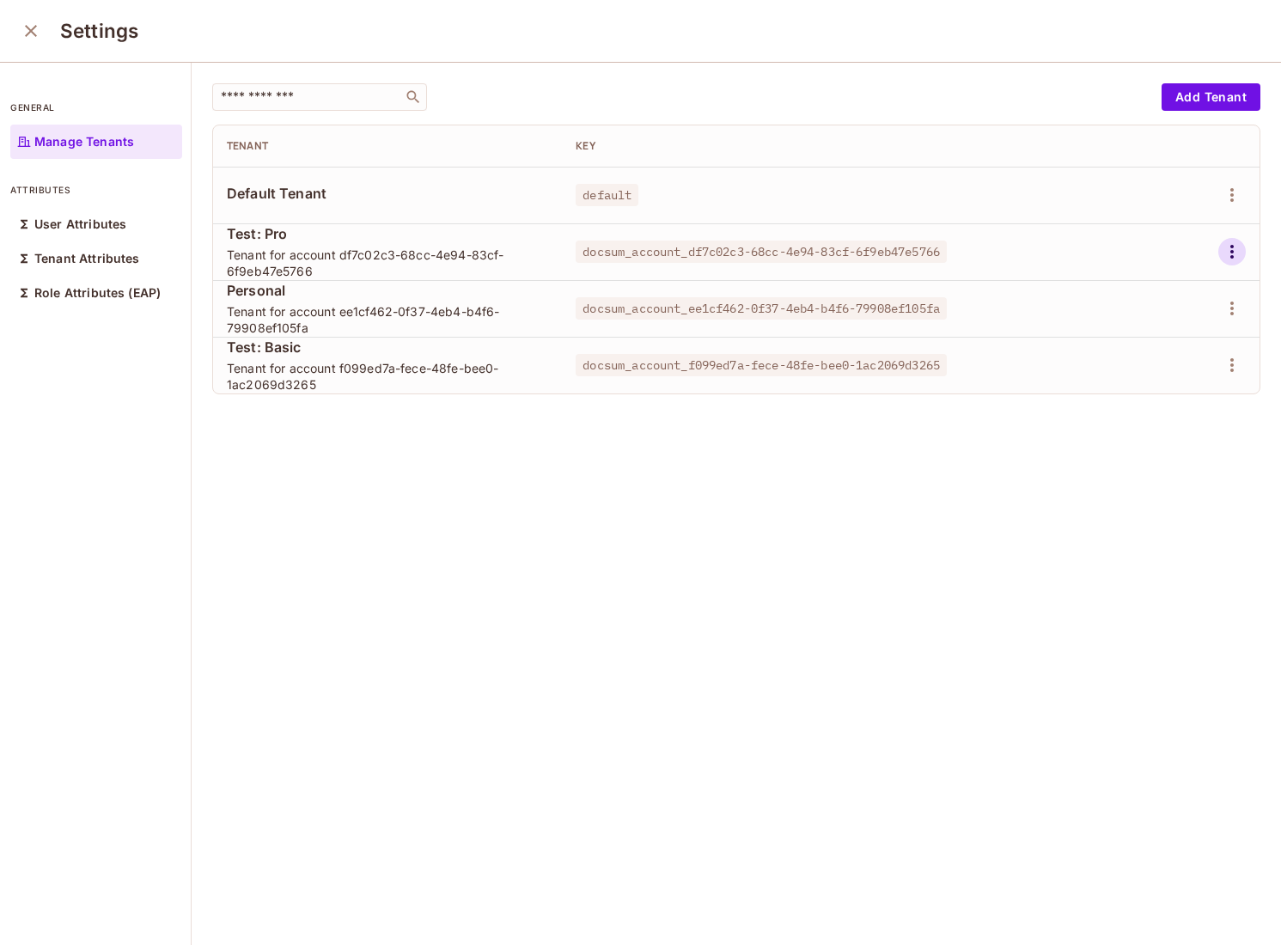
click at [1233, 247] on icon "button" at bounding box center [1232, 252] width 3 height 14
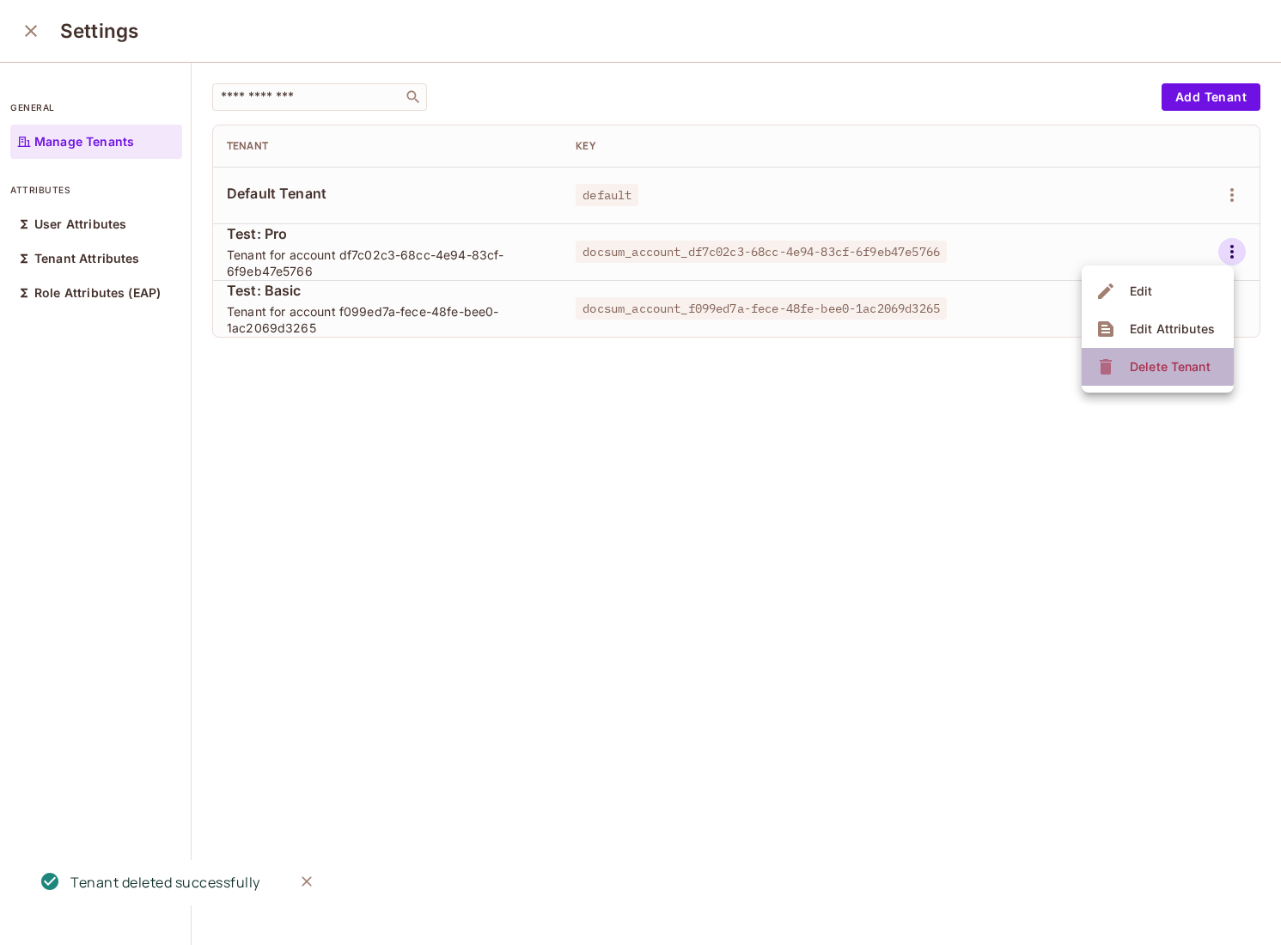
click at [1125, 364] on span "Delete Tenant" at bounding box center [1170, 367] width 91 height 28
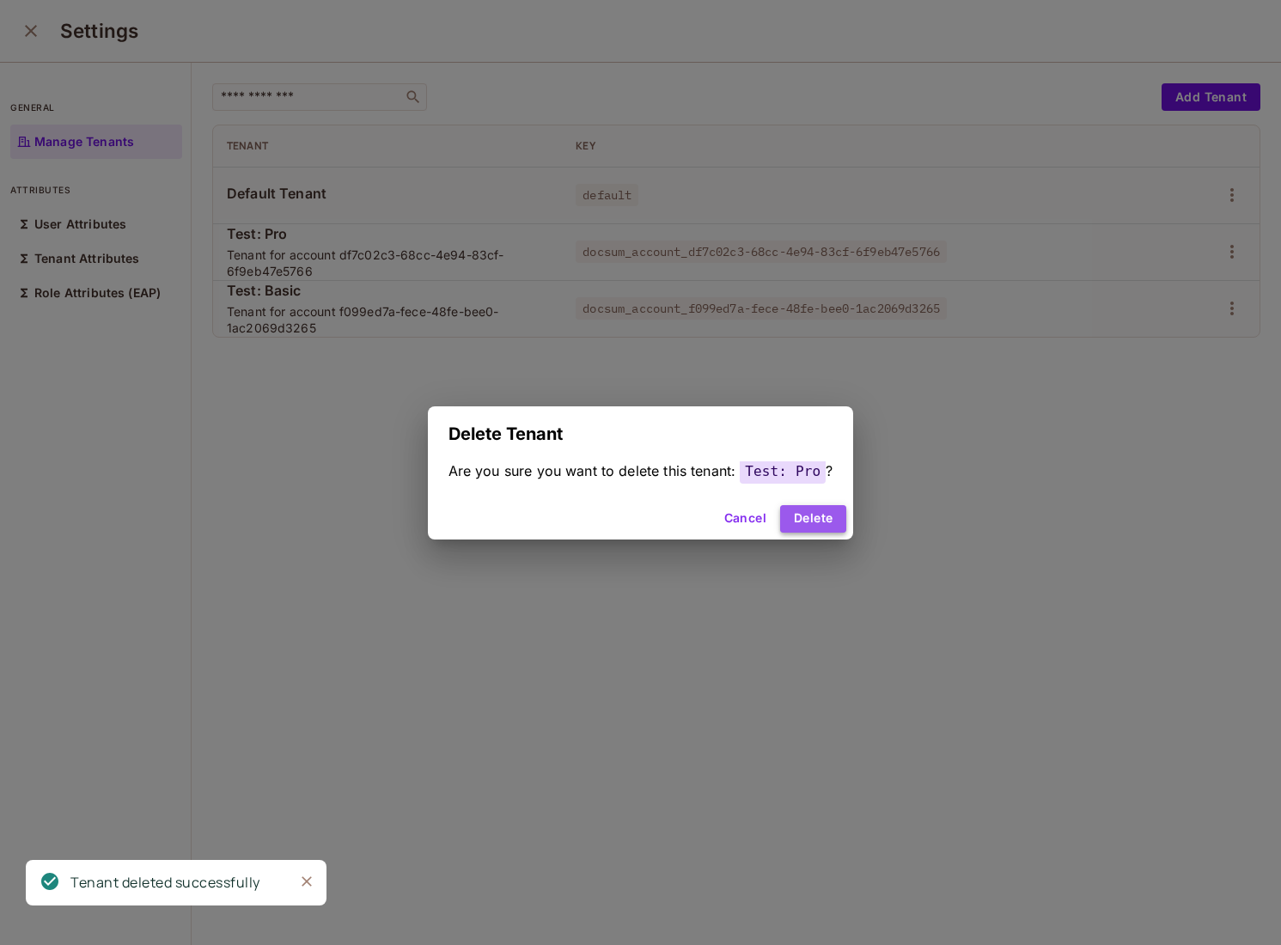
click at [829, 515] on button "Delete" at bounding box center [813, 519] width 66 height 28
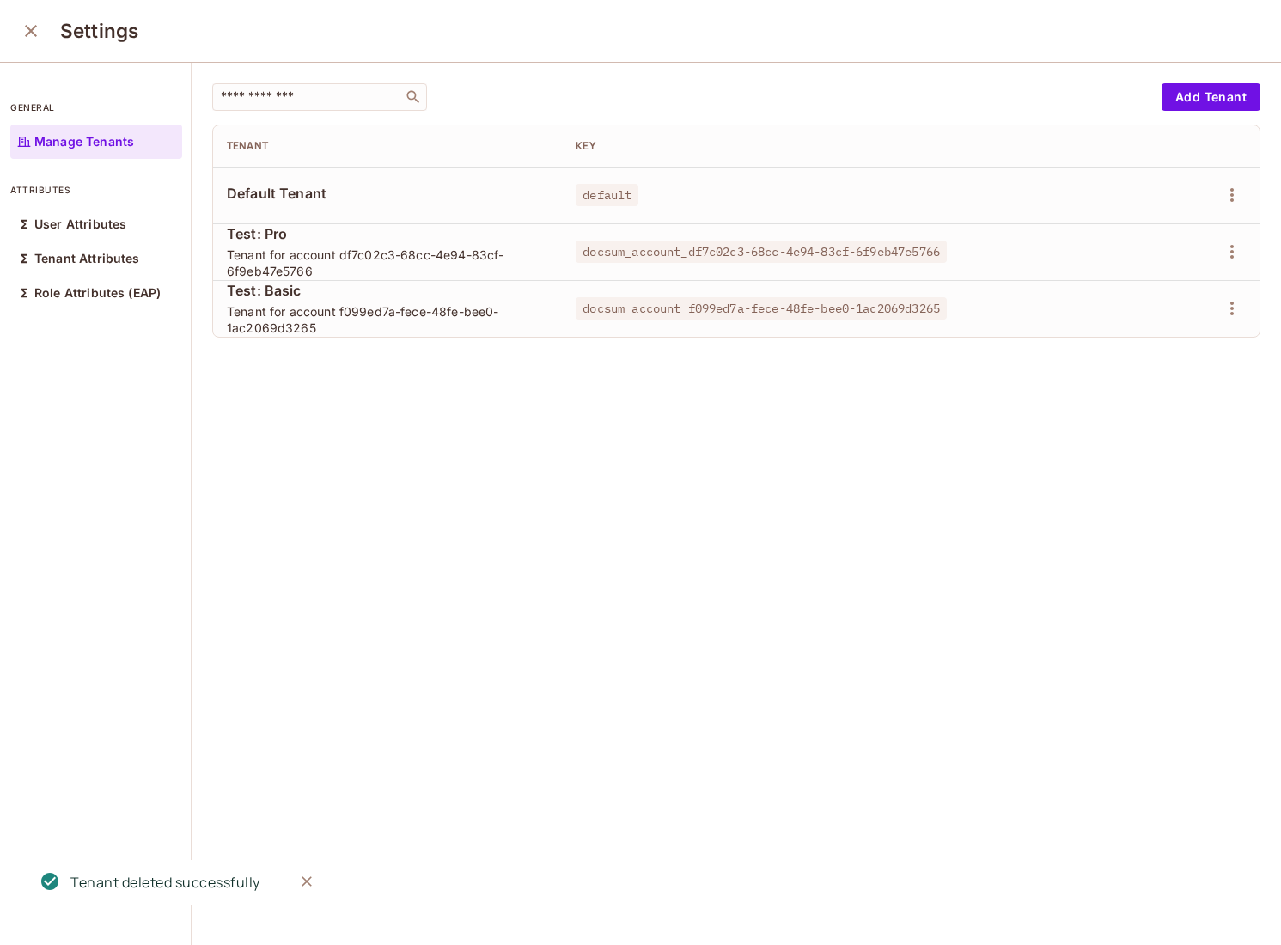
click at [1246, 258] on td at bounding box center [1185, 251] width 149 height 57
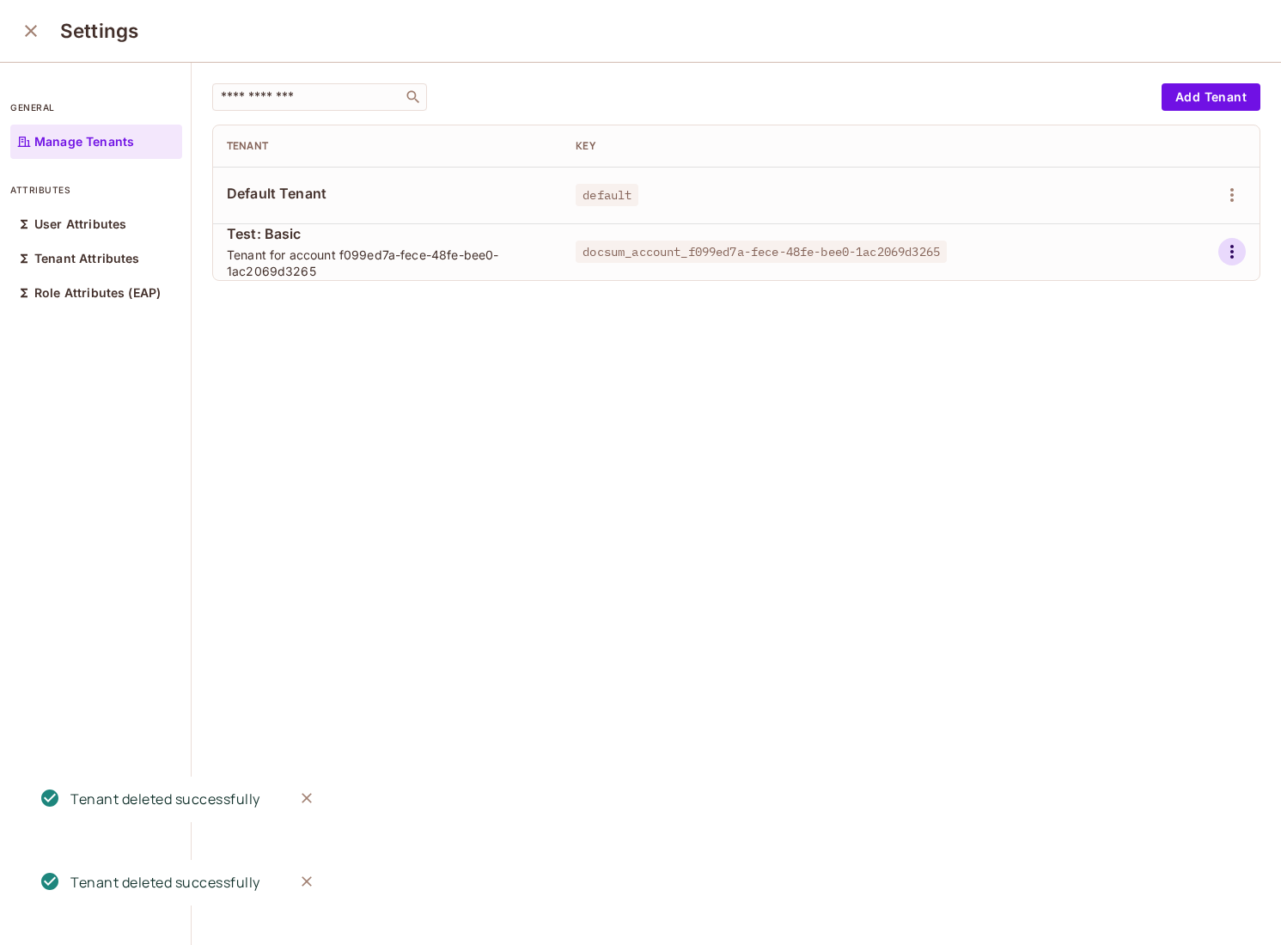
click at [1241, 252] on icon "button" at bounding box center [1232, 251] width 21 height 21
click at [1173, 376] on span "Delete Tenant" at bounding box center [1170, 367] width 91 height 28
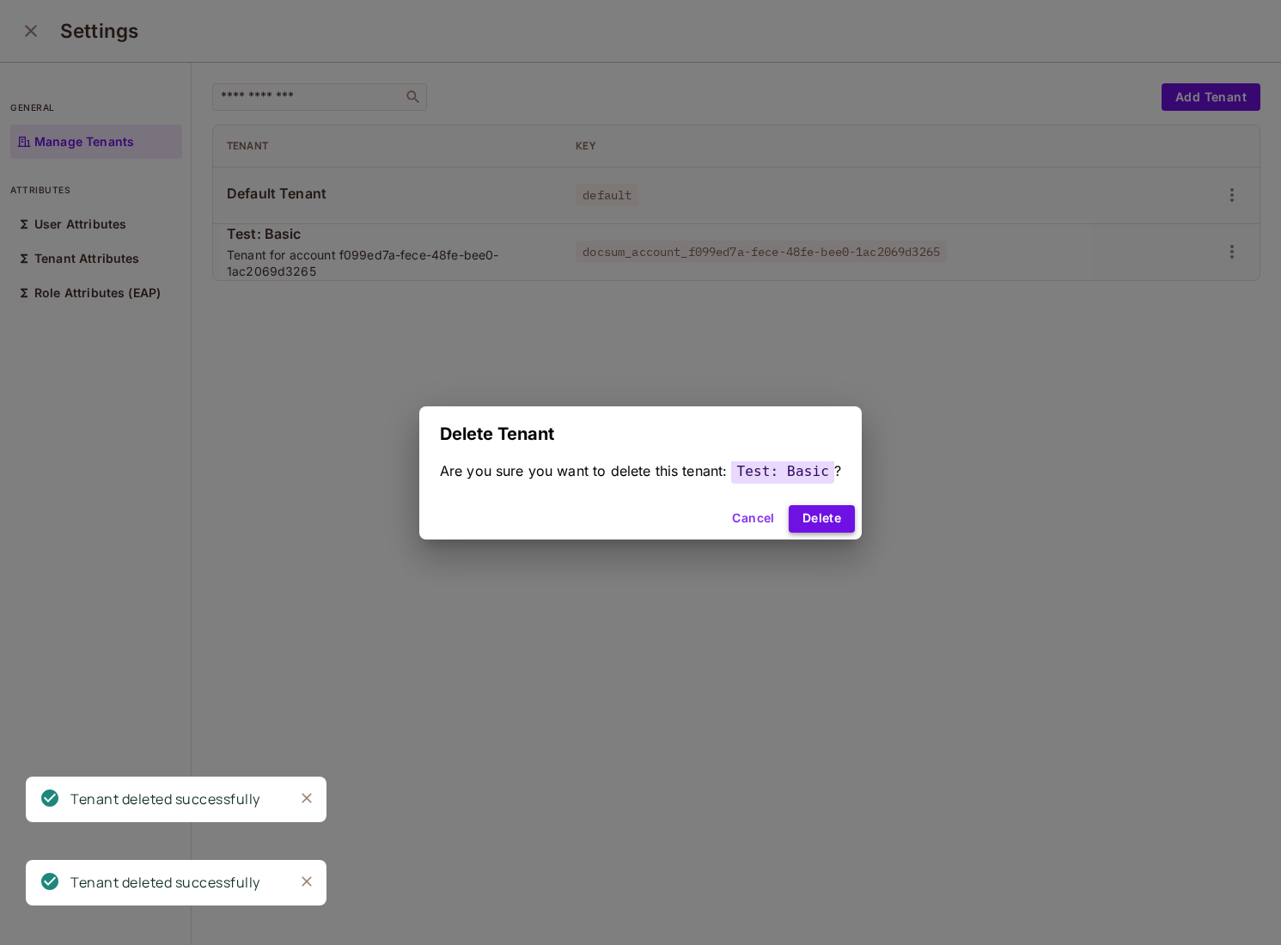
click at [829, 524] on button "Delete" at bounding box center [822, 519] width 66 height 28
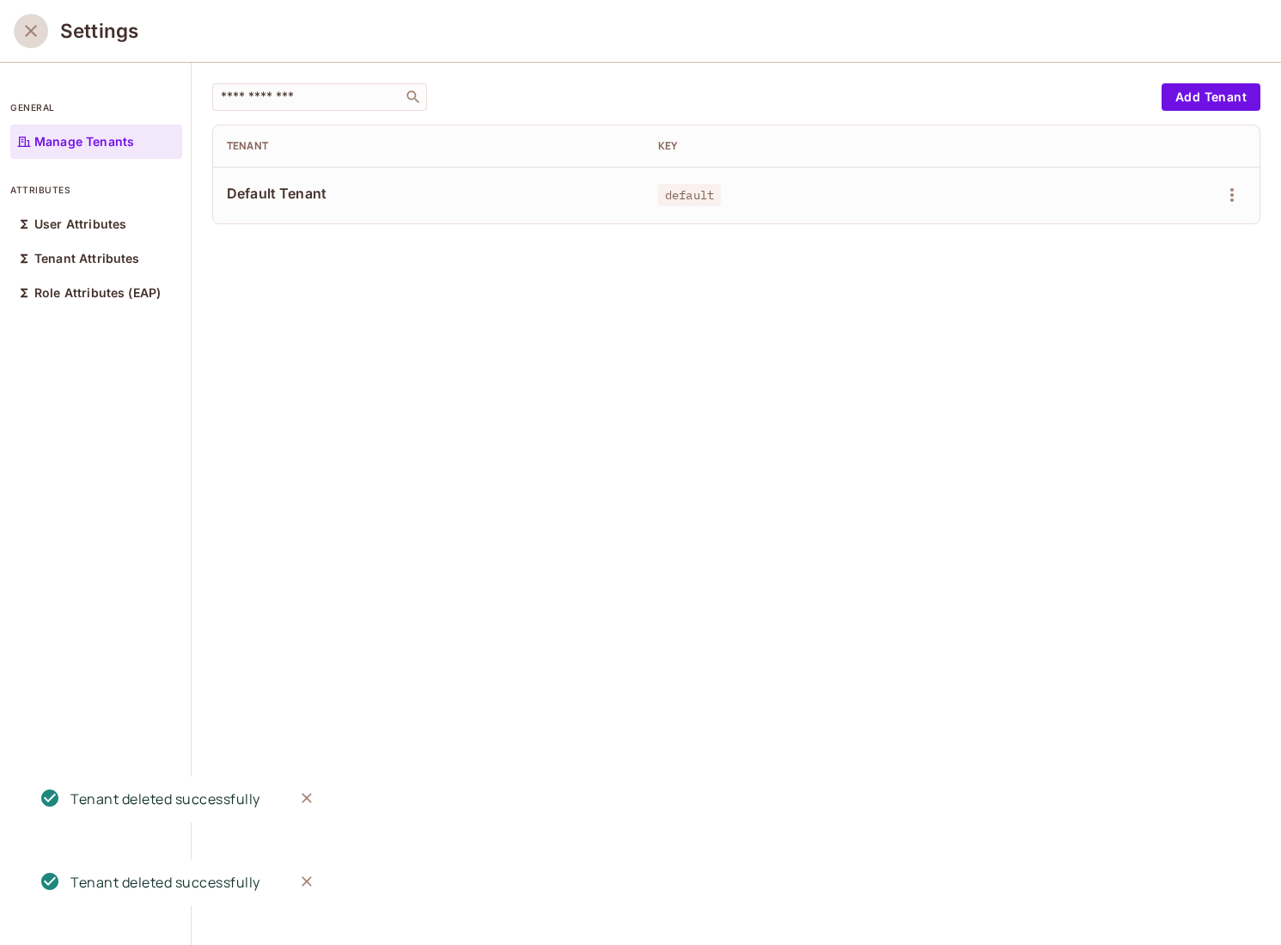
click at [35, 30] on icon "close" at bounding box center [31, 31] width 21 height 21
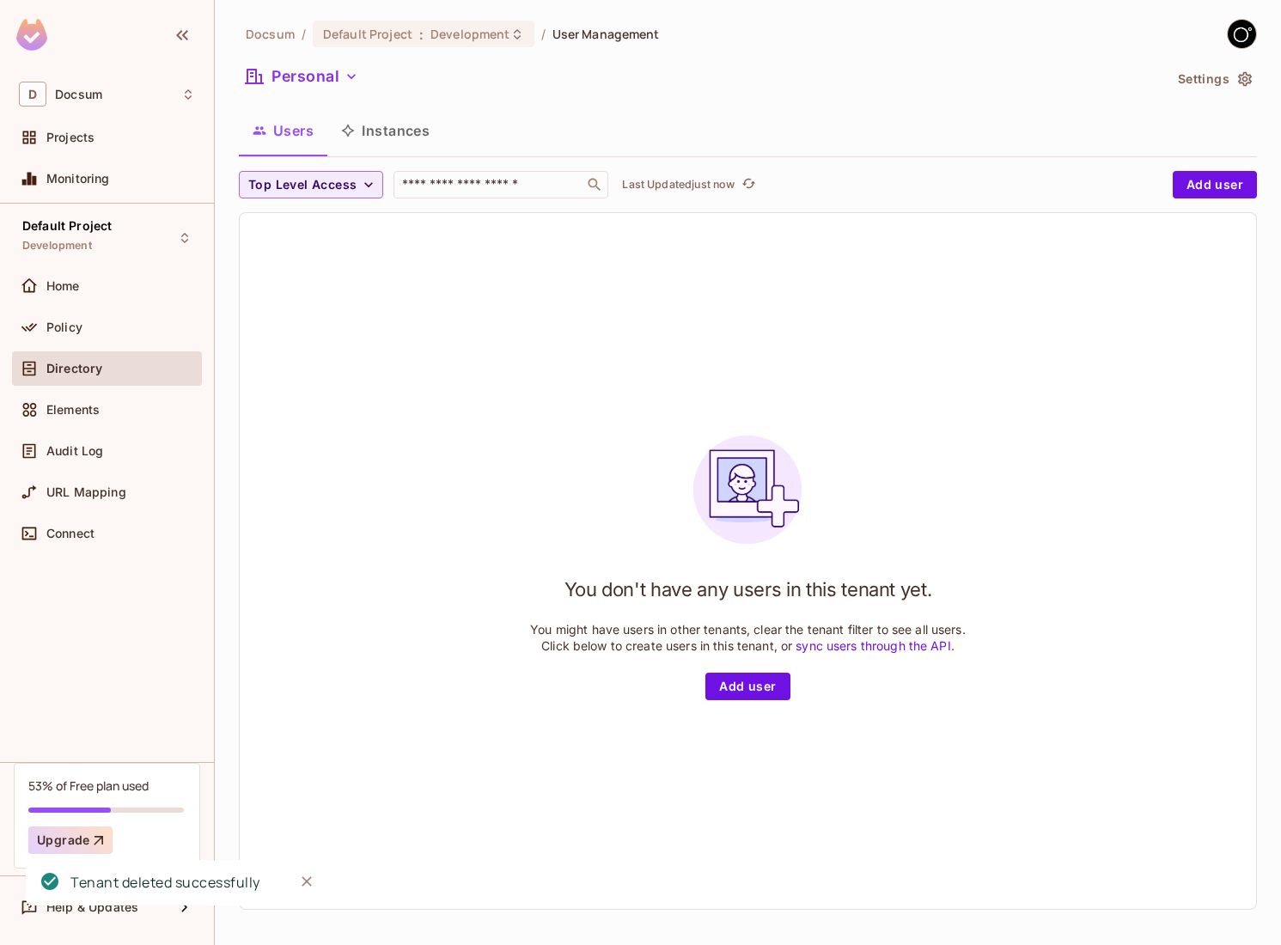
click at [401, 122] on button "Instances" at bounding box center [385, 130] width 116 height 43
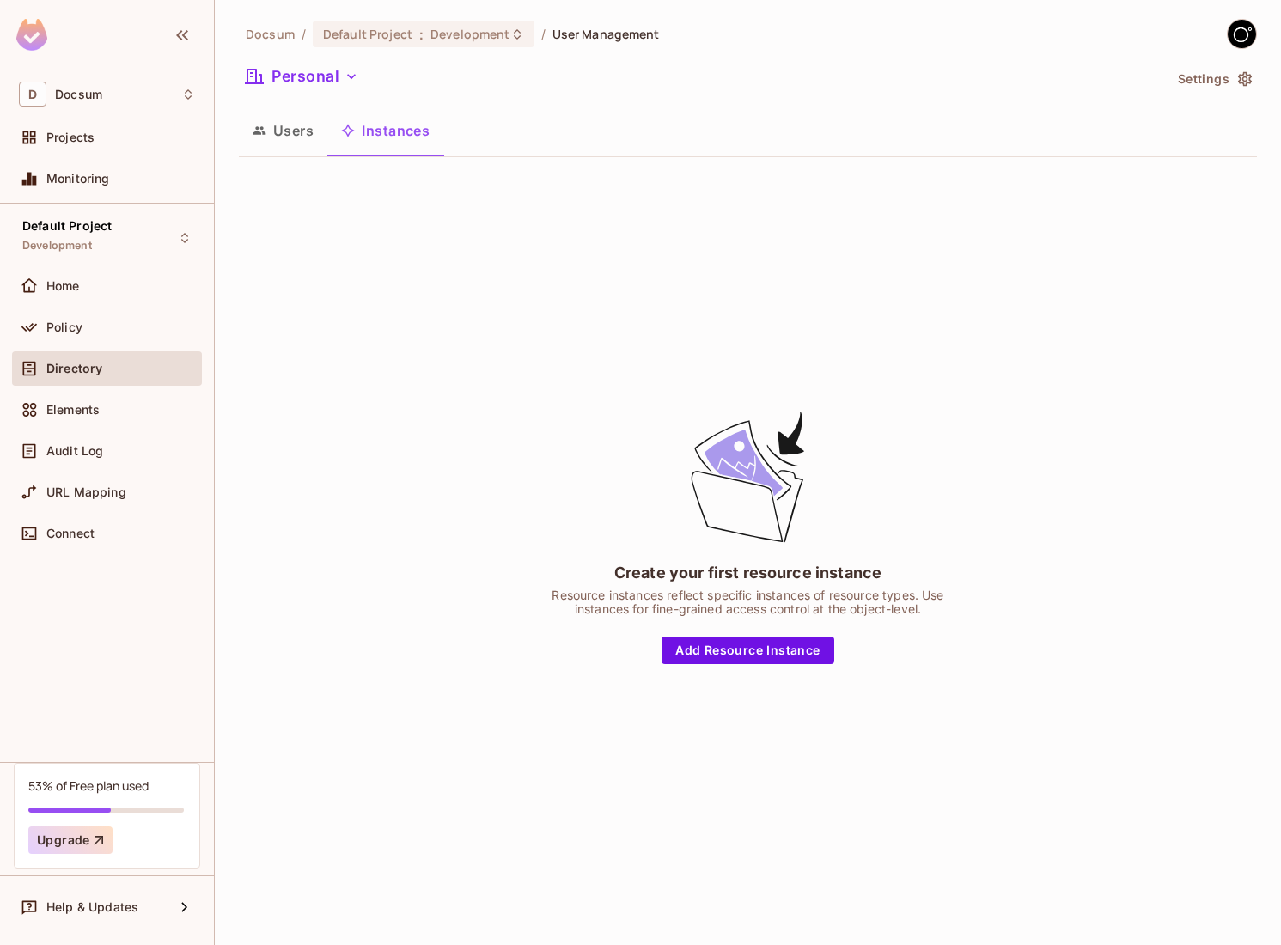
click at [294, 131] on button "Users" at bounding box center [283, 130] width 89 height 43
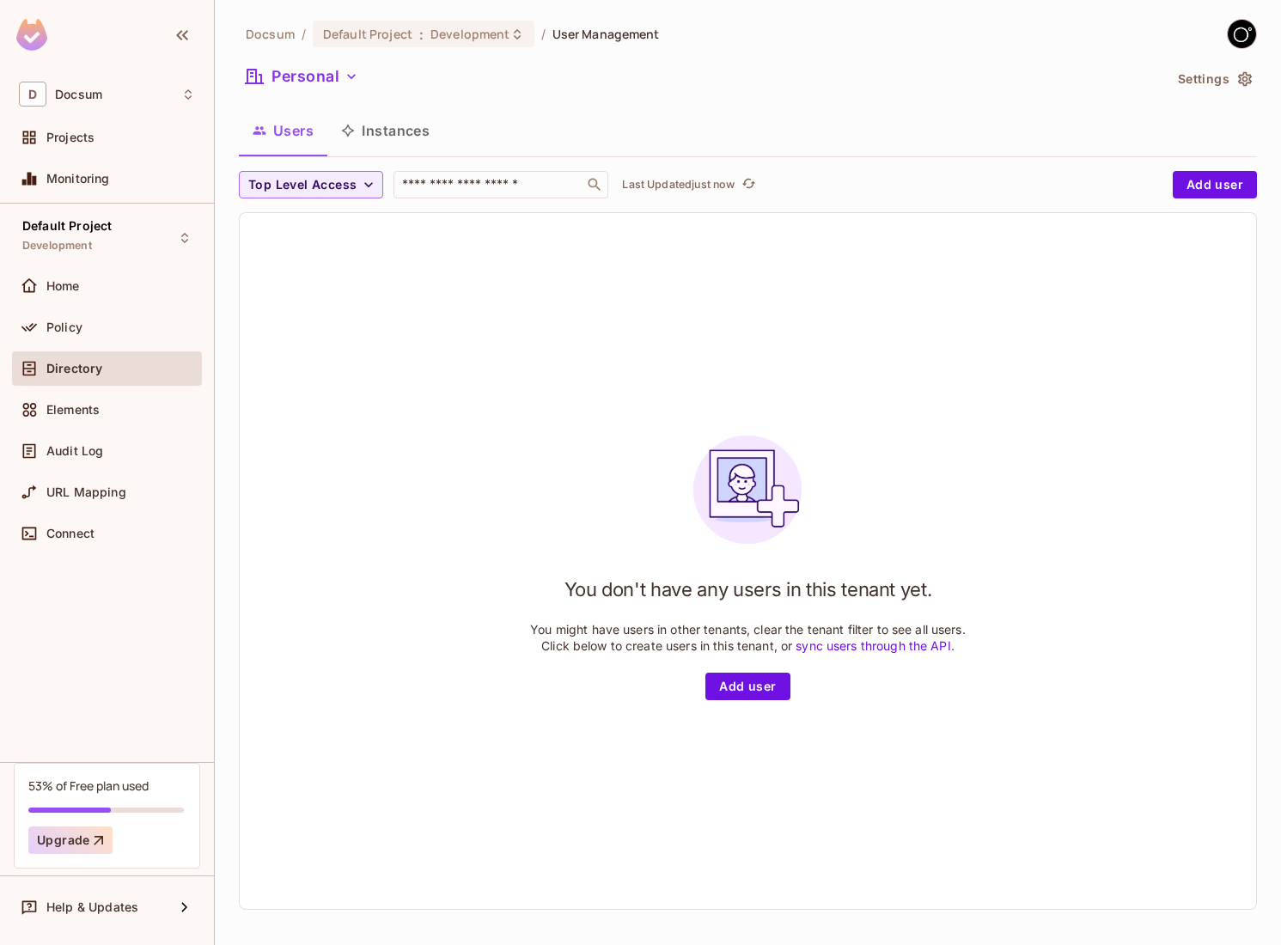
click at [390, 138] on button "Instances" at bounding box center [385, 130] width 116 height 43
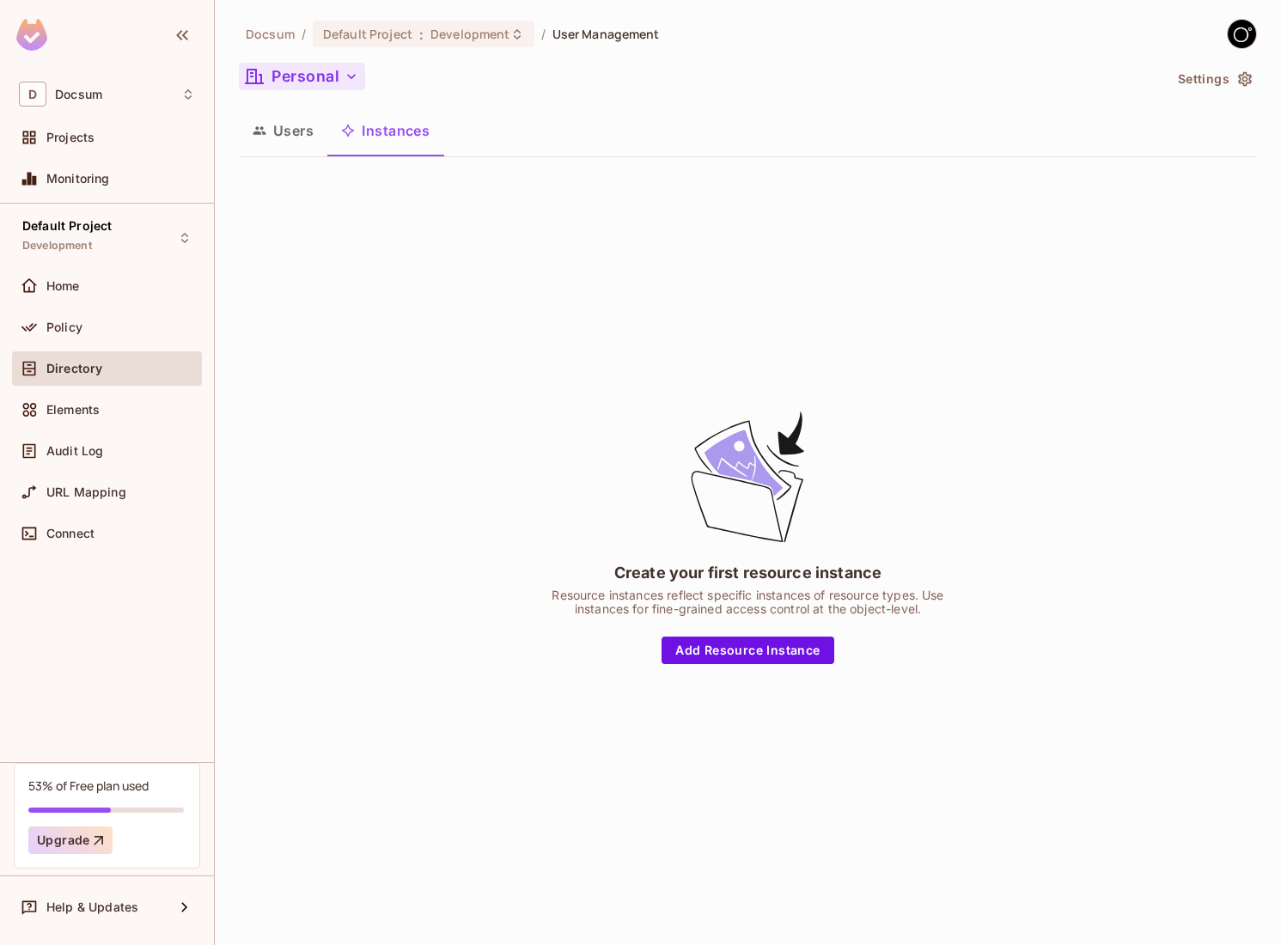
click at [329, 76] on button "Personal" at bounding box center [302, 77] width 126 height 28
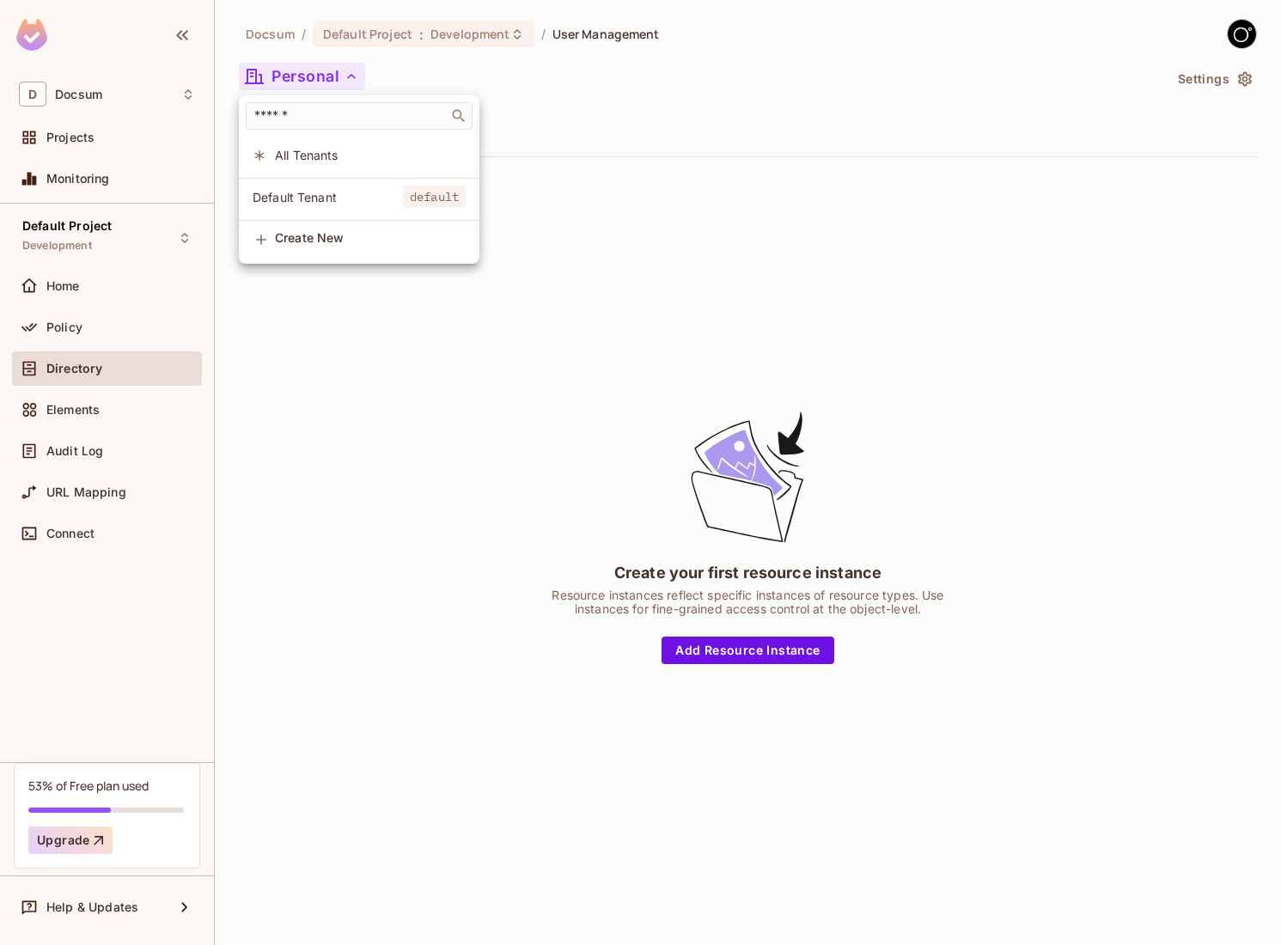
click at [316, 156] on span "All Tenants" at bounding box center [370, 155] width 191 height 16
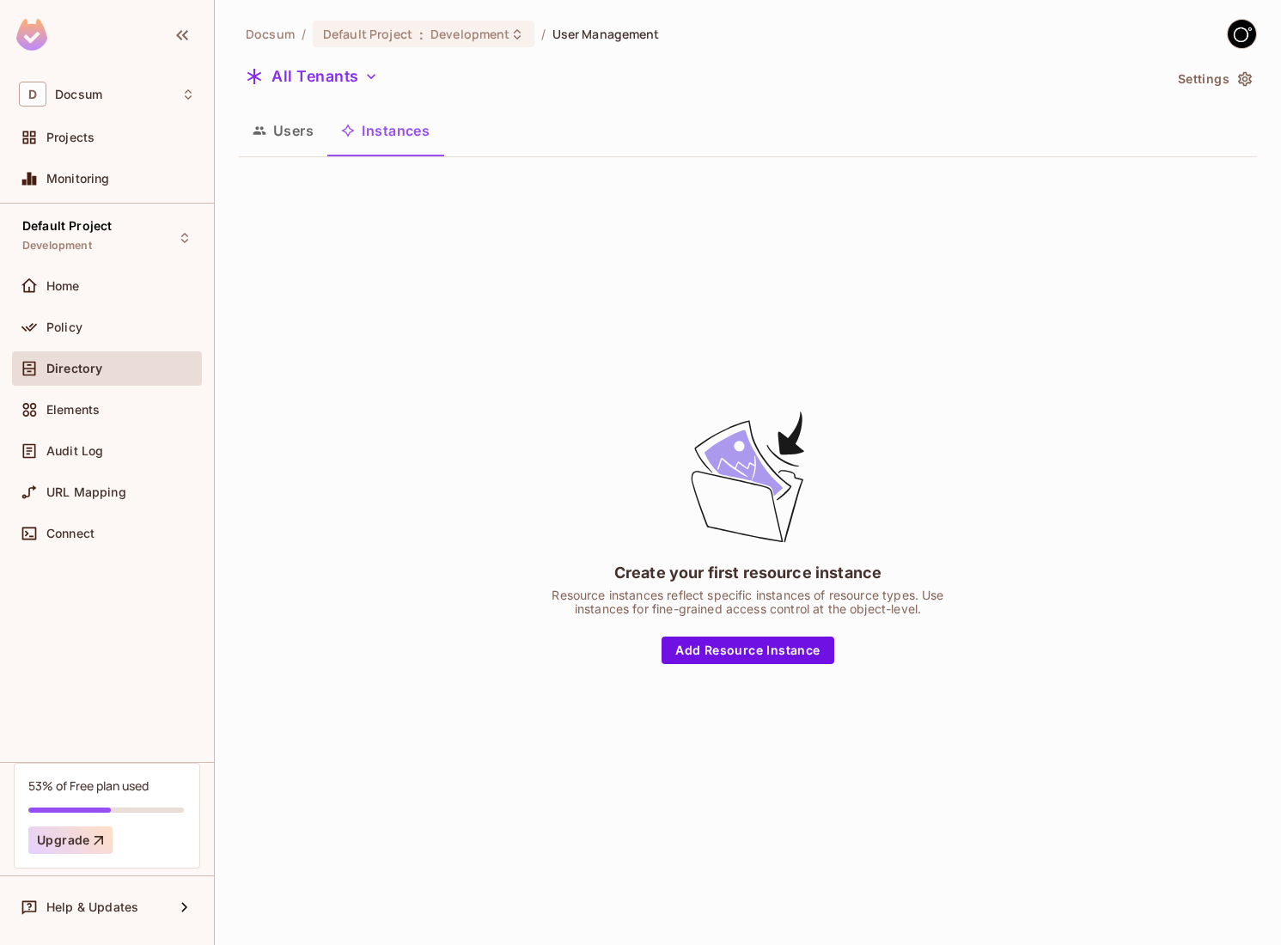
click at [303, 138] on button "Users" at bounding box center [283, 130] width 89 height 43
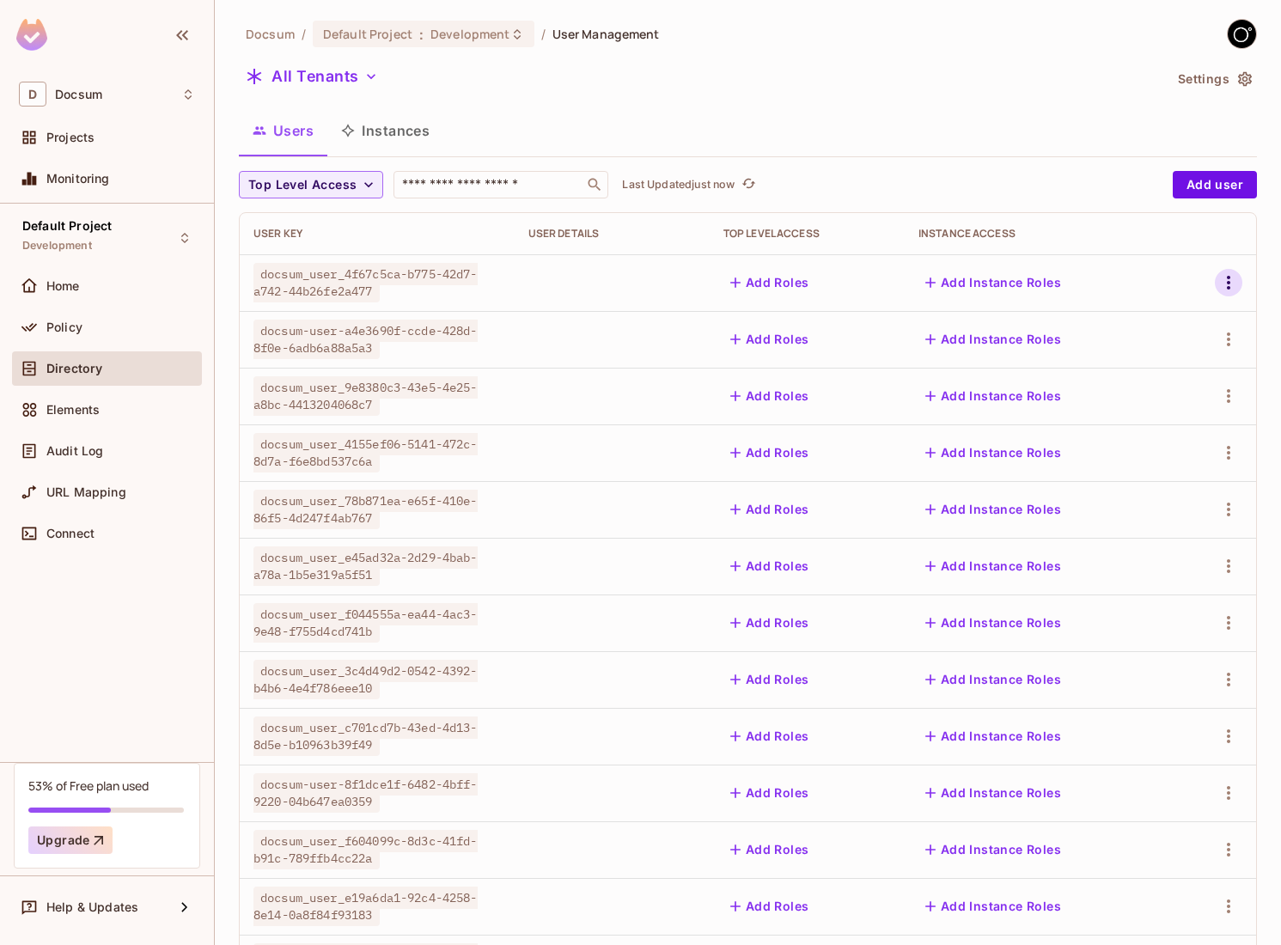
click at [1232, 278] on icon "button" at bounding box center [1229, 282] width 21 height 21
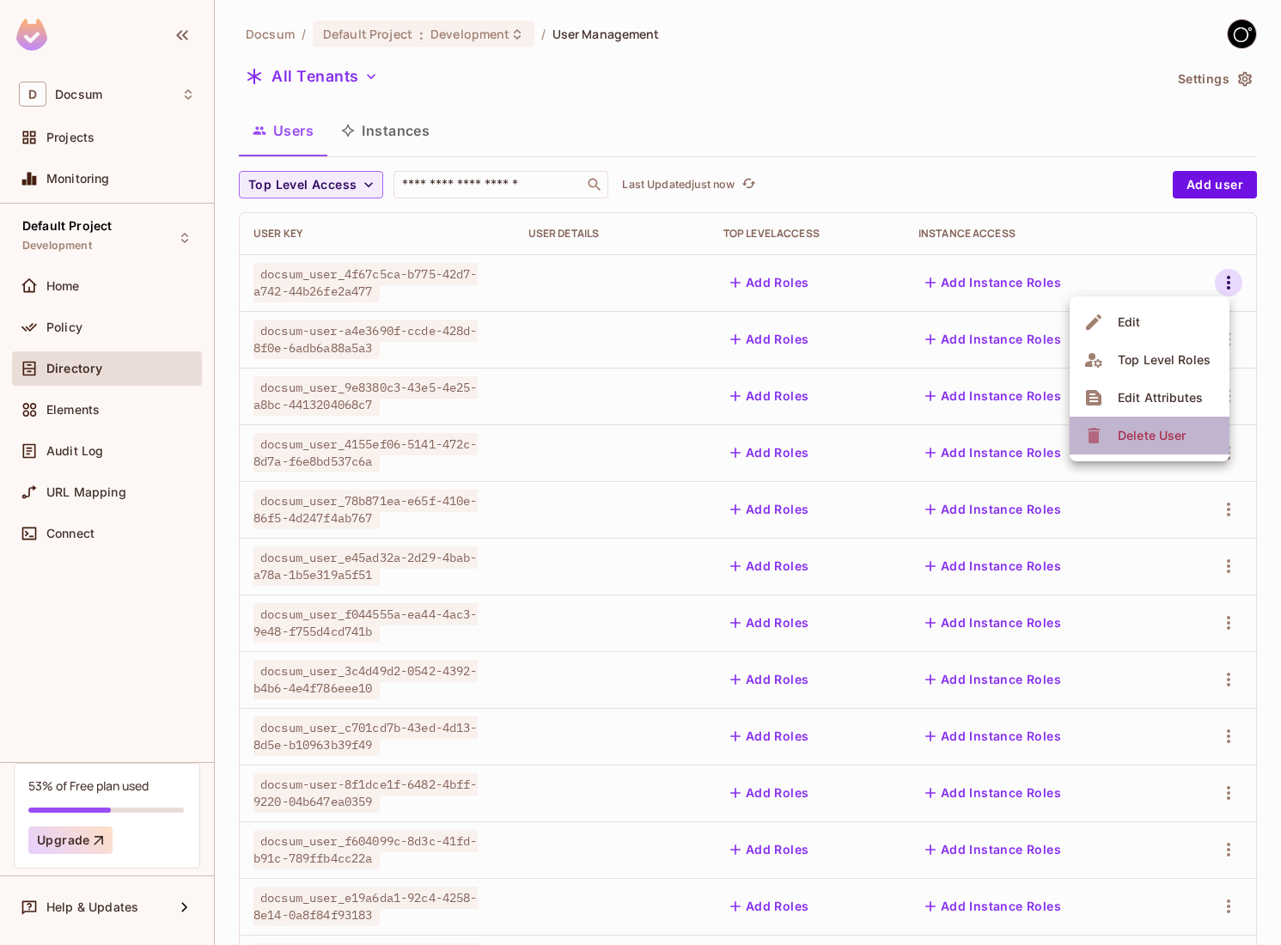
click at [1154, 425] on span "Delete User" at bounding box center [1152, 436] width 78 height 28
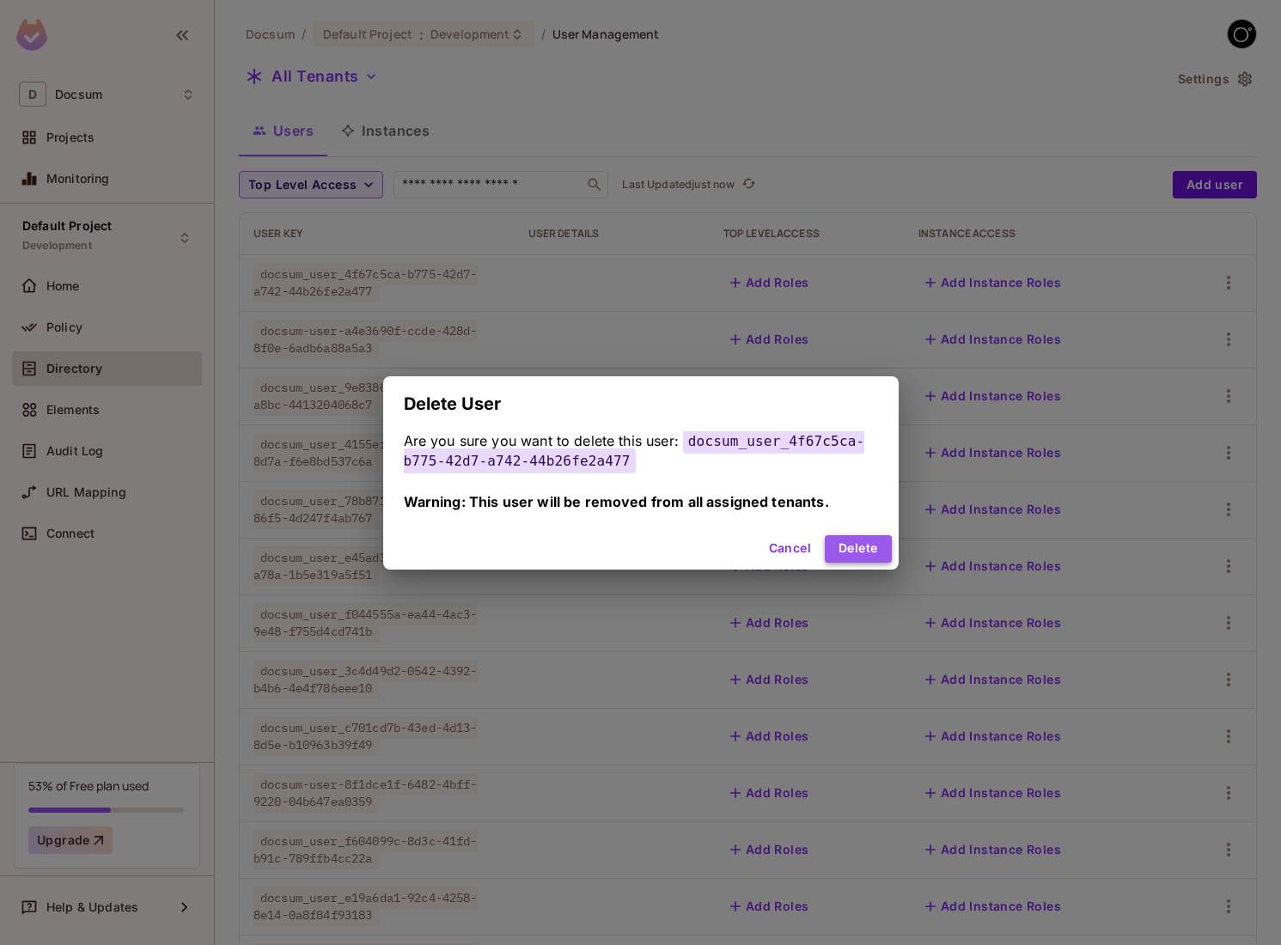
click at [875, 547] on button "Delete" at bounding box center [858, 549] width 66 height 28
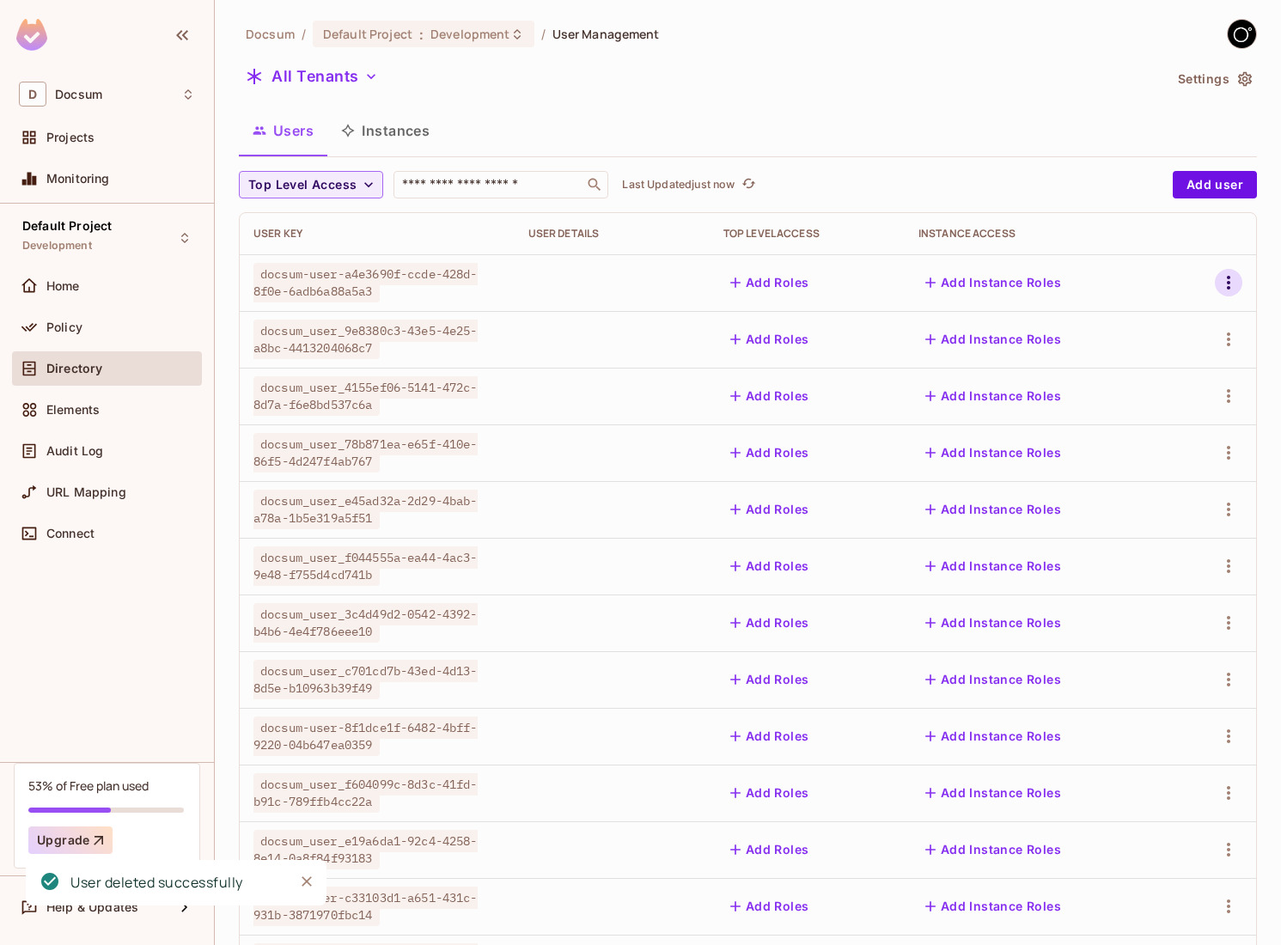
click at [1232, 288] on icon "button" at bounding box center [1229, 282] width 21 height 21
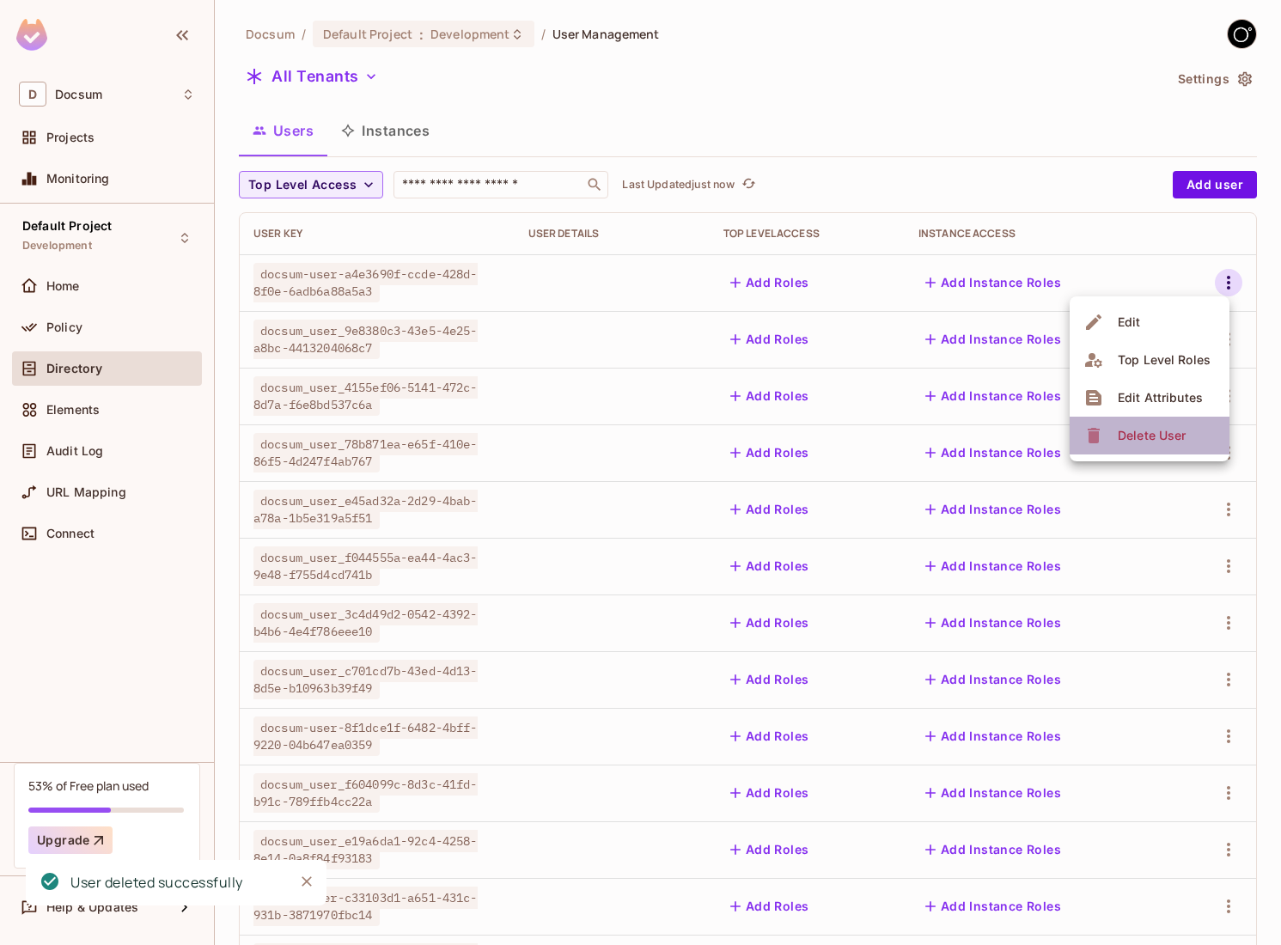
click at [1131, 431] on div "Delete User" at bounding box center [1152, 435] width 68 height 17
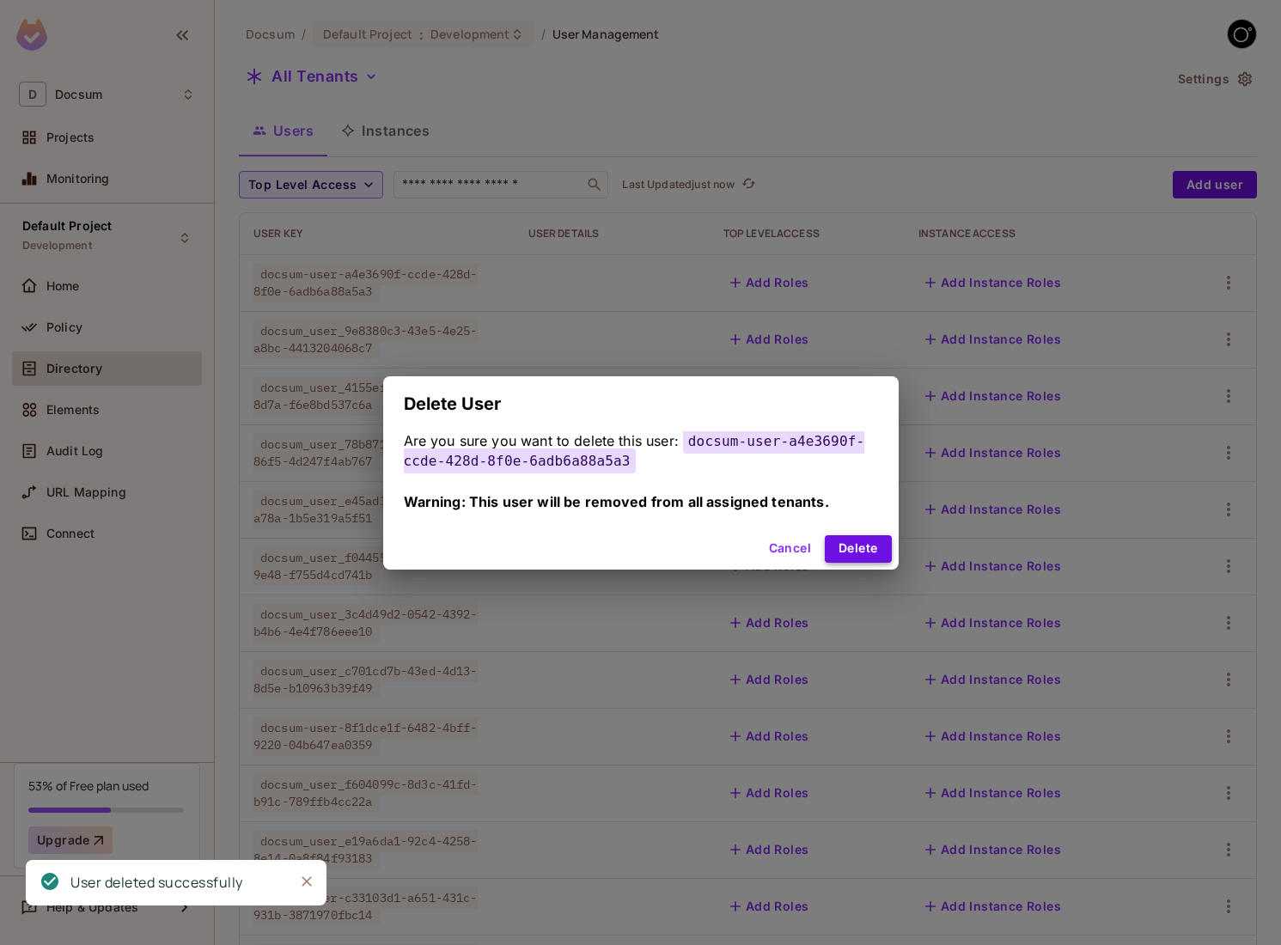
click at [852, 551] on button "Delete" at bounding box center [858, 549] width 66 height 28
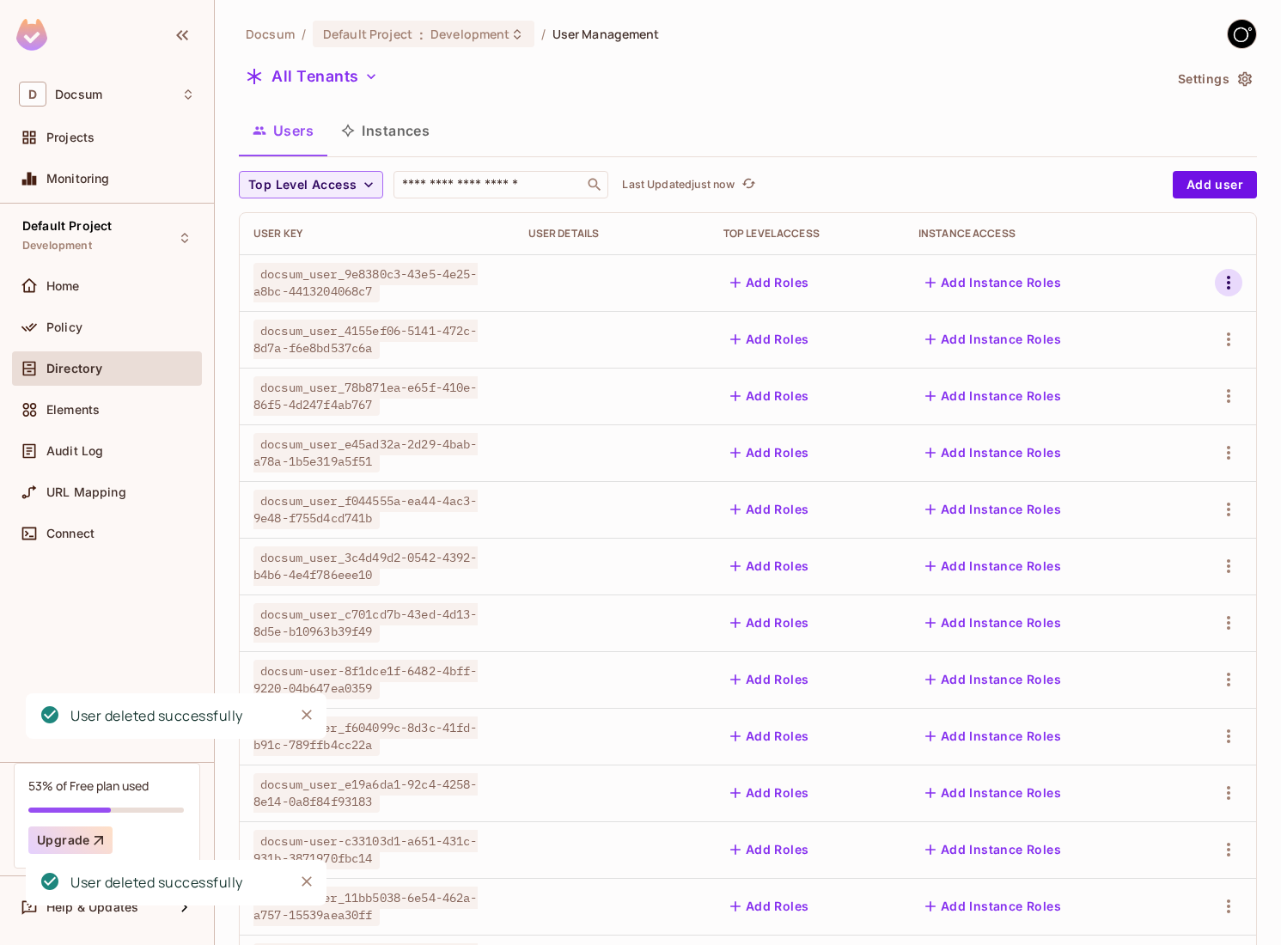
click at [1226, 283] on icon "button" at bounding box center [1229, 282] width 21 height 21
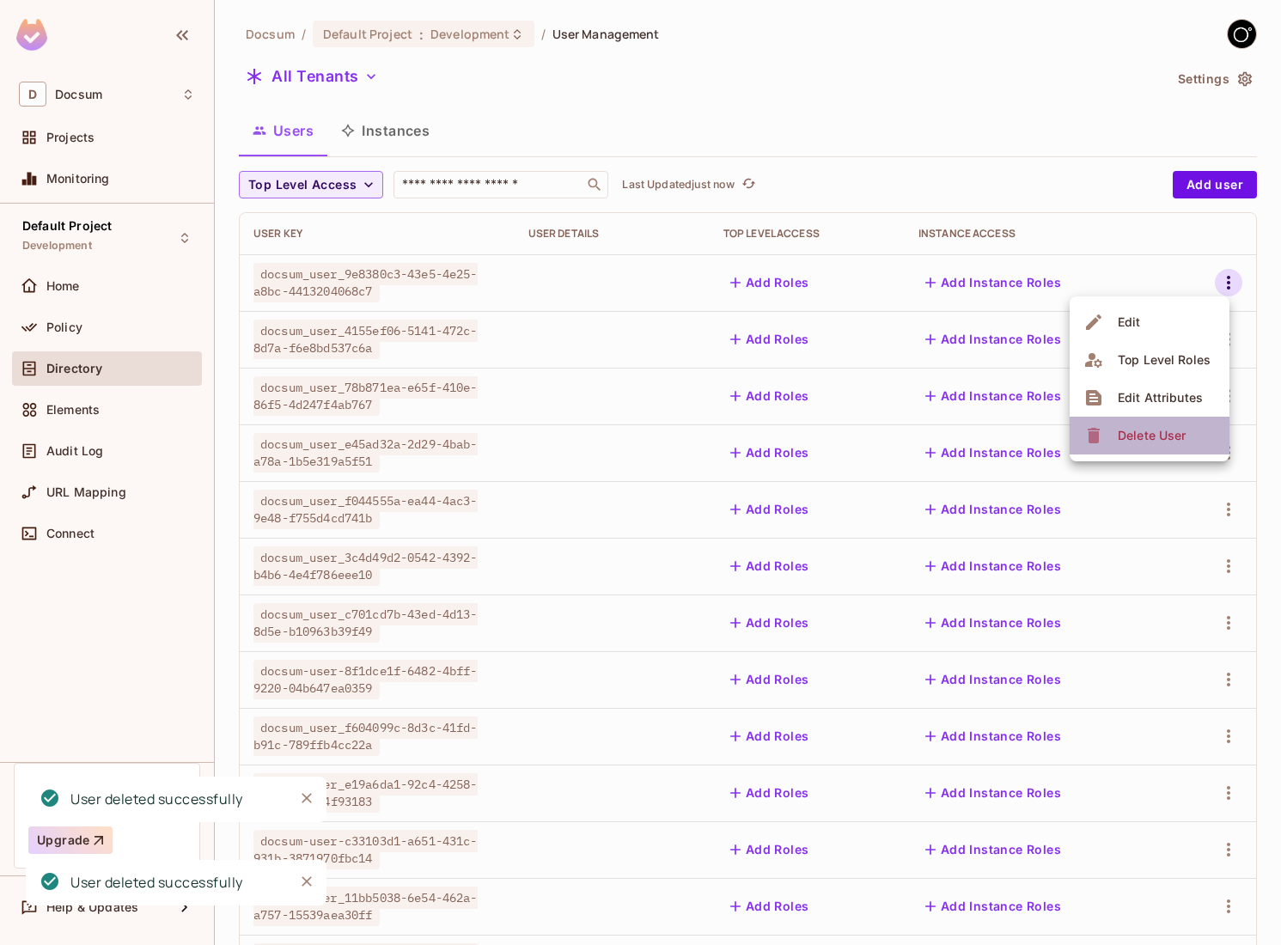
click at [1091, 425] on div "Delete User" at bounding box center [1137, 436] width 107 height 28
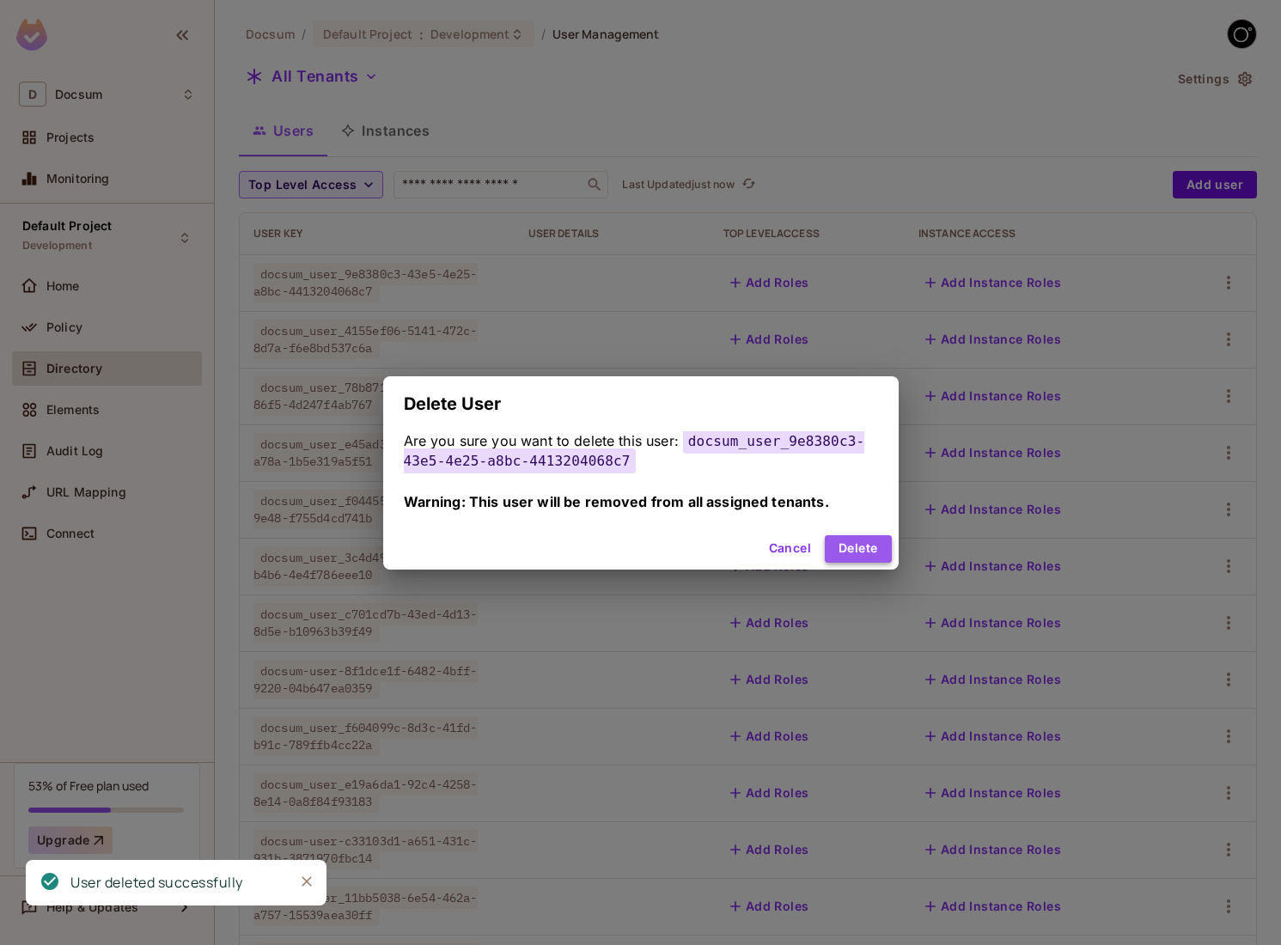
click at [866, 537] on button "Delete" at bounding box center [858, 549] width 66 height 28
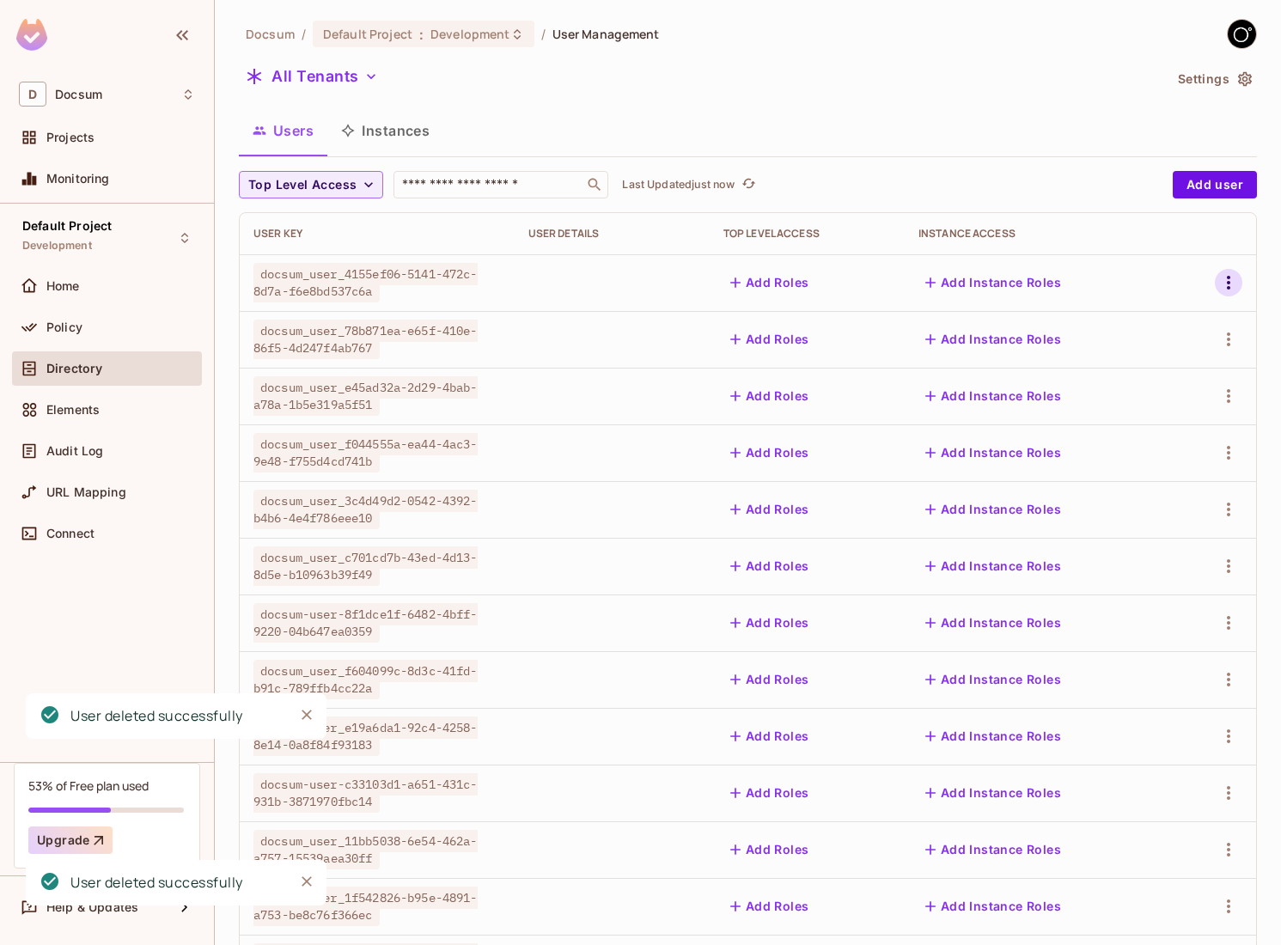
click at [1222, 279] on icon "button" at bounding box center [1229, 282] width 21 height 21
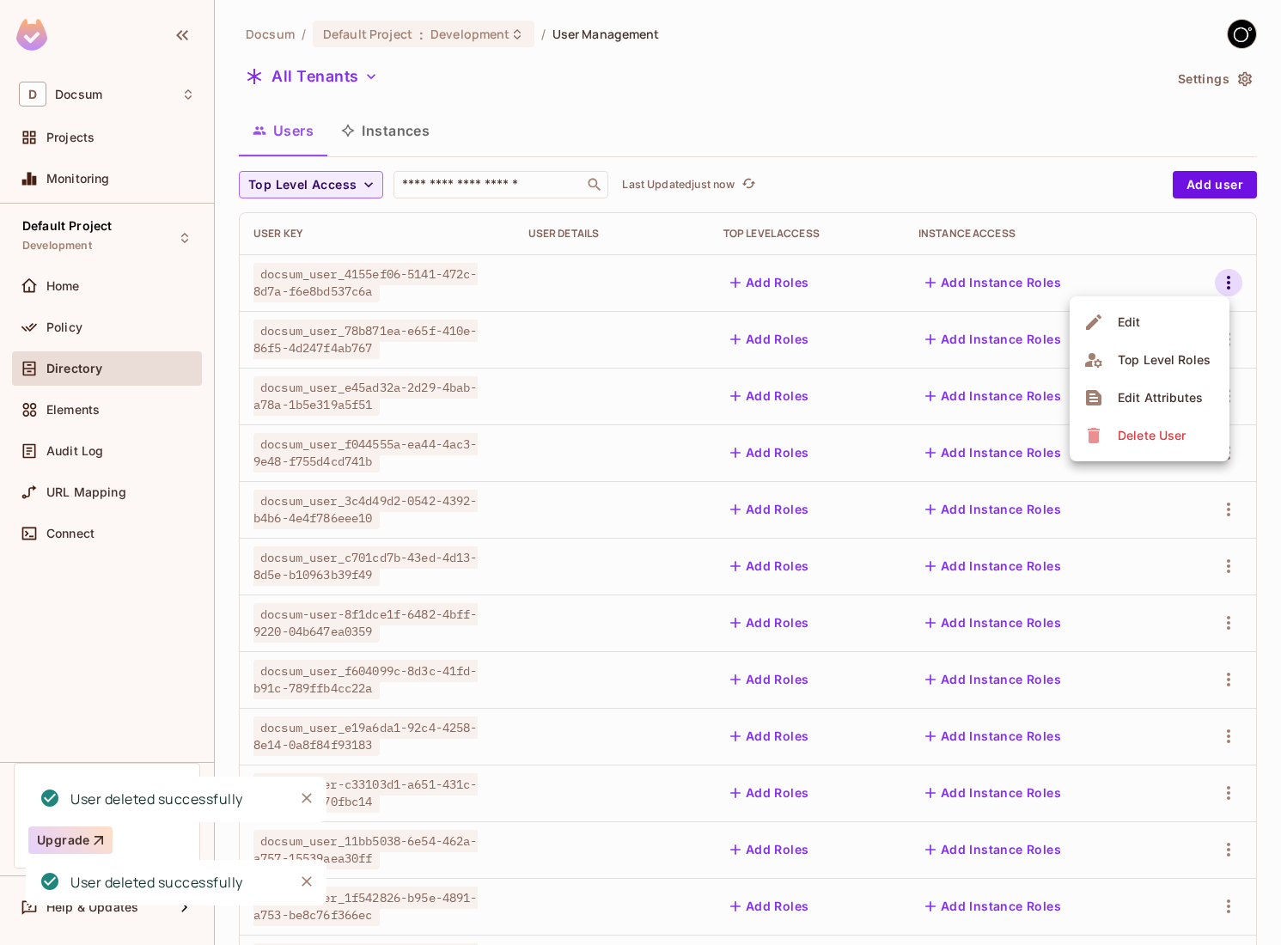
drag, startPoint x: 1124, startPoint y: 412, endPoint x: 1108, endPoint y: 435, distance: 28.4
click at [1108, 435] on ul "Edit Top Level Roles Edit Attributes Delete User" at bounding box center [1150, 379] width 160 height 165
click at [1108, 435] on div "Delete User" at bounding box center [1137, 436] width 107 height 28
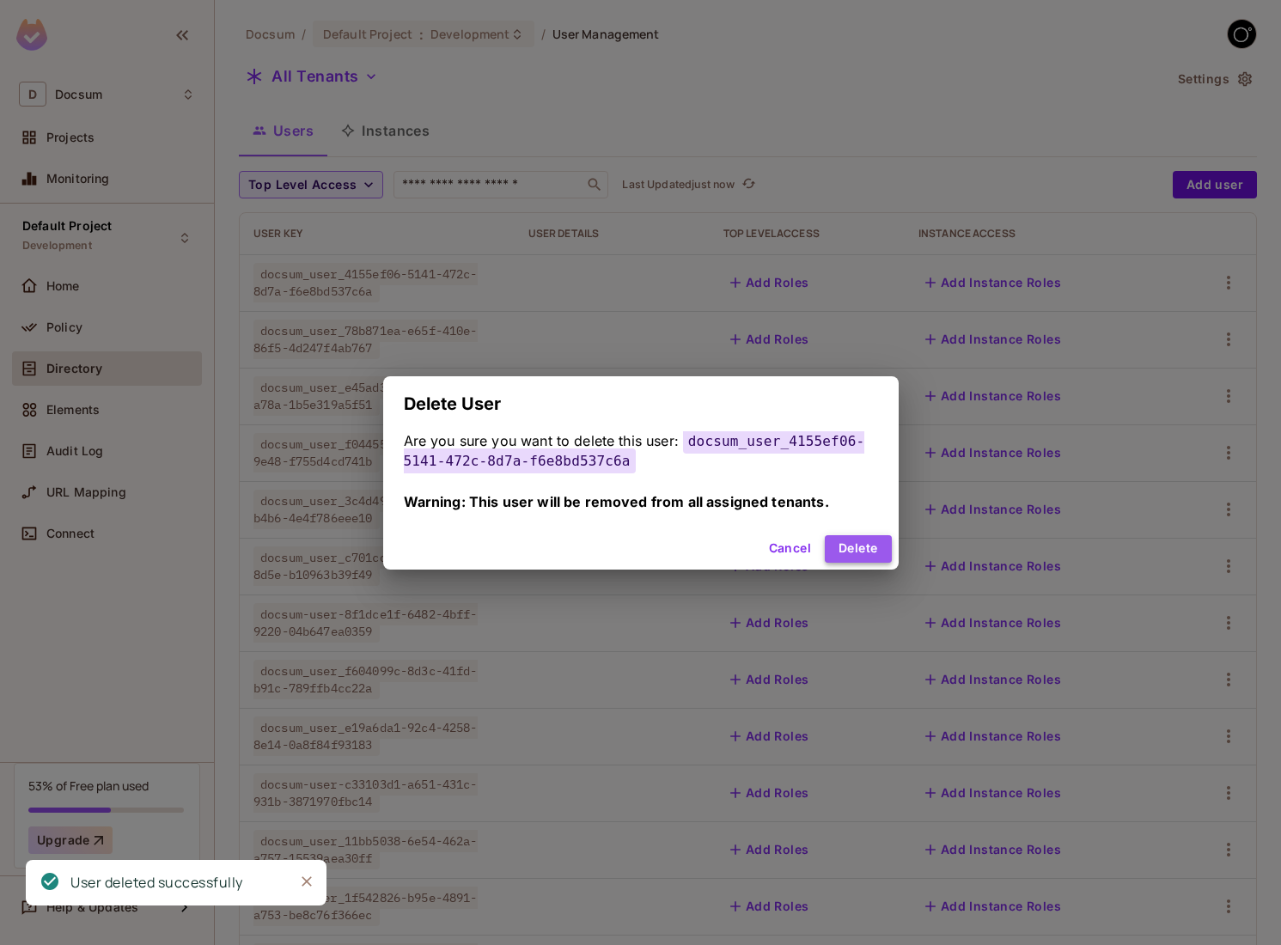
click at [850, 557] on button "Delete" at bounding box center [858, 549] width 66 height 28
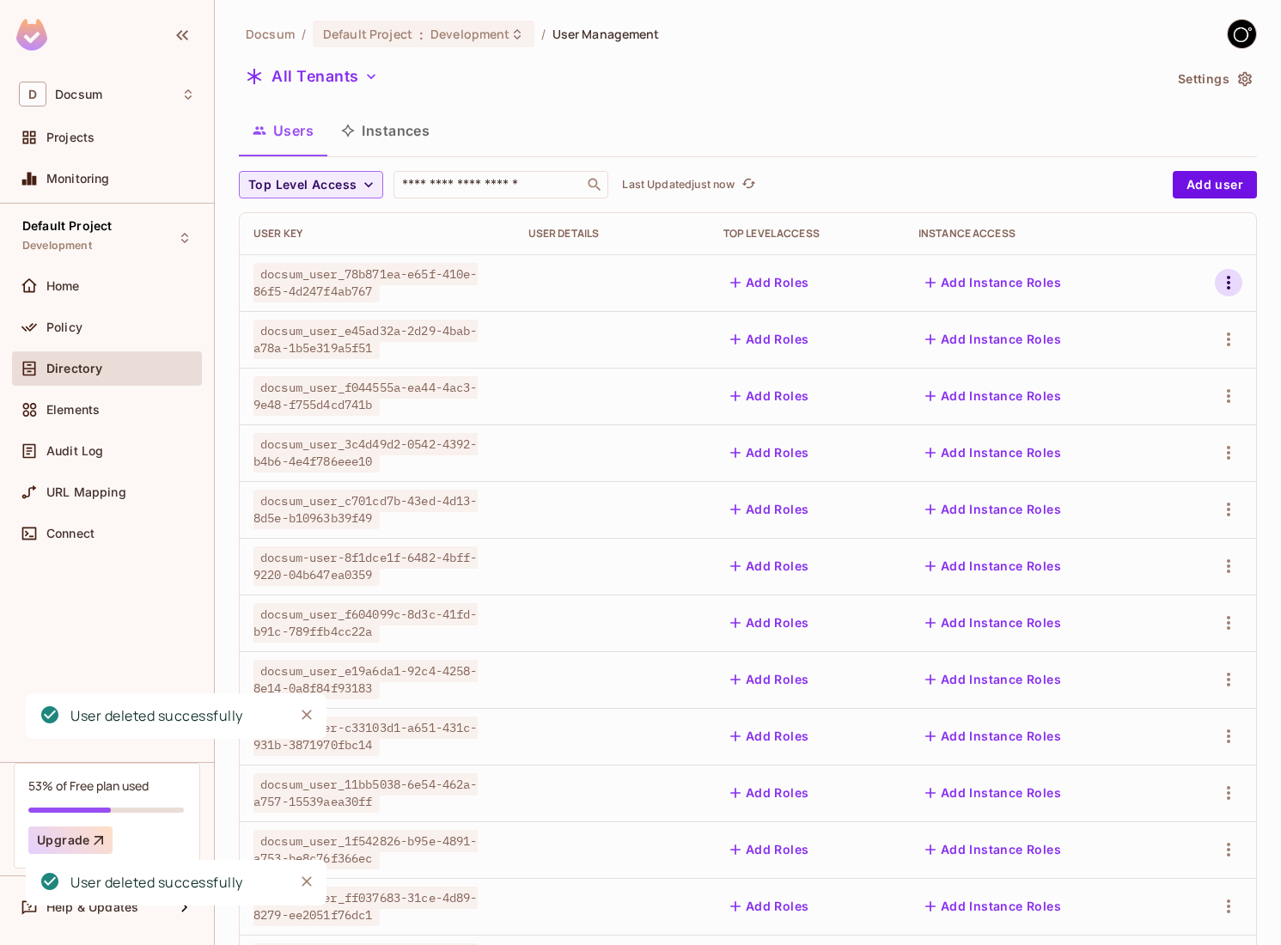
click at [1232, 278] on icon "button" at bounding box center [1229, 282] width 21 height 21
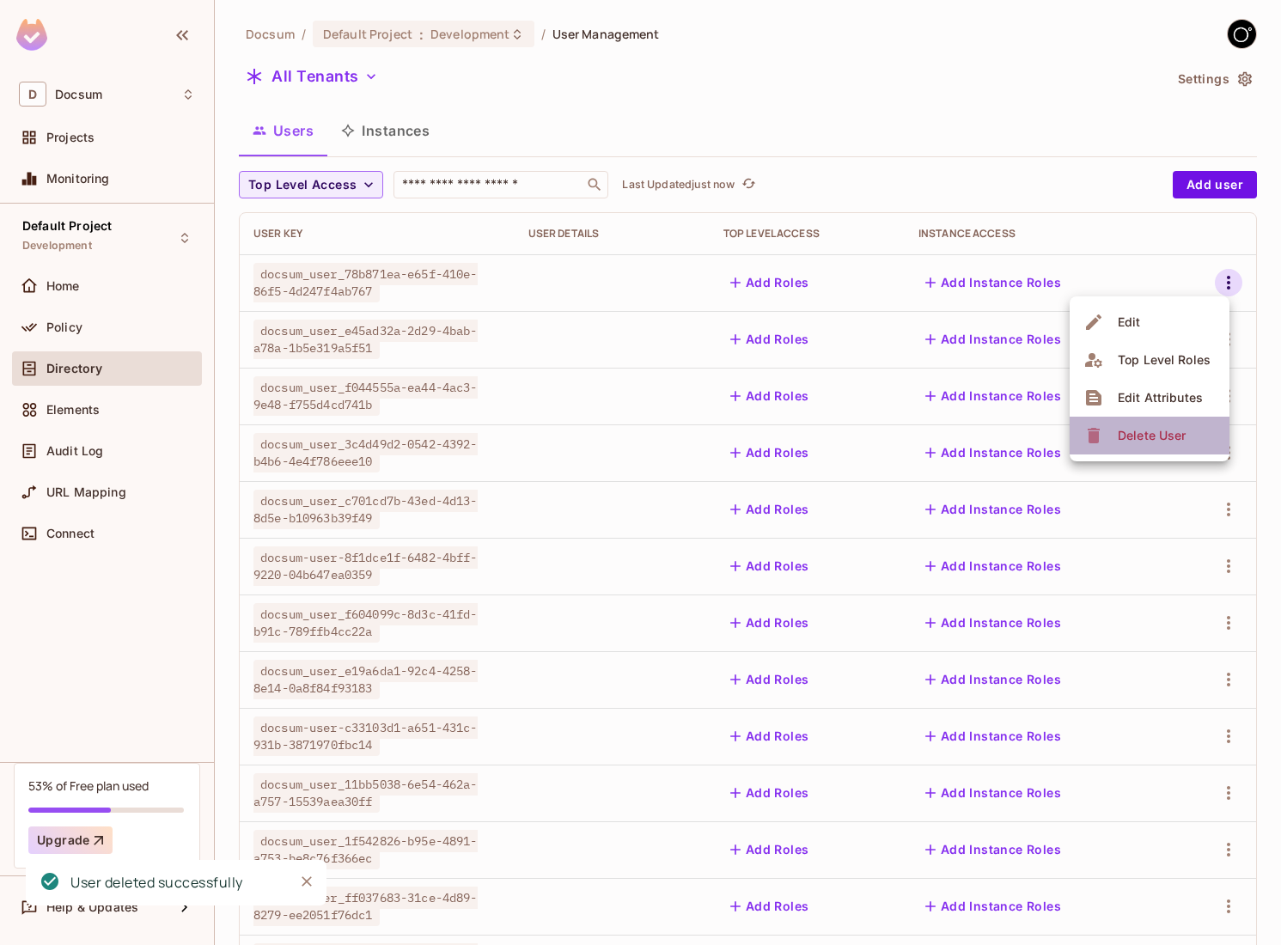
click at [1128, 424] on span "Delete User" at bounding box center [1152, 436] width 78 height 28
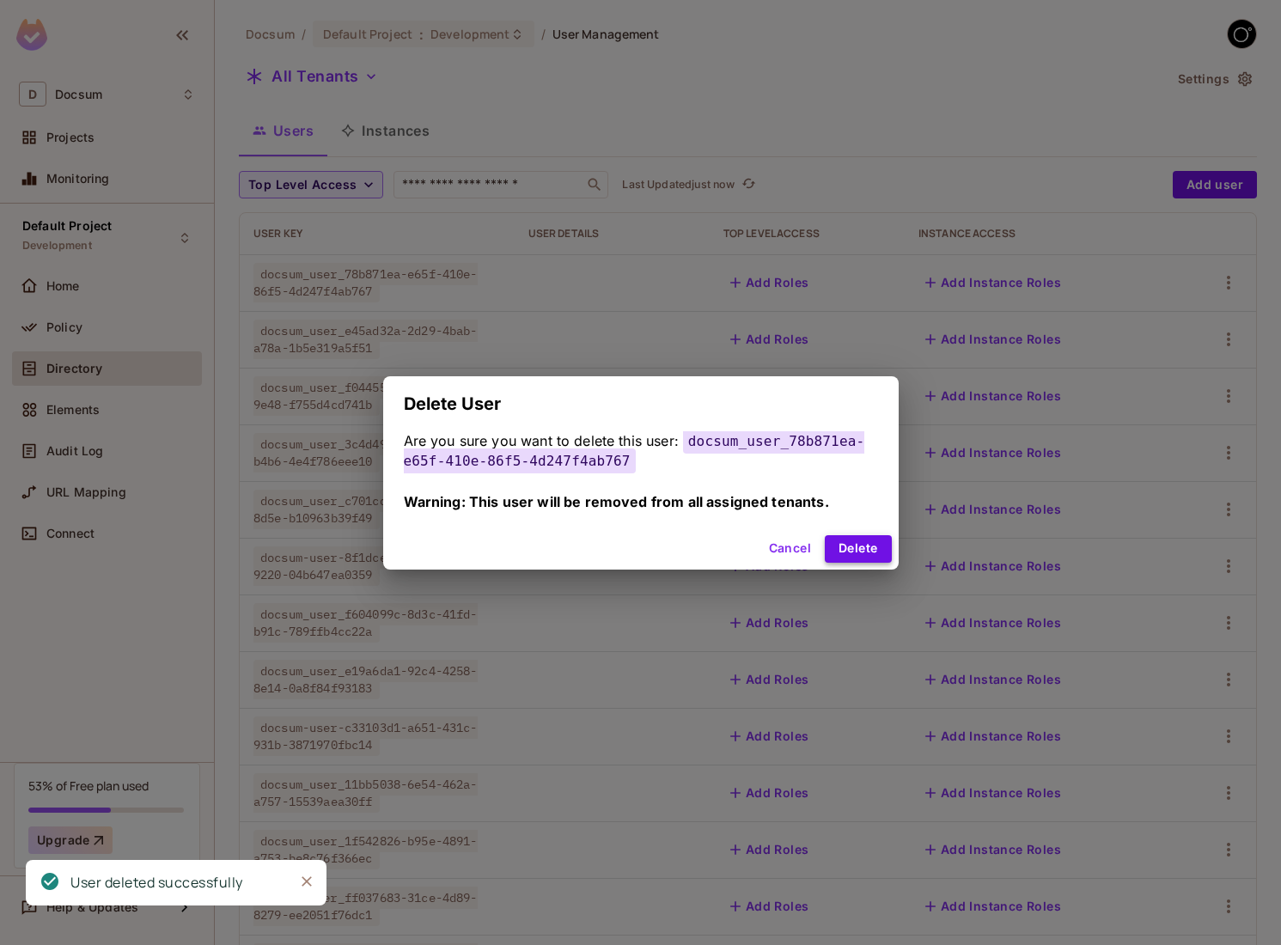
click at [871, 547] on button "Delete" at bounding box center [858, 549] width 66 height 28
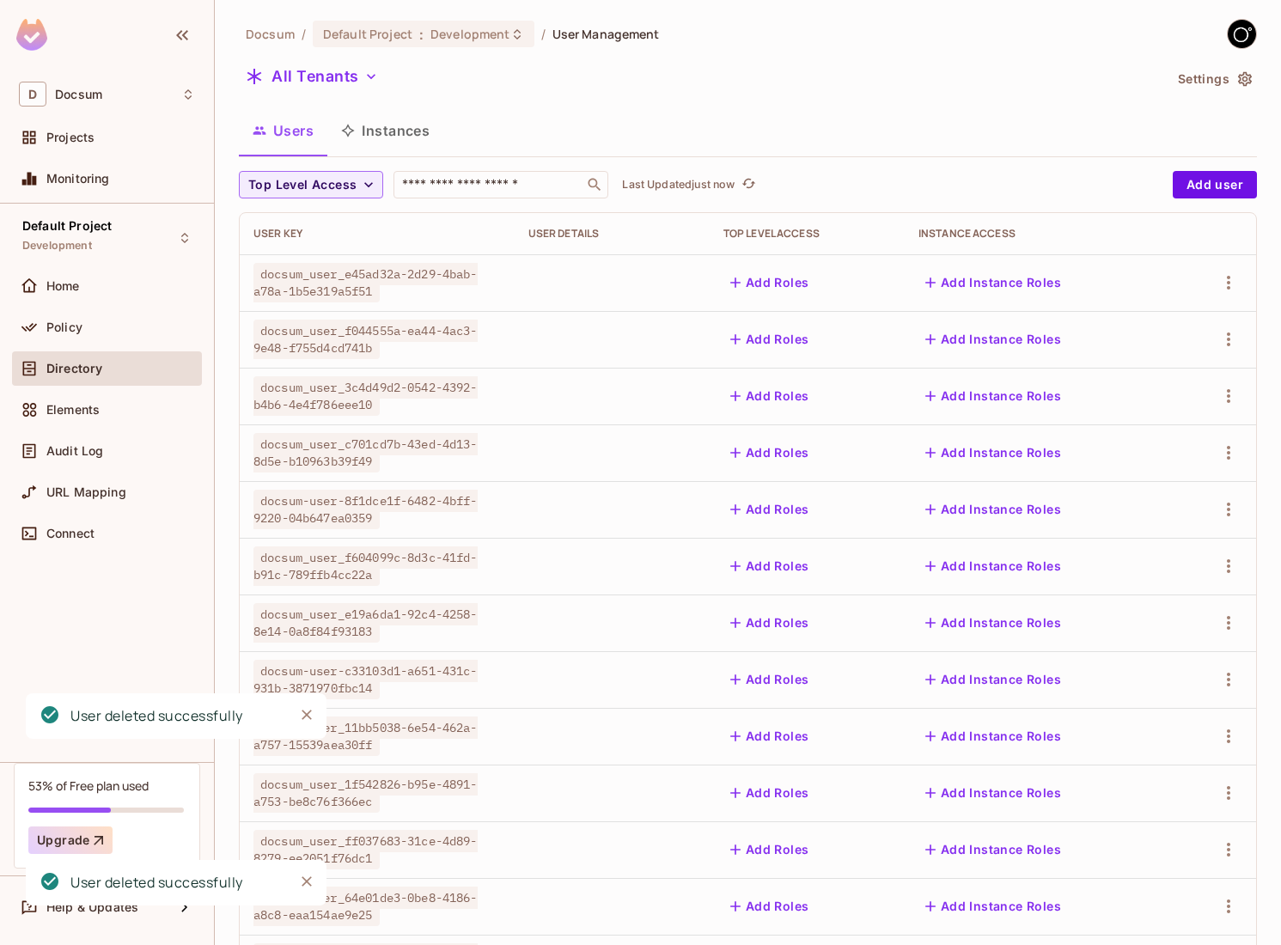
click at [1215, 286] on div at bounding box center [1215, 283] width 56 height 28
click at [1222, 286] on icon "button" at bounding box center [1229, 282] width 21 height 21
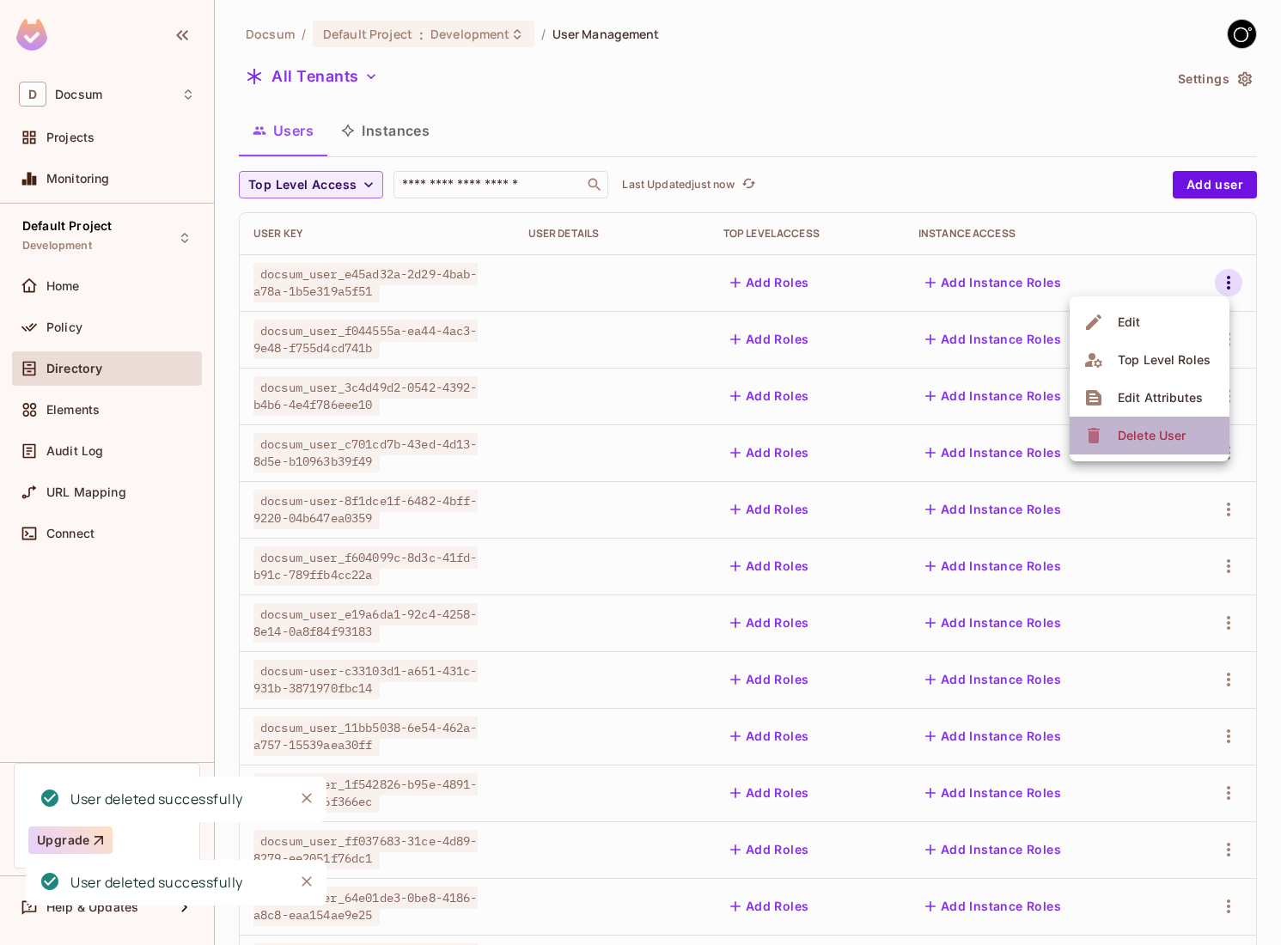
click at [1115, 433] on span "Delete User" at bounding box center [1152, 436] width 78 height 28
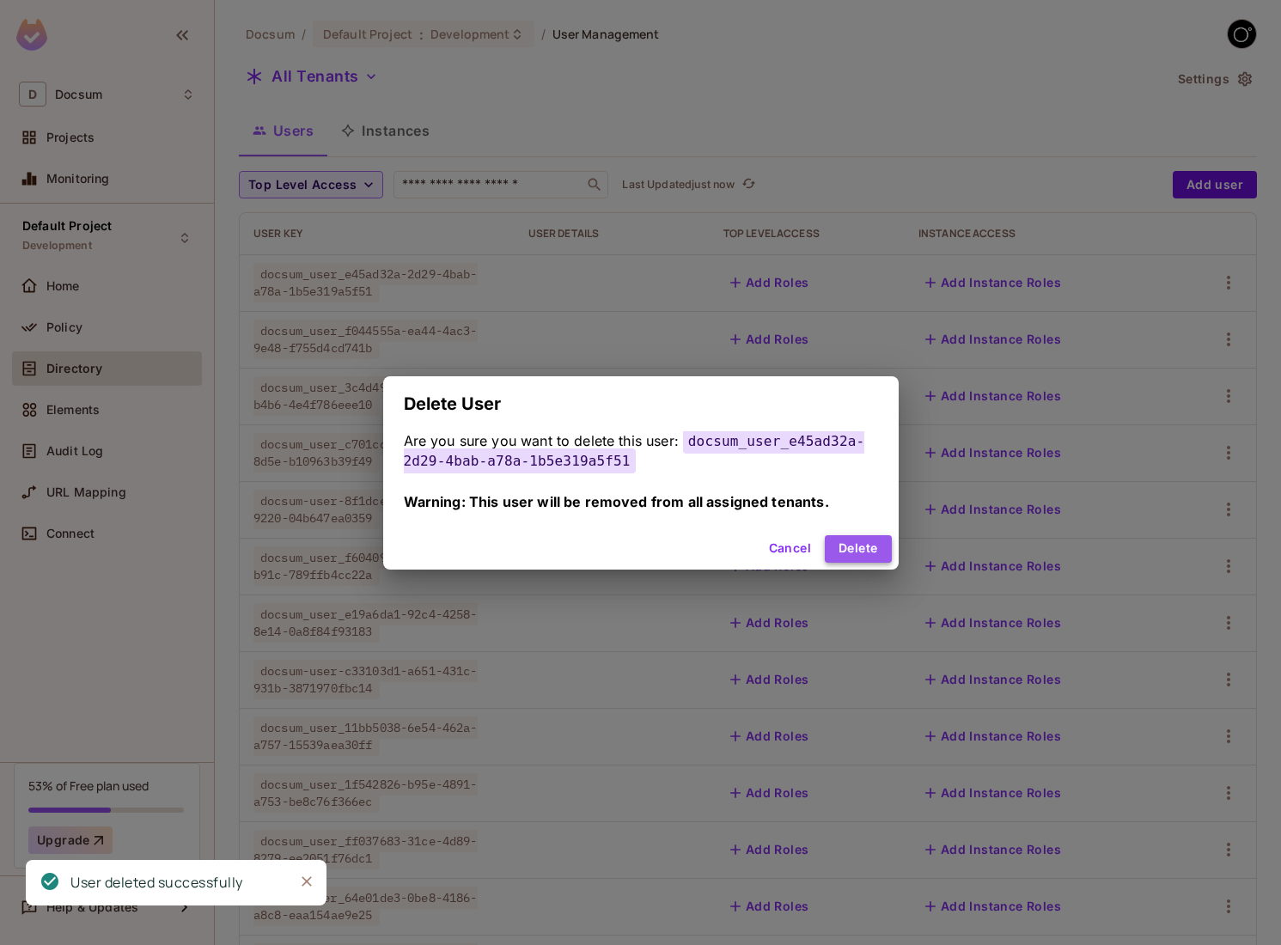
click at [862, 542] on button "Delete" at bounding box center [858, 549] width 66 height 28
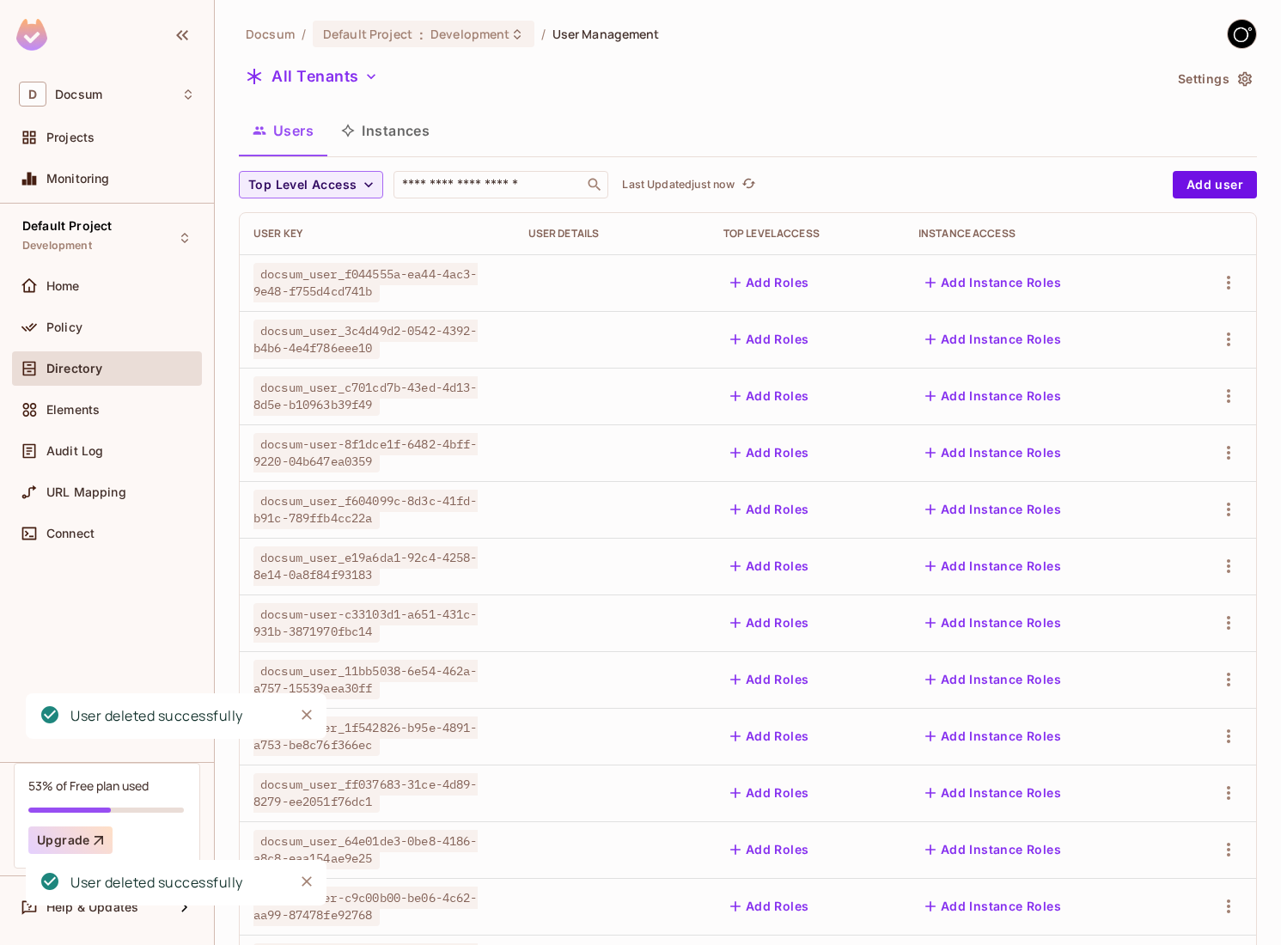
click at [1241, 274] on div at bounding box center [1215, 283] width 56 height 28
click at [1232, 279] on icon "button" at bounding box center [1229, 282] width 21 height 21
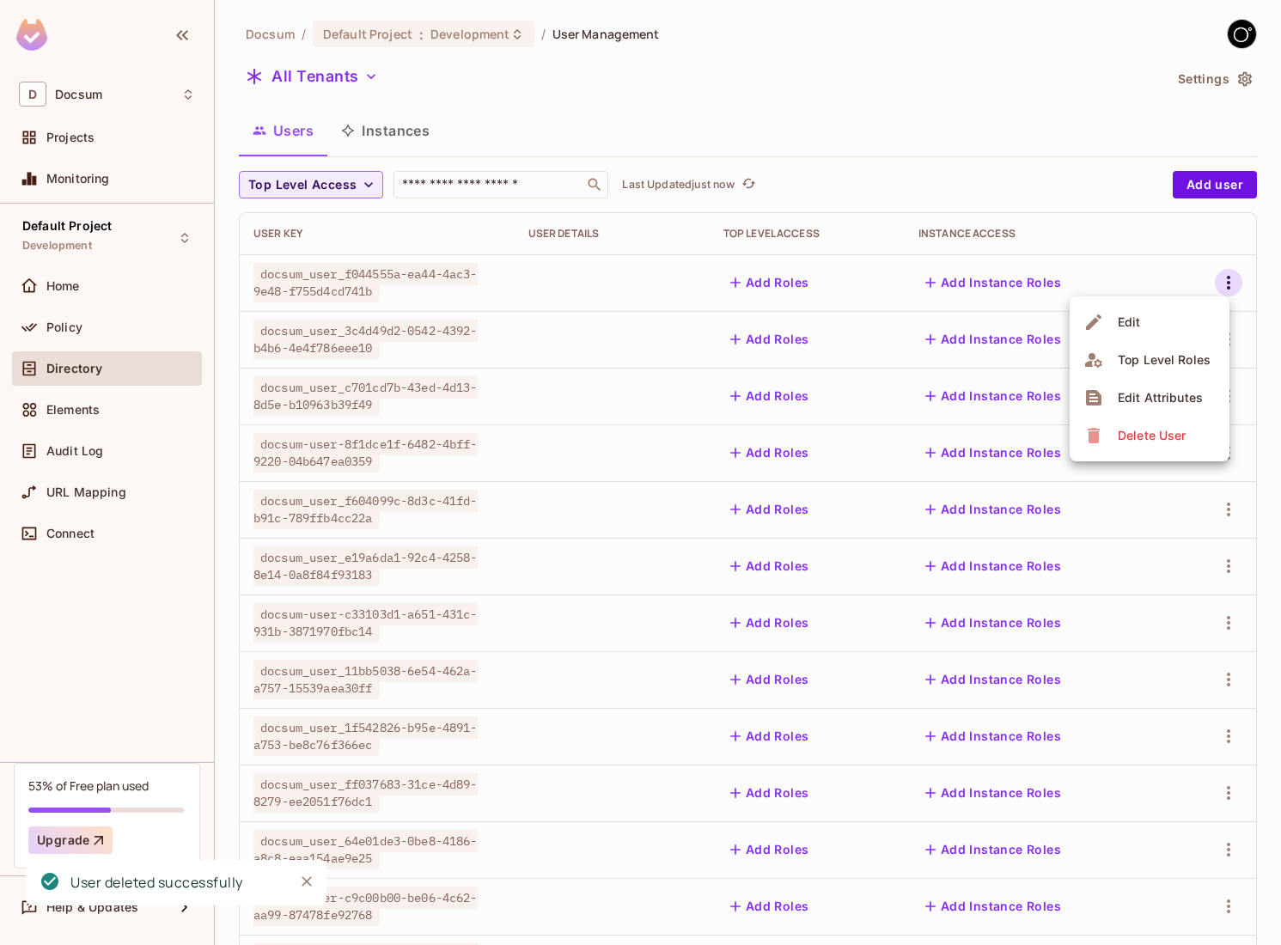
click at [1131, 425] on span "Delete User" at bounding box center [1152, 436] width 78 height 28
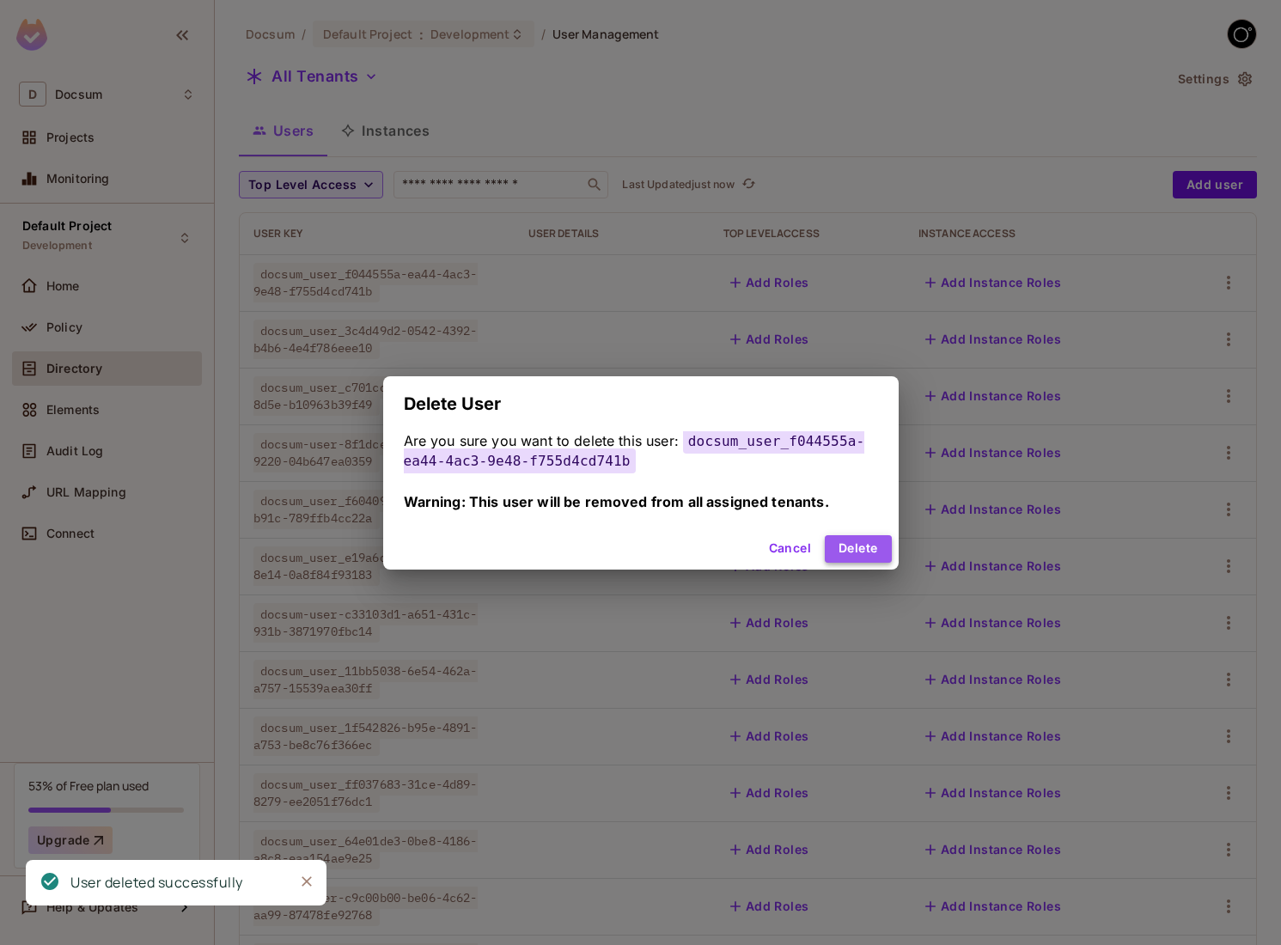
click at [834, 547] on button "Delete" at bounding box center [858, 549] width 66 height 28
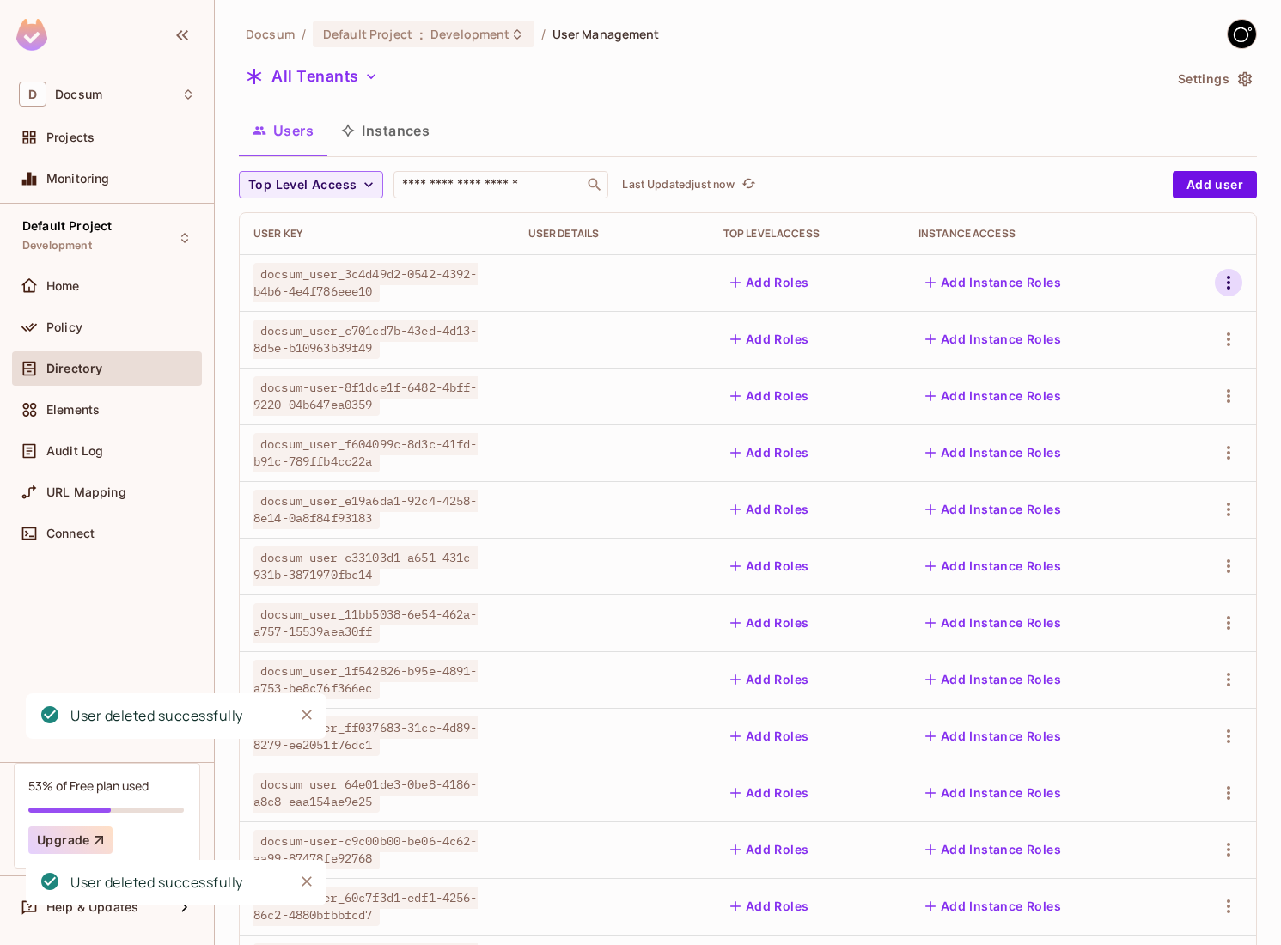
click at [1238, 284] on icon "button" at bounding box center [1229, 282] width 21 height 21
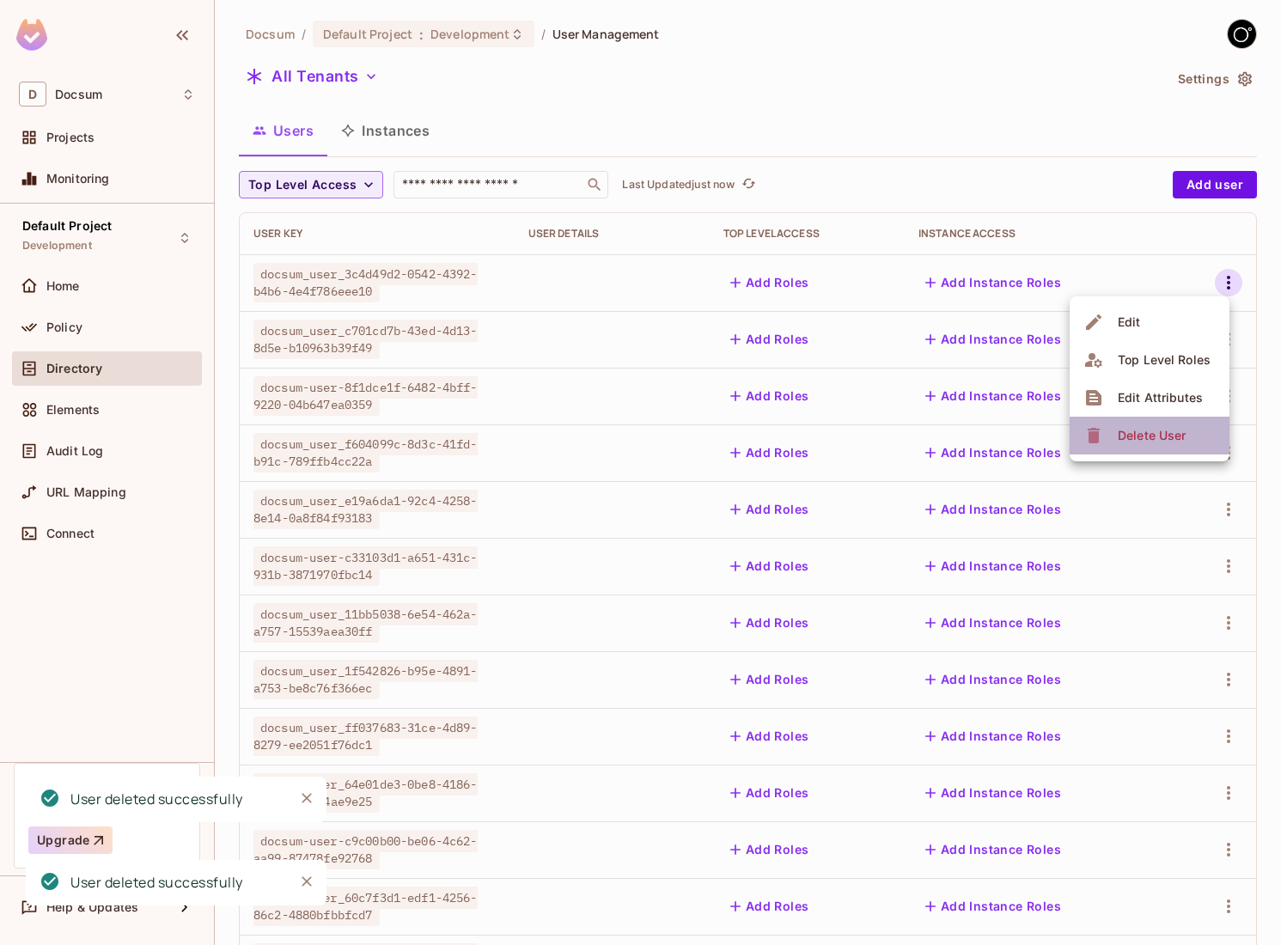
click at [1140, 423] on span "Delete User" at bounding box center [1152, 436] width 78 height 28
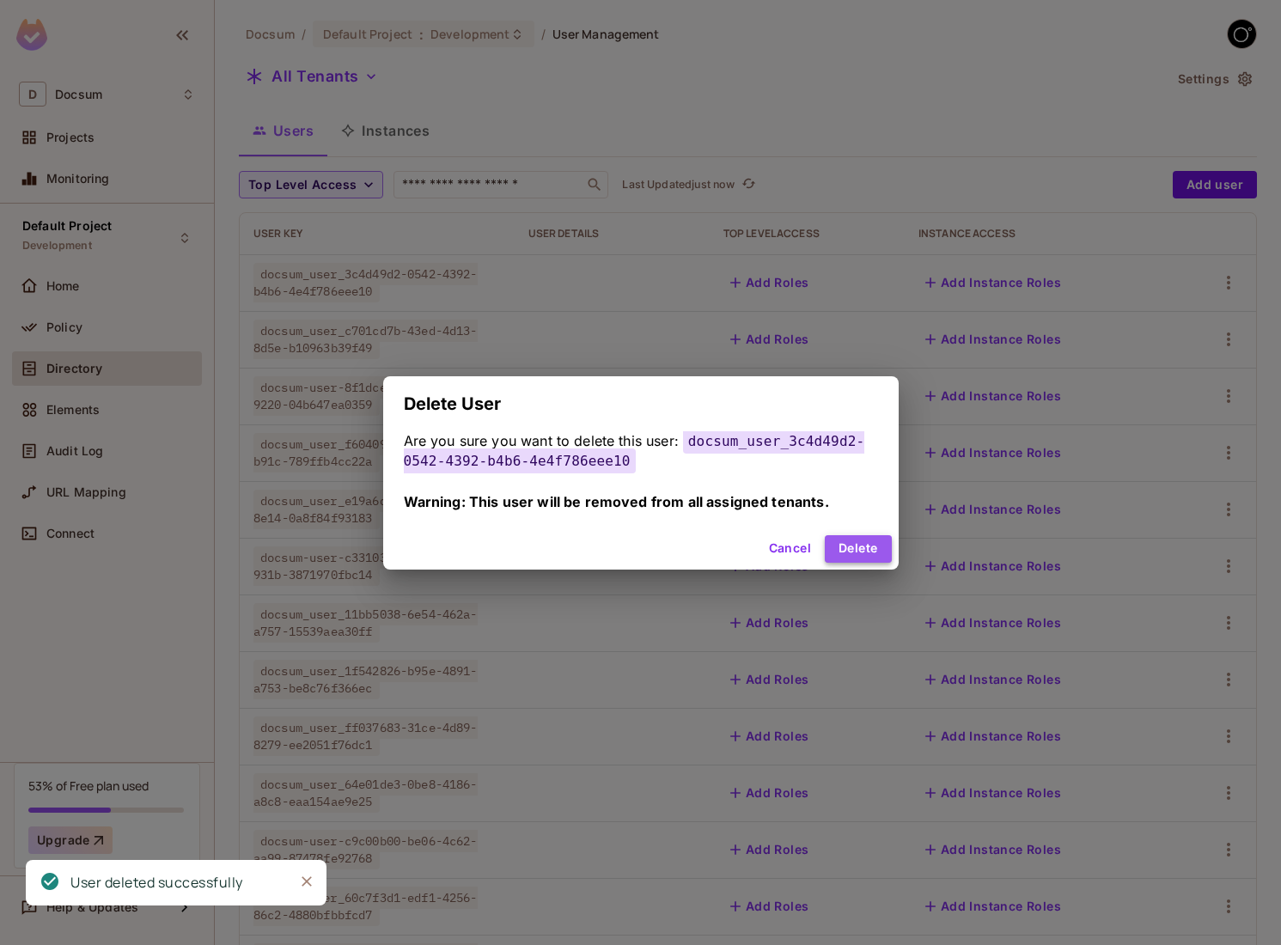
click at [876, 540] on button "Delete" at bounding box center [858, 549] width 66 height 28
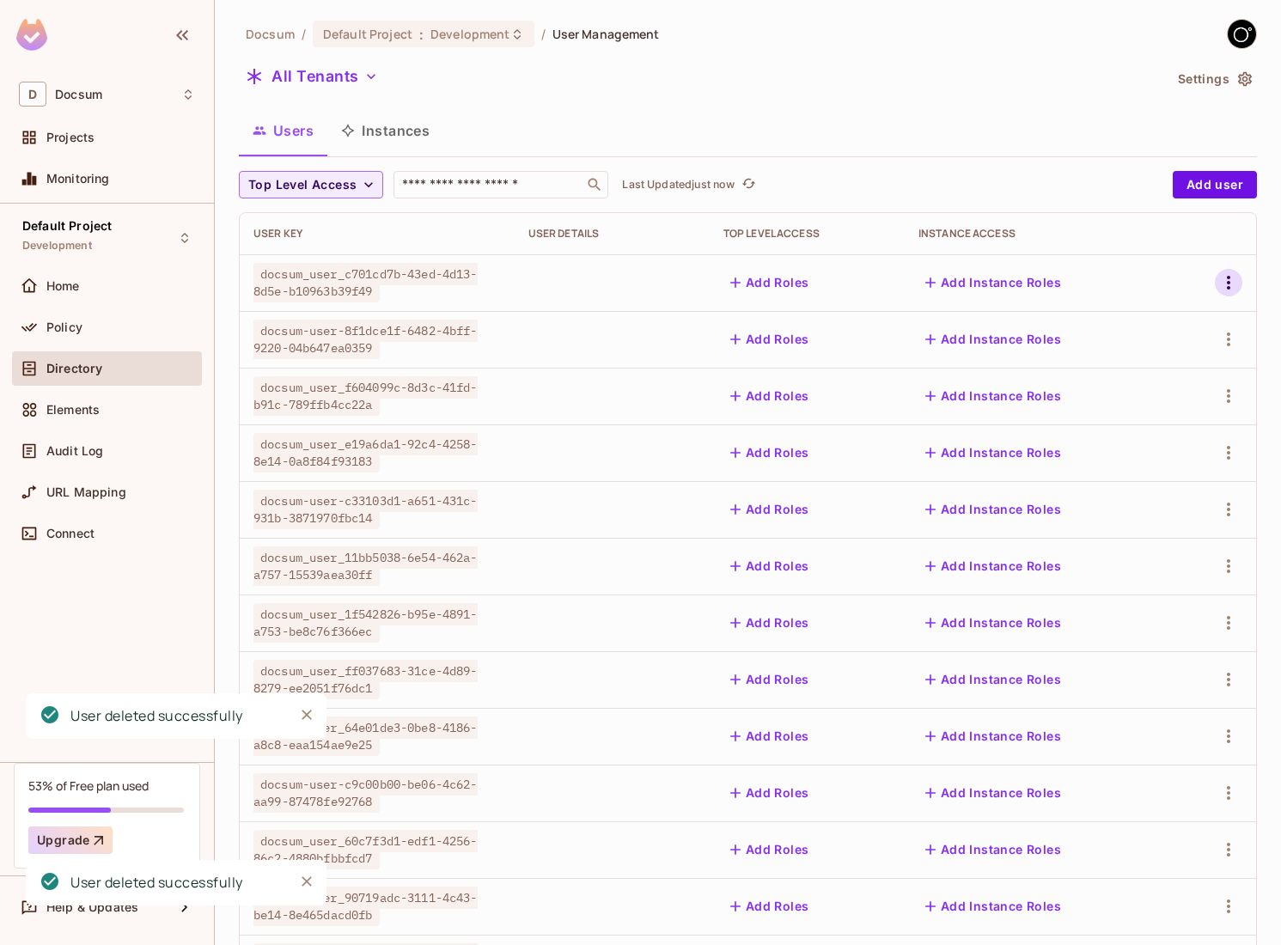
click at [1236, 282] on icon "button" at bounding box center [1229, 282] width 21 height 21
click at [1137, 445] on span "Delete User" at bounding box center [1152, 436] width 78 height 28
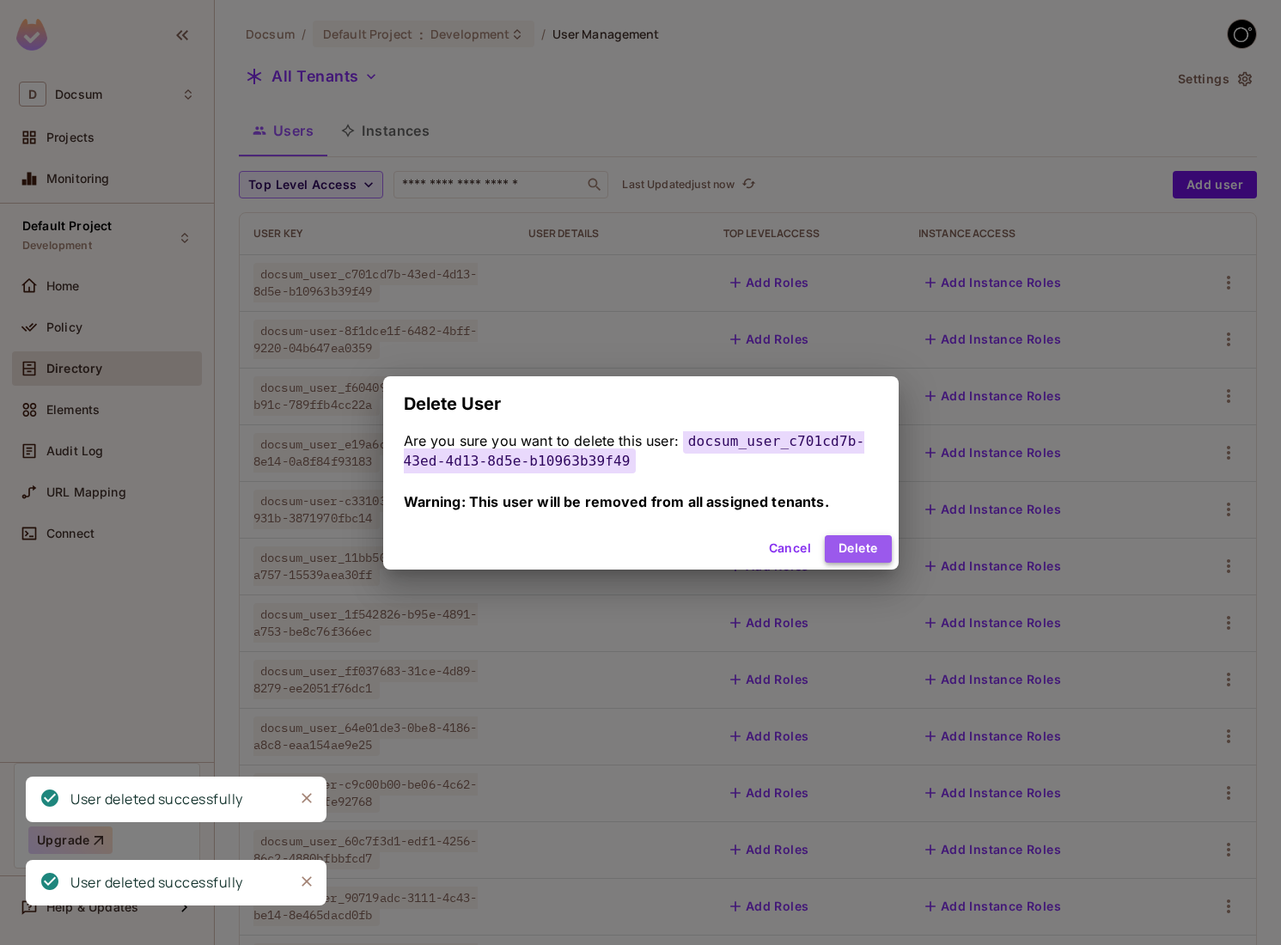
click at [869, 550] on button "Delete" at bounding box center [858, 549] width 66 height 28
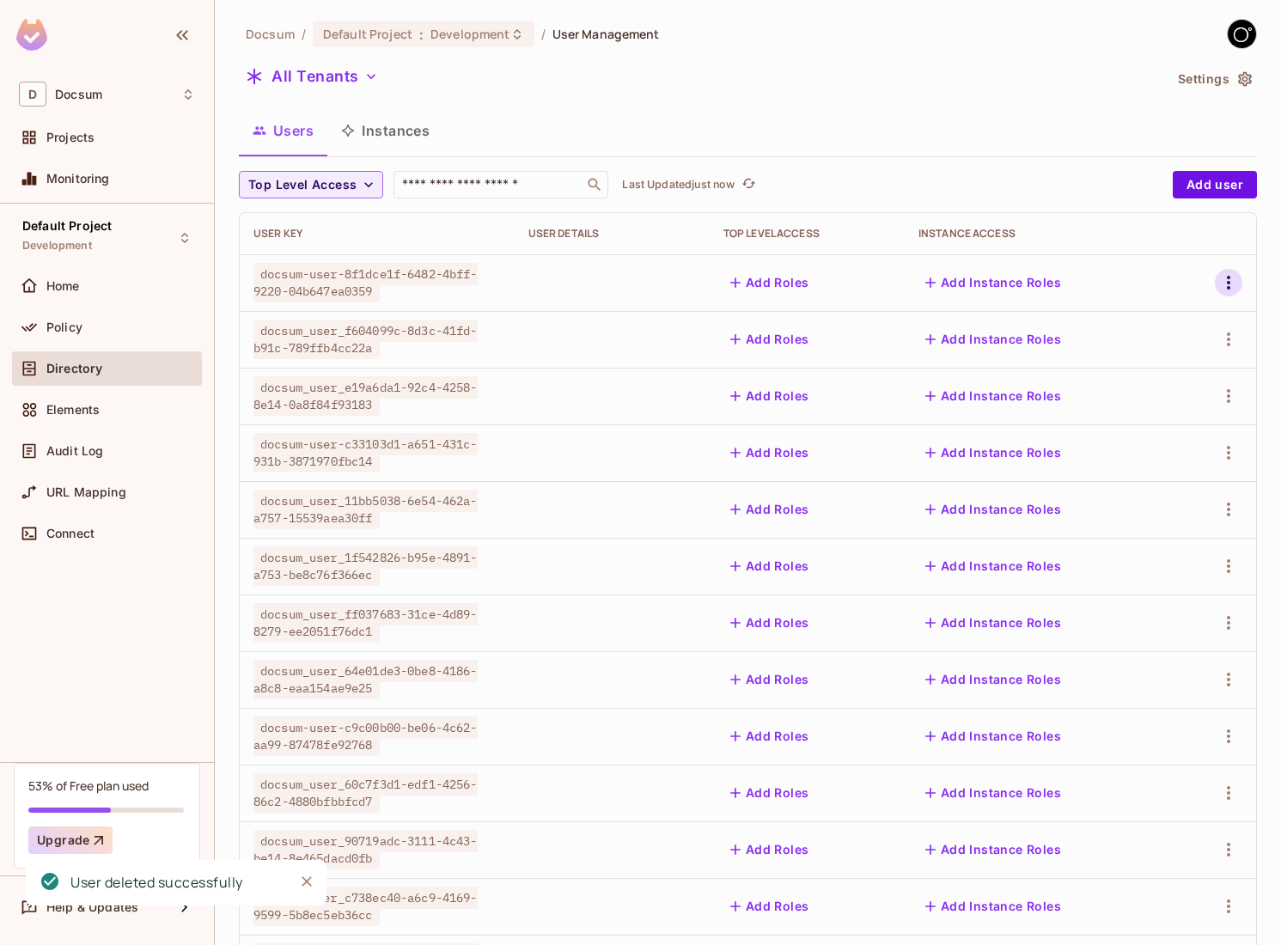
click at [1234, 283] on icon "button" at bounding box center [1229, 282] width 21 height 21
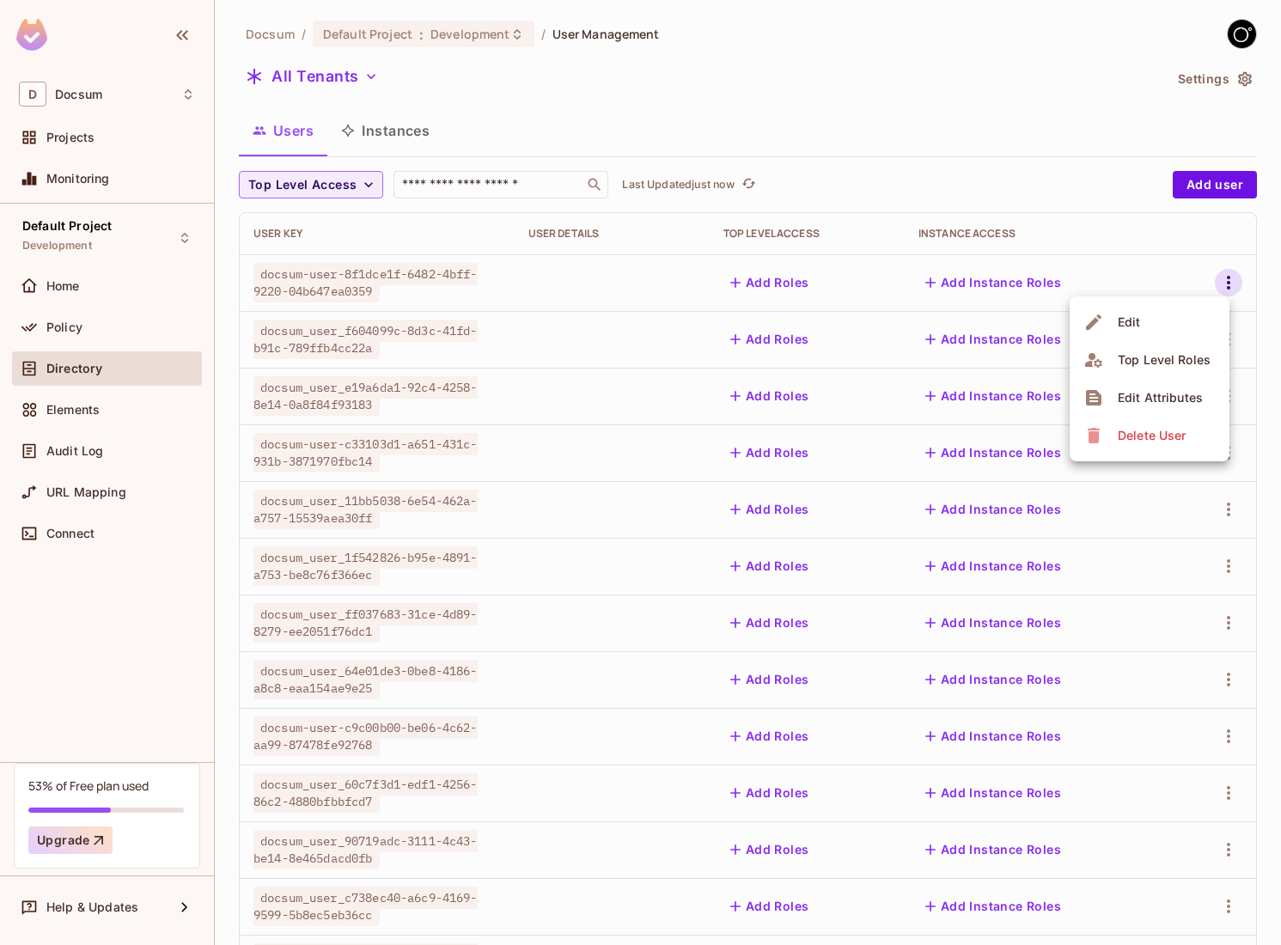
click at [1129, 435] on div "Delete User" at bounding box center [1152, 435] width 68 height 17
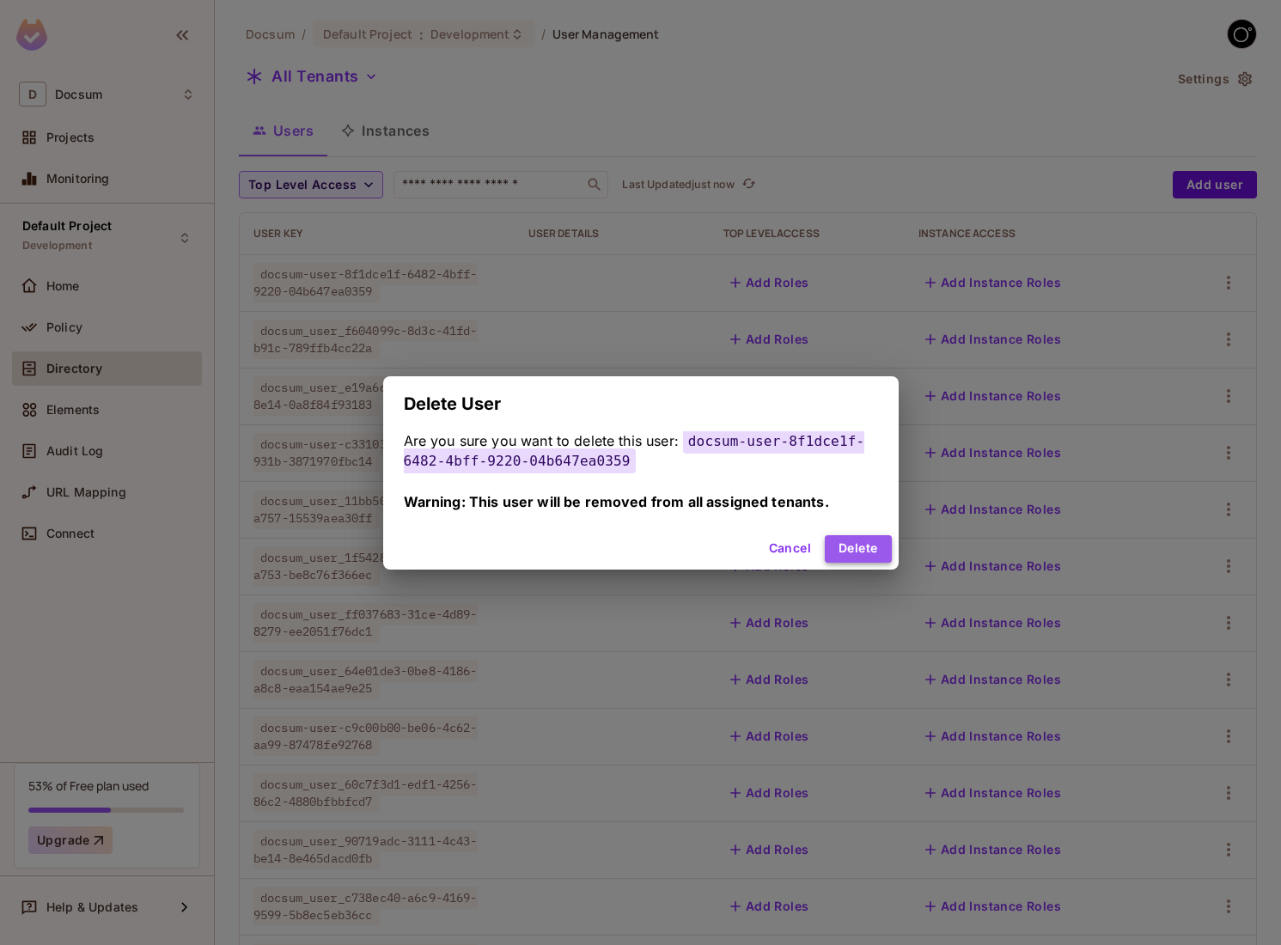
click at [864, 552] on button "Delete" at bounding box center [858, 549] width 66 height 28
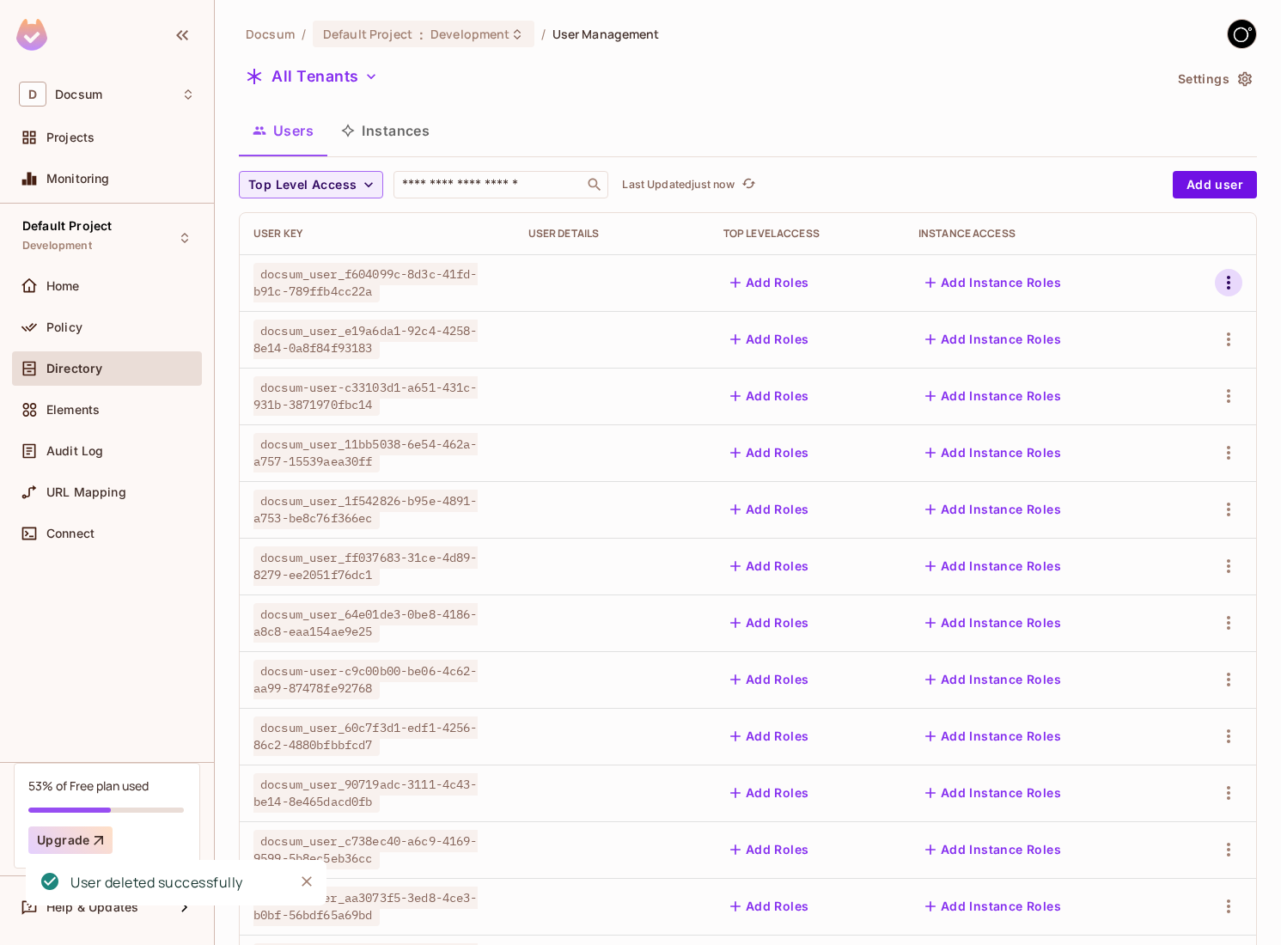
click at [1233, 284] on icon "button" at bounding box center [1229, 282] width 21 height 21
click at [1107, 434] on div "Delete User" at bounding box center [1137, 436] width 107 height 28
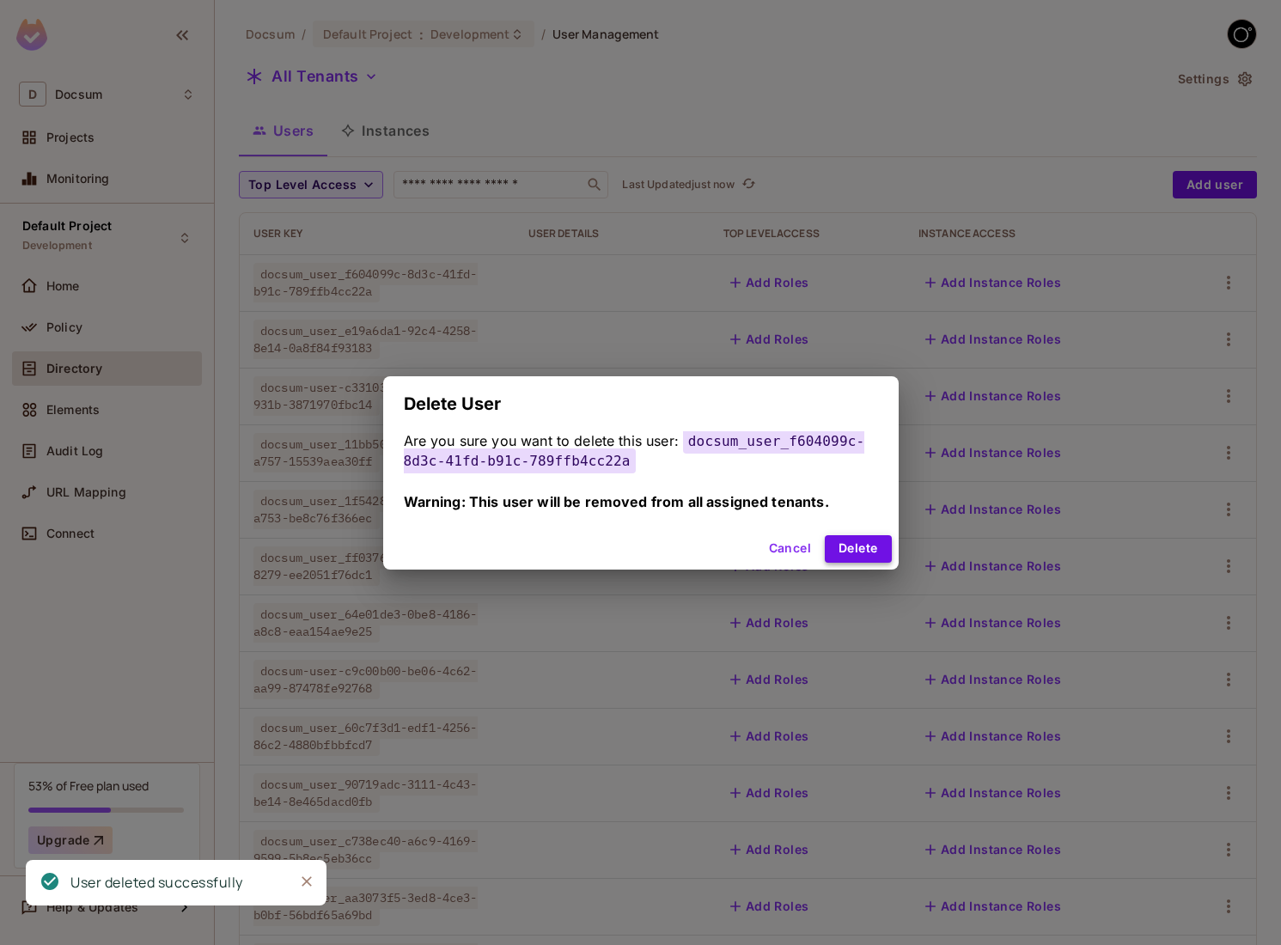
click at [837, 548] on button "Delete" at bounding box center [858, 549] width 66 height 28
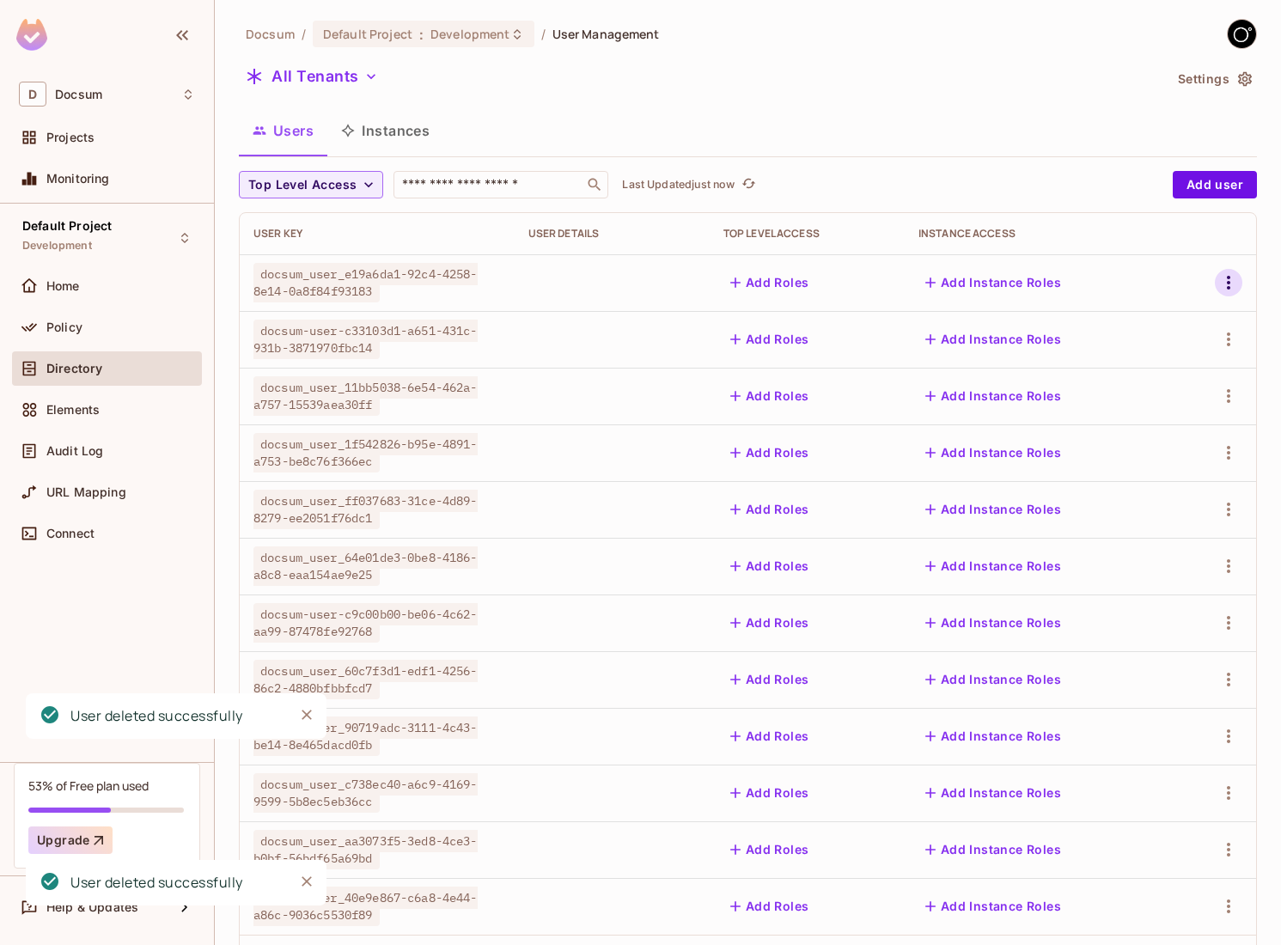
click at [1232, 272] on button "button" at bounding box center [1229, 283] width 28 height 28
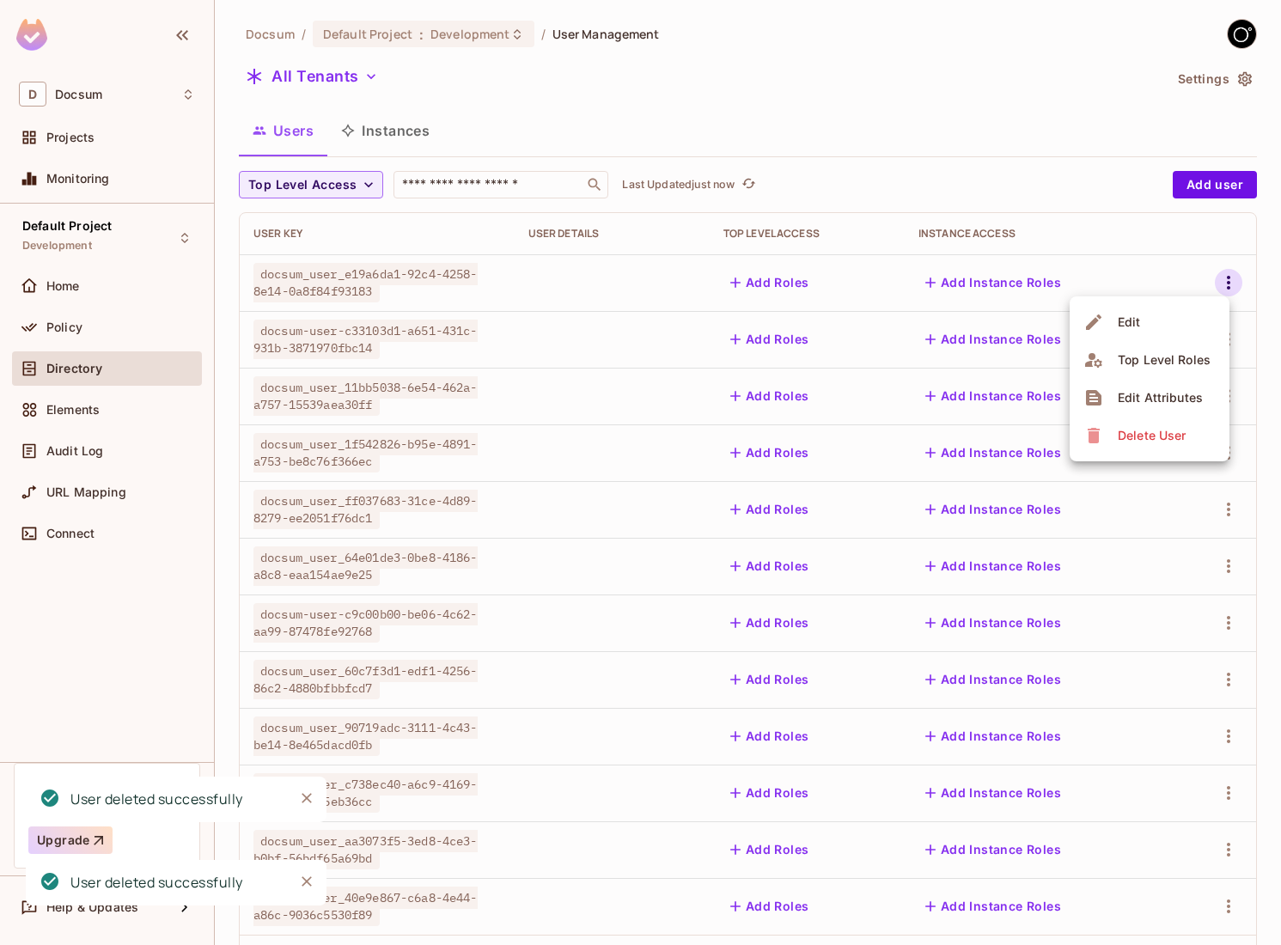
click at [1112, 433] on div "Delete User" at bounding box center [1137, 436] width 107 height 28
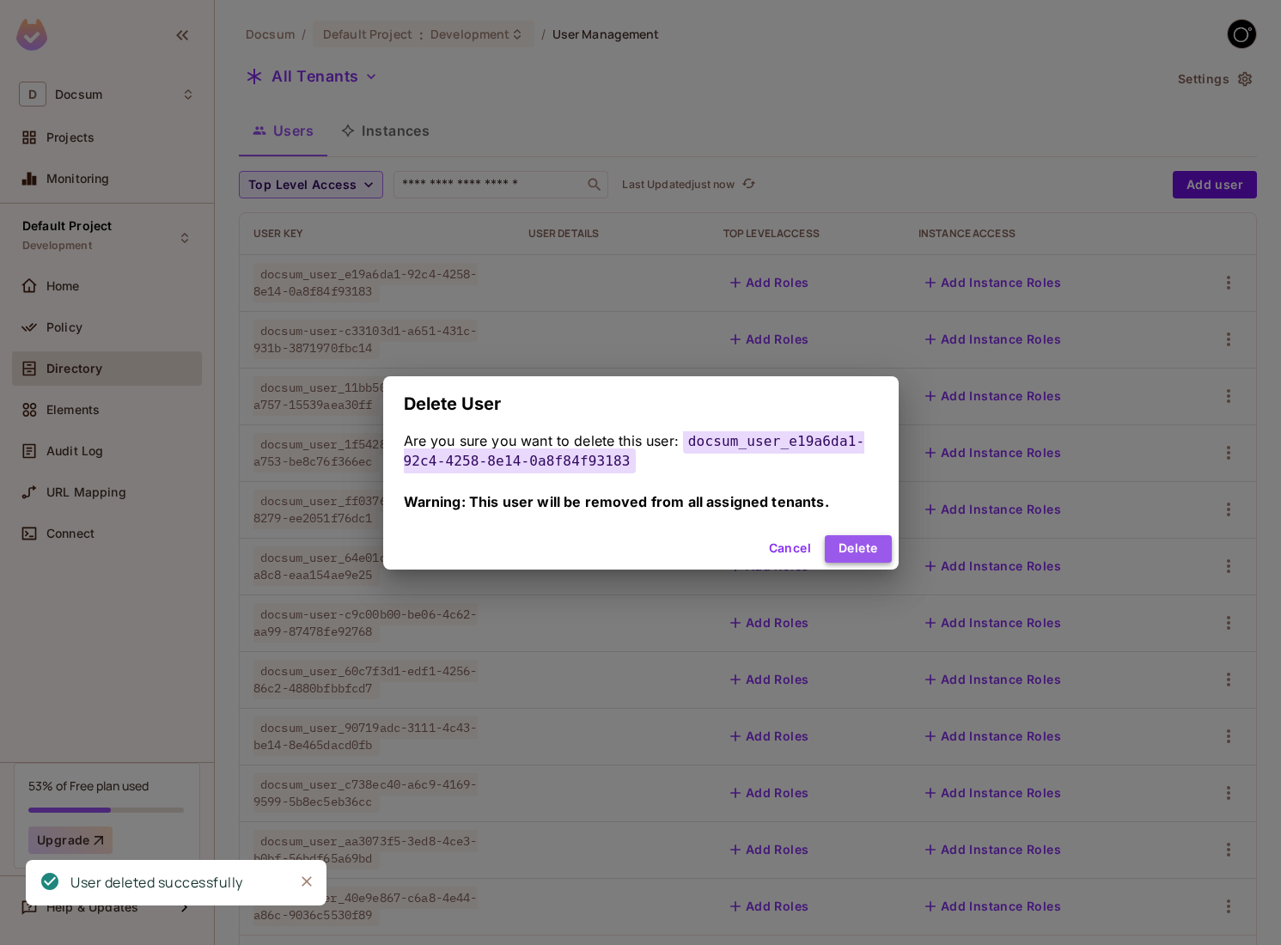
click at [883, 559] on button "Delete" at bounding box center [858, 549] width 66 height 28
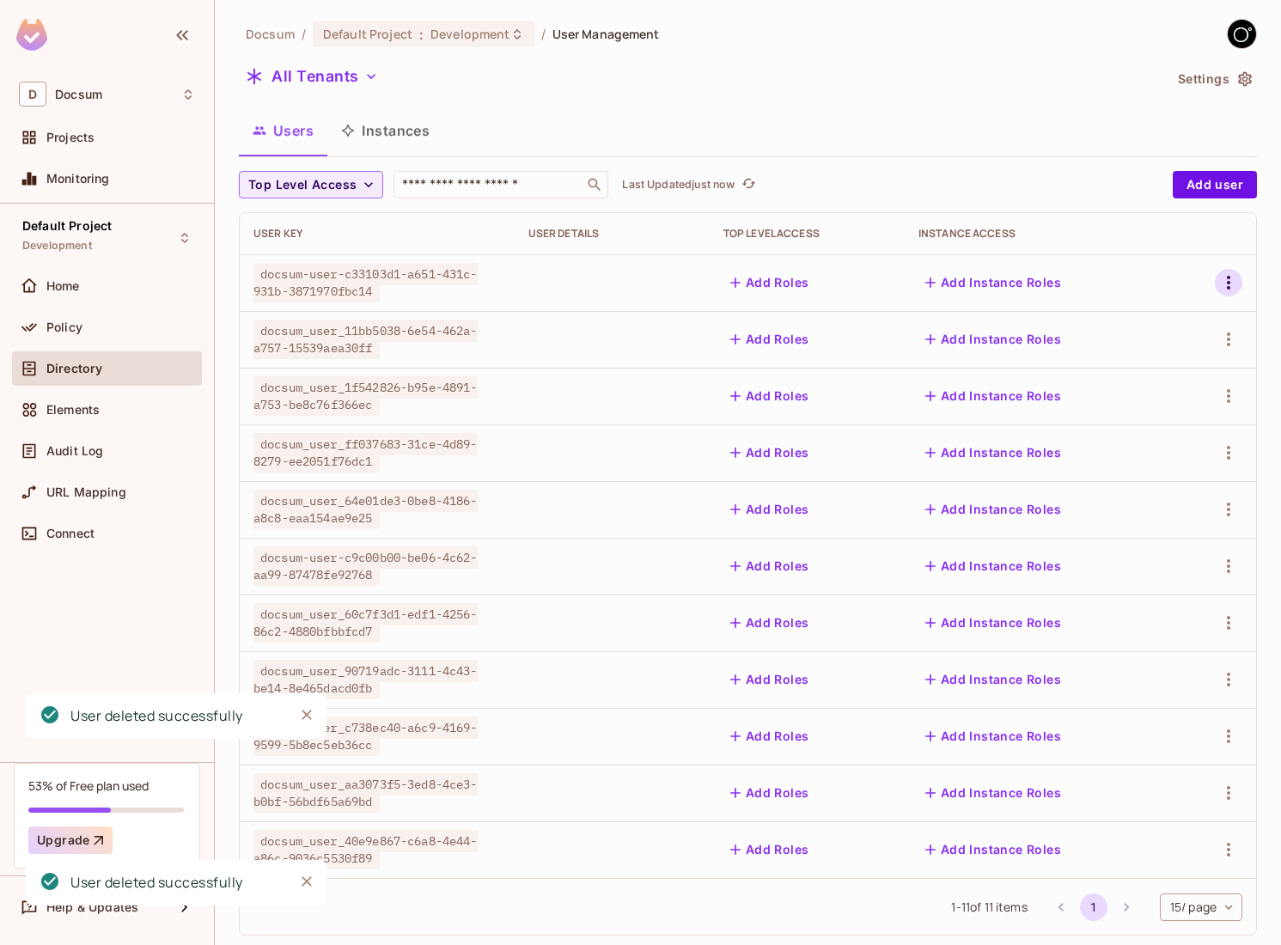
click at [1222, 282] on icon "button" at bounding box center [1229, 282] width 21 height 21
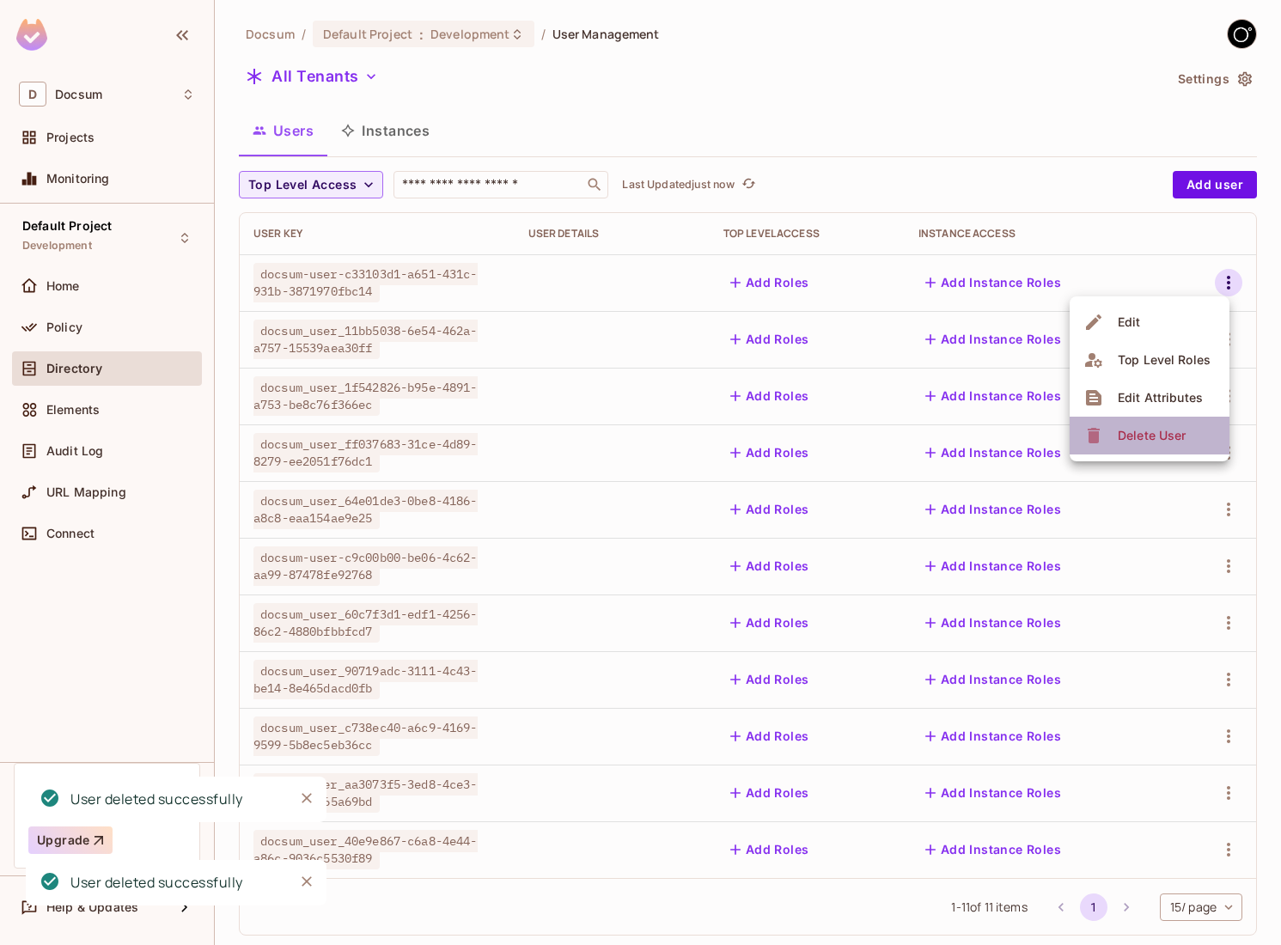
click at [1110, 425] on div "Delete User" at bounding box center [1137, 436] width 107 height 28
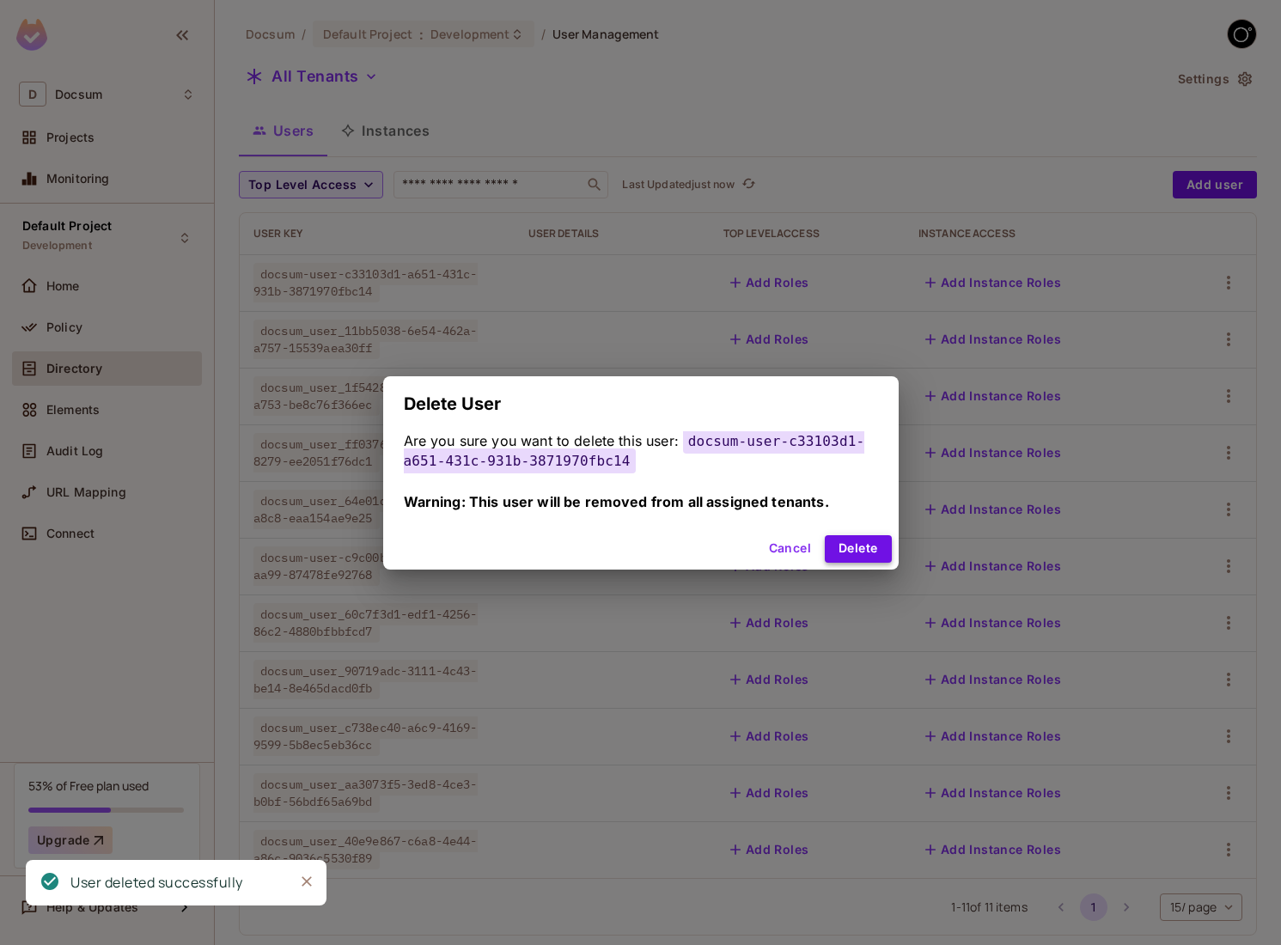
click at [878, 540] on button "Delete" at bounding box center [858, 549] width 66 height 28
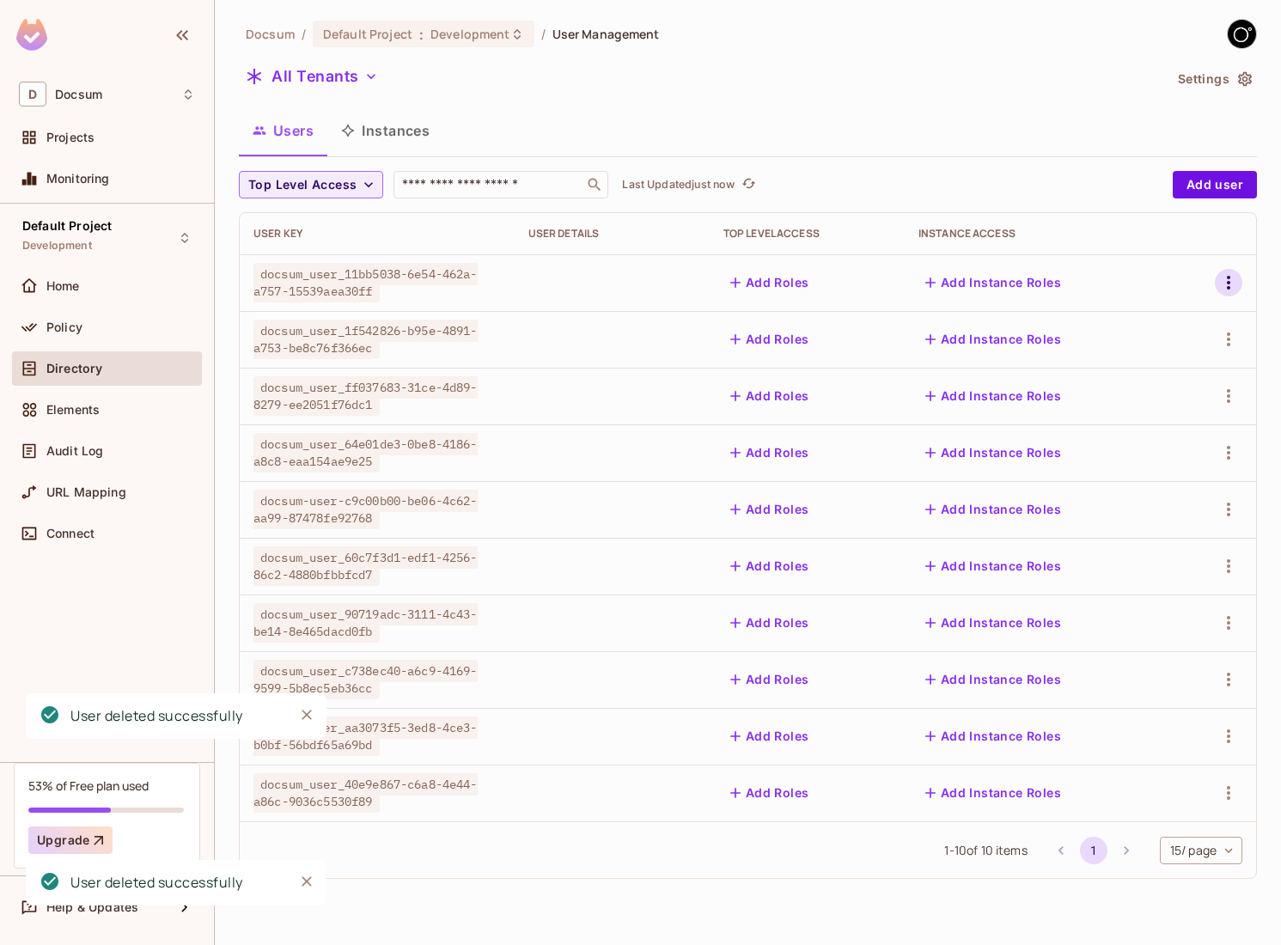
click at [1231, 291] on icon "button" at bounding box center [1229, 282] width 21 height 21
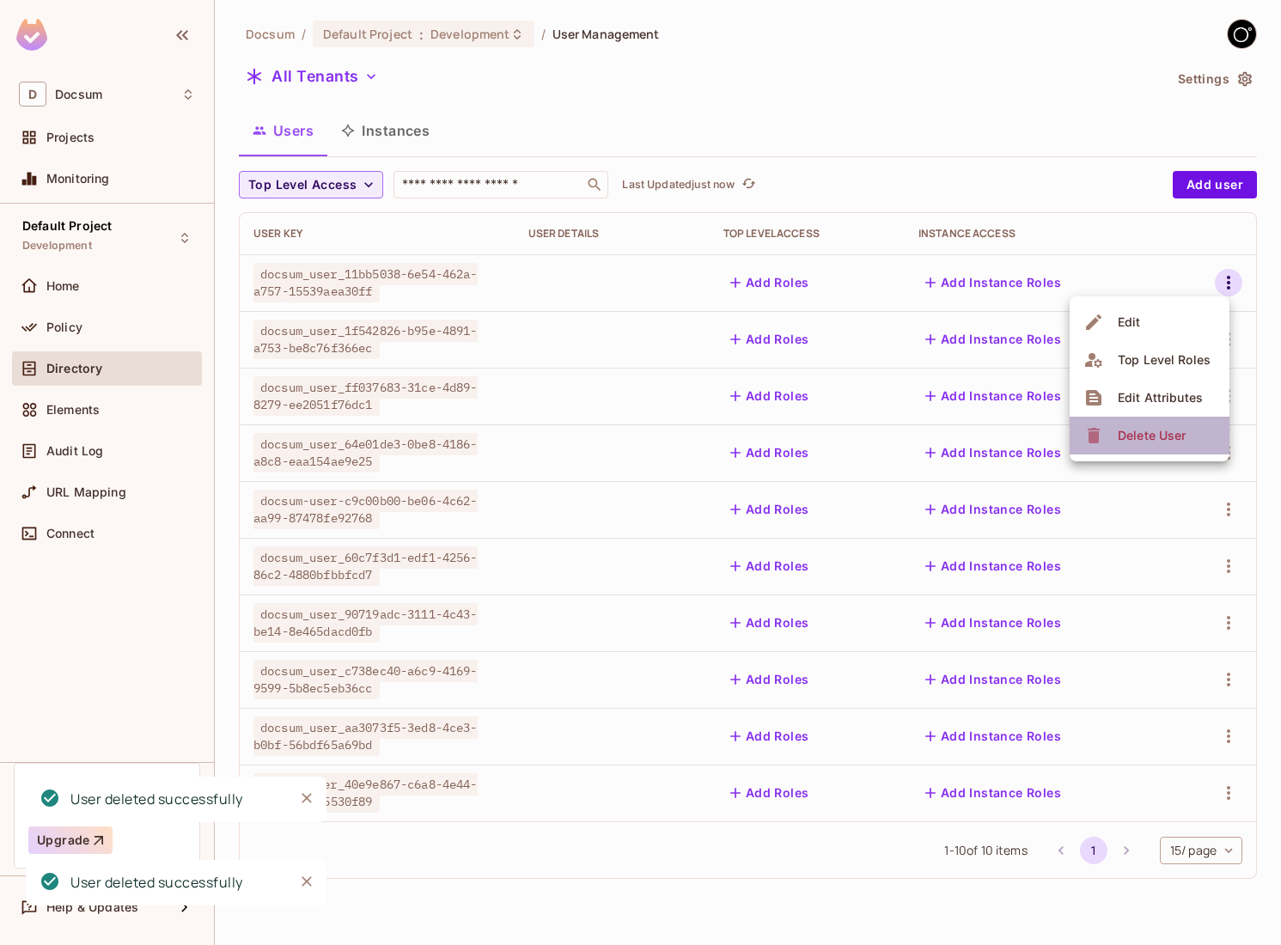
click at [1130, 430] on div "Delete User" at bounding box center [1152, 435] width 68 height 17
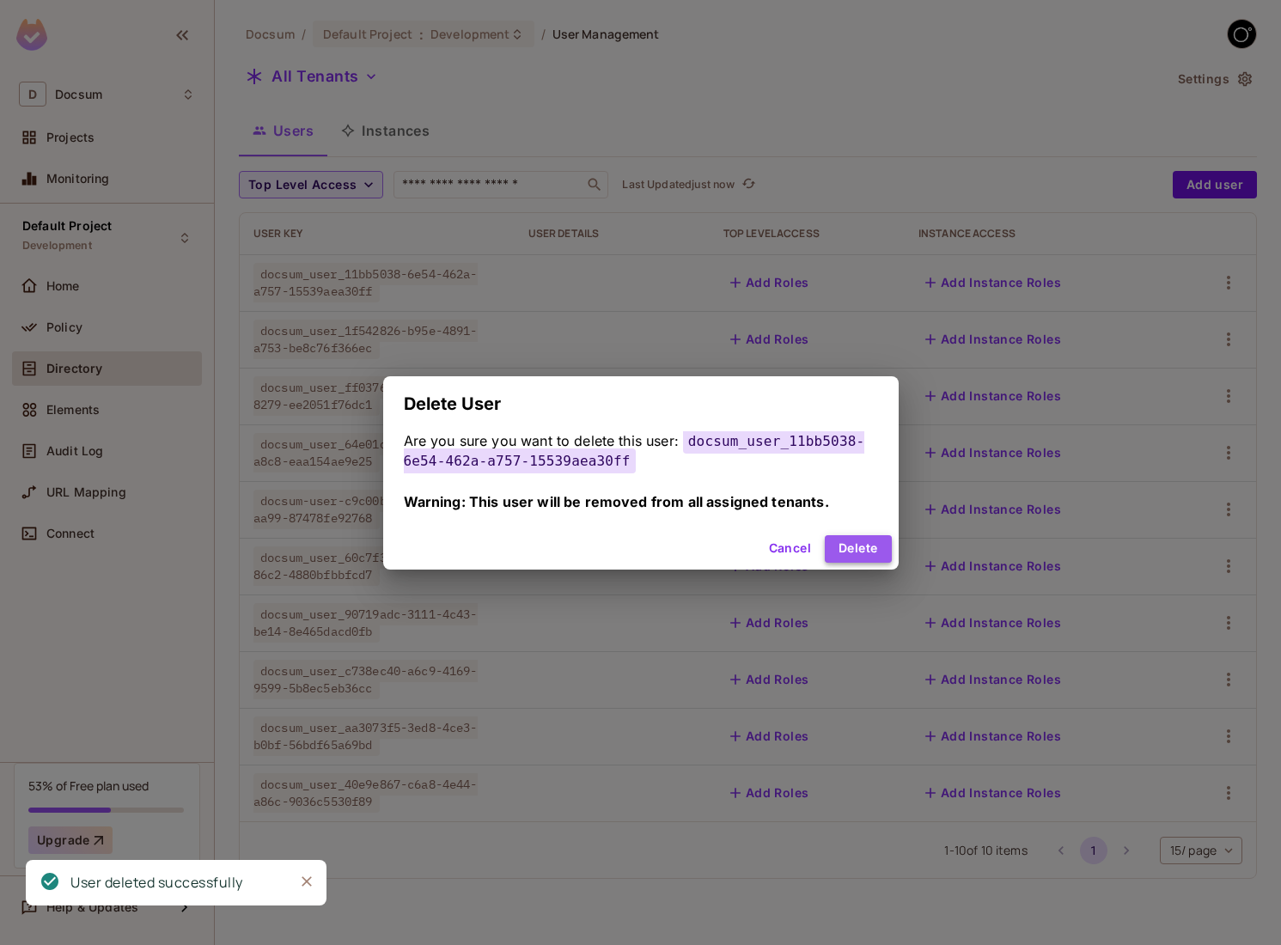
click at [870, 539] on button "Delete" at bounding box center [858, 549] width 66 height 28
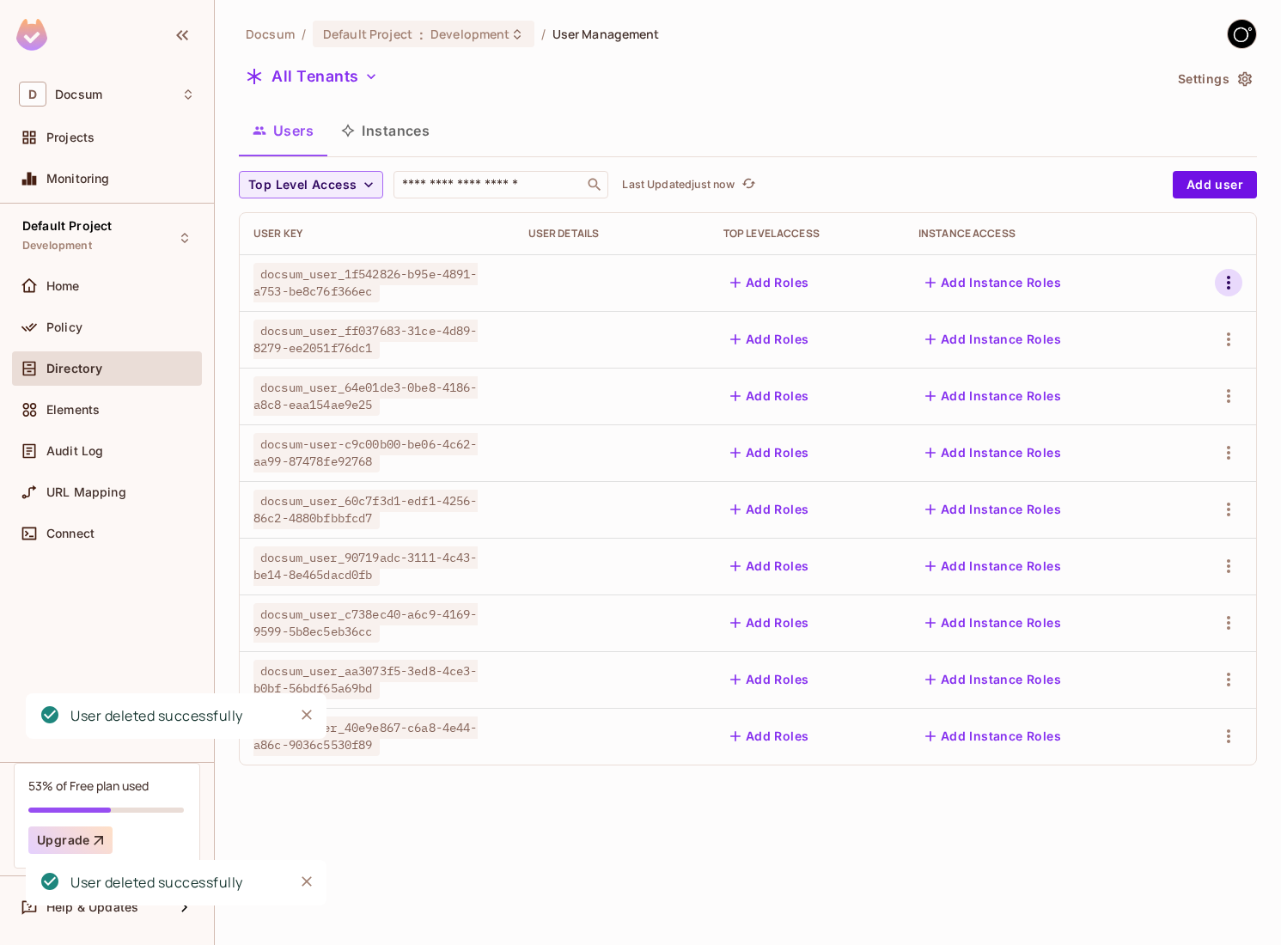
click at [1239, 277] on button "button" at bounding box center [1229, 283] width 28 height 28
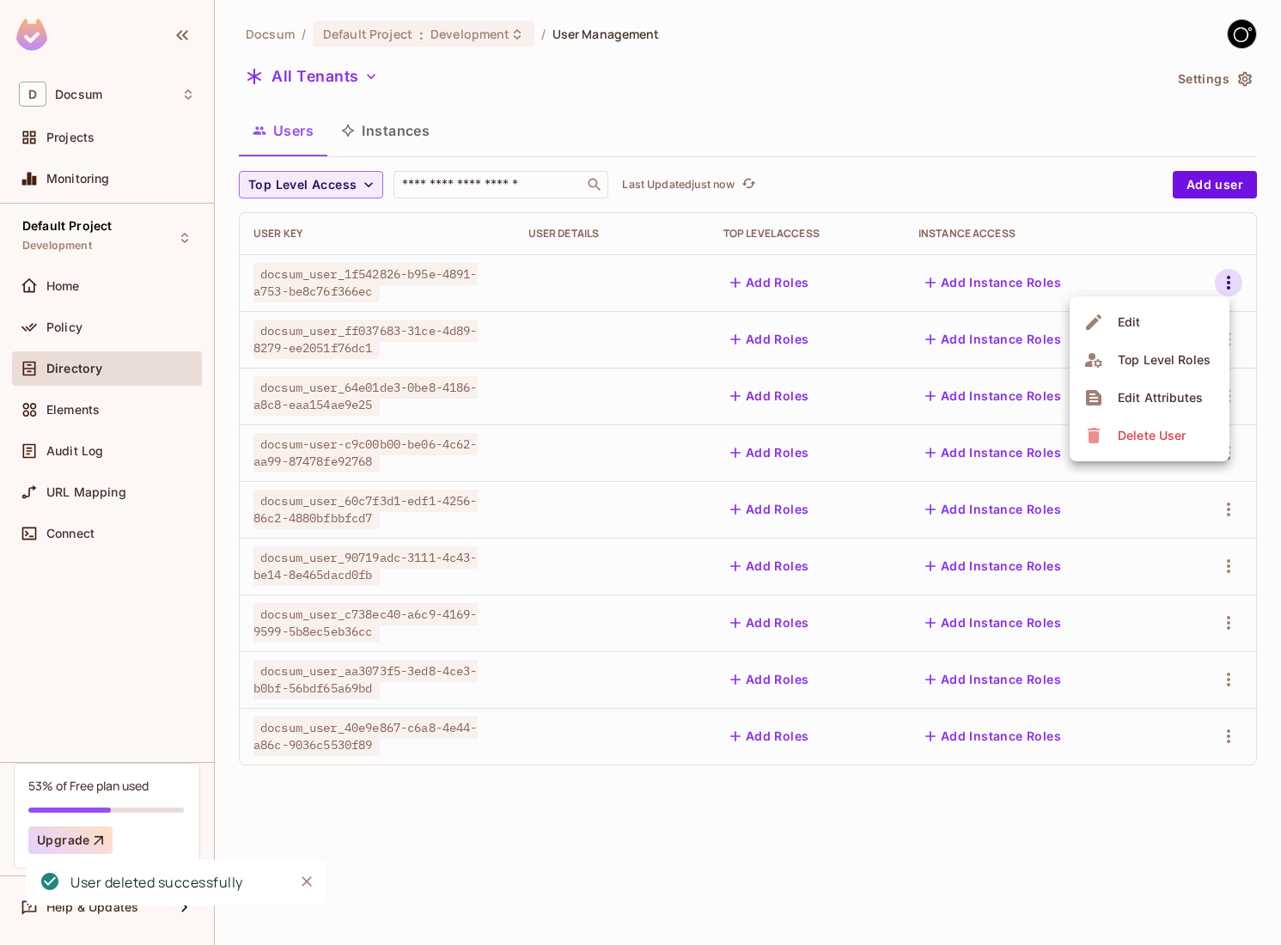
click at [1132, 422] on span "Delete User" at bounding box center [1152, 436] width 78 height 28
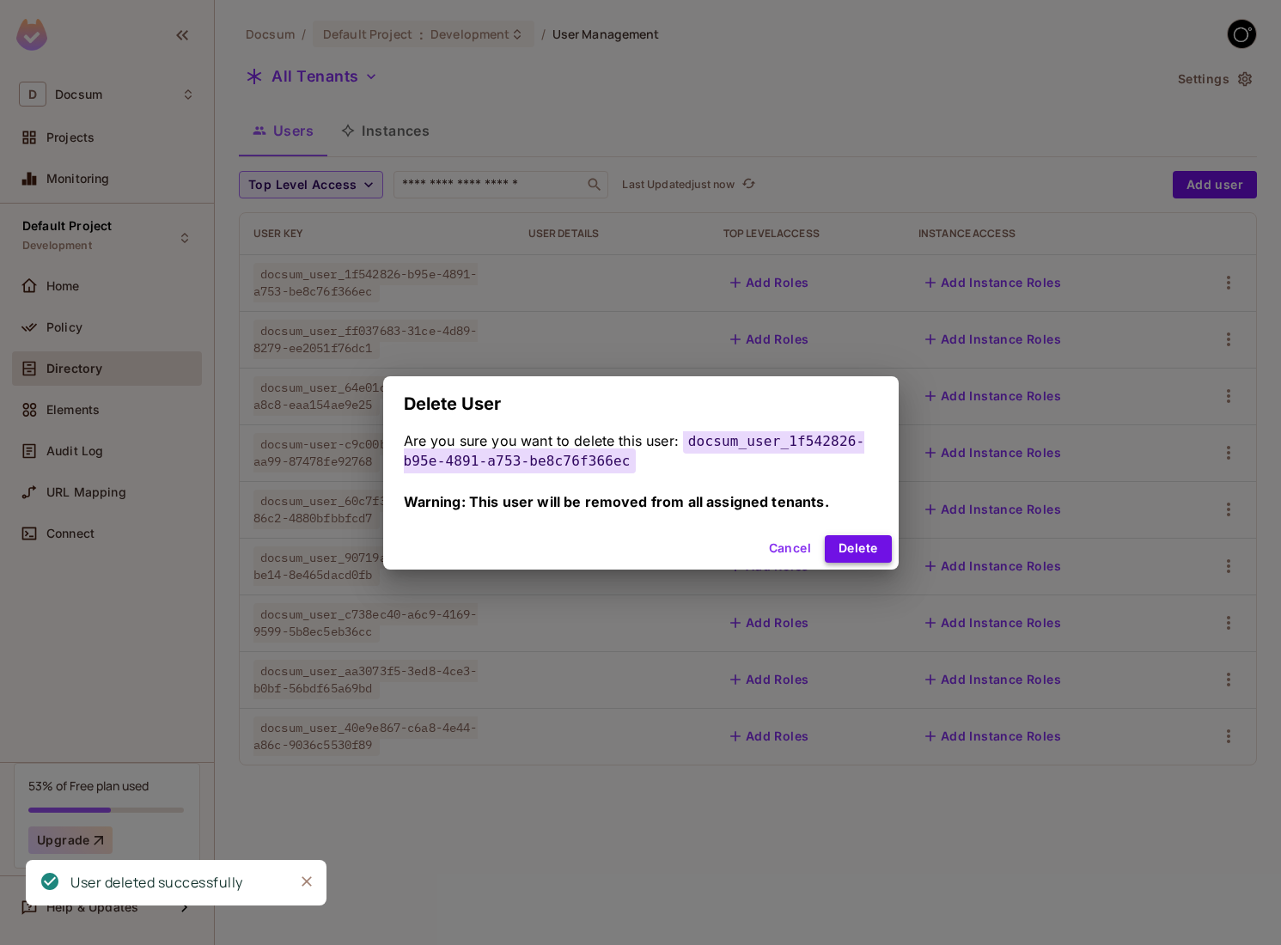
click at [853, 553] on button "Delete" at bounding box center [858, 549] width 66 height 28
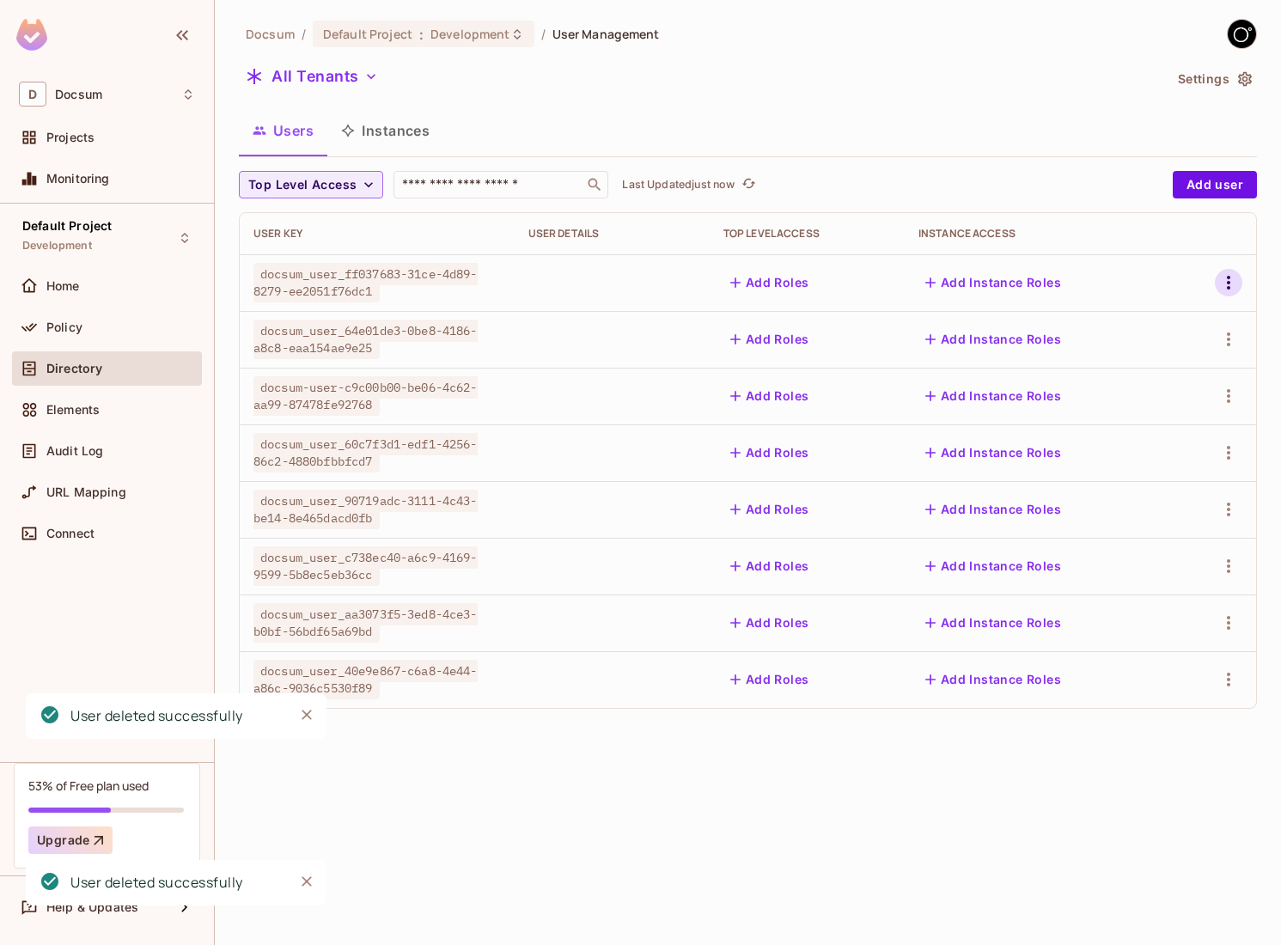
click at [1229, 286] on icon "button" at bounding box center [1228, 283] width 3 height 14
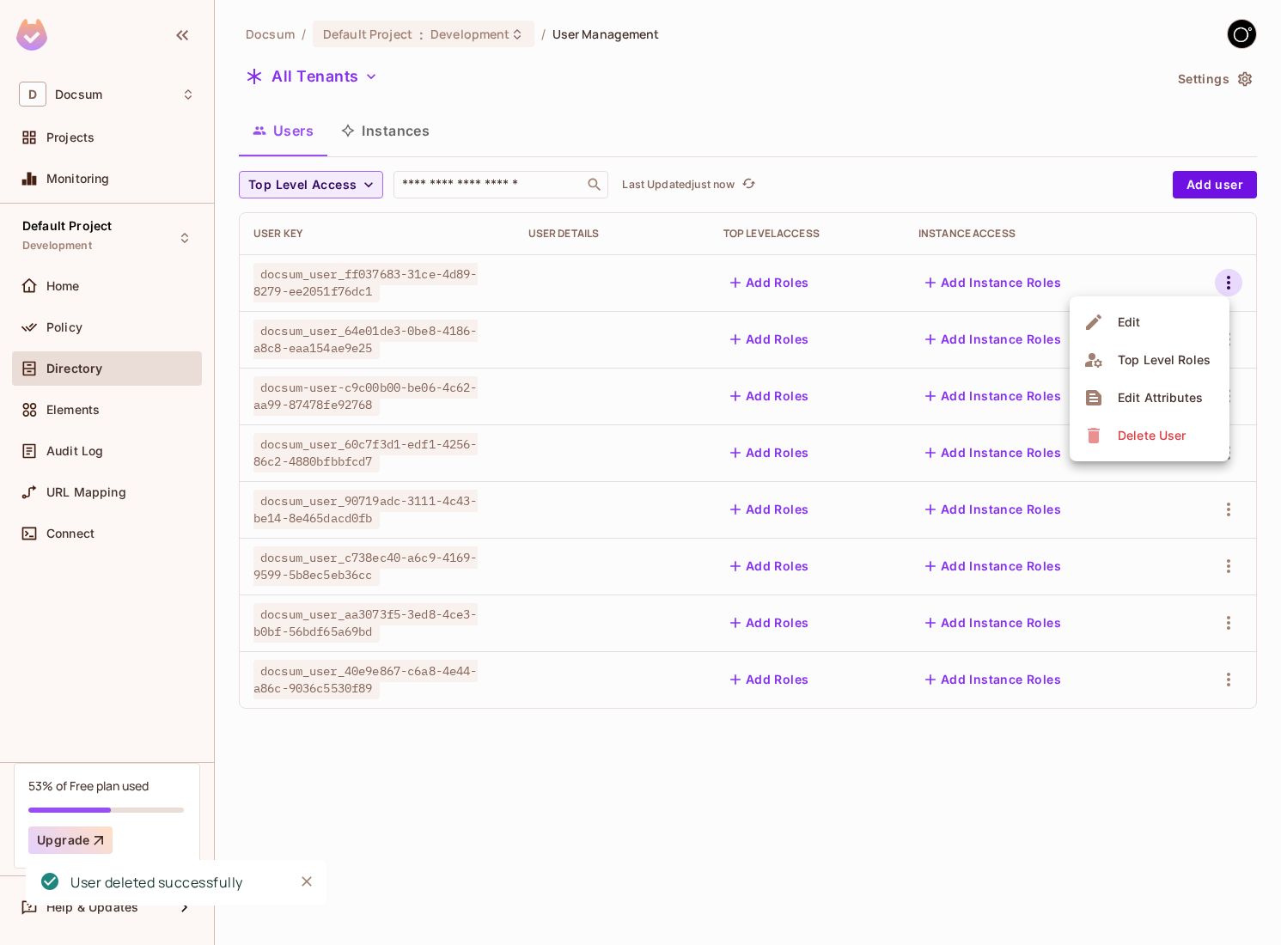
click at [1110, 455] on ul "Edit Top Level Roles Edit Attributes Delete User" at bounding box center [1150, 379] width 160 height 165
click at [1110, 443] on div "Delete User" at bounding box center [1137, 436] width 107 height 28
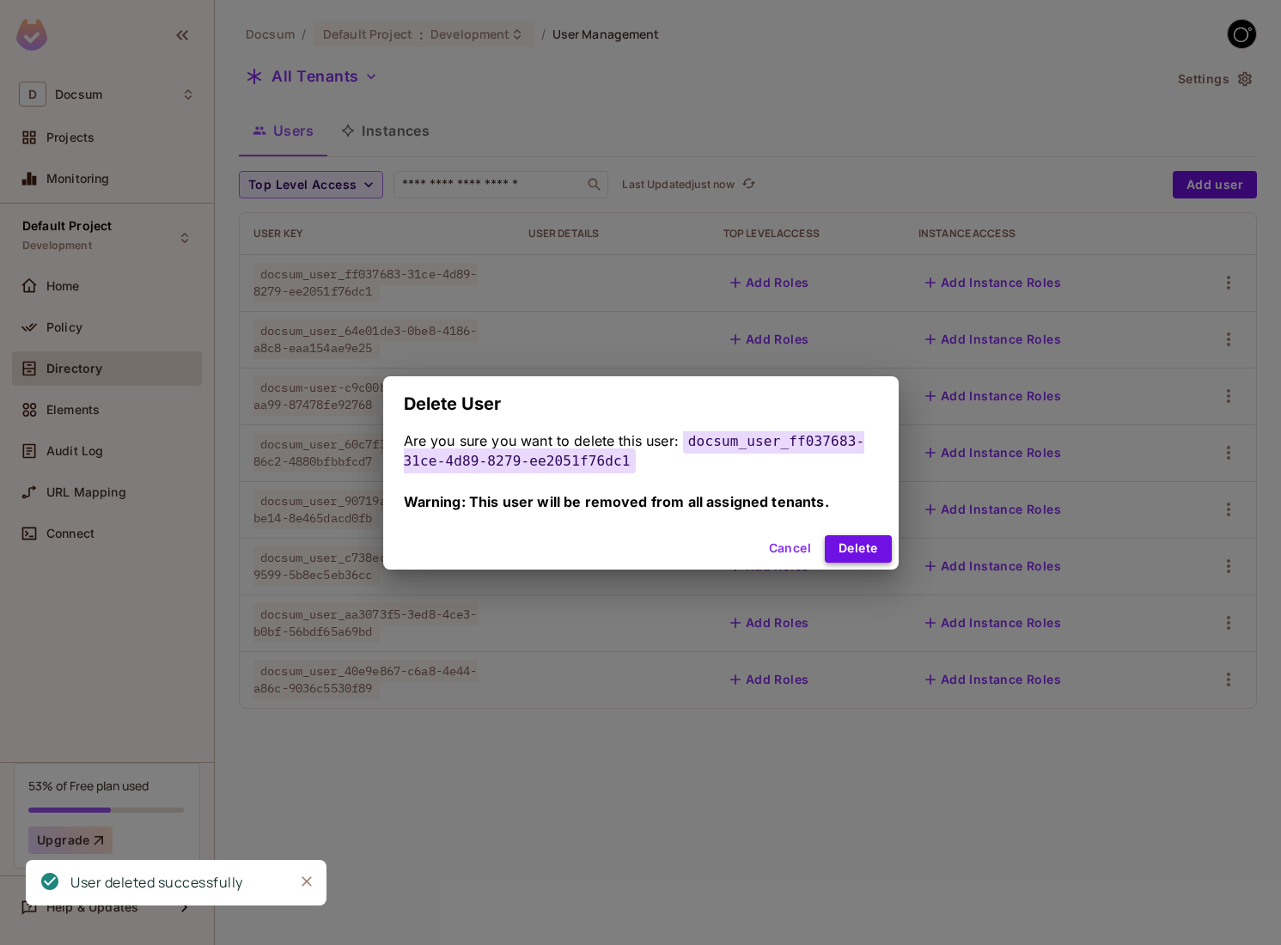
click at [871, 547] on button "Delete" at bounding box center [858, 549] width 66 height 28
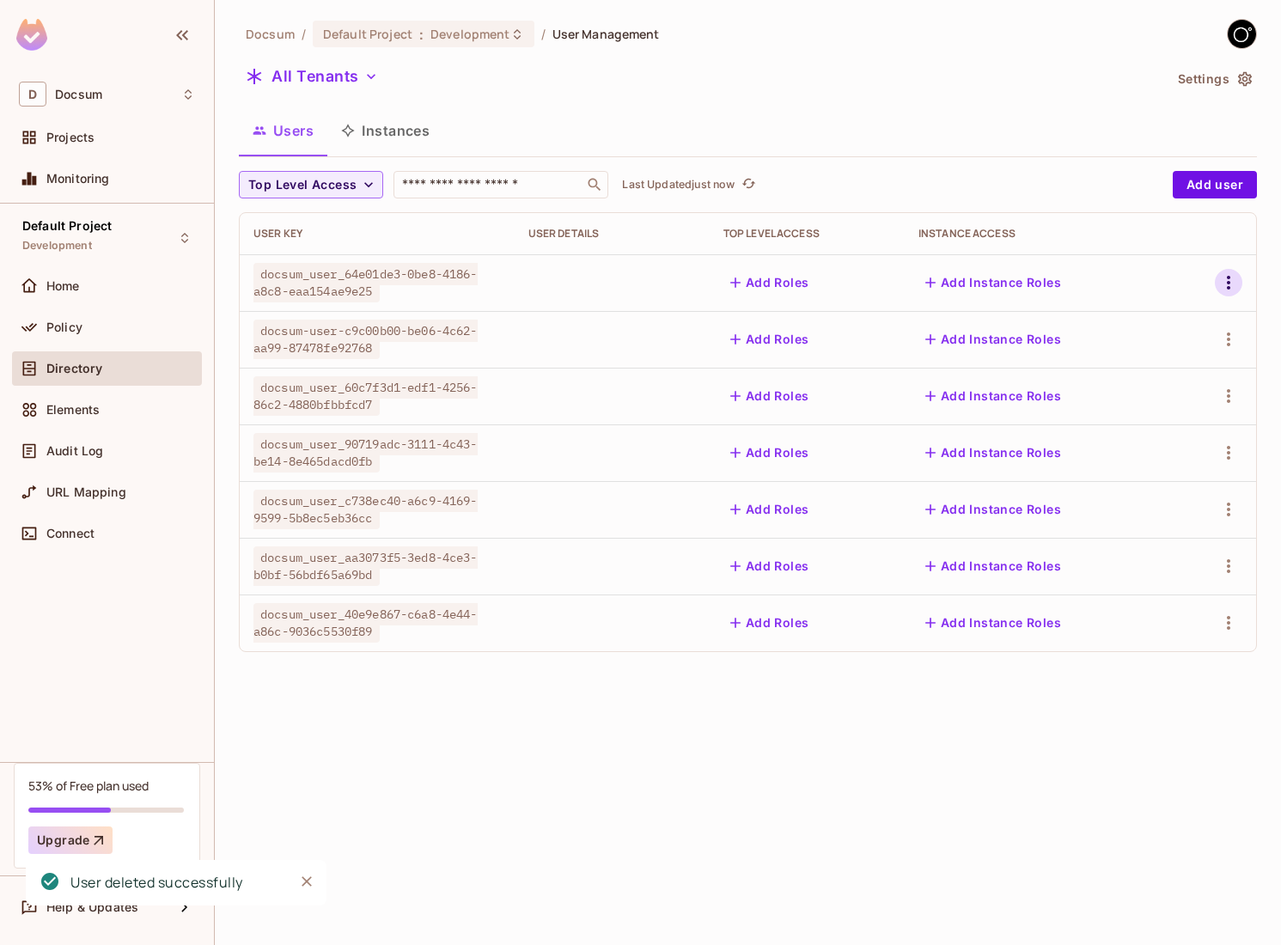
click at [1232, 273] on icon "button" at bounding box center [1229, 282] width 21 height 21
drag, startPoint x: 1126, startPoint y: 413, endPoint x: 1116, endPoint y: 432, distance: 21.5
click at [1116, 432] on ul "Edit Top Level Roles Edit Attributes Delete User" at bounding box center [1150, 379] width 160 height 165
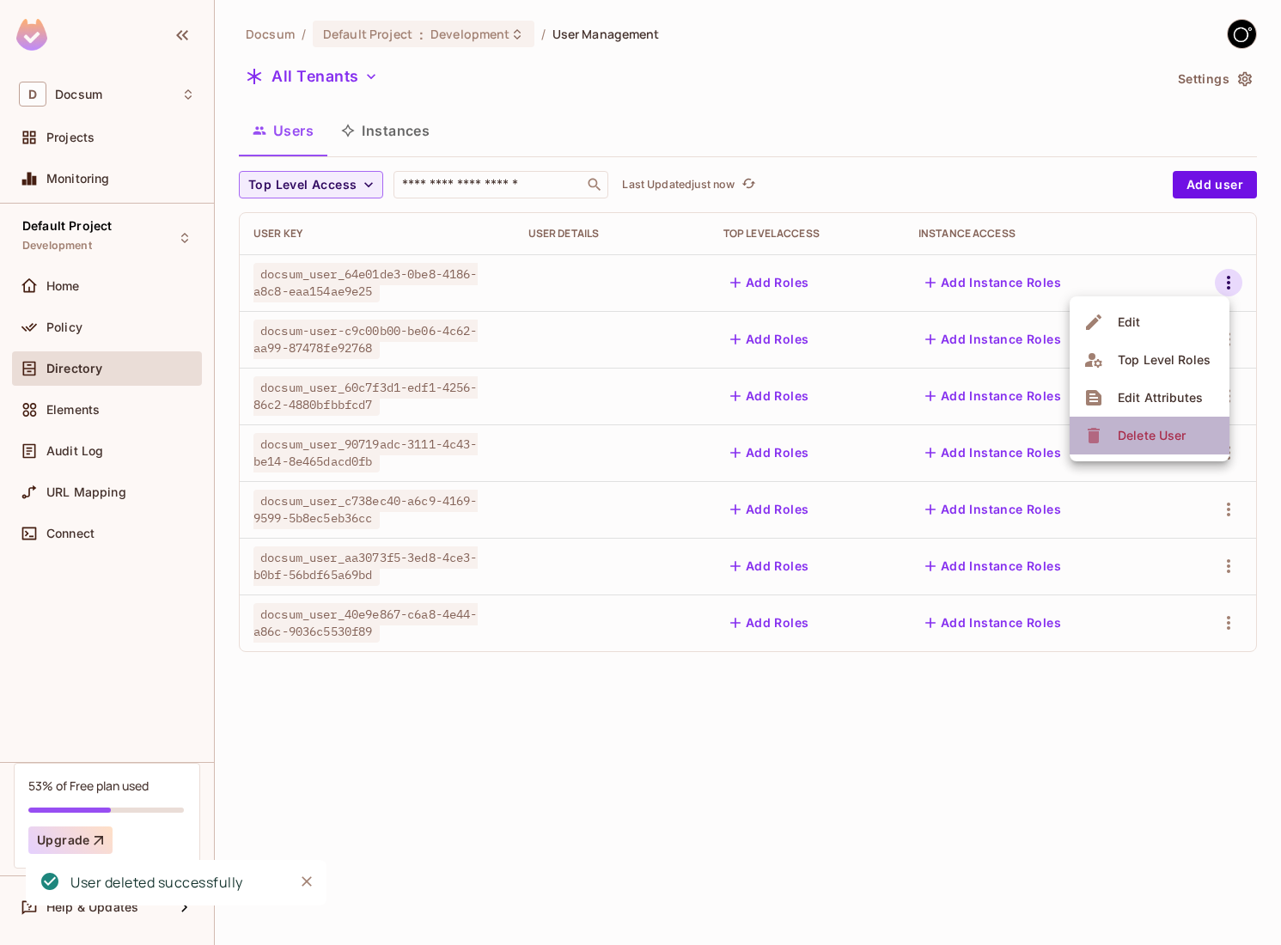
click at [1116, 432] on span "Delete User" at bounding box center [1152, 436] width 78 height 28
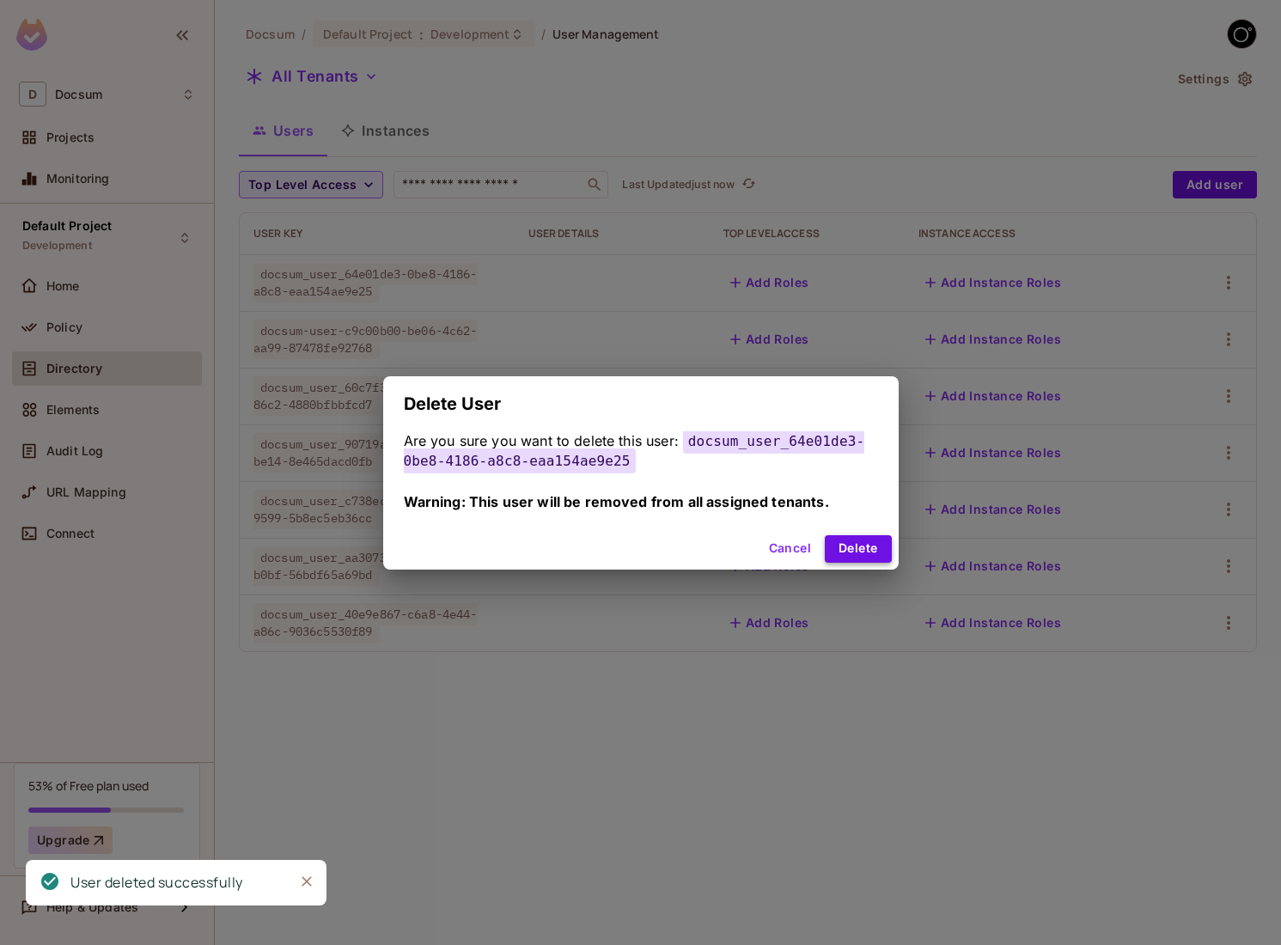
click at [859, 542] on button "Delete" at bounding box center [858, 549] width 66 height 28
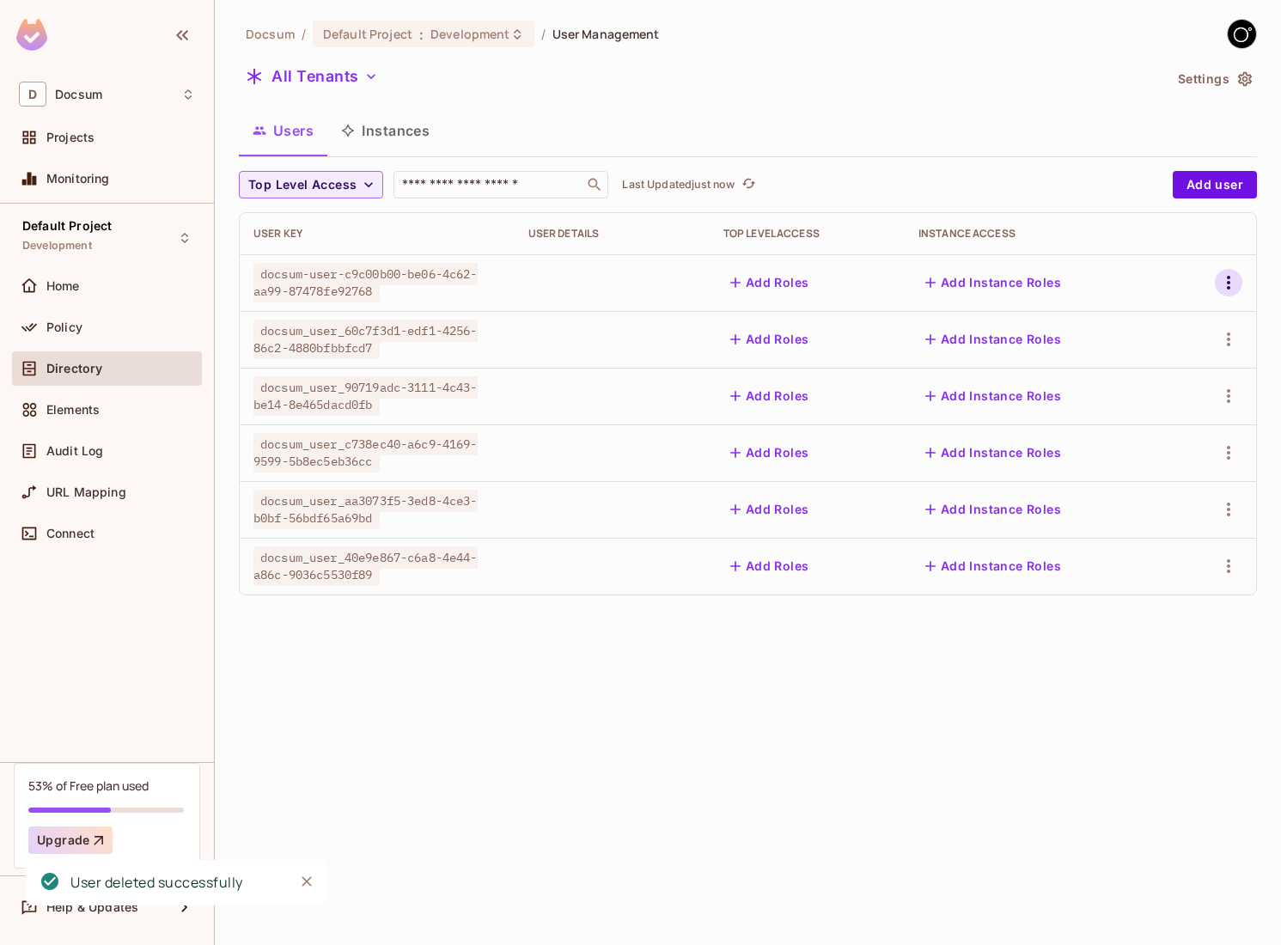
click at [1231, 290] on icon "button" at bounding box center [1229, 282] width 21 height 21
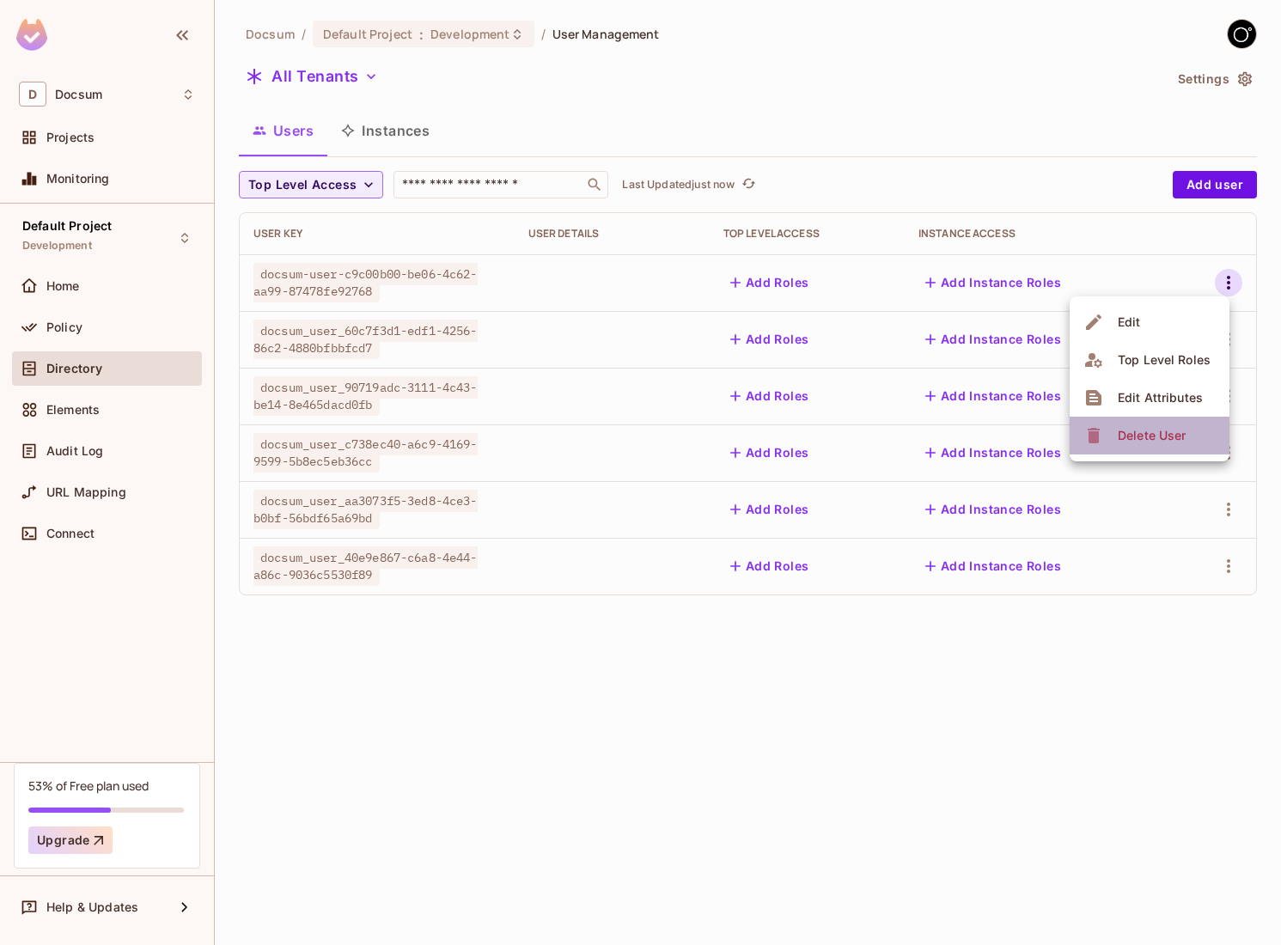
click at [1125, 430] on div "Delete User" at bounding box center [1152, 435] width 68 height 17
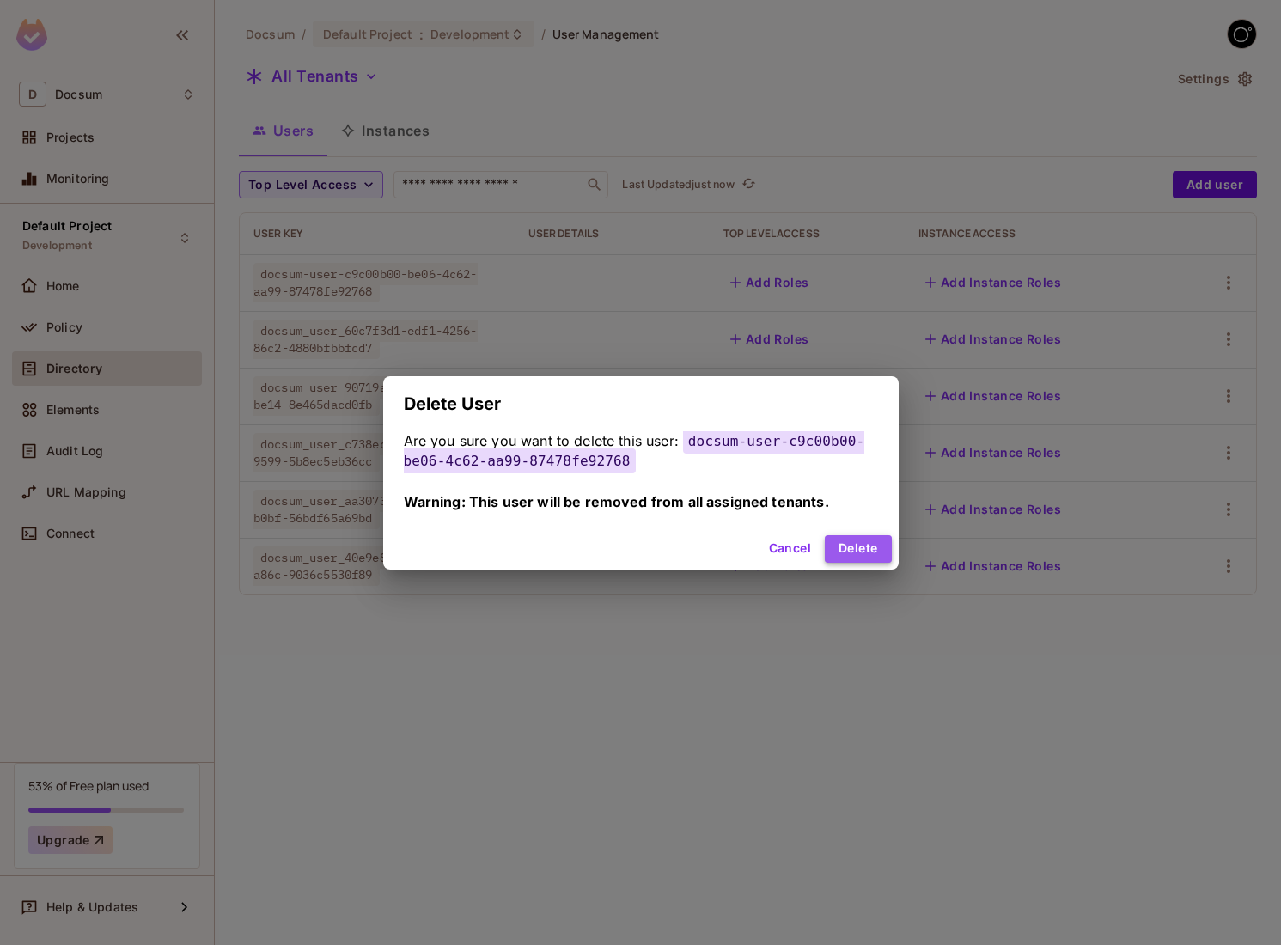
click at [859, 556] on button "Delete" at bounding box center [858, 549] width 66 height 28
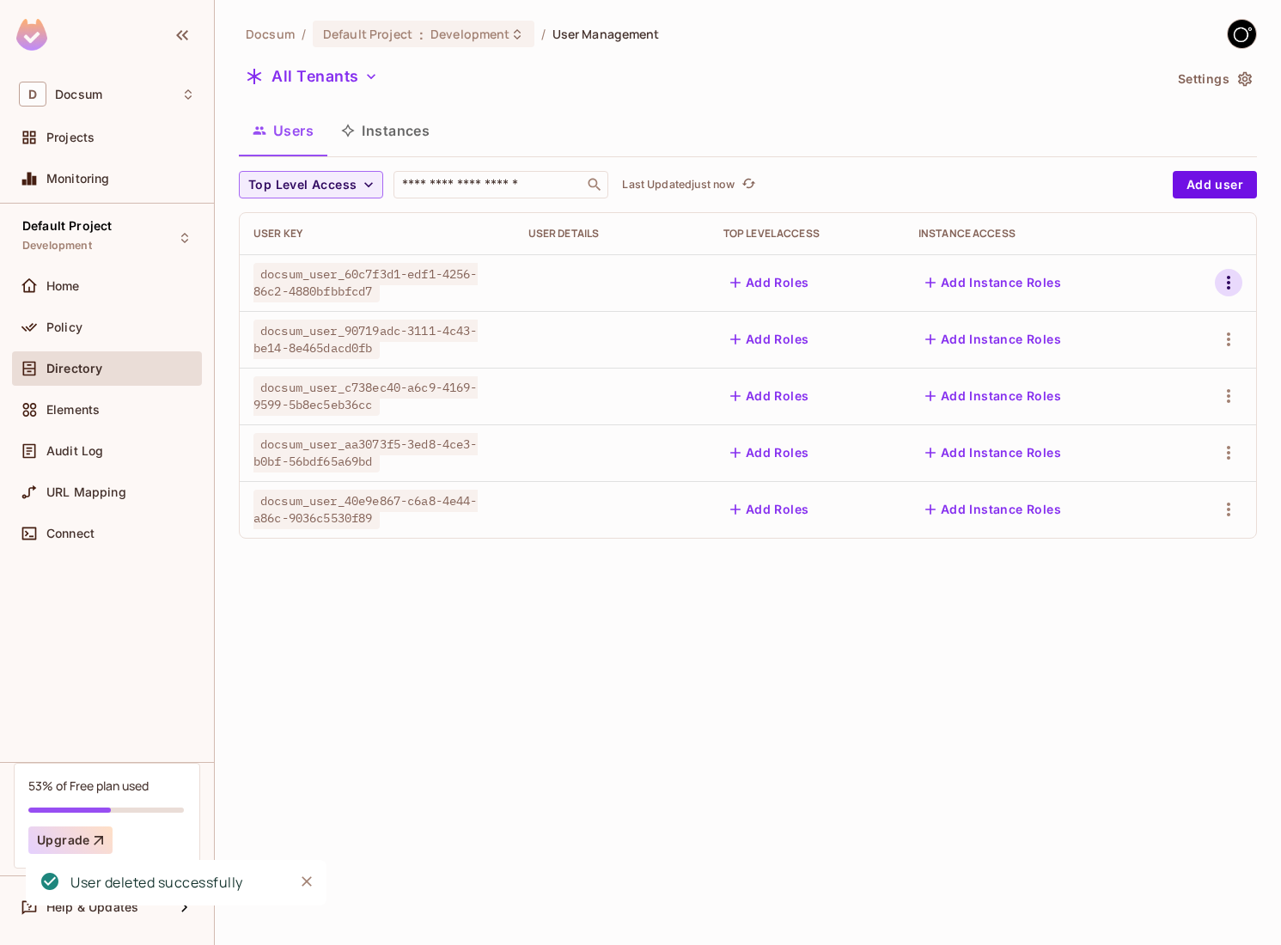
click at [1232, 286] on icon "button" at bounding box center [1229, 282] width 21 height 21
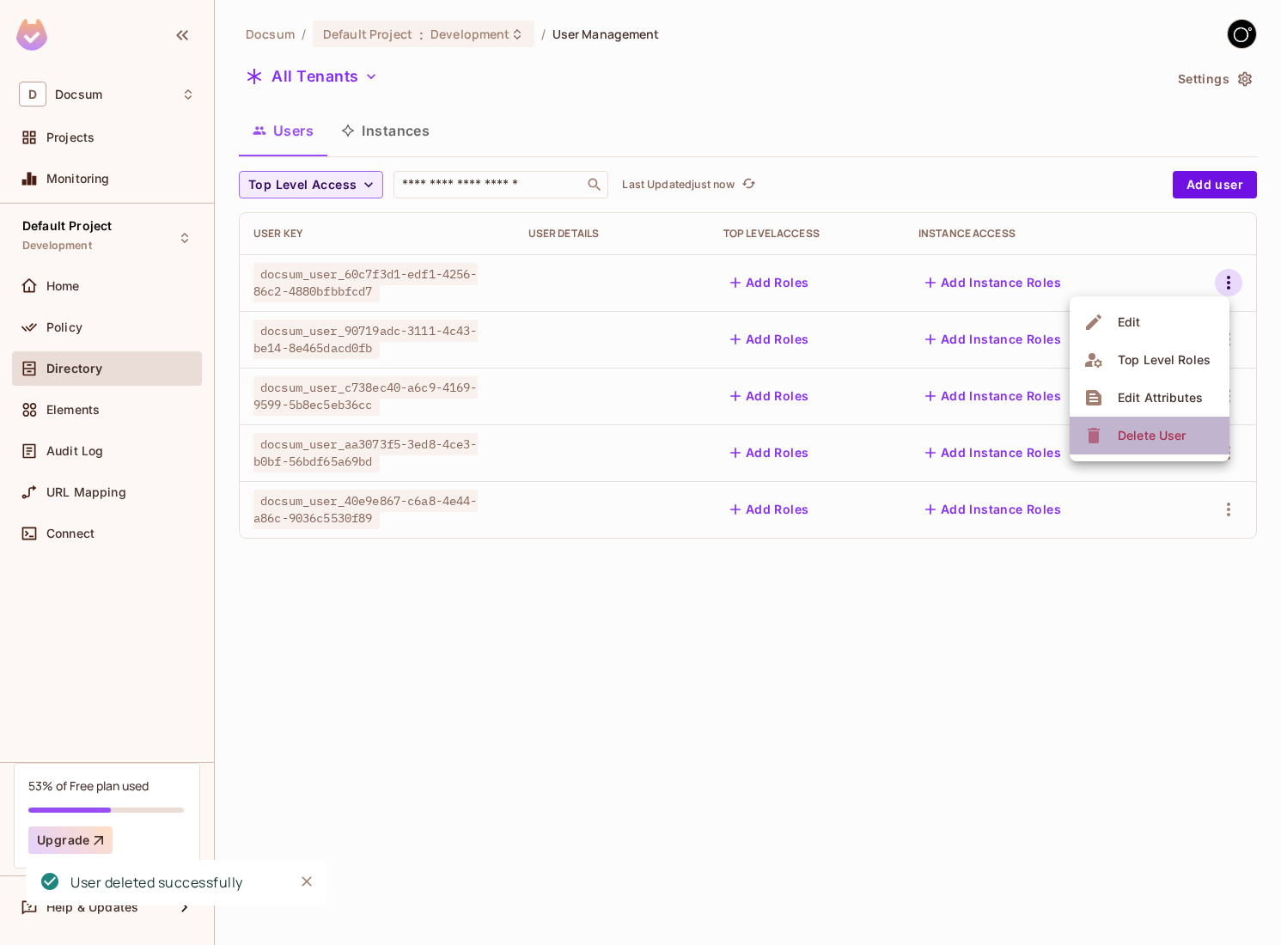
click at [1129, 445] on span "Delete User" at bounding box center [1152, 436] width 78 height 28
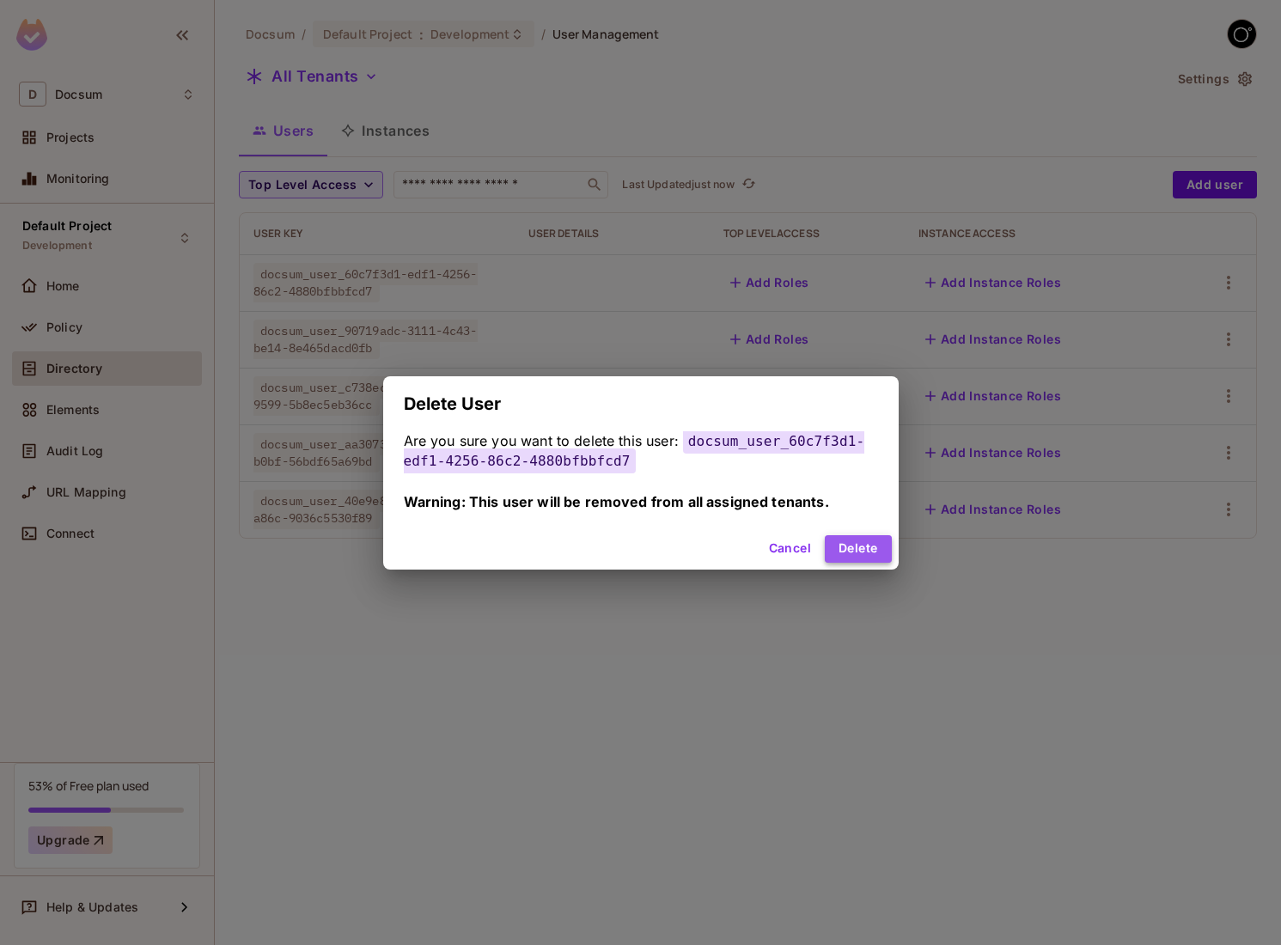
click at [870, 553] on button "Delete" at bounding box center [858, 549] width 66 height 28
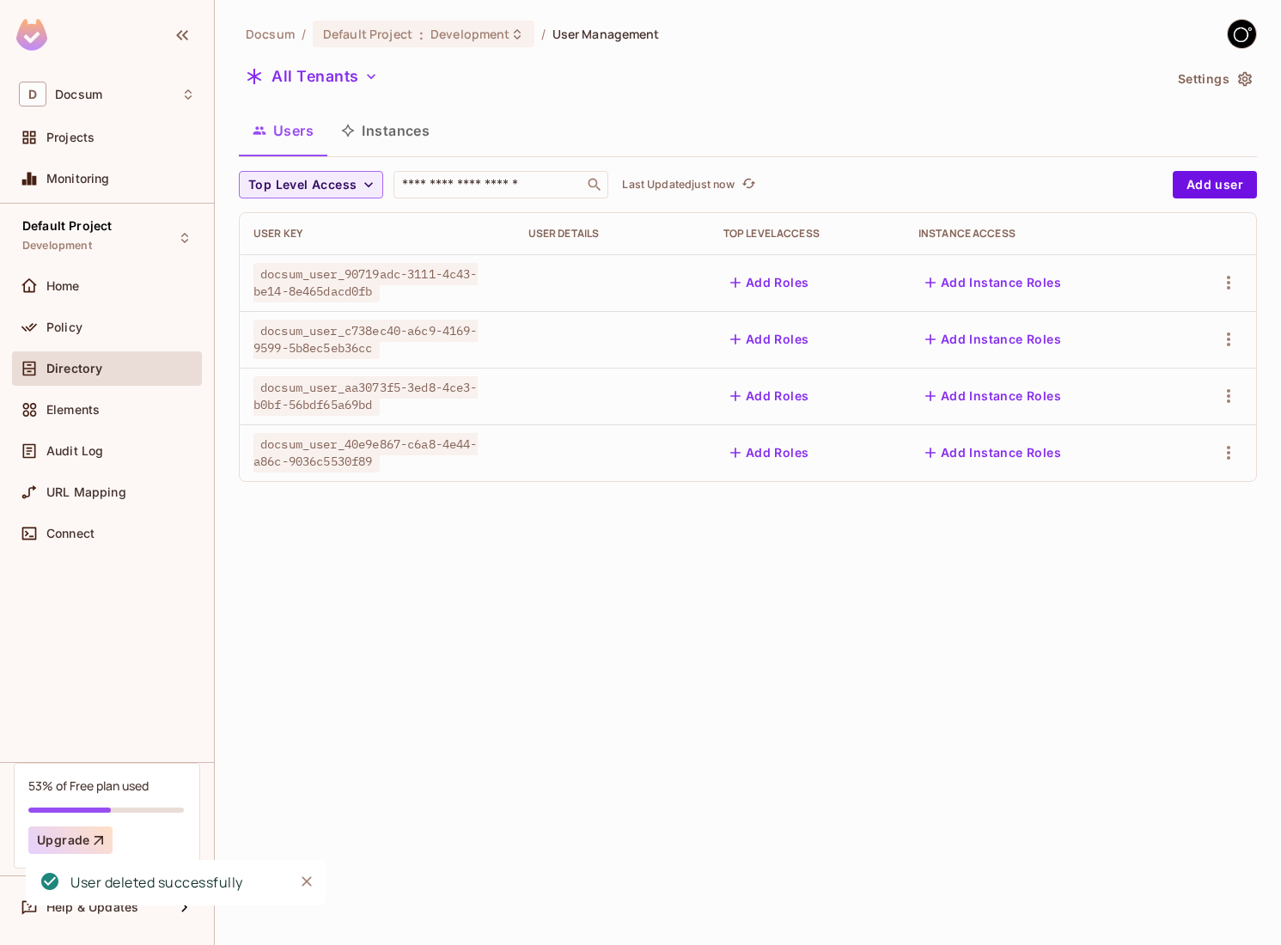
click at [1243, 280] on td at bounding box center [1214, 282] width 83 height 57
click at [1234, 283] on icon "button" at bounding box center [1229, 282] width 21 height 21
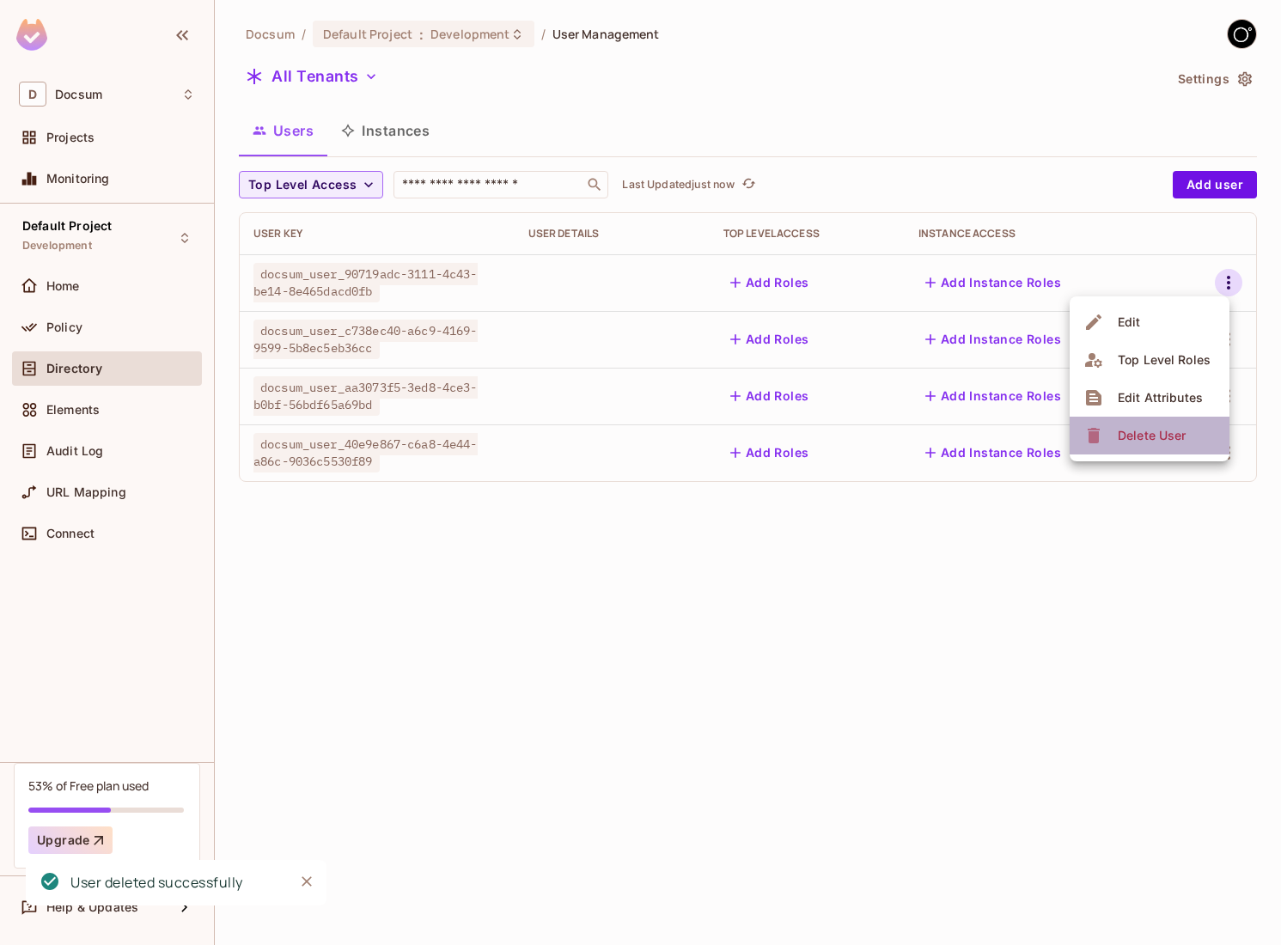
click at [1159, 435] on div "Delete User" at bounding box center [1152, 435] width 68 height 17
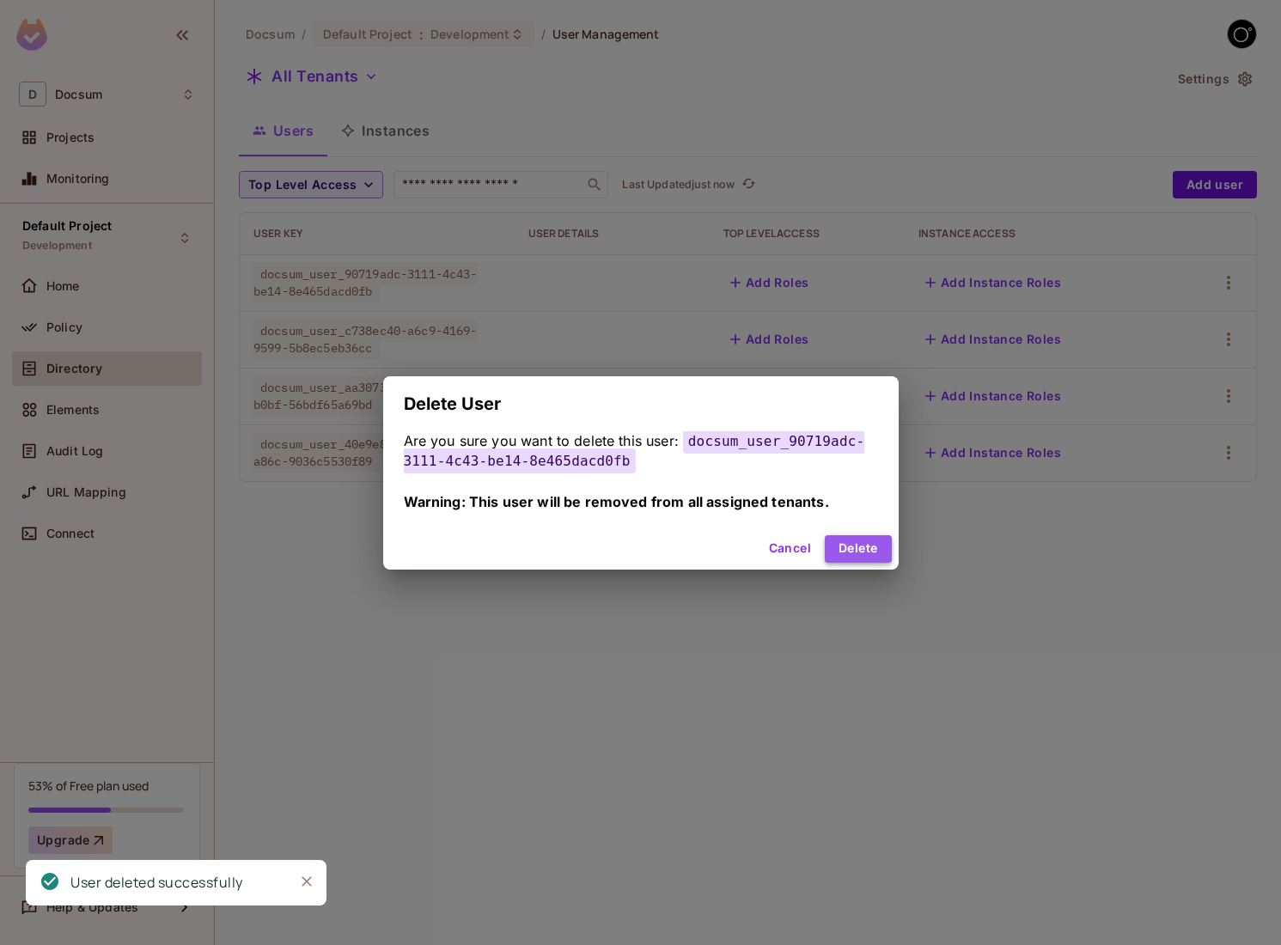
click at [870, 544] on button "Delete" at bounding box center [858, 549] width 66 height 28
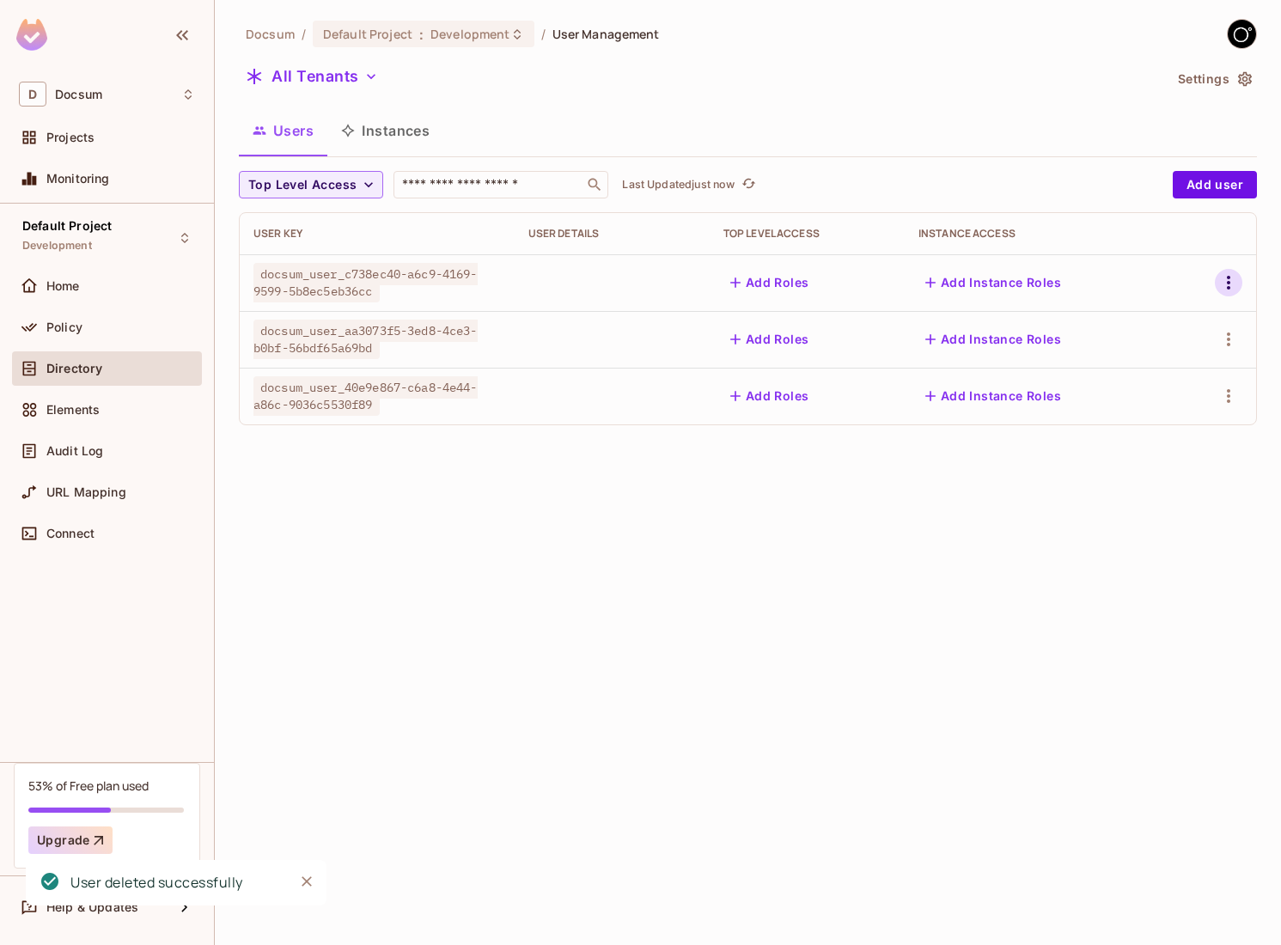
click at [1232, 278] on icon "button" at bounding box center [1229, 282] width 21 height 21
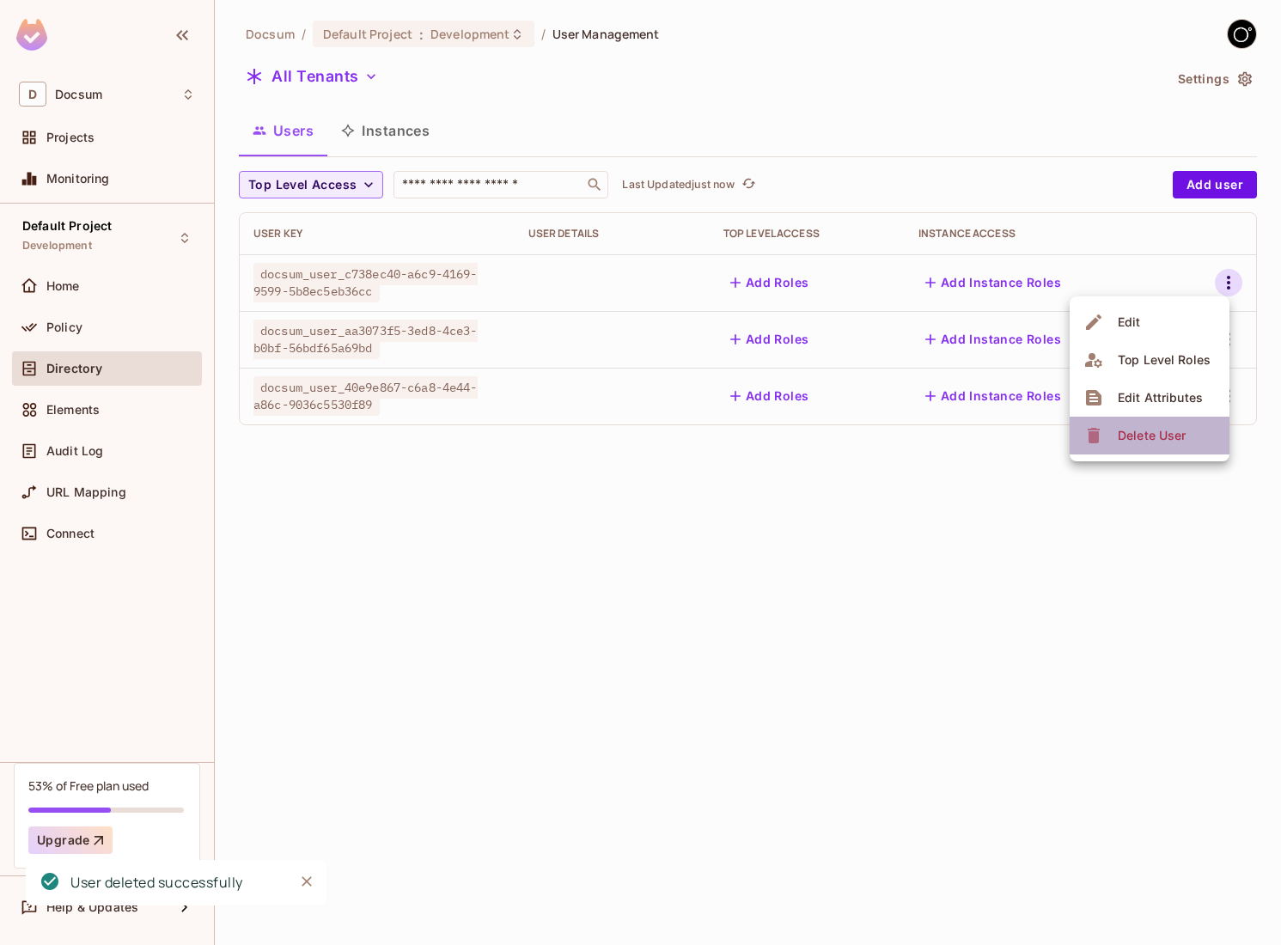
click at [1141, 417] on li "Delete User" at bounding box center [1150, 436] width 160 height 38
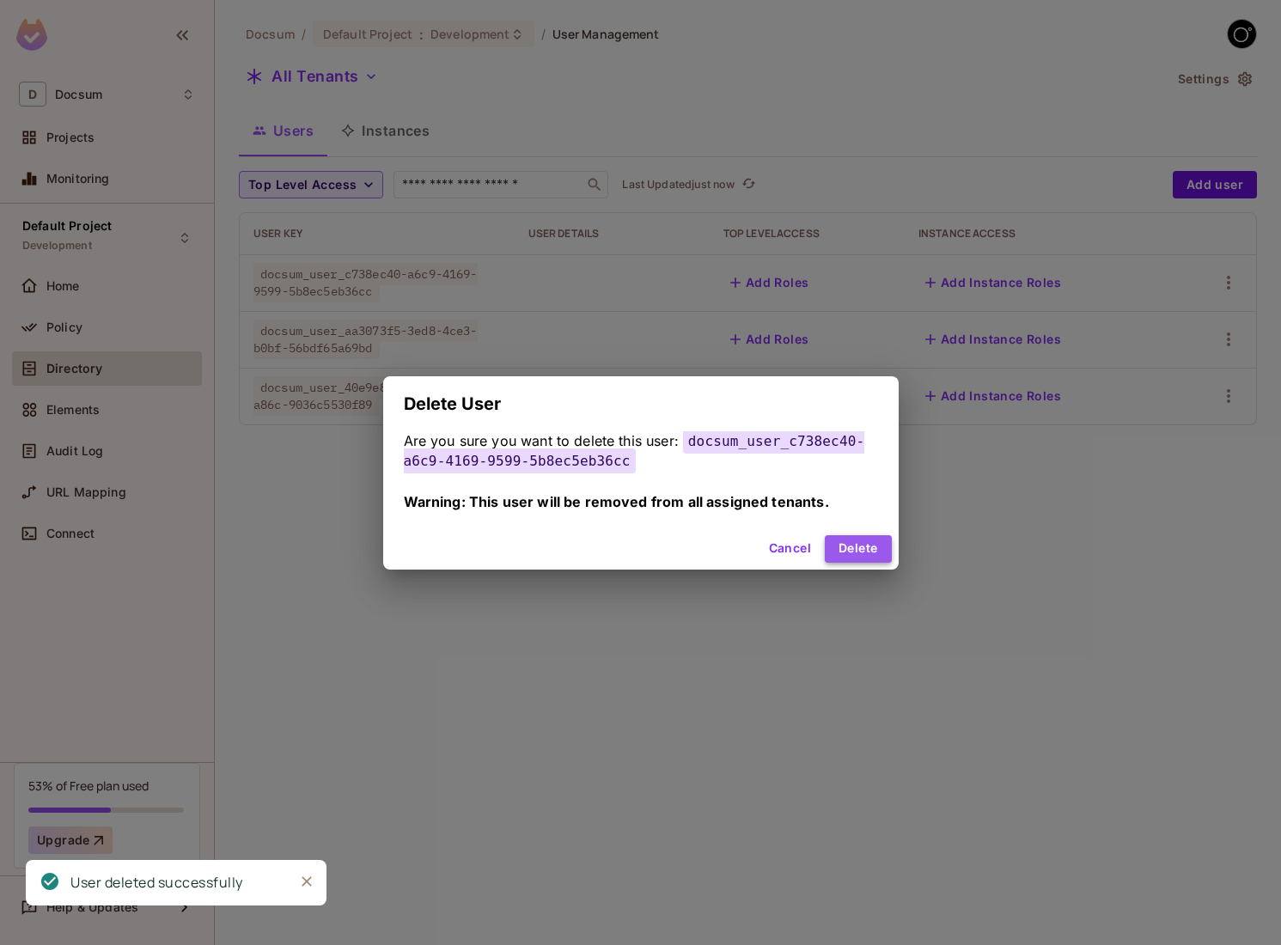
click at [868, 540] on button "Delete" at bounding box center [858, 549] width 66 height 28
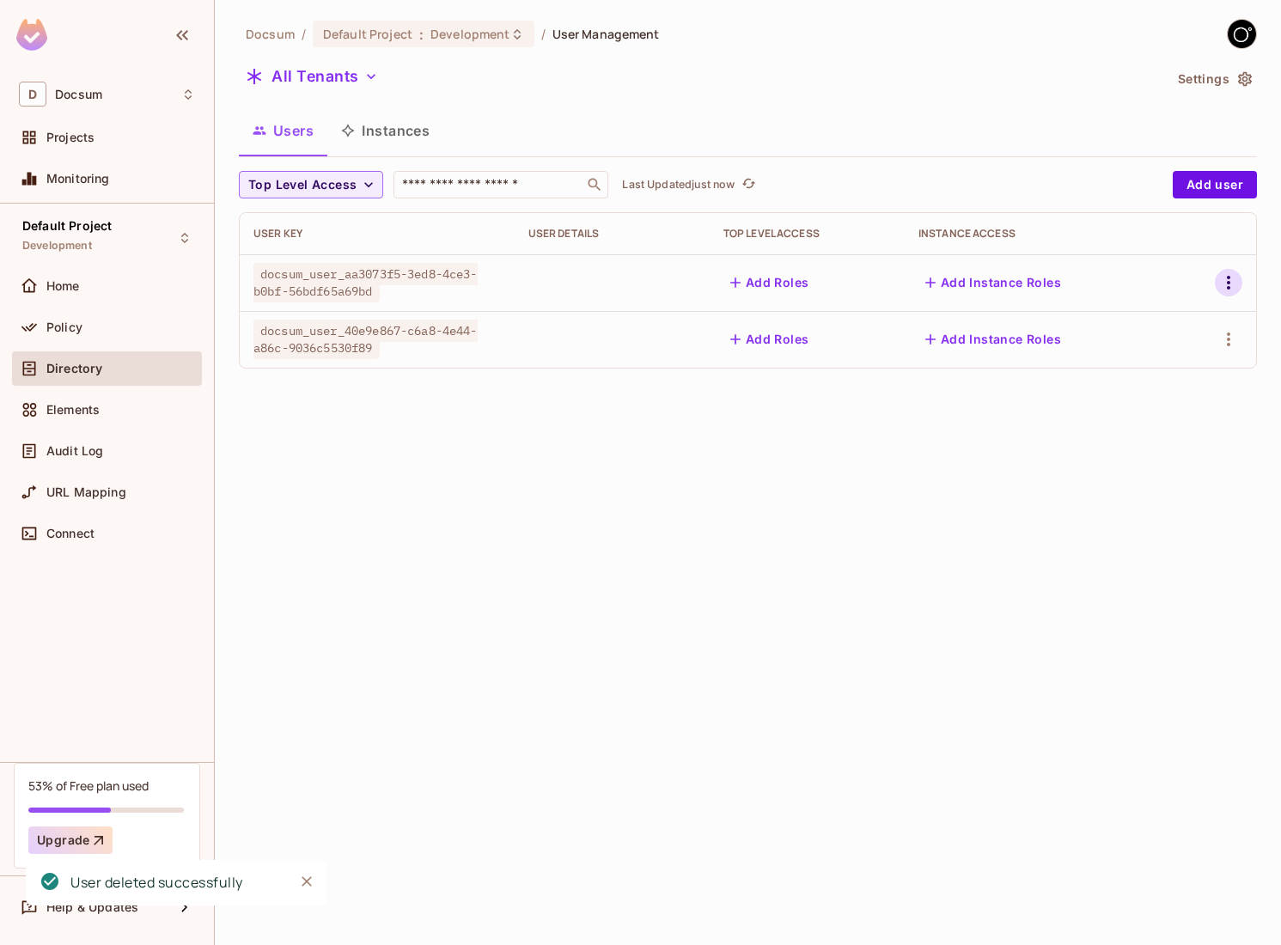
click at [1230, 288] on icon "button" at bounding box center [1228, 283] width 3 height 14
drag, startPoint x: 1124, startPoint y: 414, endPoint x: 1110, endPoint y: 443, distance: 31.5
click at [1110, 443] on ul "Edit Top Level Roles Edit Attributes Delete User" at bounding box center [1150, 379] width 160 height 165
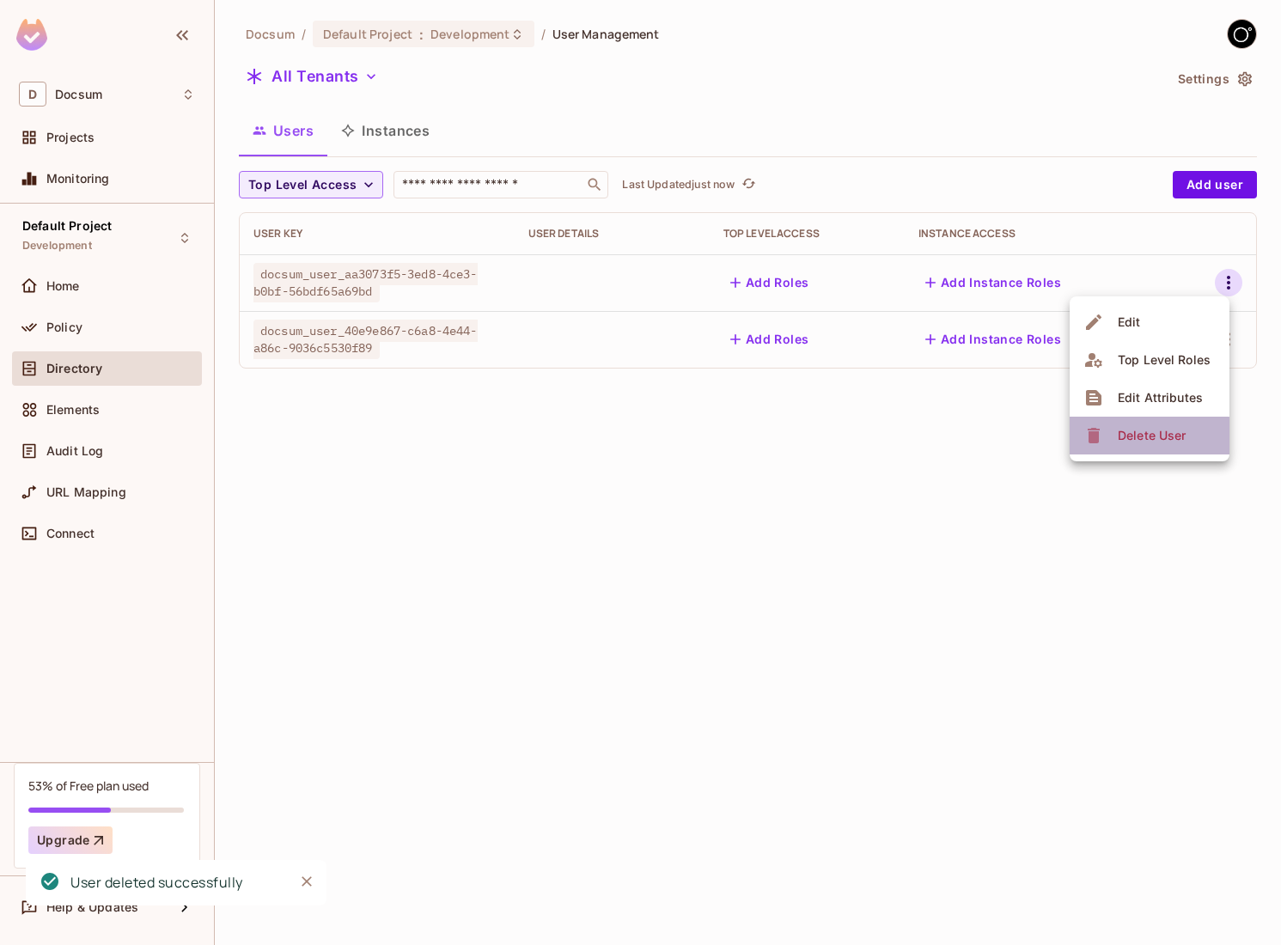
click at [1110, 443] on div "Delete User" at bounding box center [1137, 436] width 107 height 28
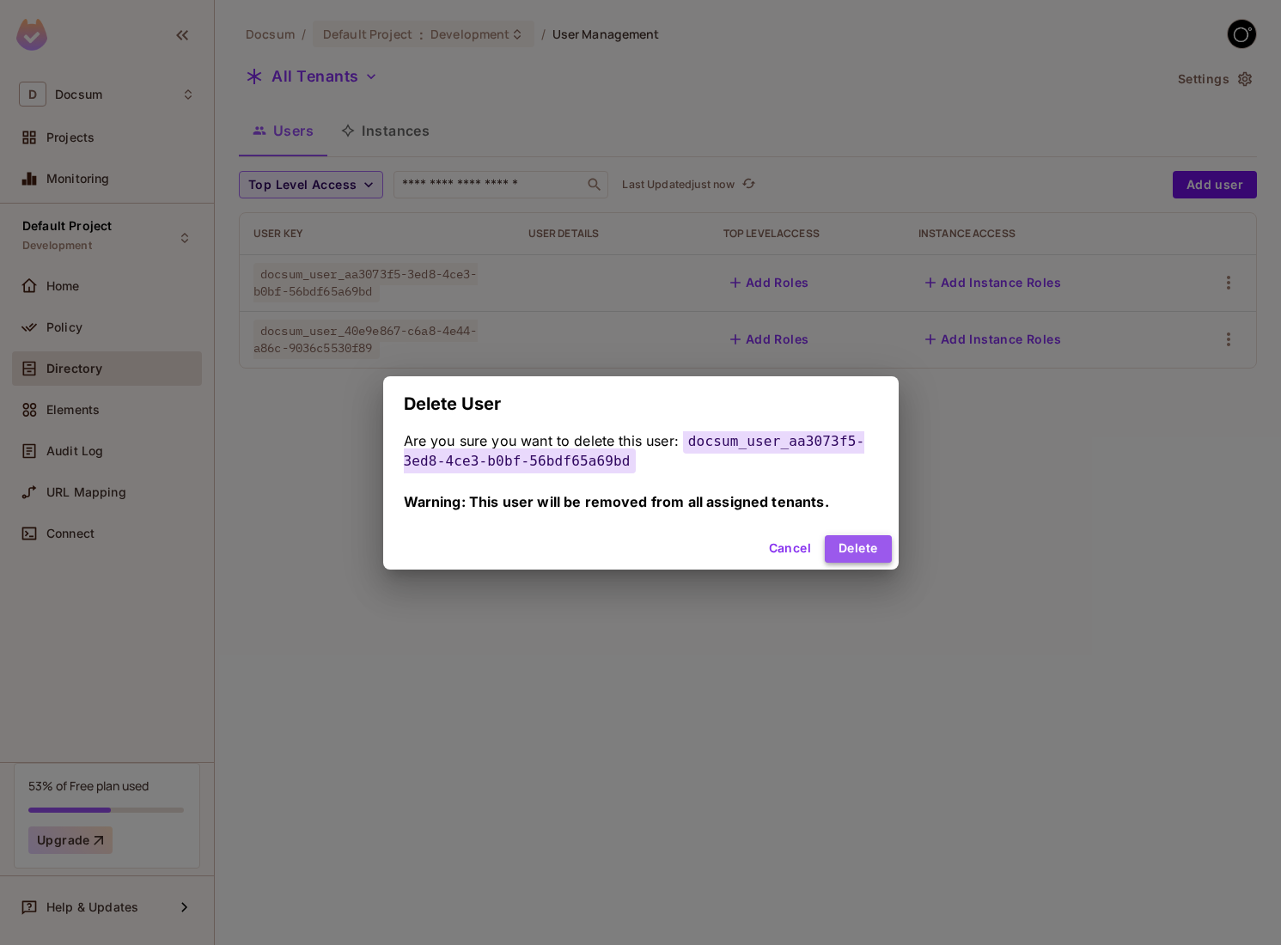
click at [854, 547] on button "Delete" at bounding box center [858, 549] width 66 height 28
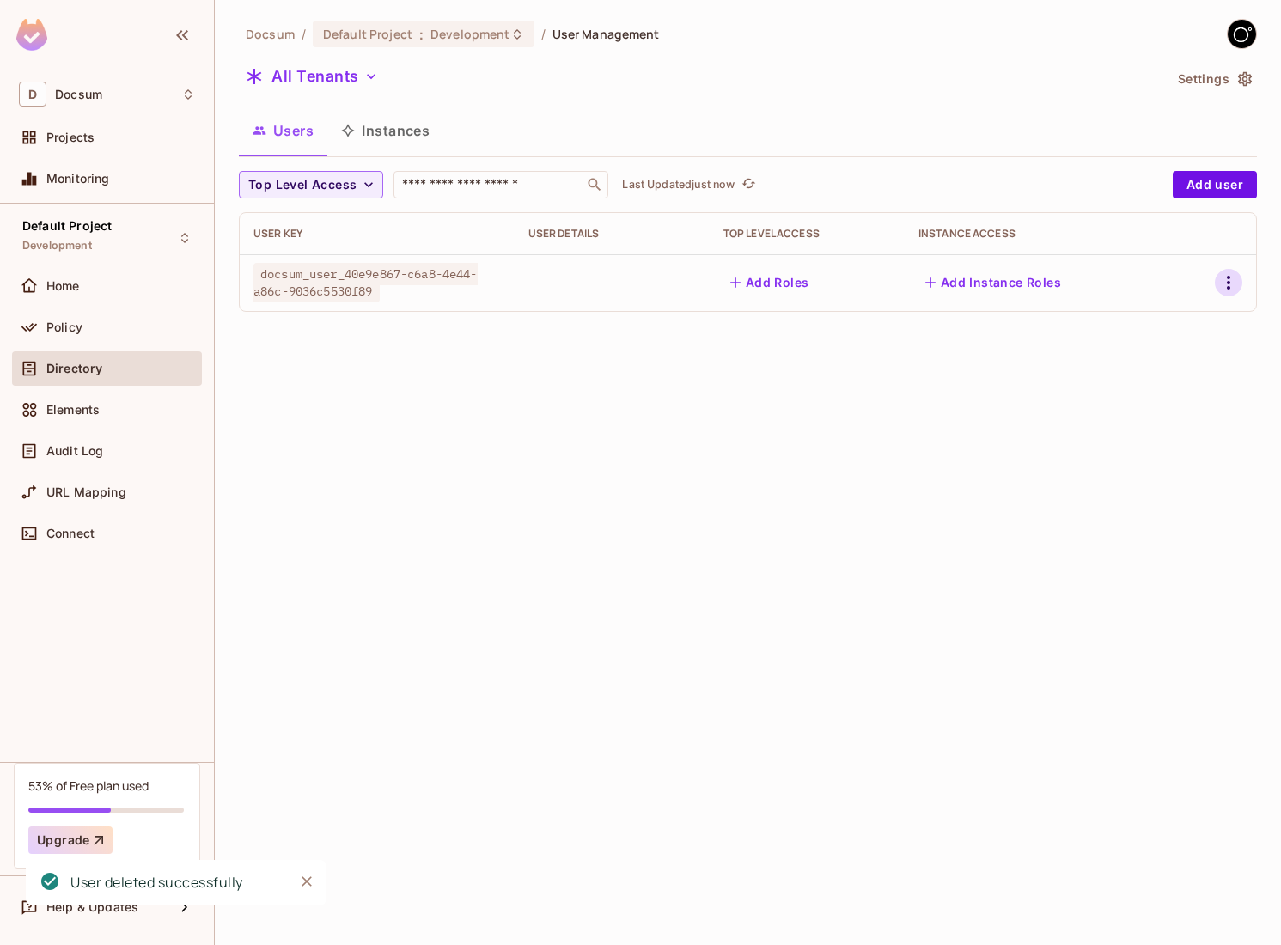
click at [1232, 284] on icon "button" at bounding box center [1229, 282] width 21 height 21
click at [1112, 453] on li "Delete User" at bounding box center [1150, 436] width 160 height 38
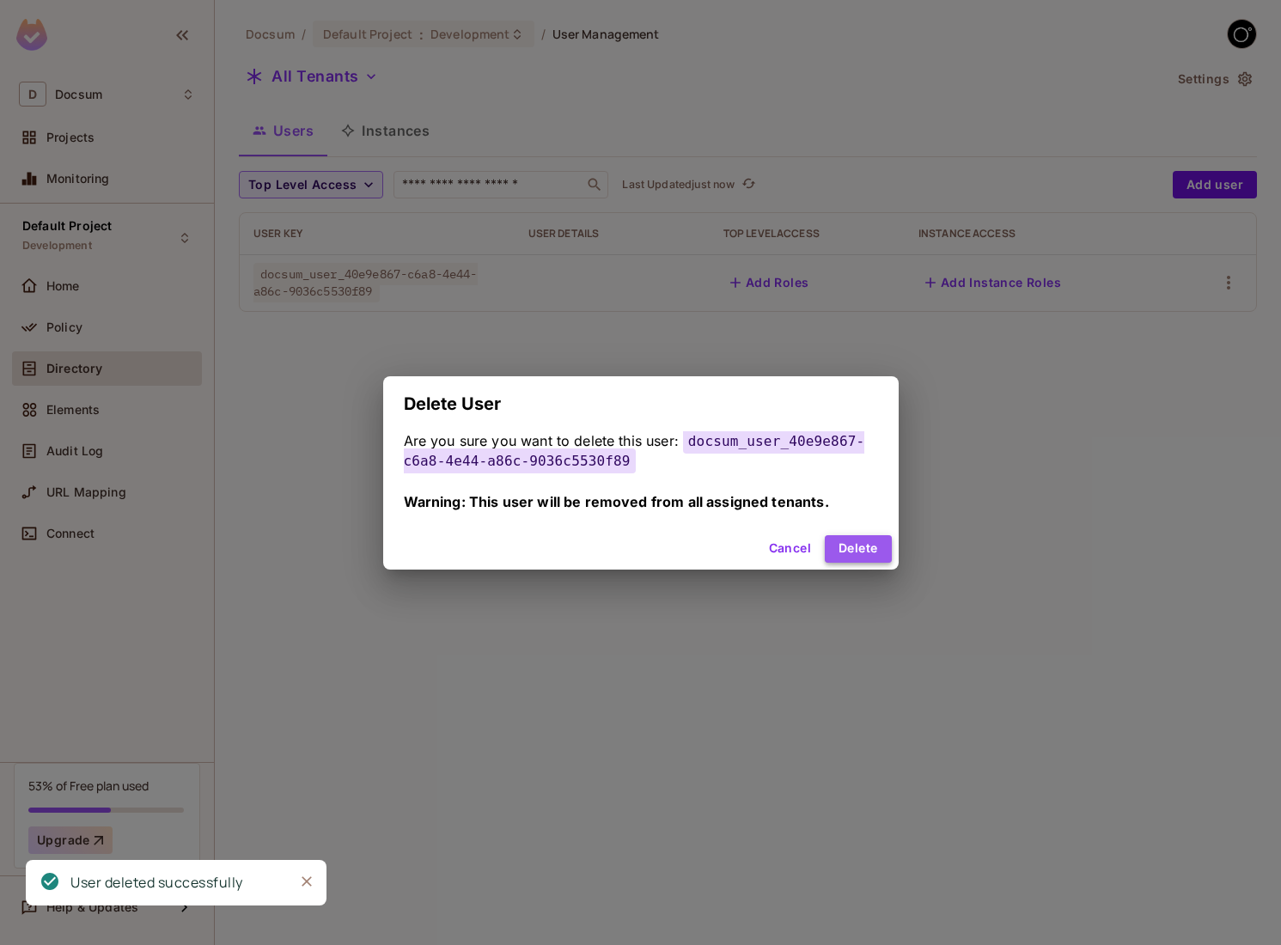
click at [857, 540] on button "Delete" at bounding box center [858, 549] width 66 height 28
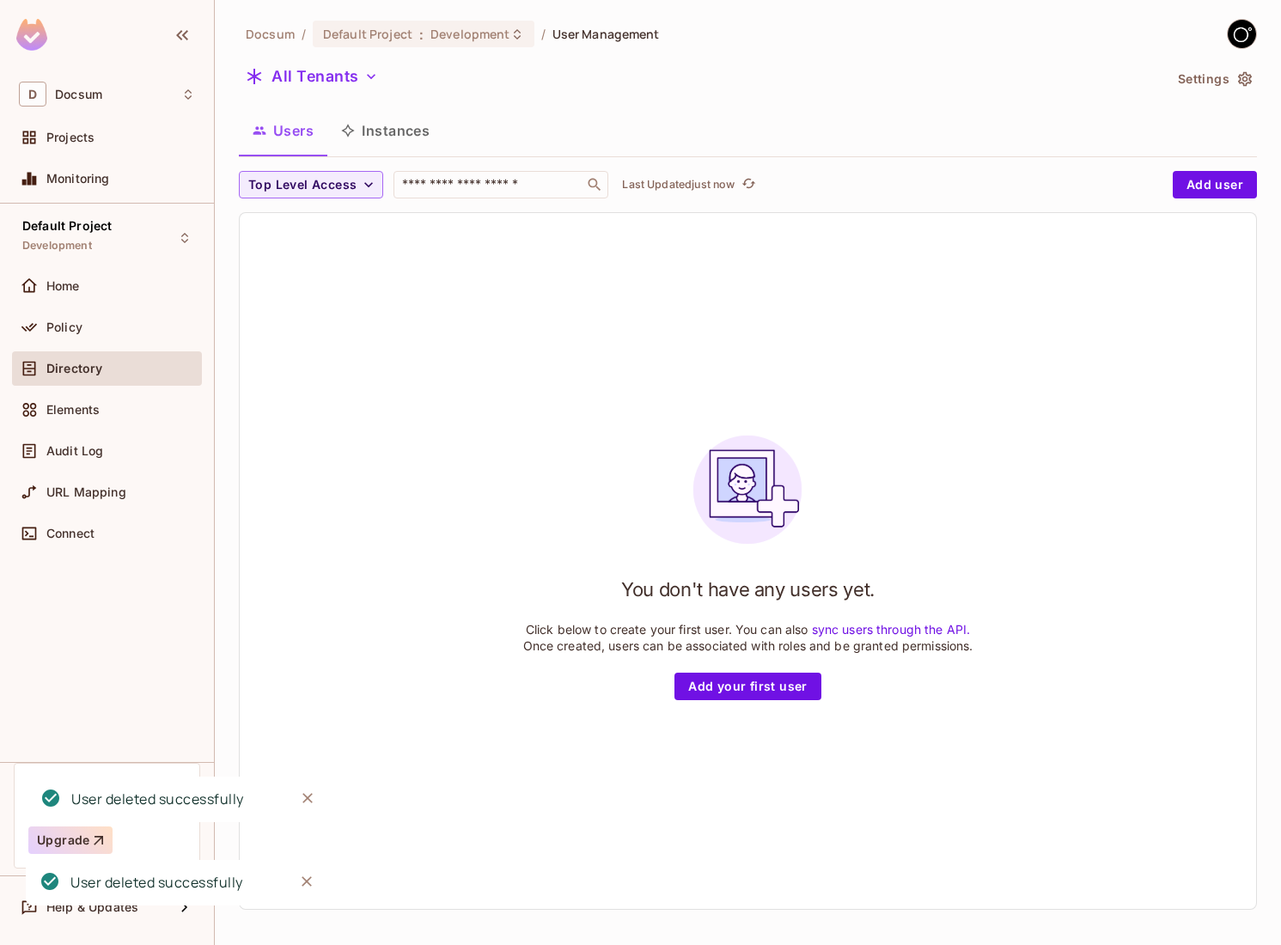
click at [423, 125] on button "Instances" at bounding box center [385, 130] width 116 height 43
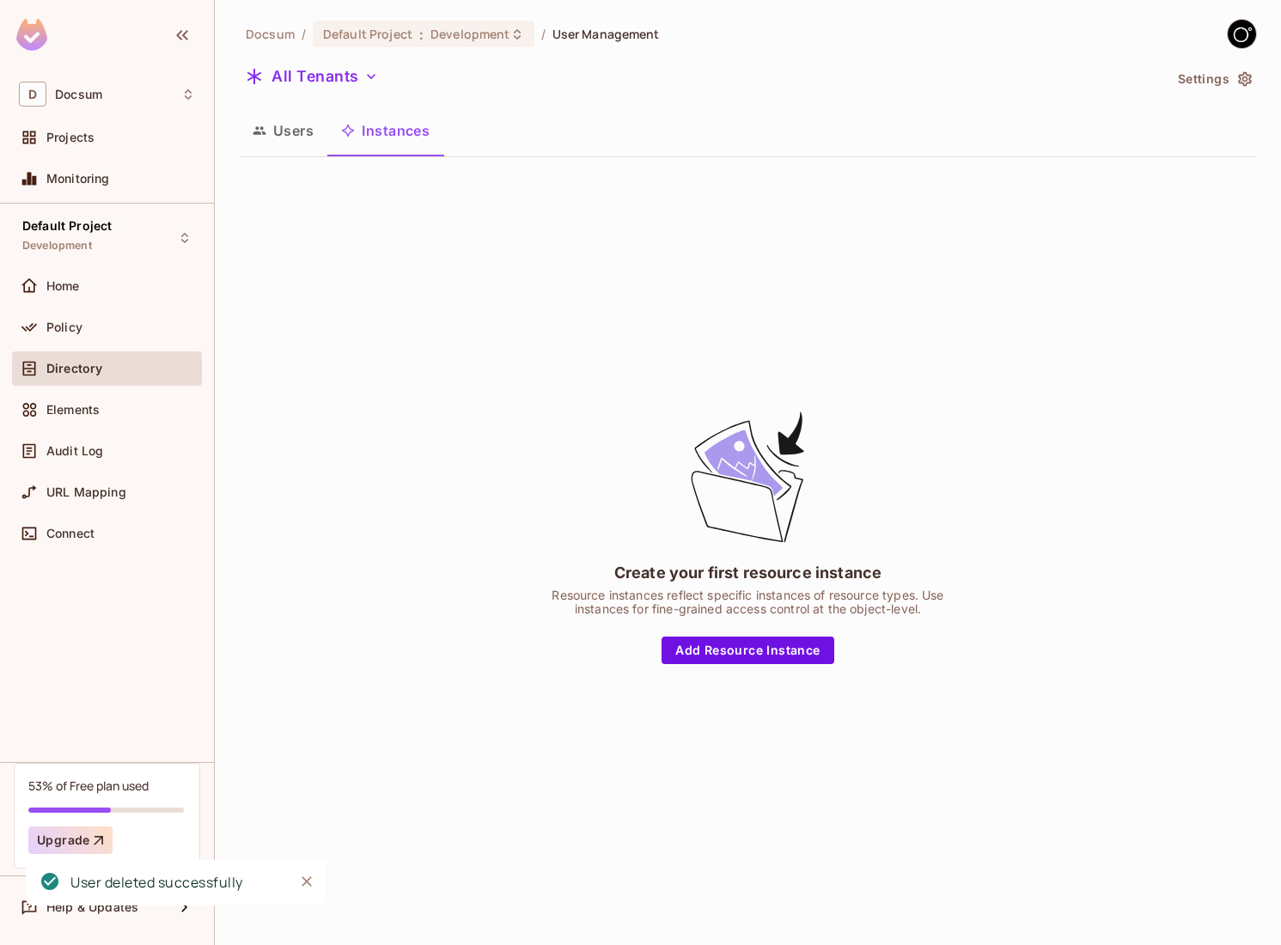
click at [293, 132] on button "Users" at bounding box center [283, 130] width 89 height 43
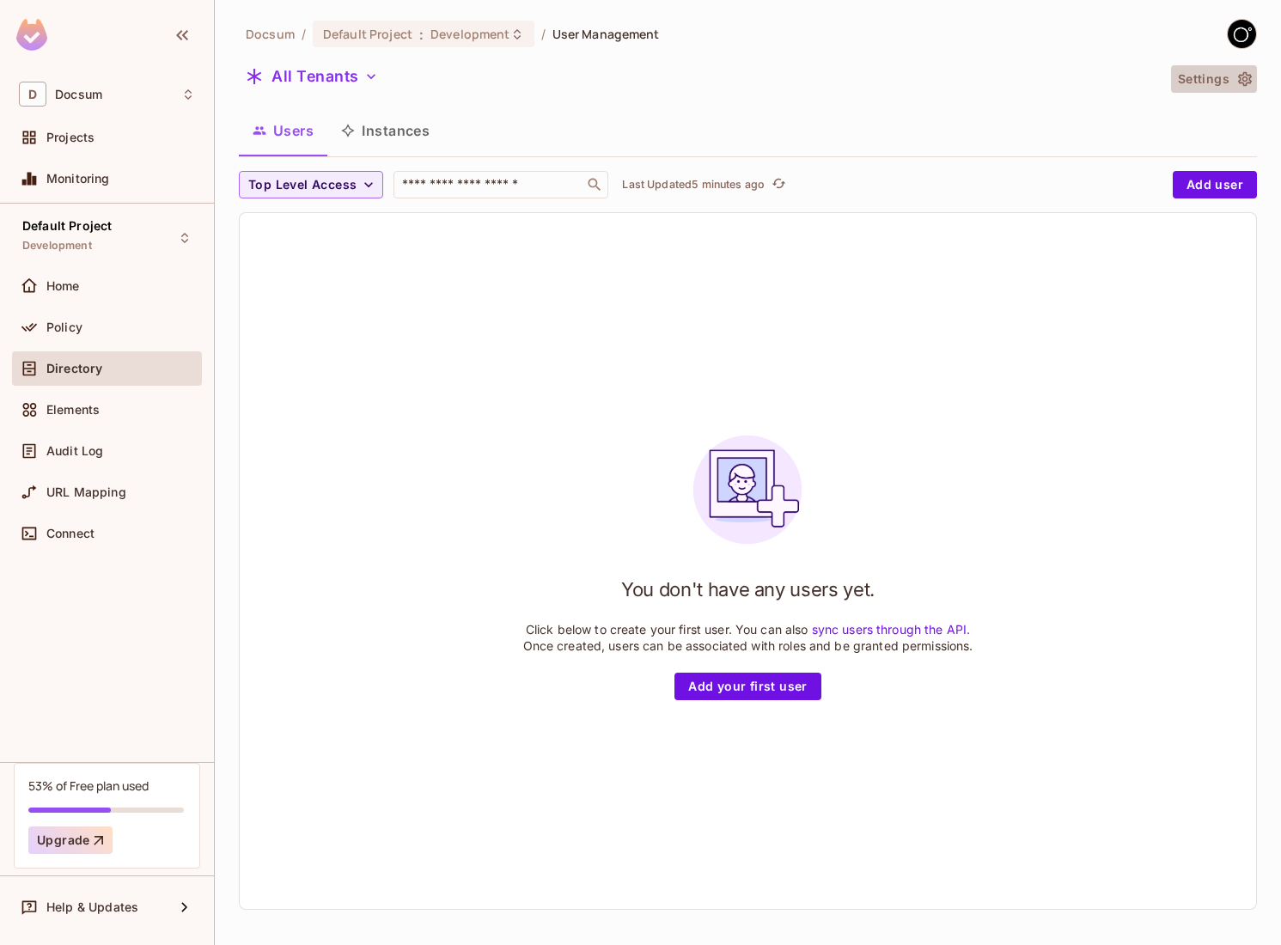
click at [1207, 83] on button "Settings" at bounding box center [1214, 79] width 86 height 28
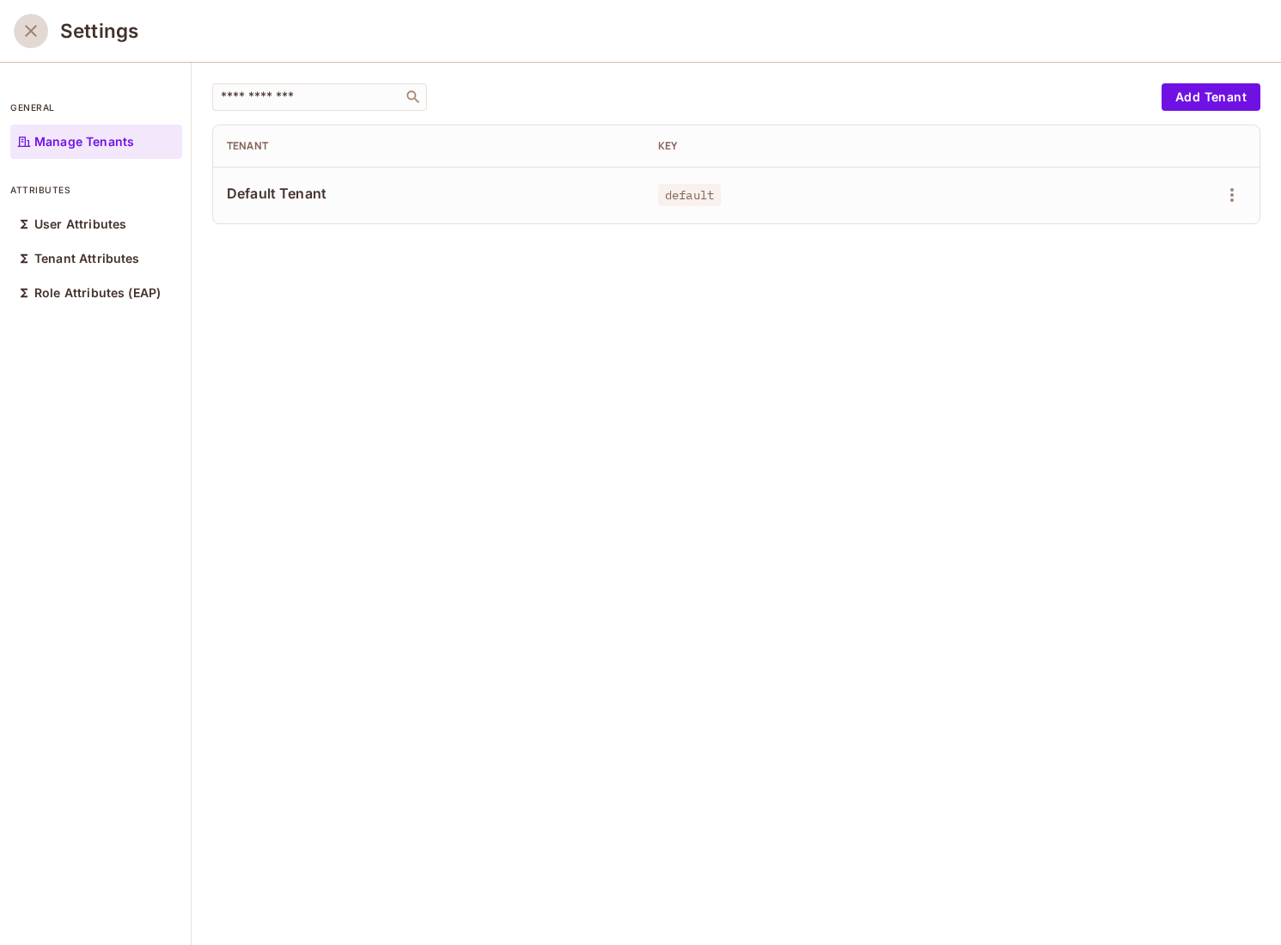
click at [37, 37] on icon "close" at bounding box center [31, 31] width 21 height 21
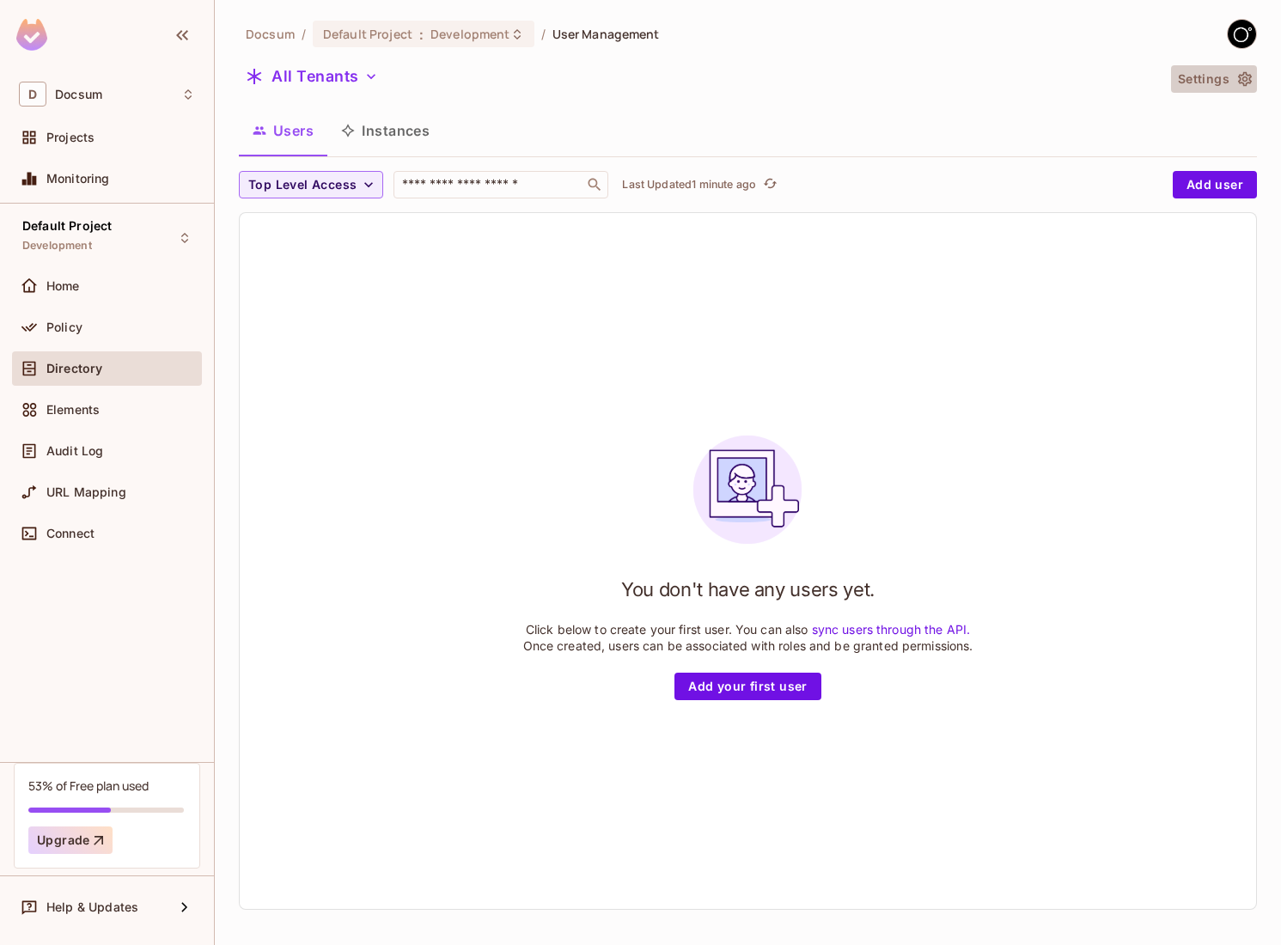
click at [1244, 85] on icon "button" at bounding box center [1245, 79] width 14 height 15
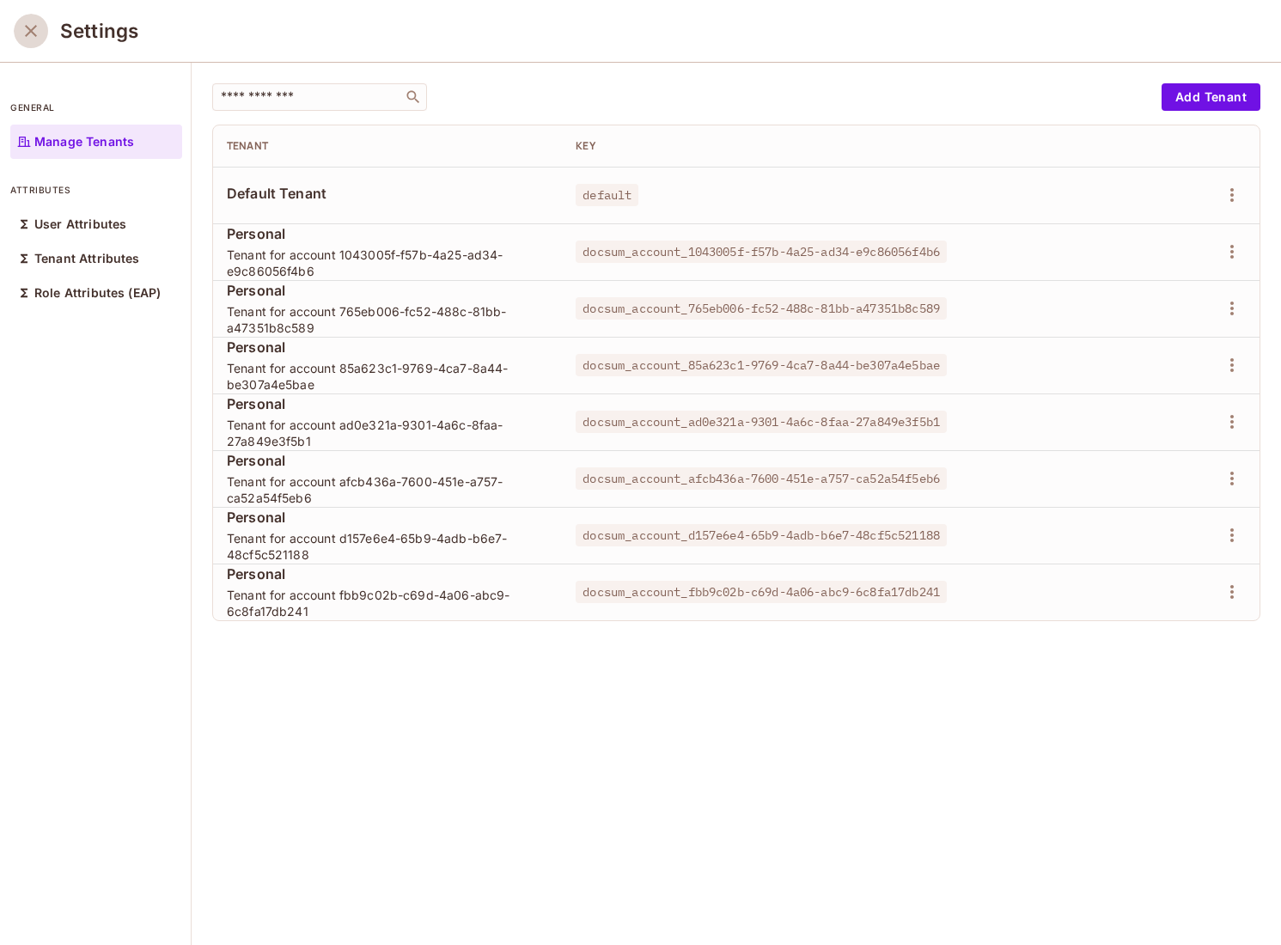
click at [34, 31] on icon "close" at bounding box center [31, 31] width 21 height 21
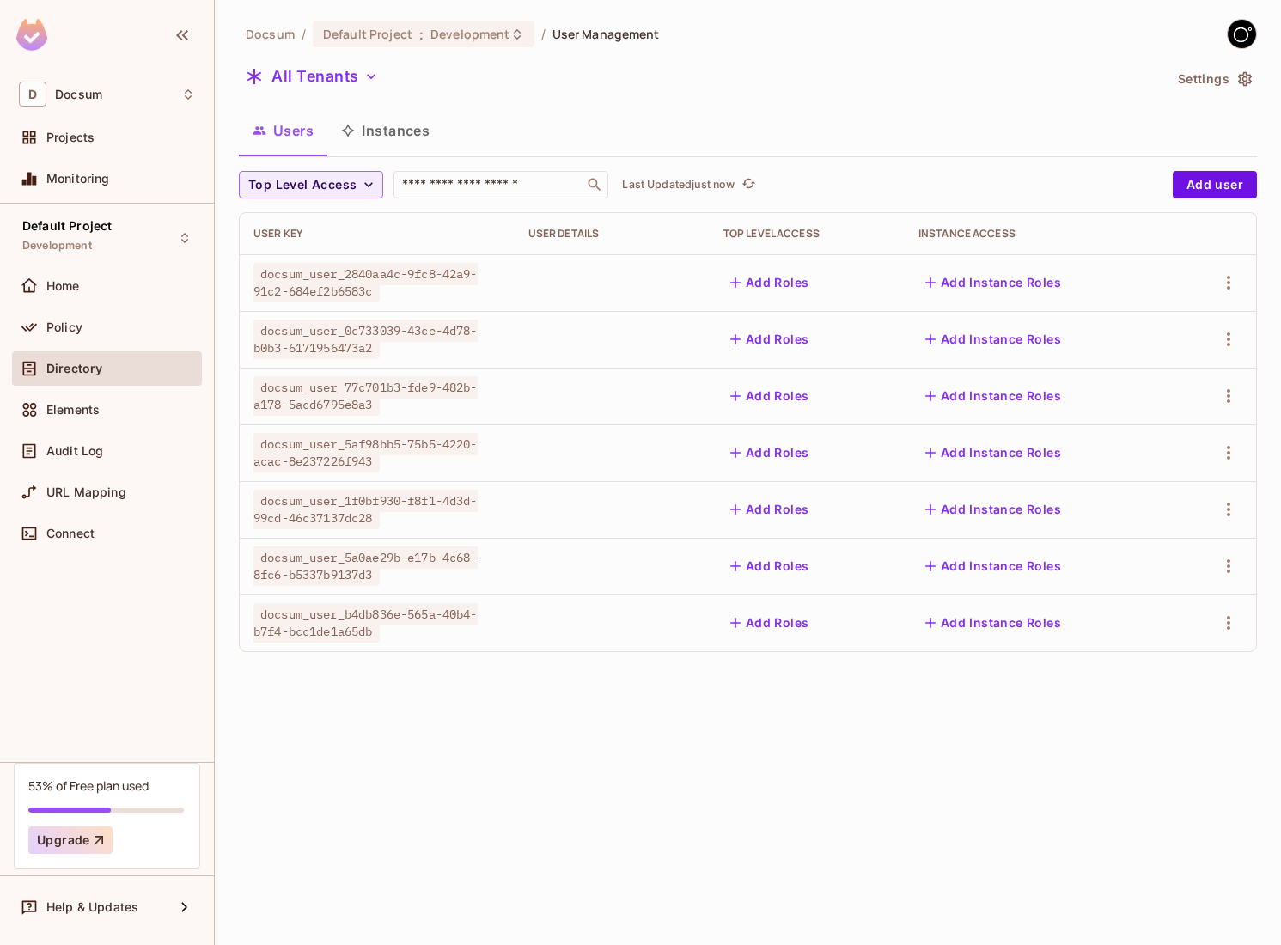
click at [398, 145] on button "Instances" at bounding box center [385, 130] width 116 height 43
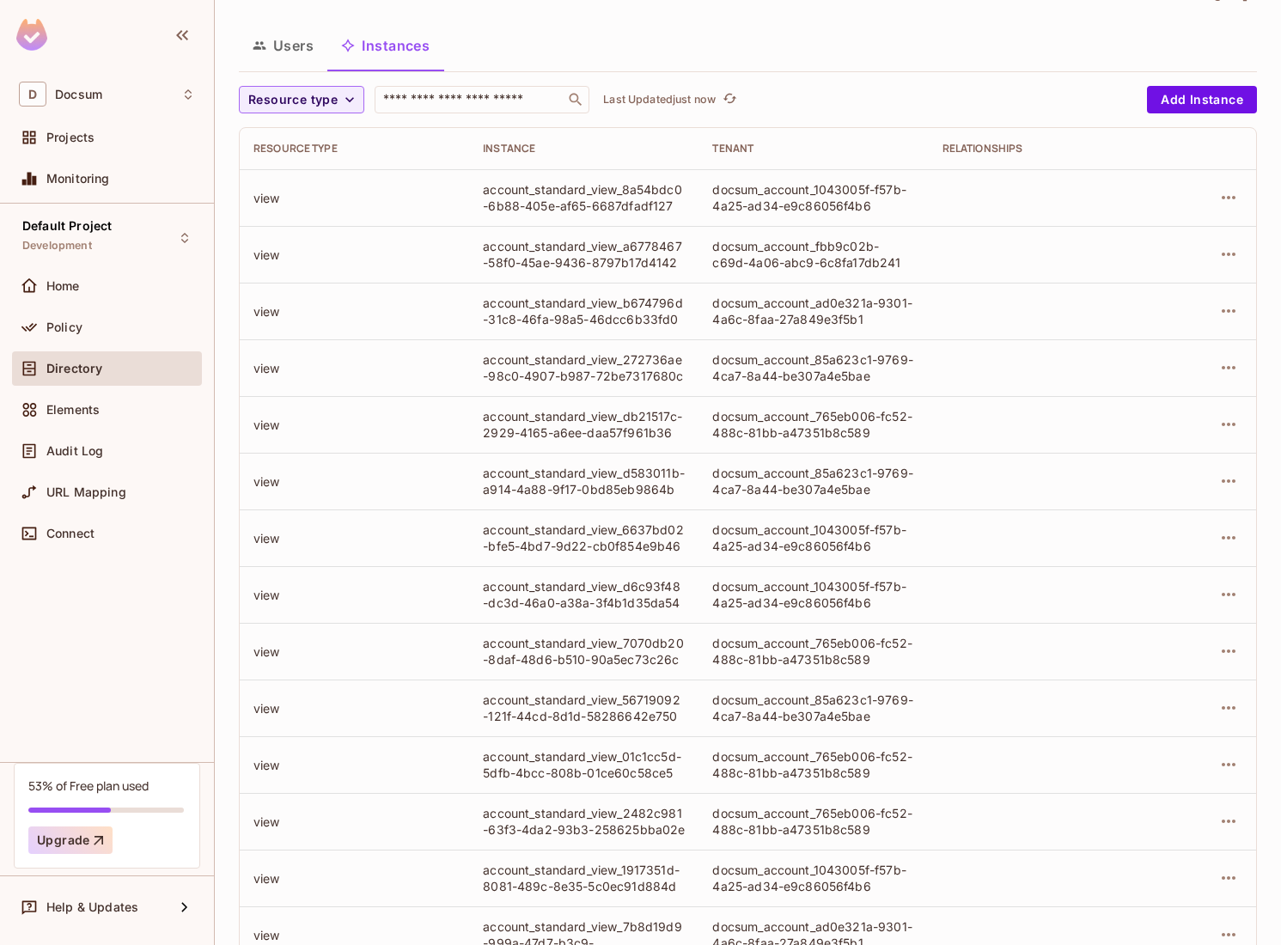
scroll to position [255, 0]
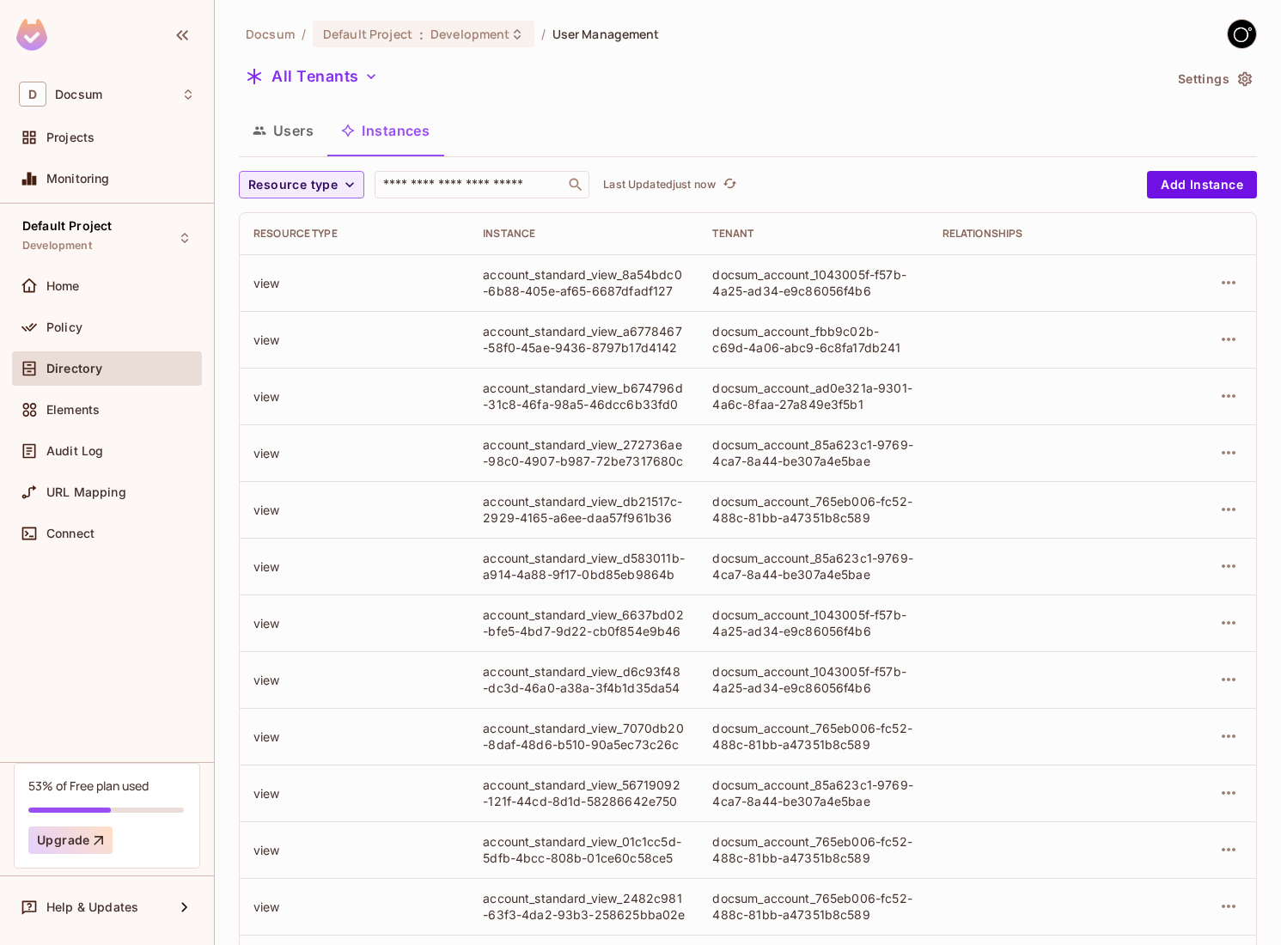
scroll to position [255, 0]
